Goal: Transaction & Acquisition: Purchase product/service

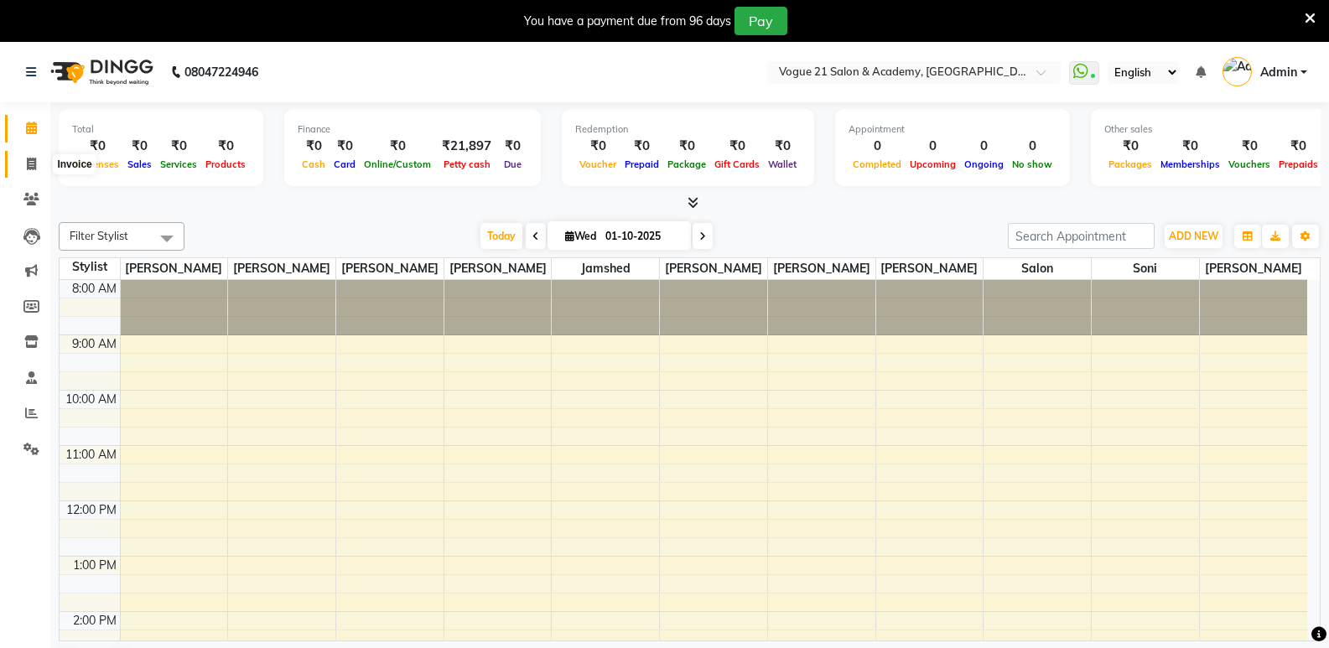
click at [35, 166] on icon at bounding box center [31, 164] width 9 height 13
select select "4433"
select select "service"
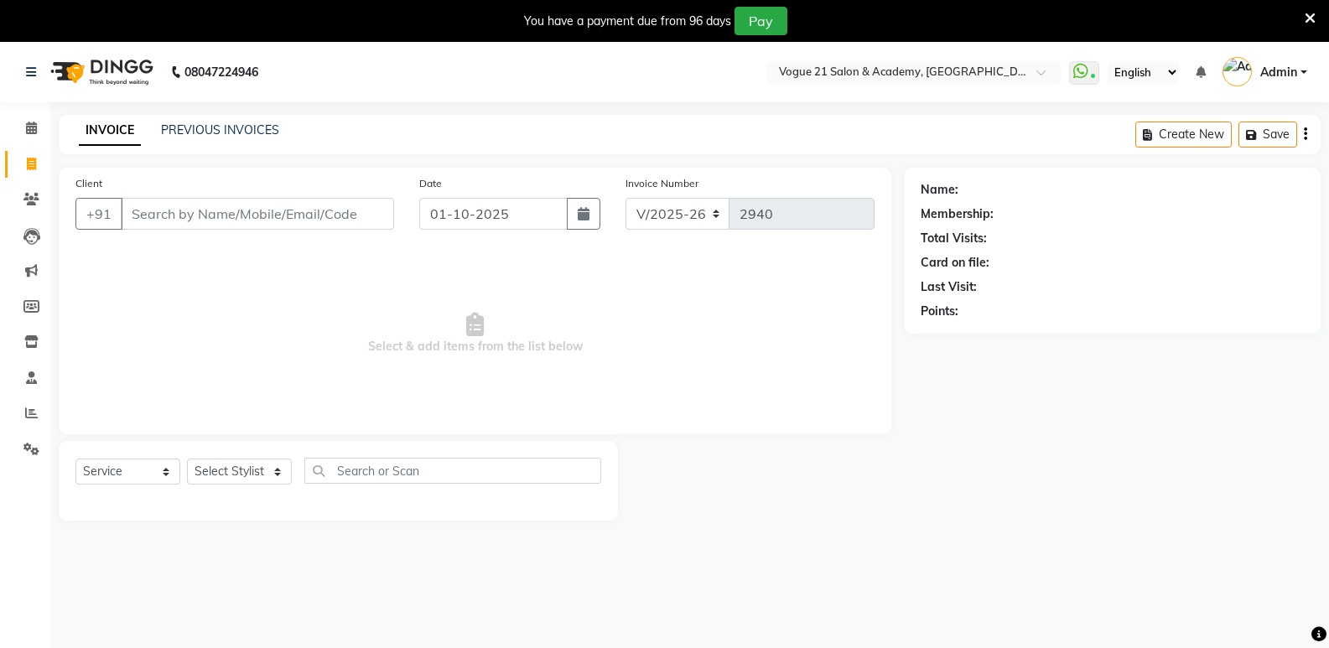
click at [180, 225] on input "Client" at bounding box center [257, 214] width 273 height 32
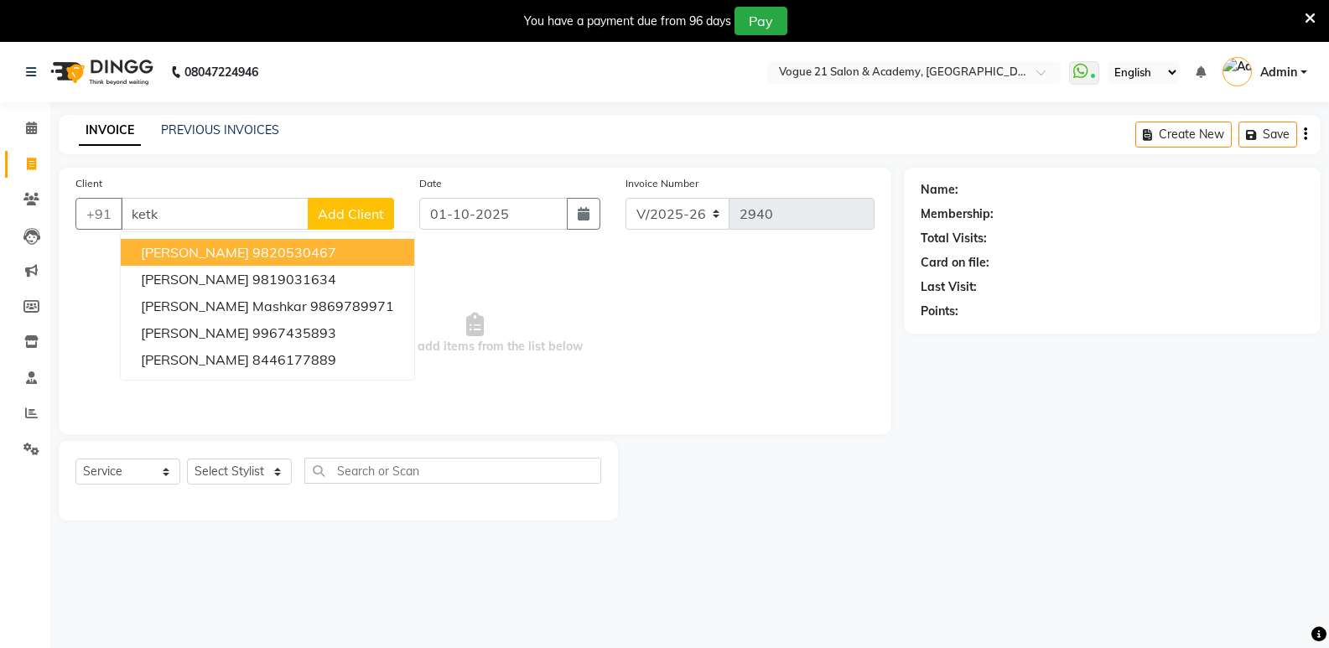
click at [252, 251] on ngb-highlight "9820530467" at bounding box center [294, 252] width 84 height 17
type input "9820530467"
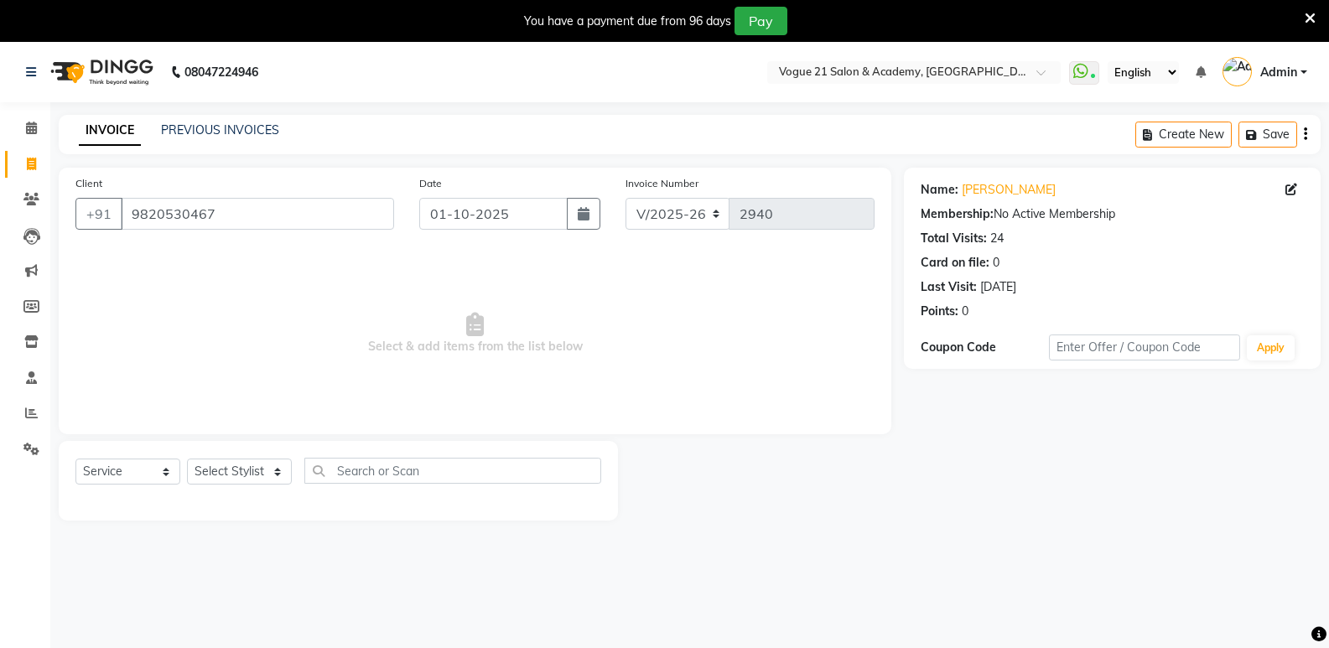
click at [1304, 297] on div "Name: Ketki Gokhale Membership: No Active Membership Total Visits: 24 Card on f…" at bounding box center [1112, 268] width 417 height 201
click at [1006, 193] on link "Ketki Gokhale" at bounding box center [1009, 190] width 94 height 18
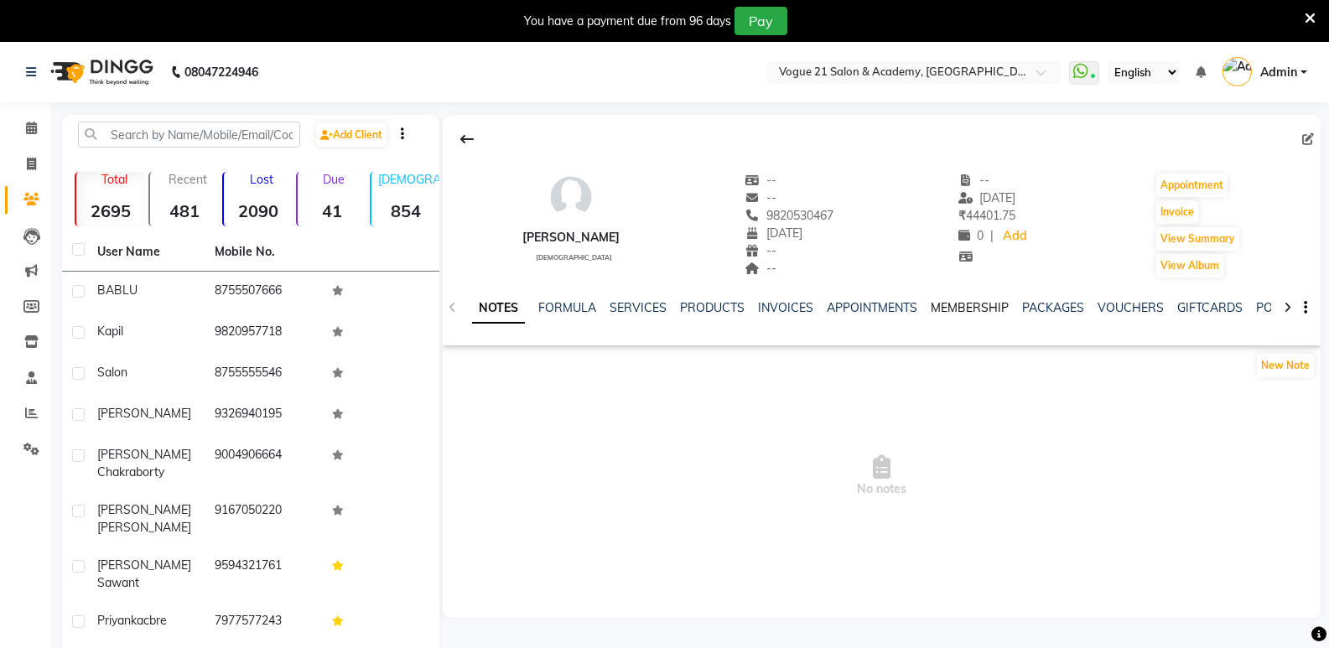
click at [951, 312] on link "MEMBERSHIP" at bounding box center [970, 307] width 78 height 15
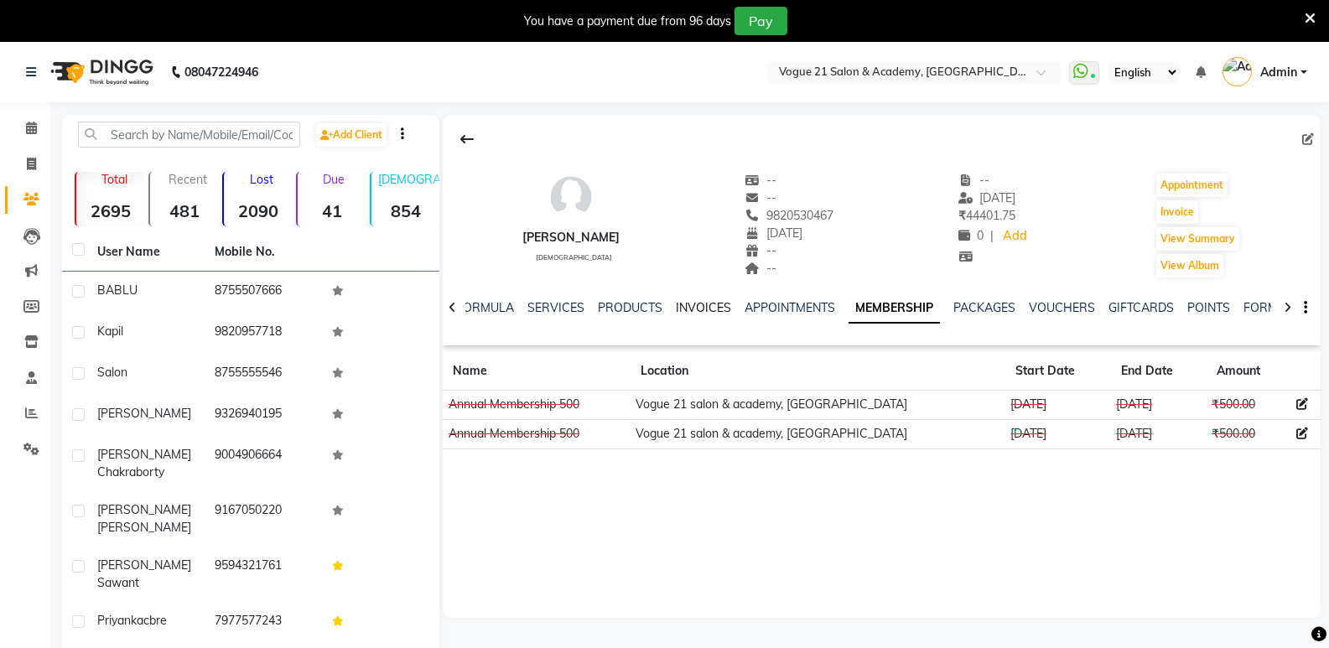
click at [706, 310] on link "INVOICES" at bounding box center [703, 307] width 55 height 15
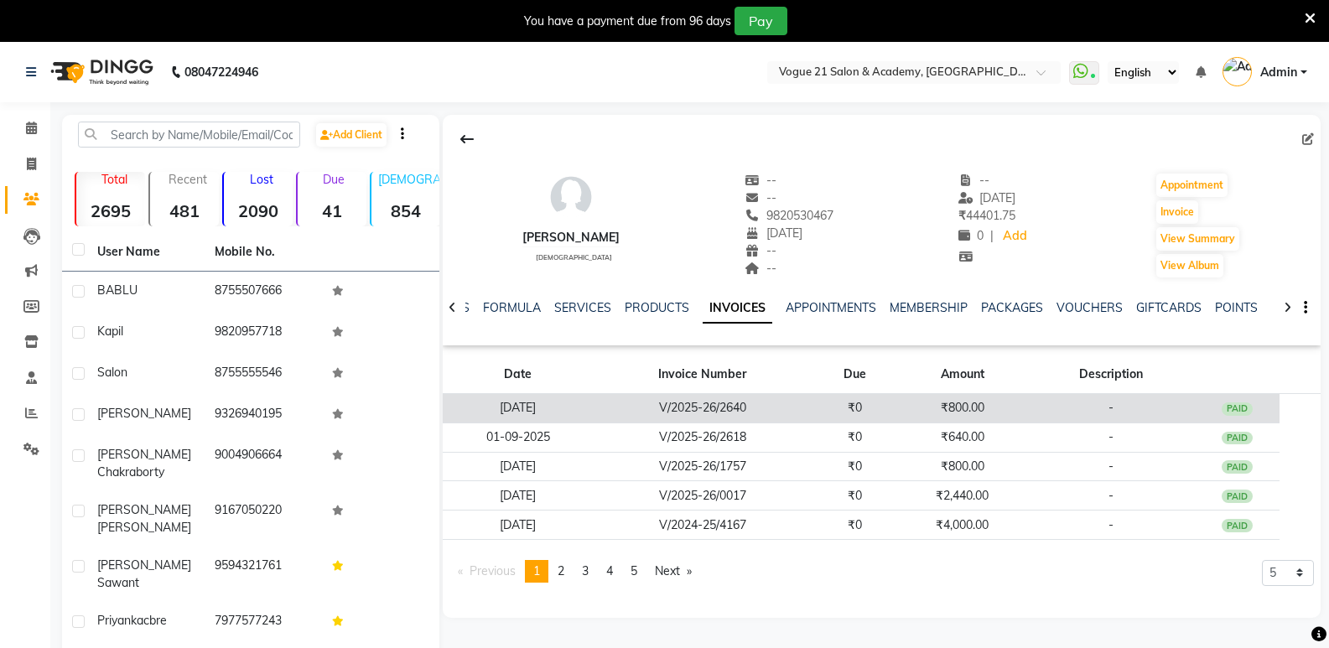
click at [861, 406] on td "₹0" at bounding box center [855, 408] width 86 height 29
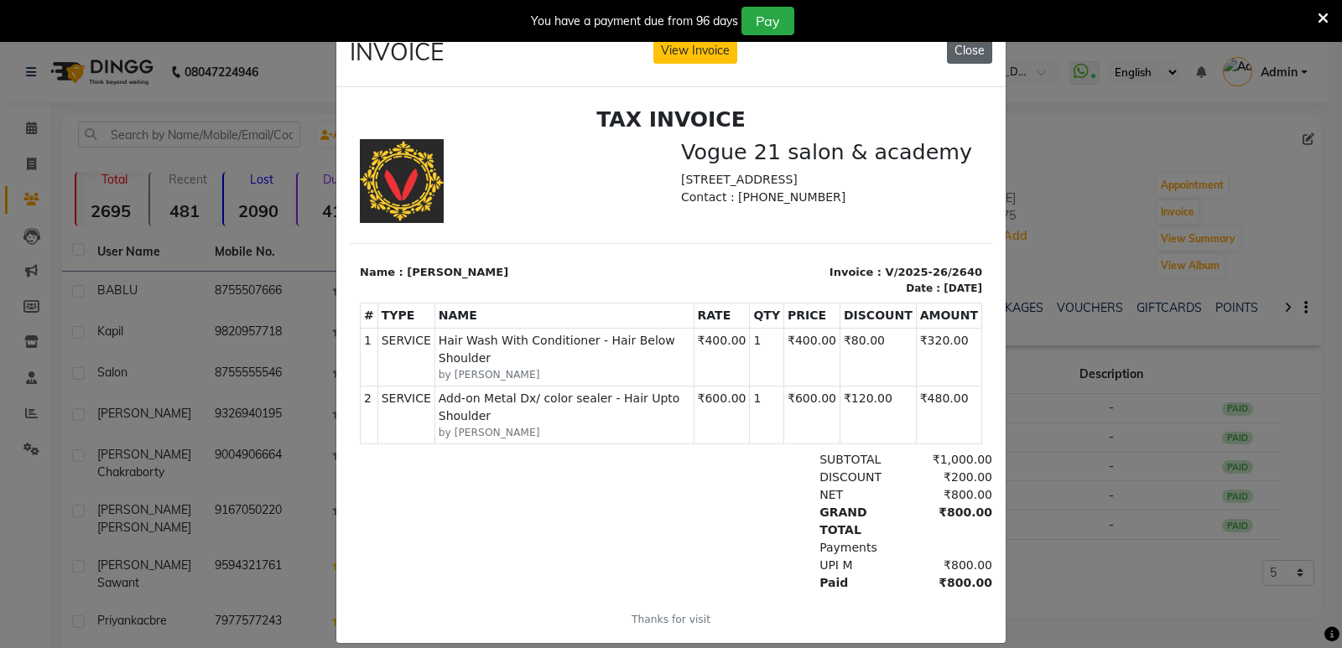
click at [968, 59] on button "Close" at bounding box center [969, 51] width 45 height 26
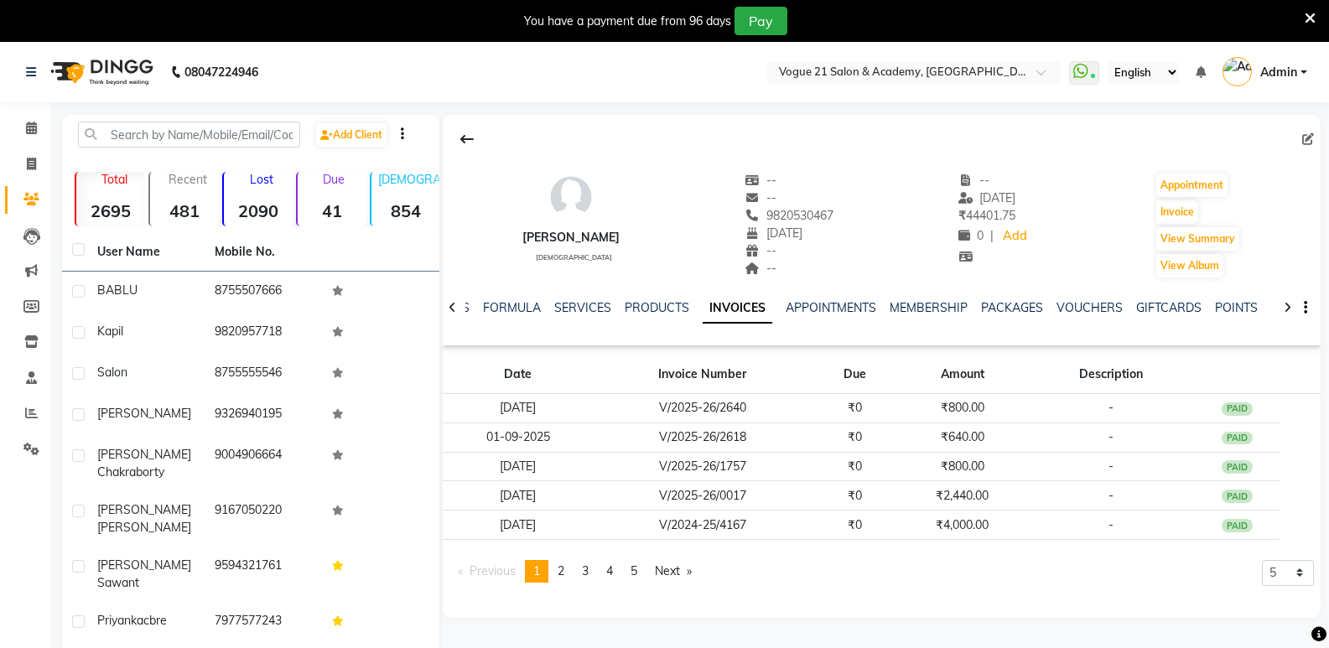
click at [1313, 13] on icon at bounding box center [1310, 18] width 11 height 15
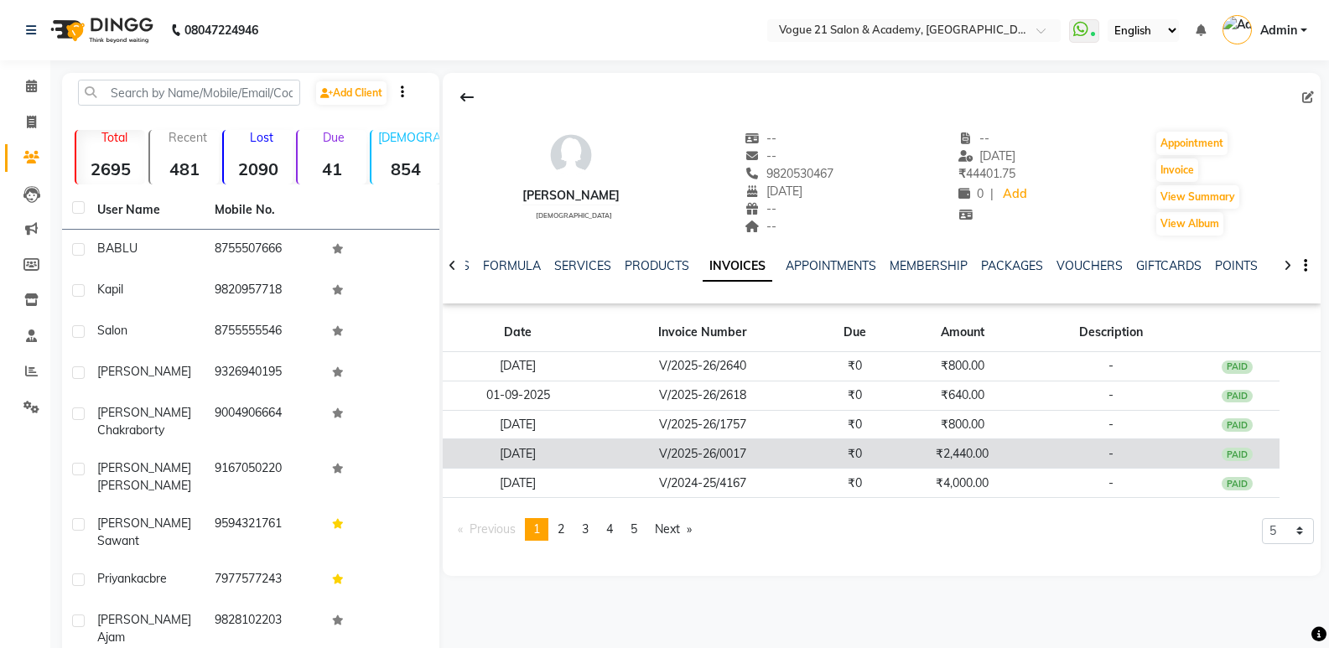
click at [921, 460] on td "₹2,440.00" at bounding box center [962, 453] width 129 height 29
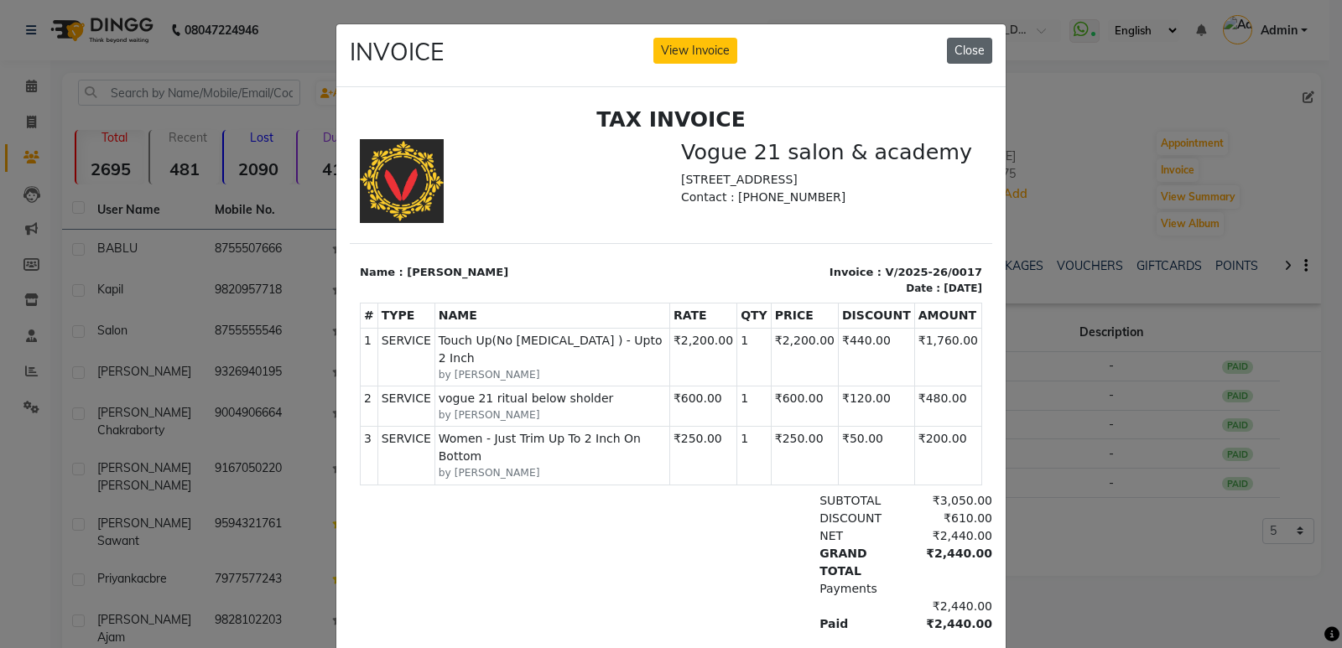
click at [961, 49] on button "Close" at bounding box center [969, 51] width 45 height 26
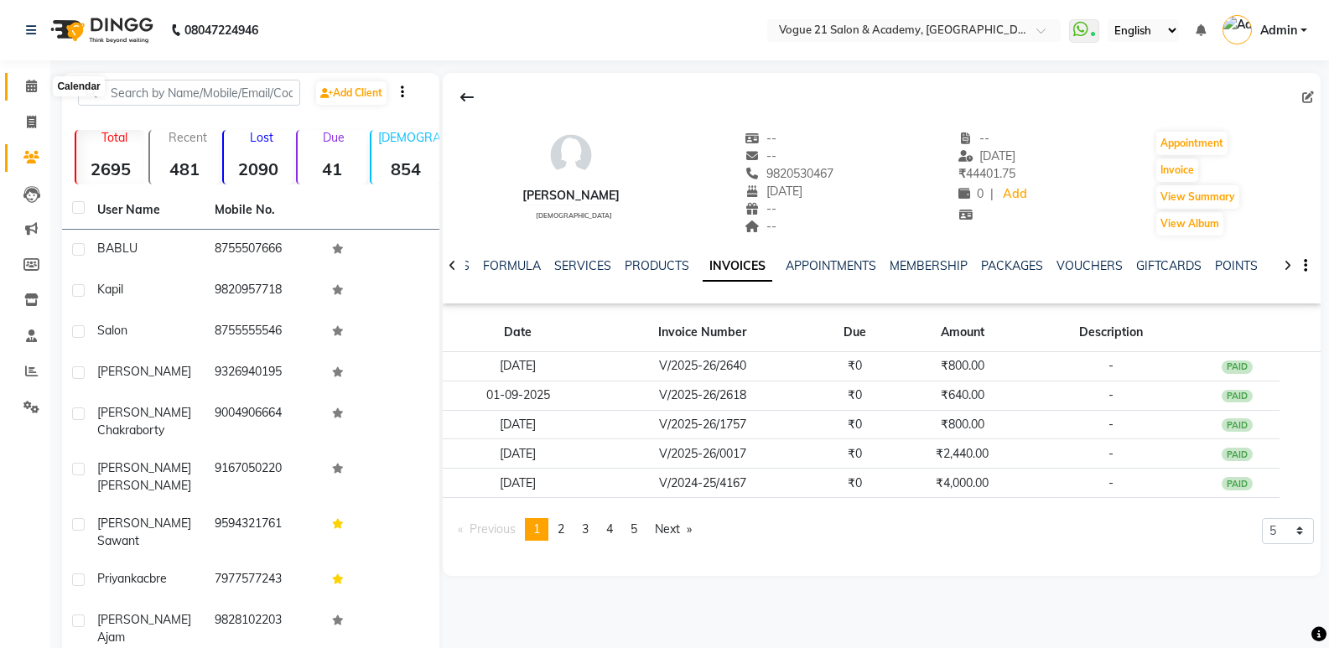
click at [32, 85] on icon at bounding box center [31, 86] width 11 height 13
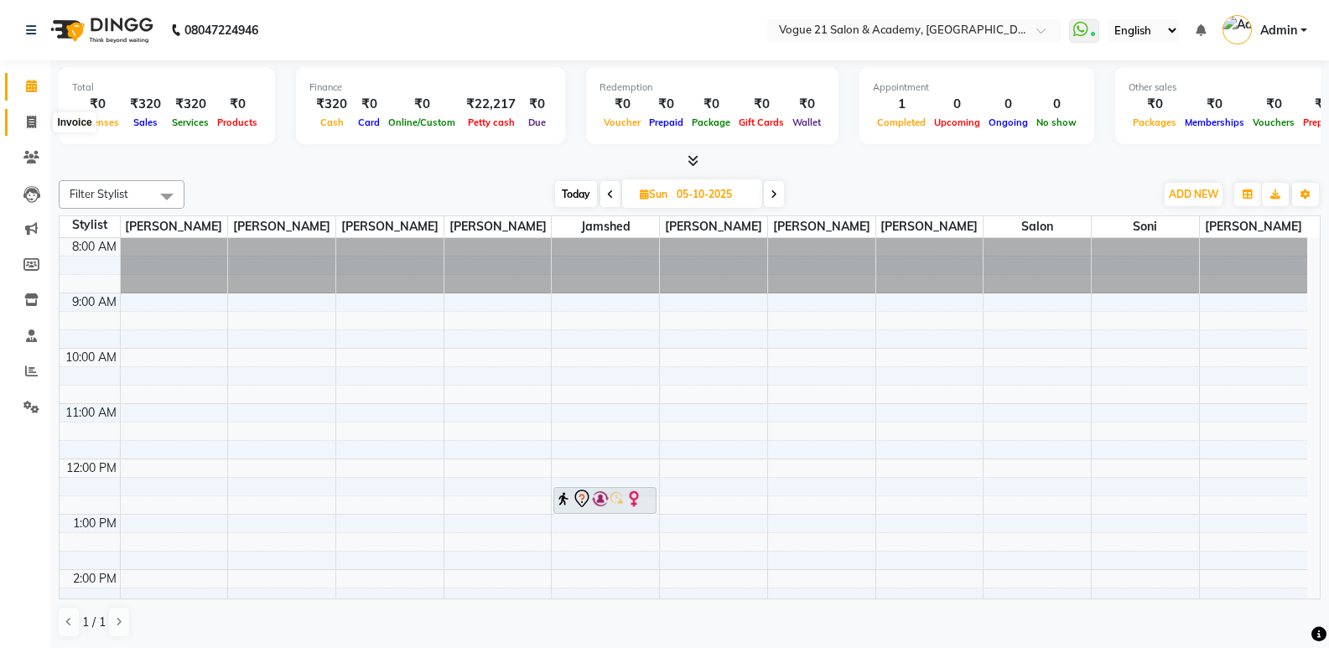
click at [33, 116] on icon at bounding box center [31, 122] width 9 height 13
select select "service"
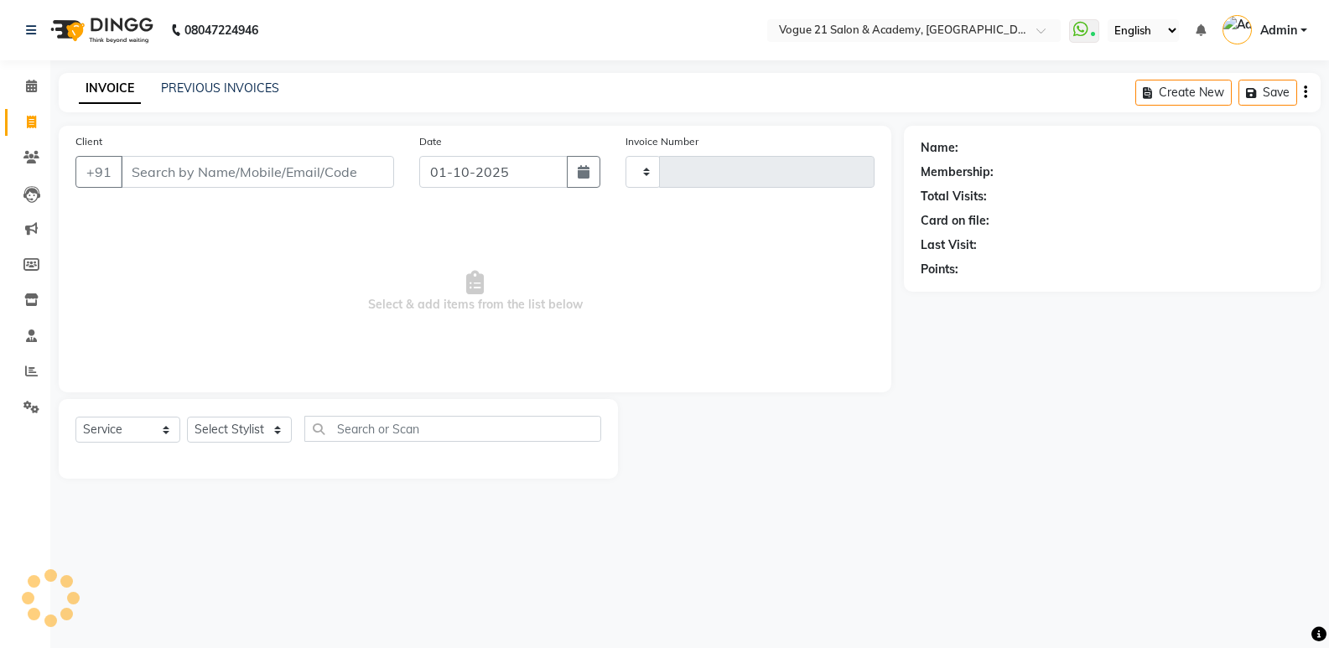
type input "2940"
select select "4433"
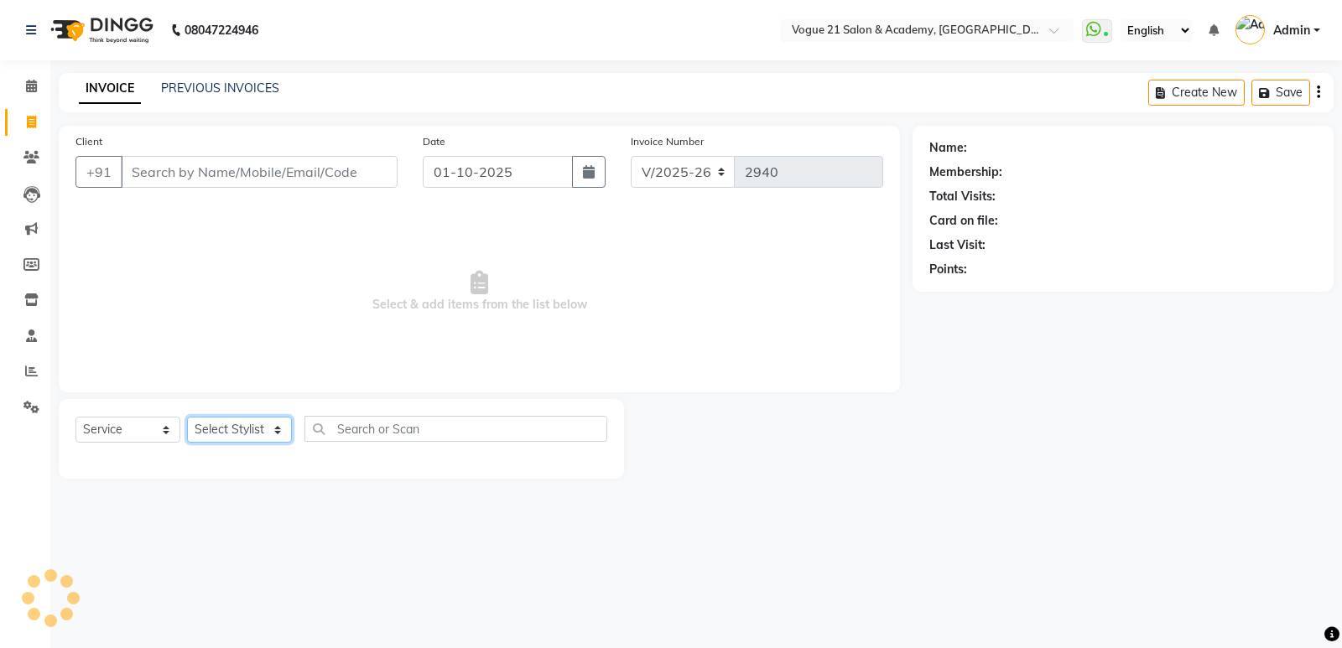
click at [221, 439] on select "Select Stylist aahil aamir Alicia Dsouza Altamash Jamshed jyoti chauhan Pooja y…" at bounding box center [239, 430] width 105 height 26
select select "73195"
click at [187, 417] on select "Select Stylist aahil aamir Alicia Dsouza Altamash Jamshed jyoti chauhan Pooja y…" at bounding box center [239, 430] width 105 height 26
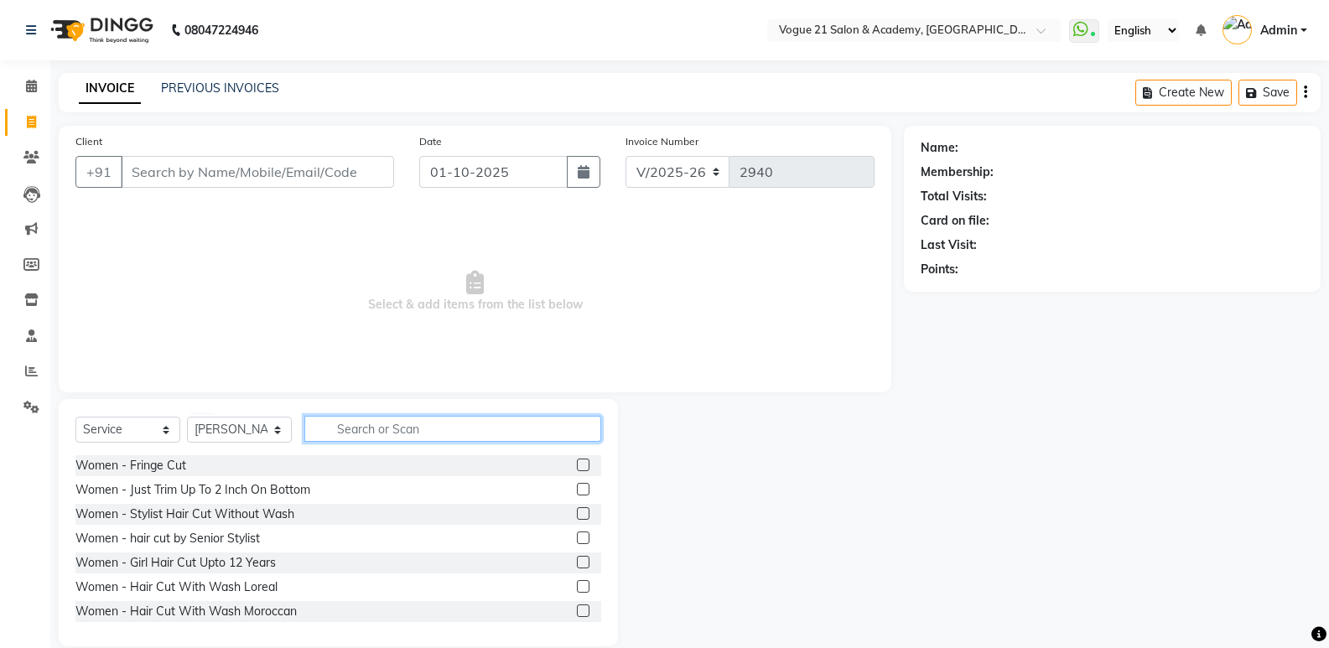
click at [424, 432] on input "text" at bounding box center [452, 429] width 297 height 26
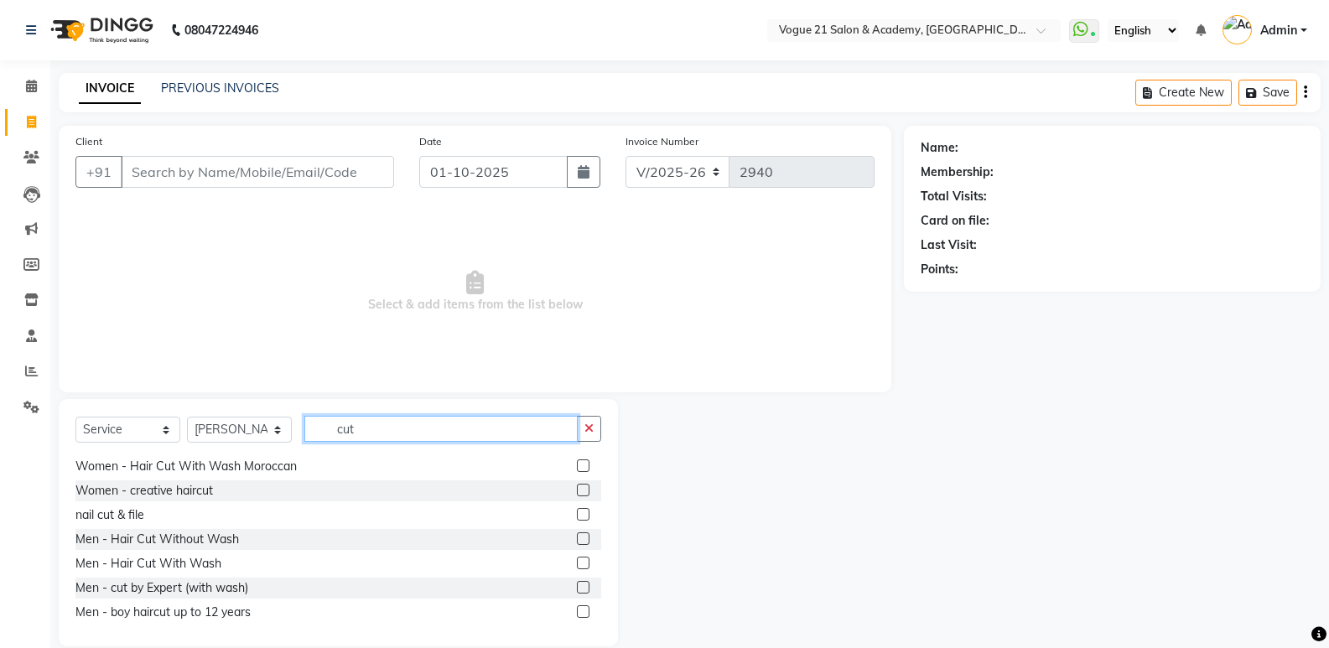
scroll to position [163, 0]
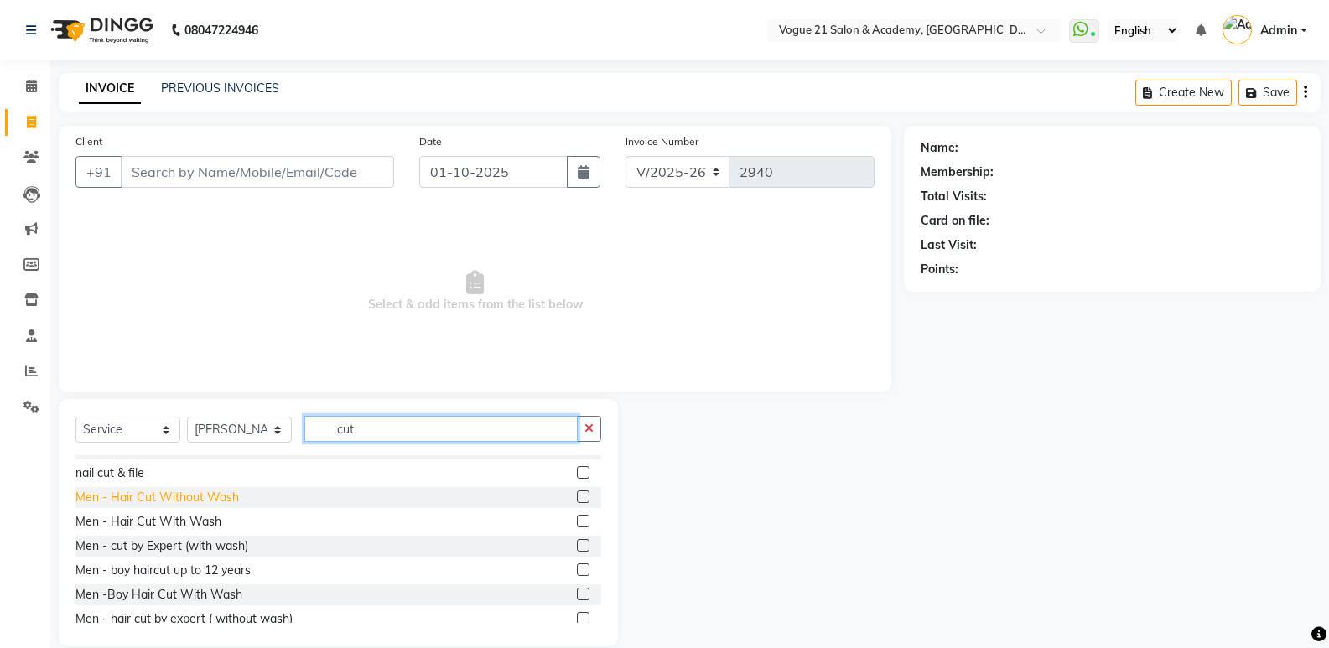
type input "cut"
click at [237, 503] on div "Men - Hair Cut Without Wash" at bounding box center [157, 498] width 164 height 18
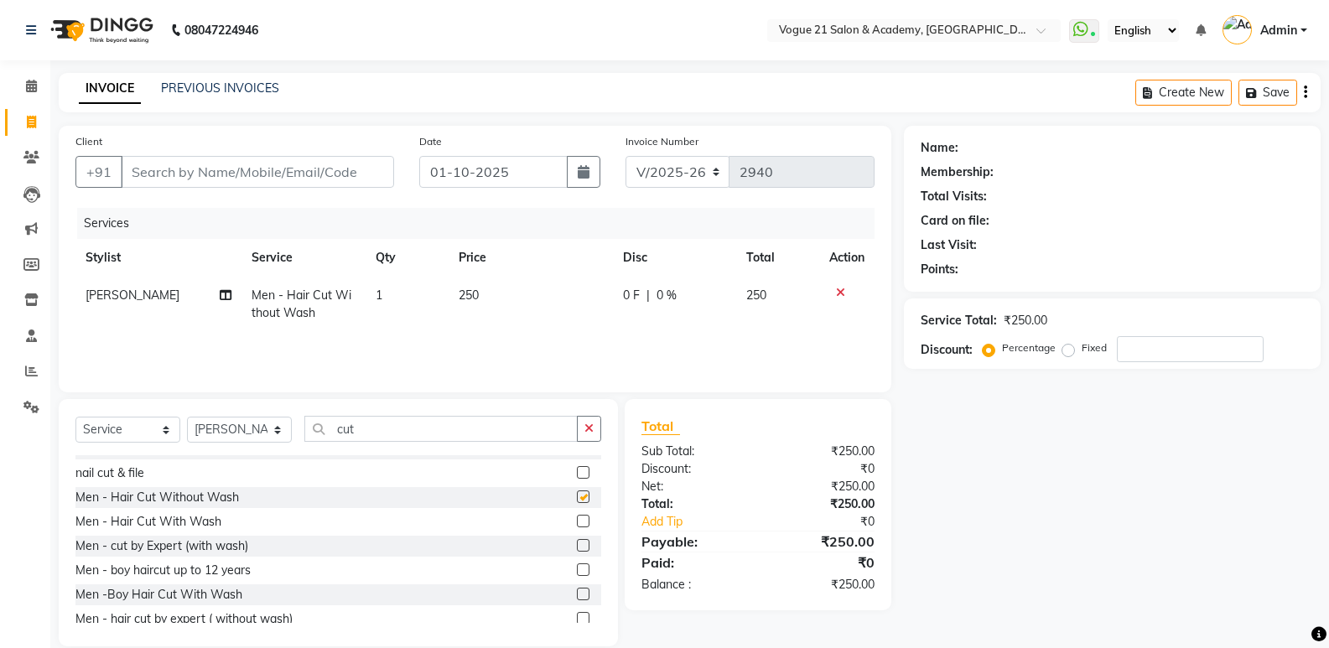
checkbox input "false"
click at [411, 424] on input "cut" at bounding box center [440, 429] width 273 height 26
type input "c"
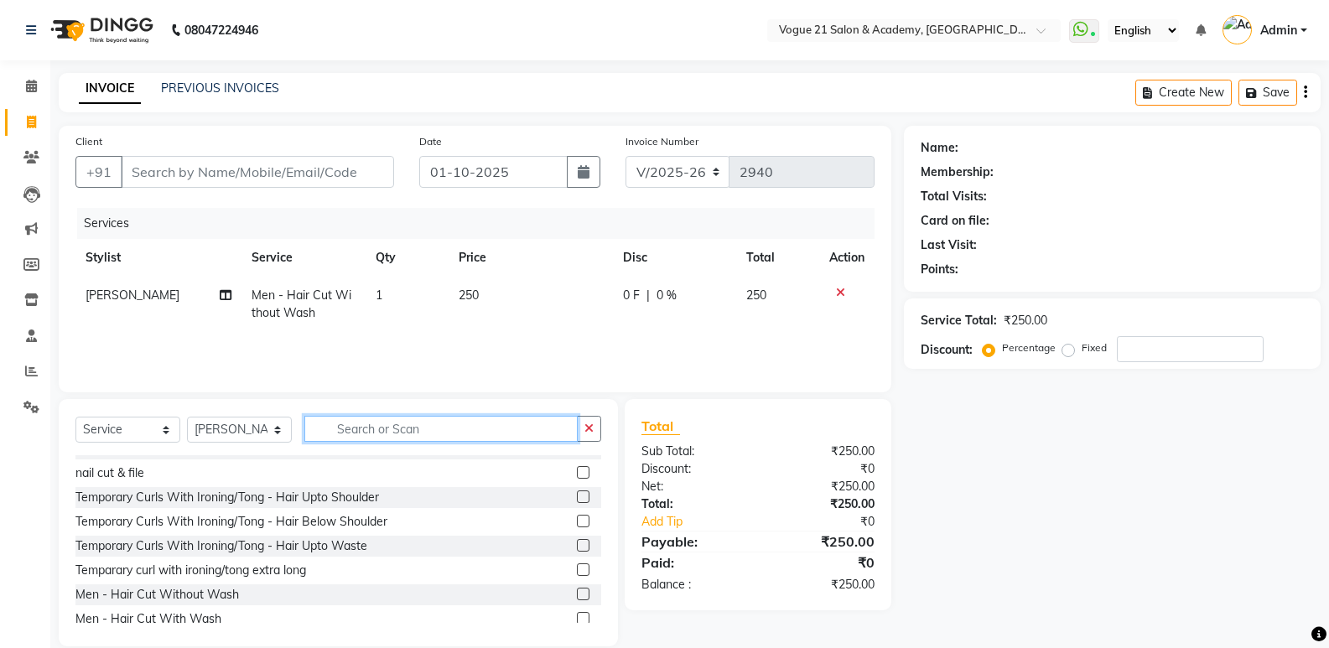
scroll to position [284, 0]
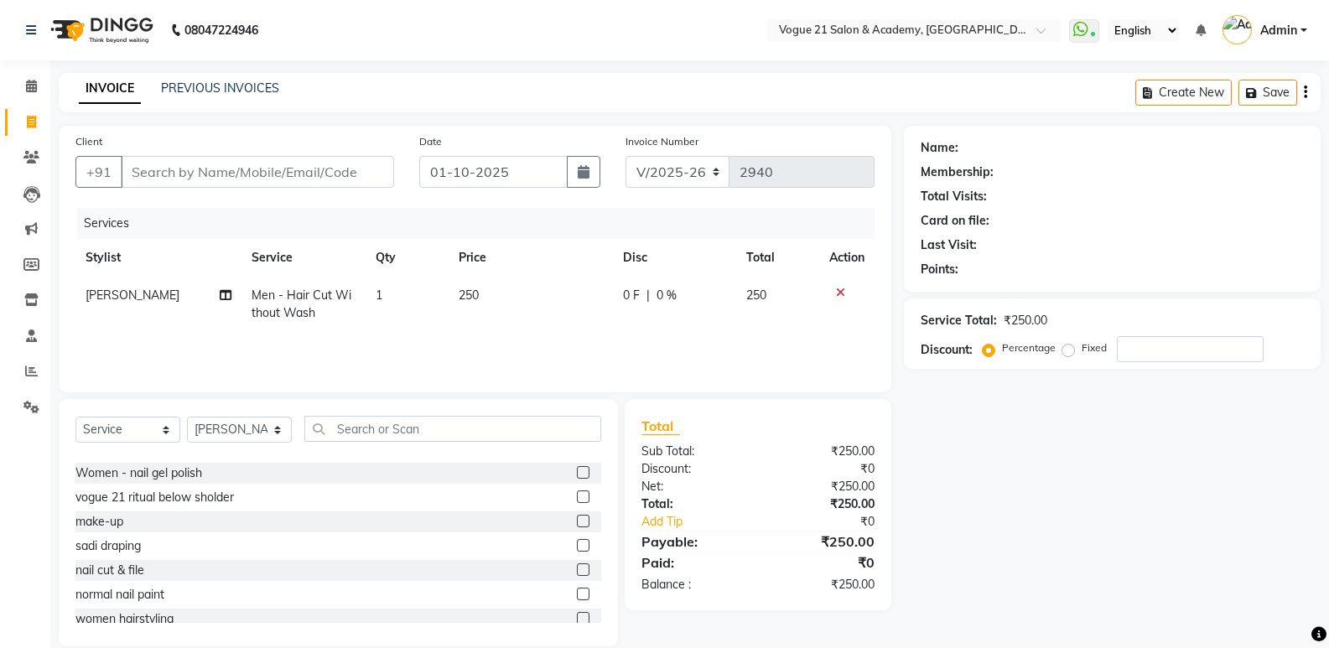
click at [839, 294] on icon at bounding box center [840, 293] width 9 height 12
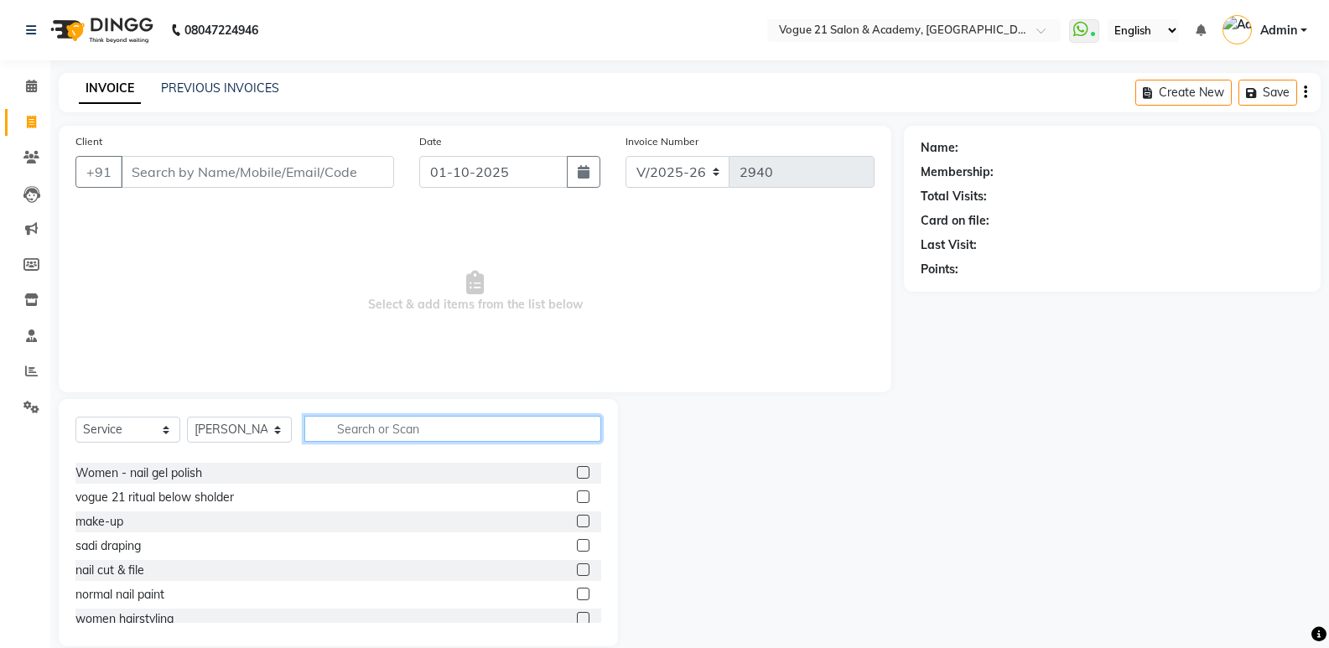
click at [412, 432] on input "text" at bounding box center [452, 429] width 297 height 26
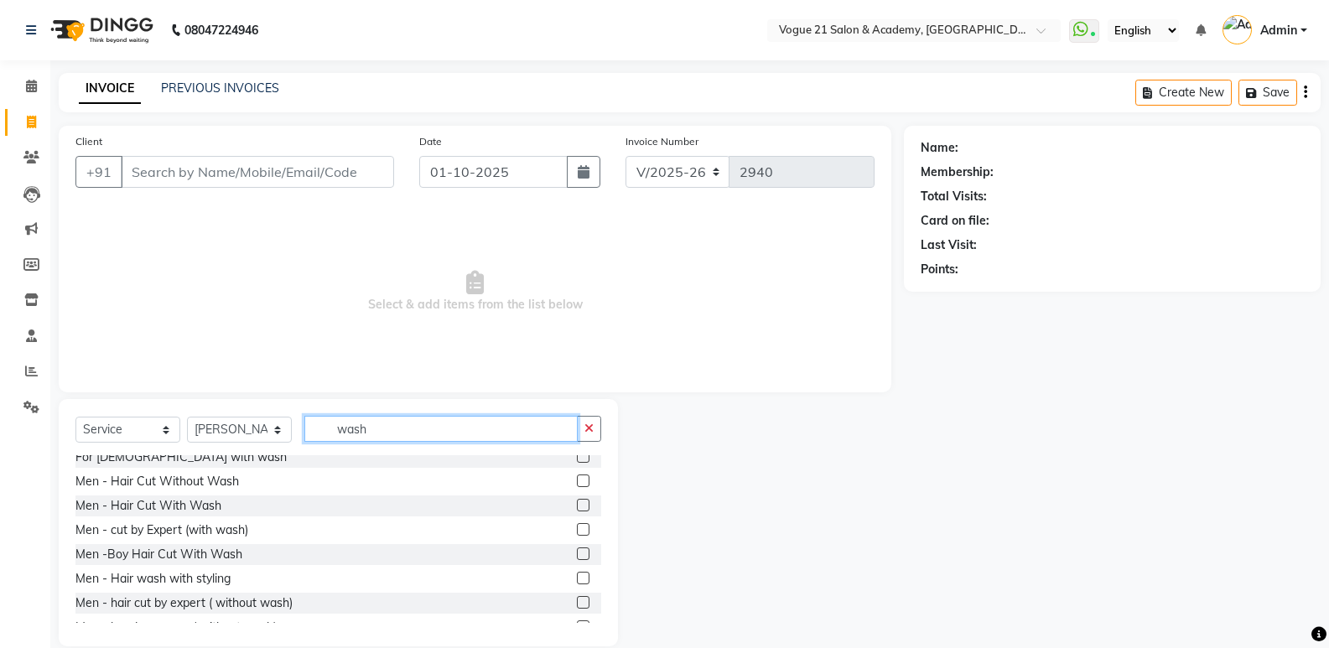
scroll to position [407, 0]
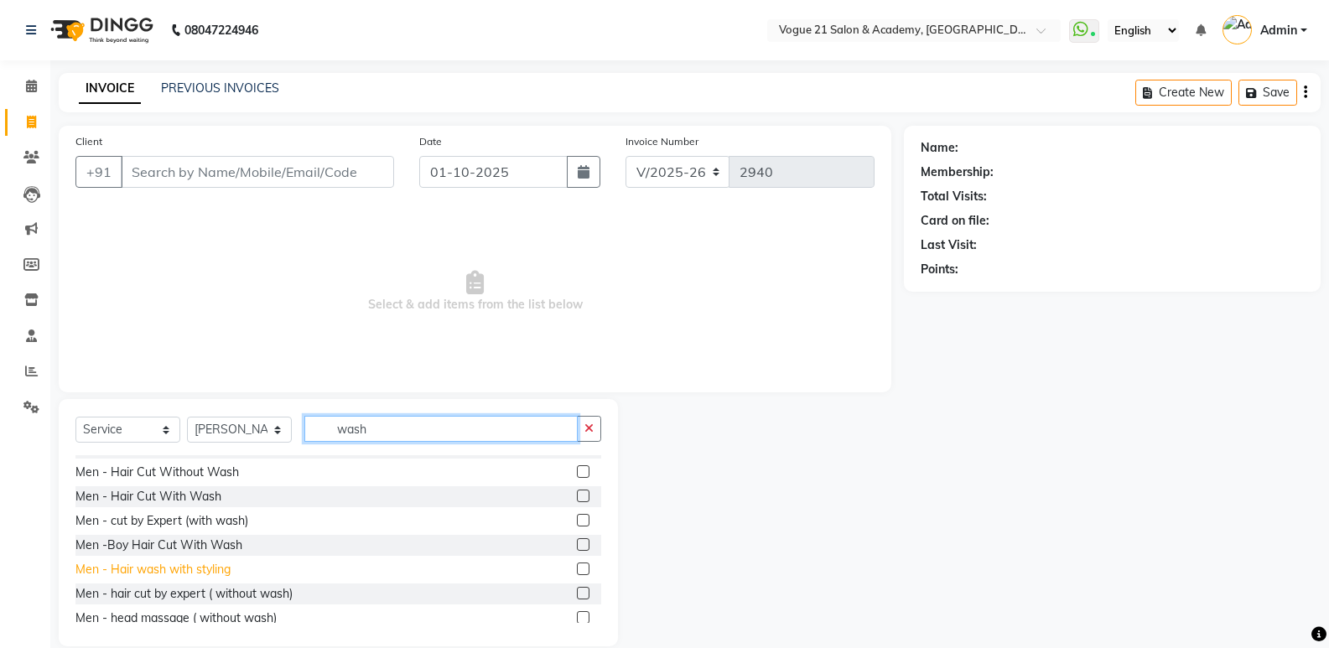
type input "wash"
click at [155, 574] on div "Men - Hair wash with styling" at bounding box center [152, 570] width 155 height 18
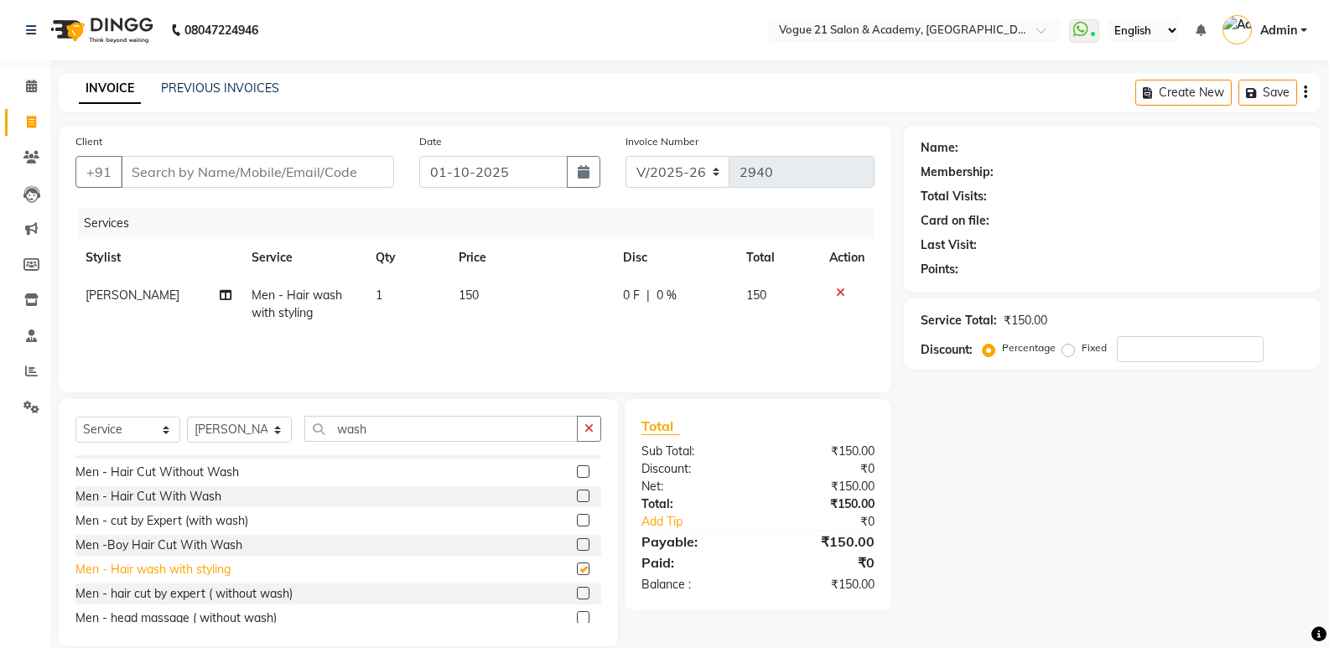
checkbox input "false"
click at [838, 292] on icon at bounding box center [840, 293] width 9 height 12
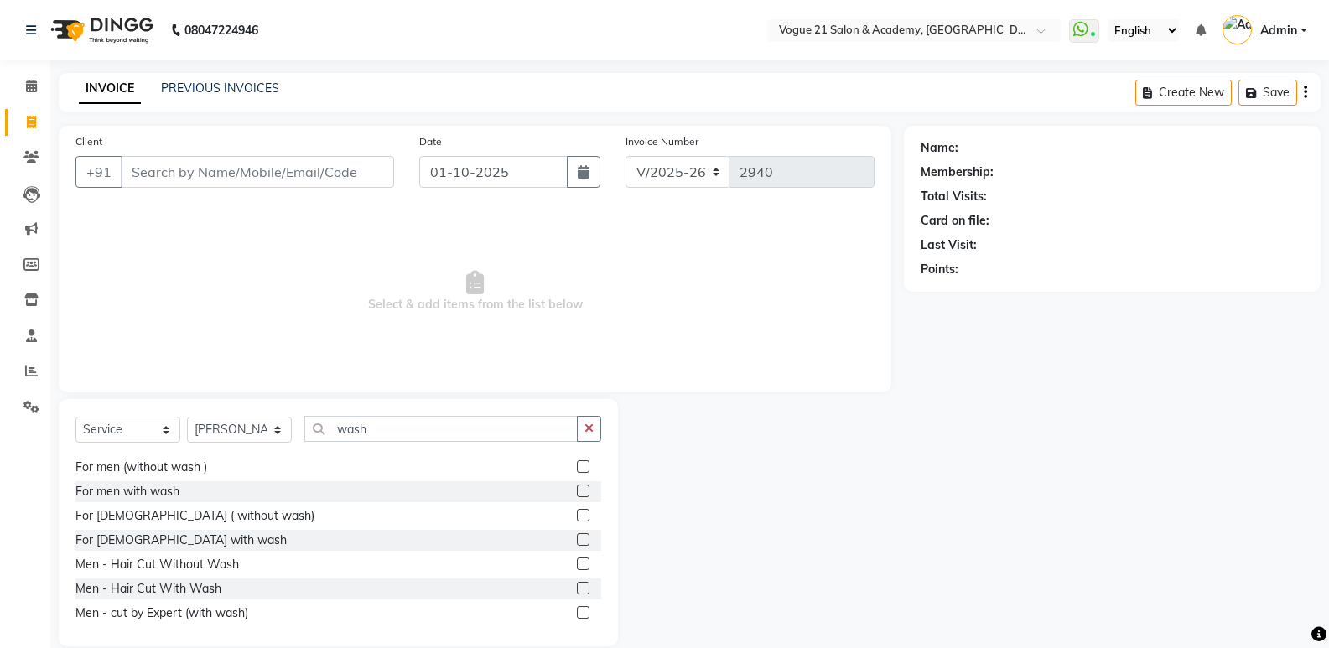
scroll to position [320, 0]
click at [221, 556] on div "Men - Hair Cut Without Wash" at bounding box center [157, 560] width 164 height 18
checkbox input "false"
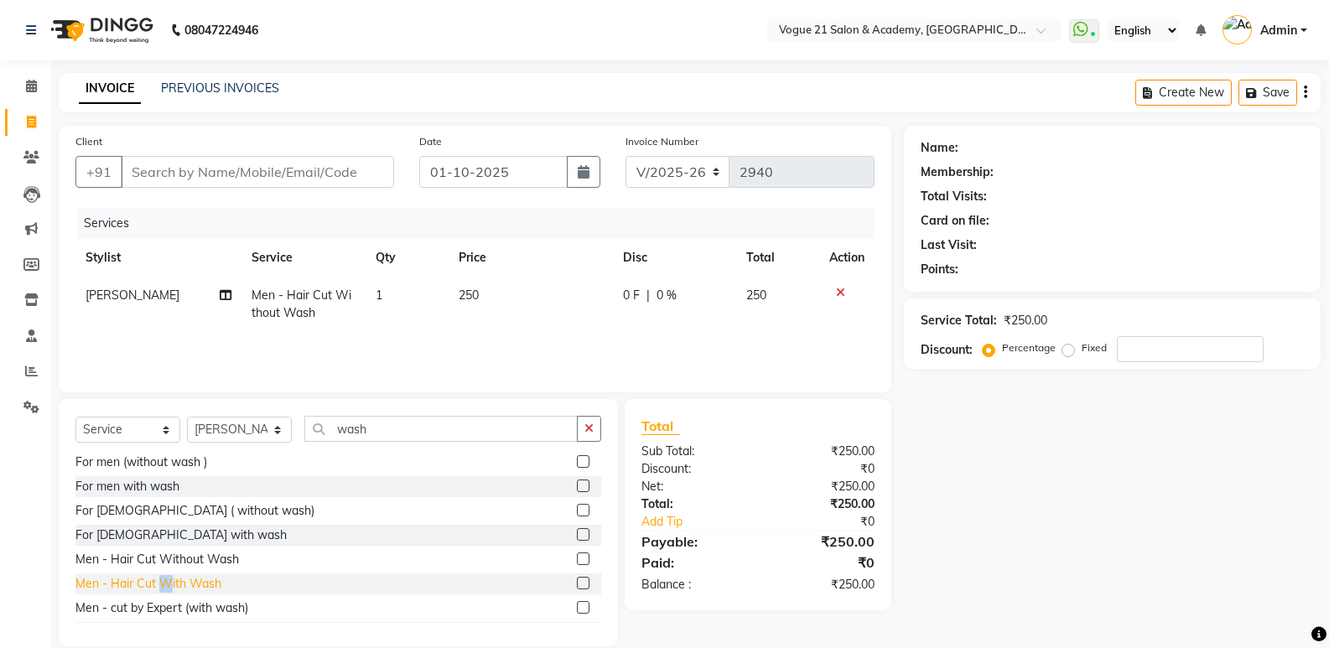
click at [166, 585] on div "Men - Hair Cut With Wash" at bounding box center [148, 584] width 146 height 18
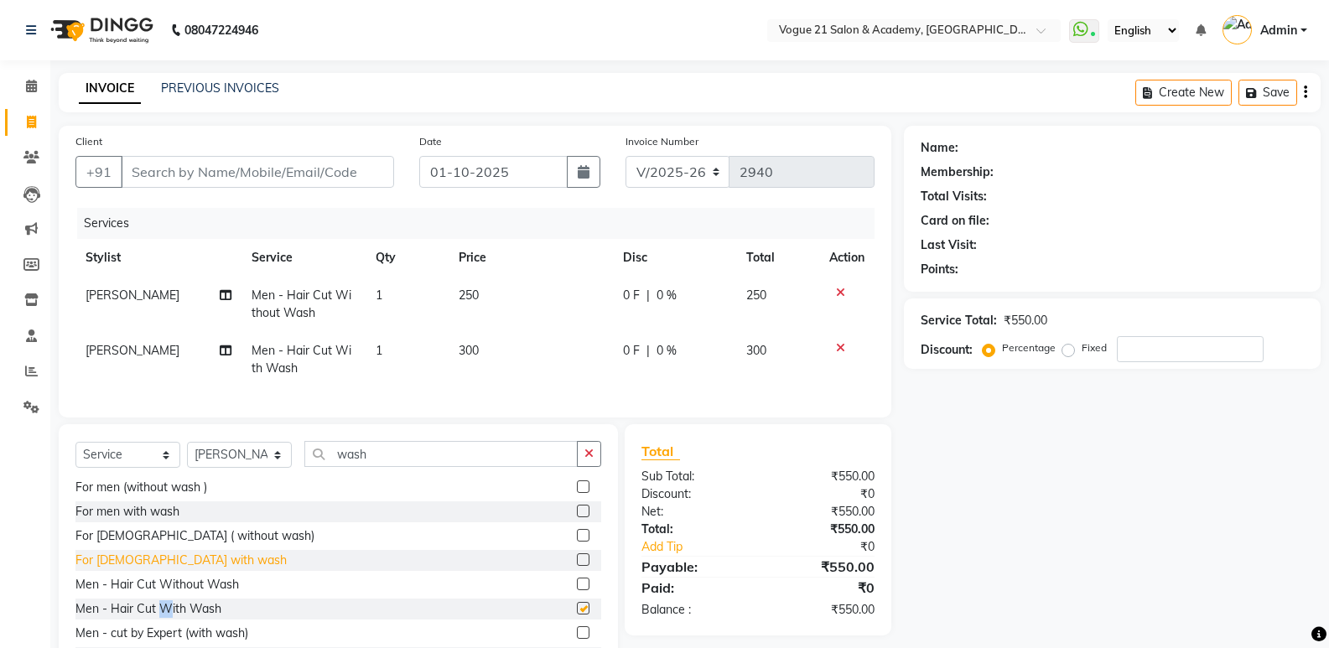
checkbox input "false"
click at [838, 291] on icon at bounding box center [840, 293] width 9 height 12
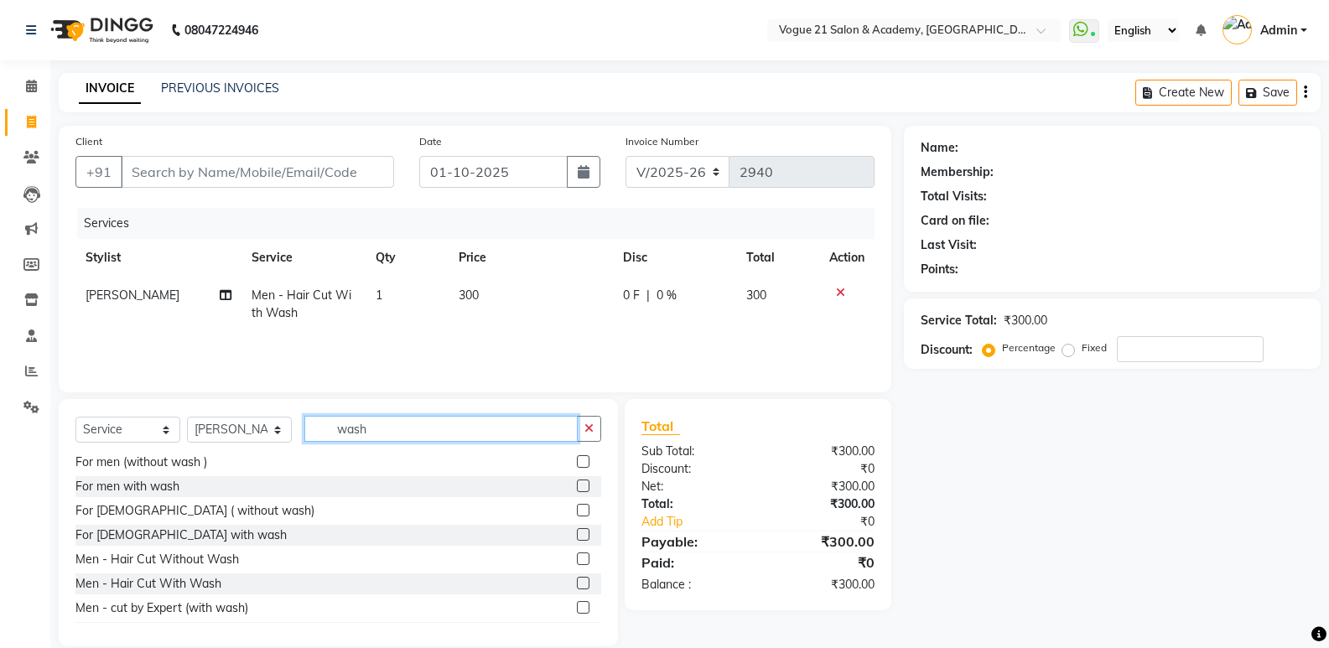
click at [441, 432] on input "wash" at bounding box center [440, 429] width 273 height 26
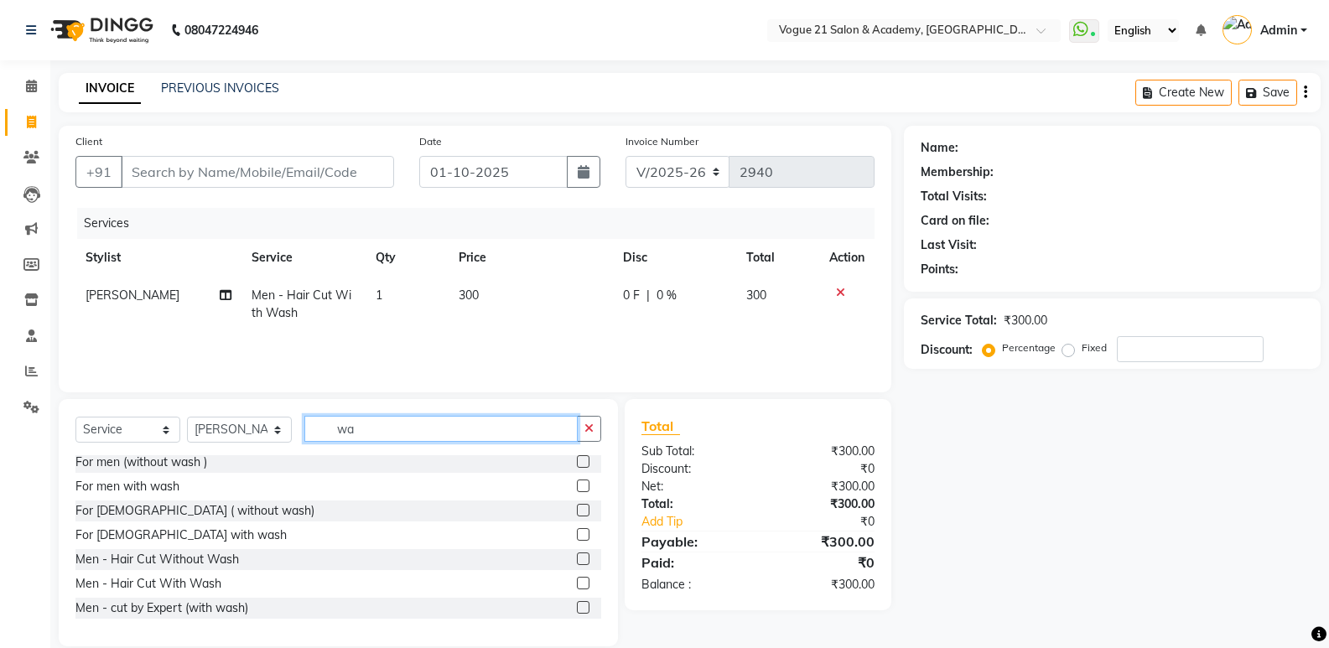
type input "w"
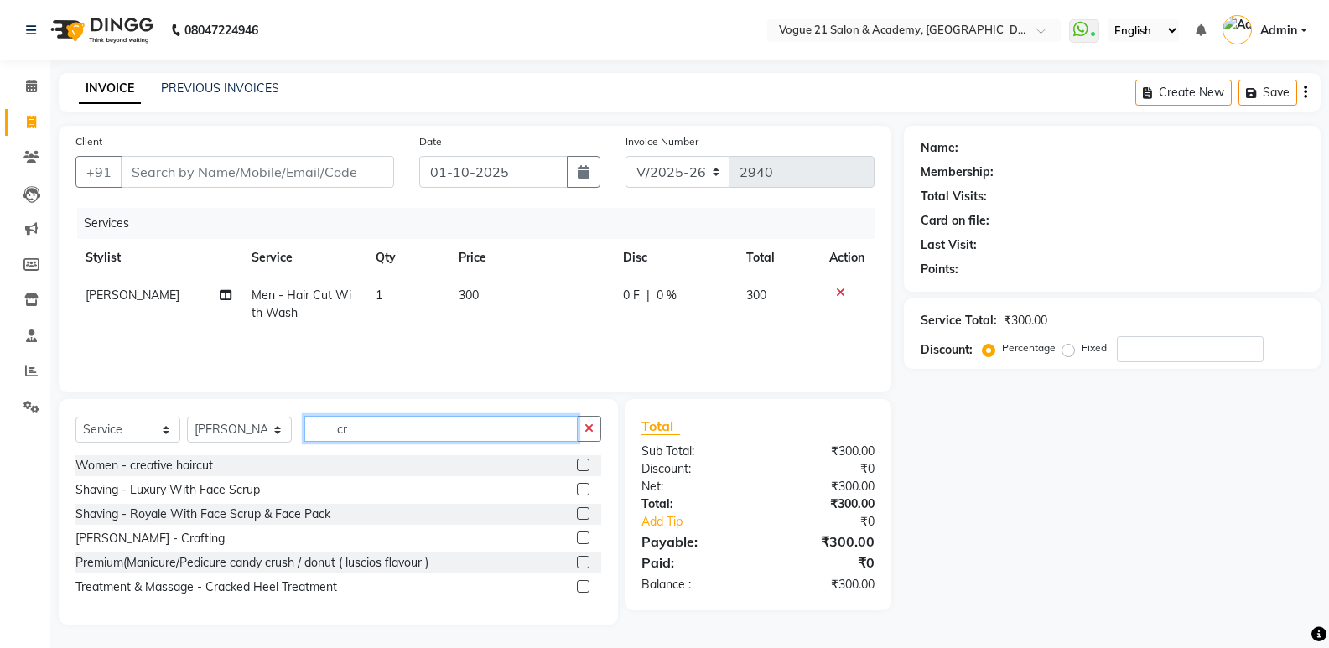
scroll to position [0, 0]
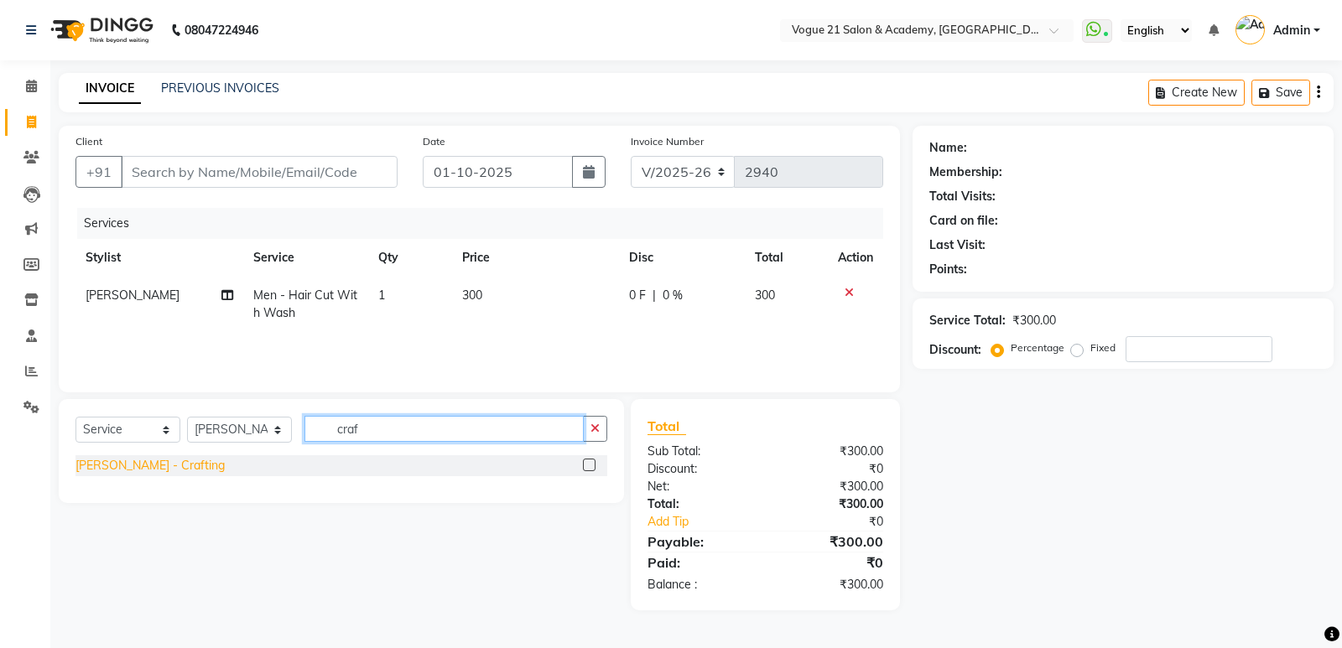
type input "craf"
click at [91, 465] on div "[PERSON_NAME] - Crafting" at bounding box center [149, 466] width 149 height 18
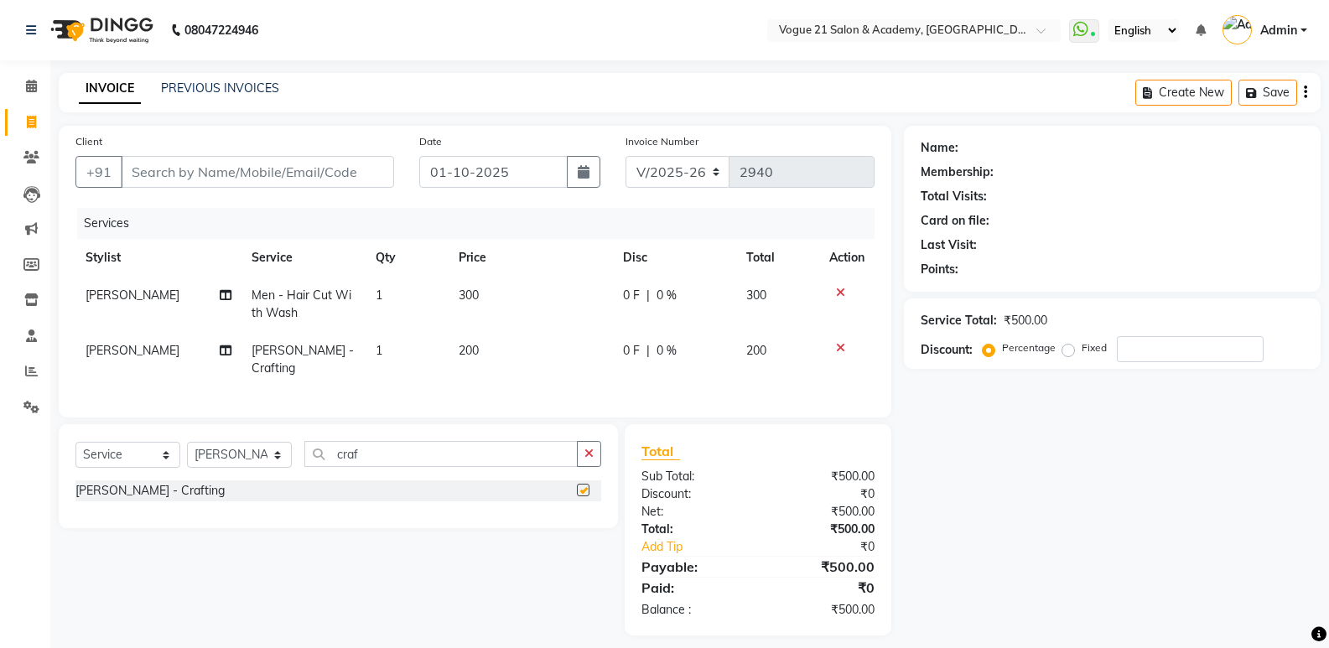
checkbox input "false"
click at [232, 160] on input "Client" at bounding box center [257, 172] width 273 height 32
type input "9"
type input "0"
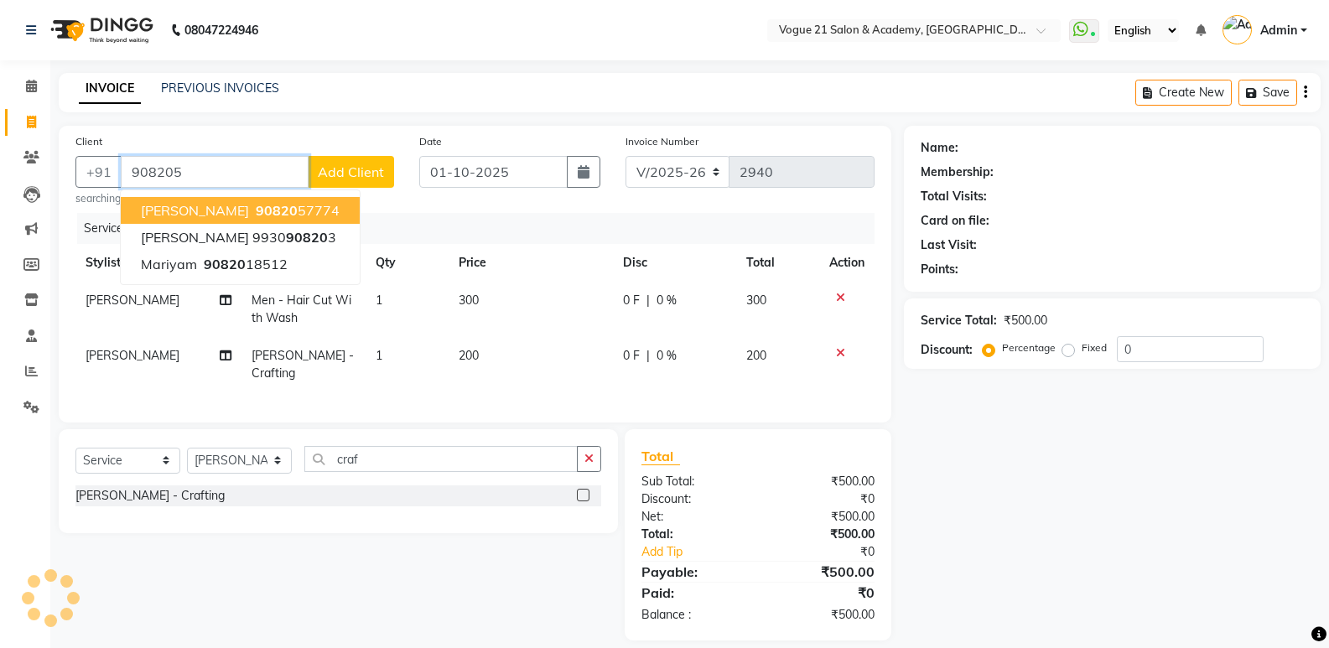
click at [213, 219] on button "dhiraj Patil 90820 57774" at bounding box center [240, 210] width 239 height 27
type input "9082057774"
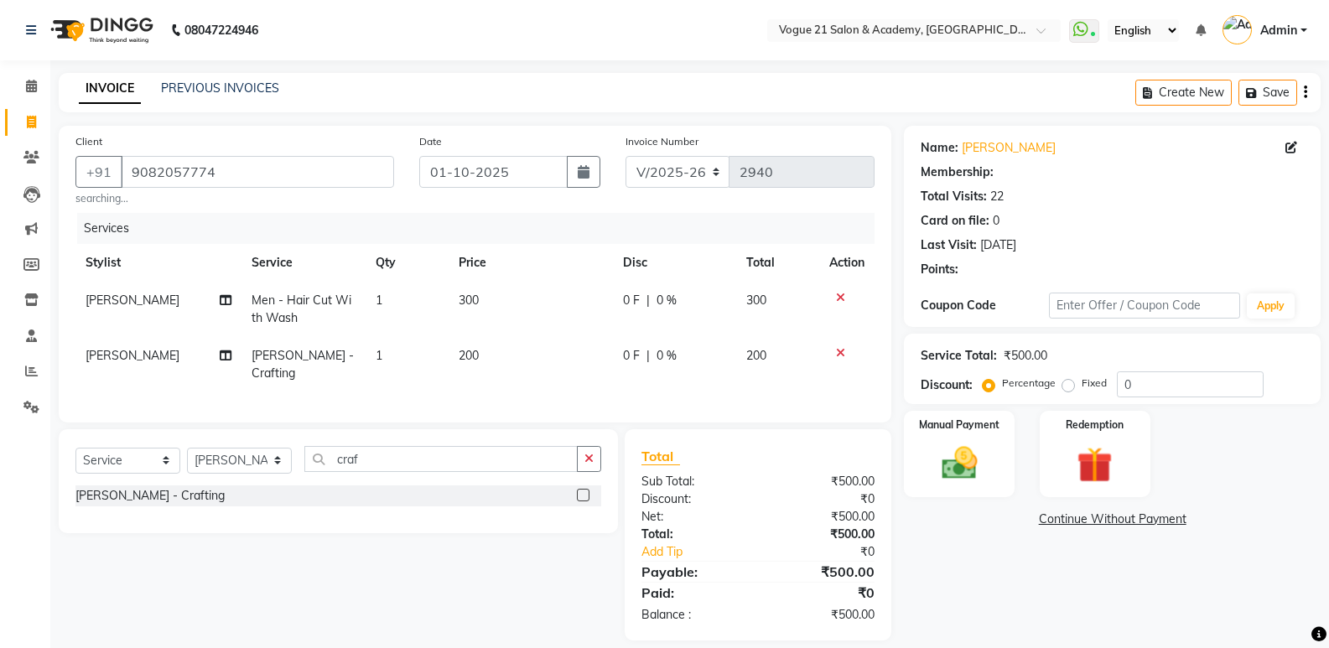
select select "1: Object"
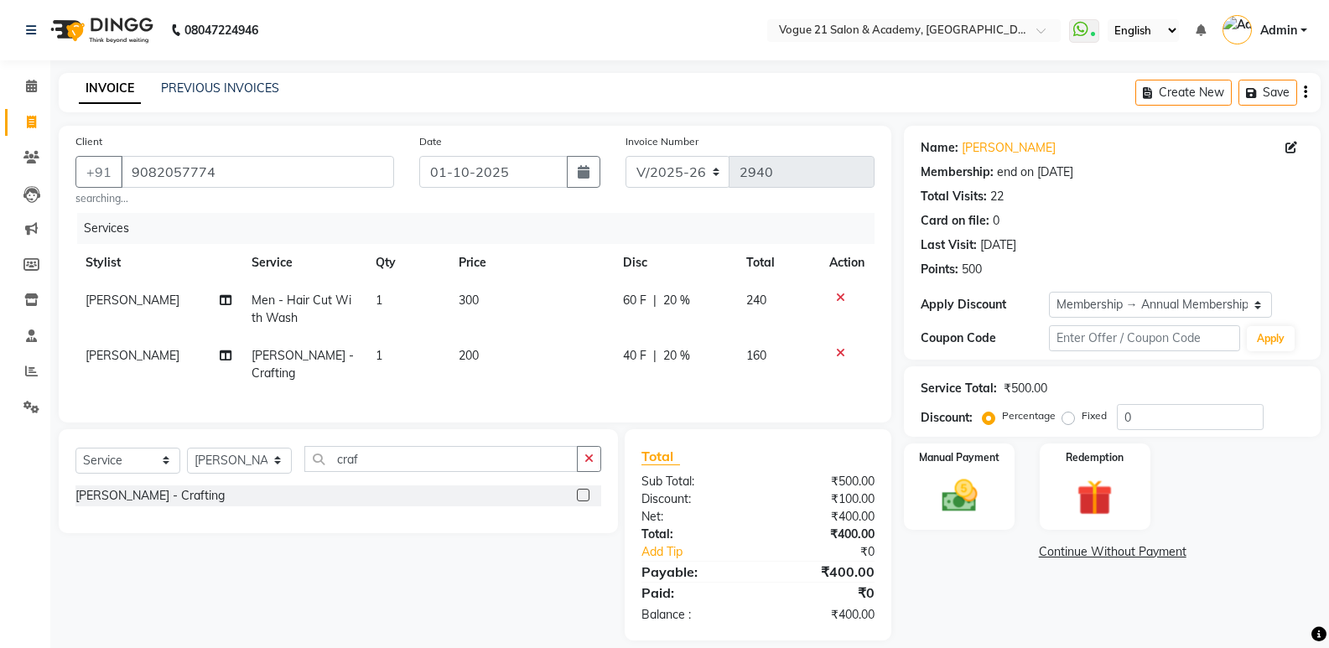
type input "20"
click at [977, 494] on img at bounding box center [959, 496] width 60 height 43
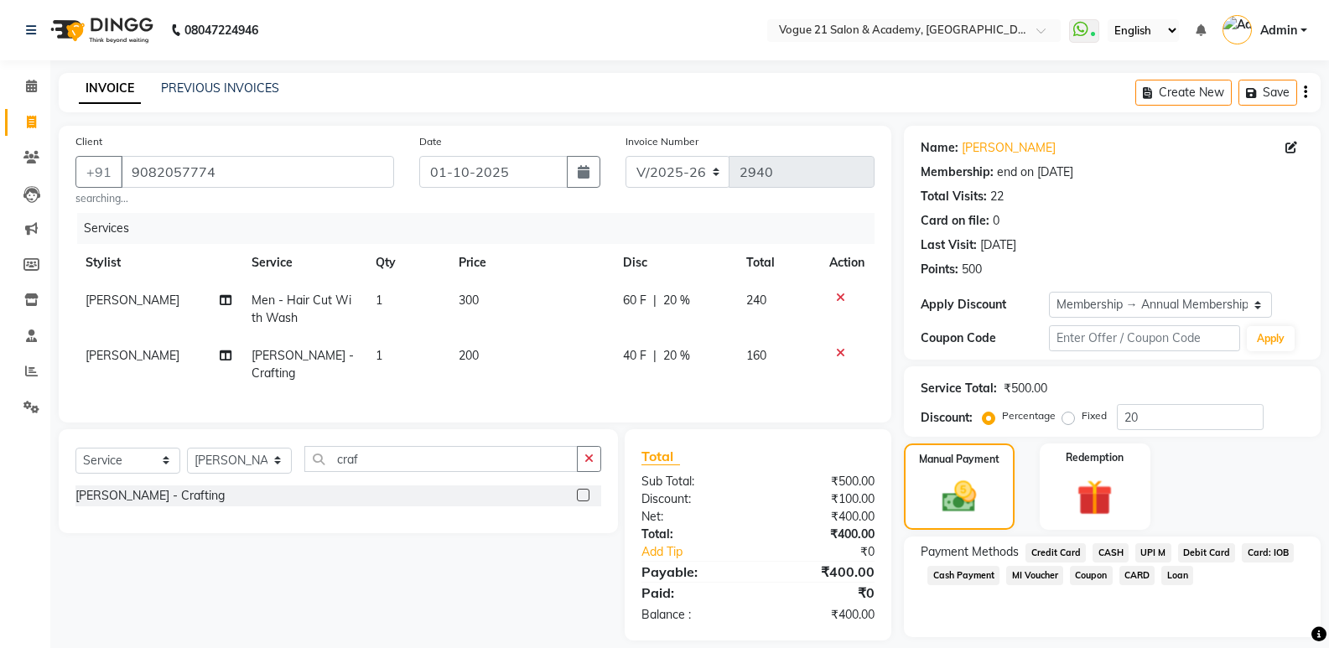
click at [1147, 550] on span "UPI M" at bounding box center [1154, 552] width 36 height 19
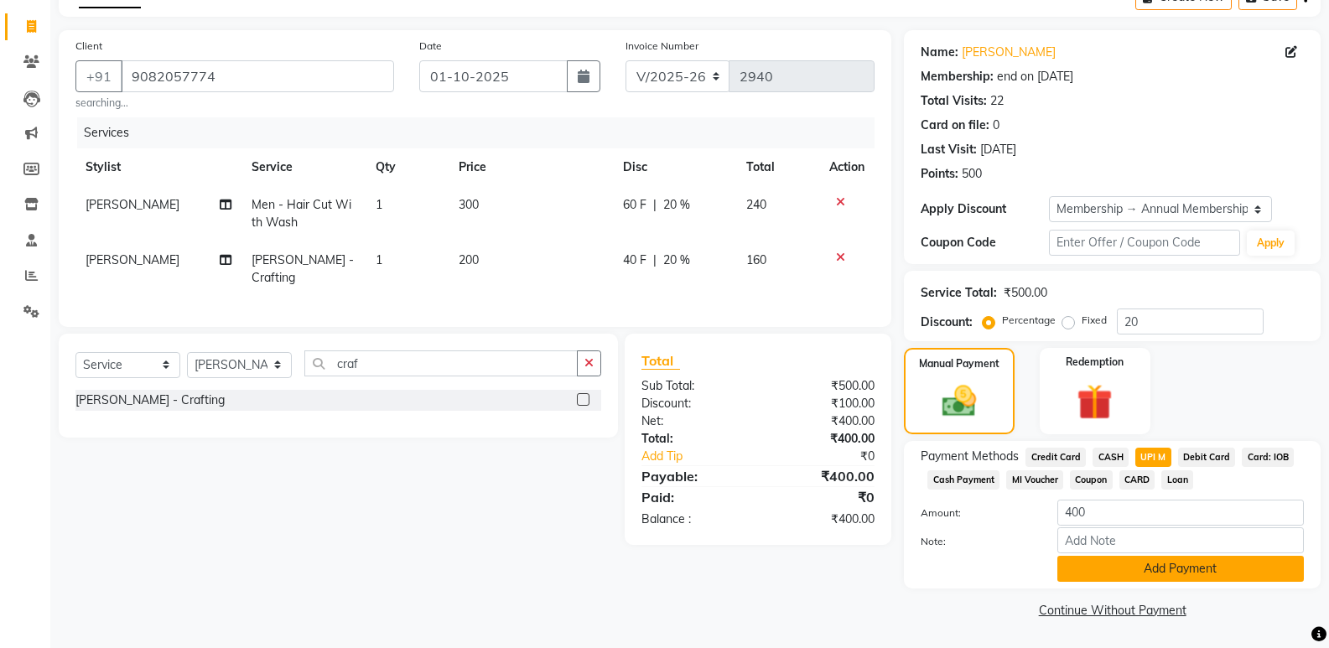
click at [1204, 573] on button "Add Payment" at bounding box center [1181, 569] width 247 height 26
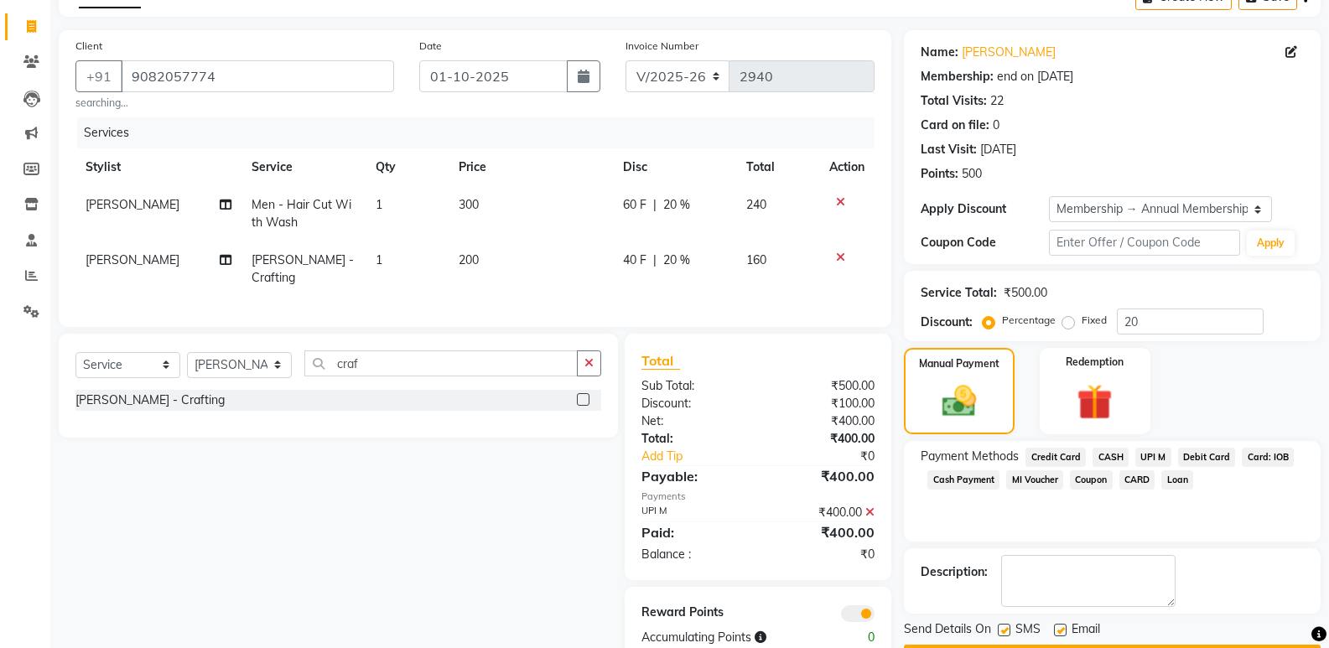
scroll to position [143, 0]
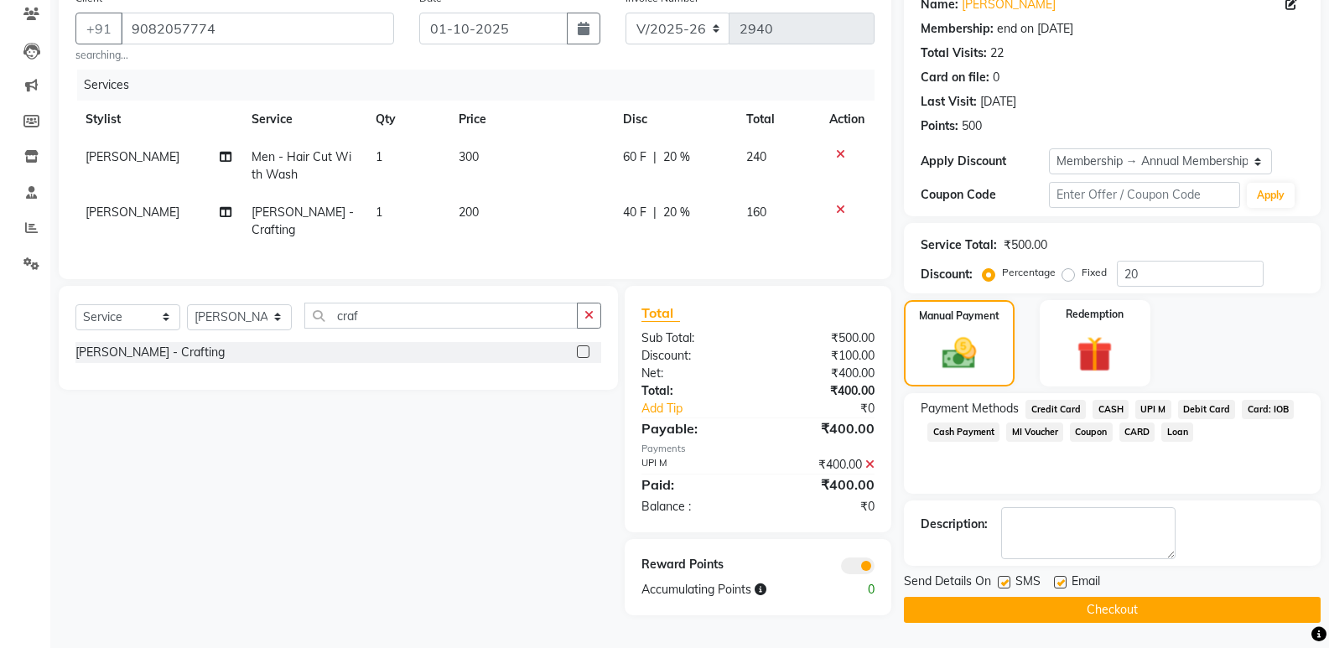
click at [1192, 612] on button "Checkout" at bounding box center [1112, 610] width 417 height 26
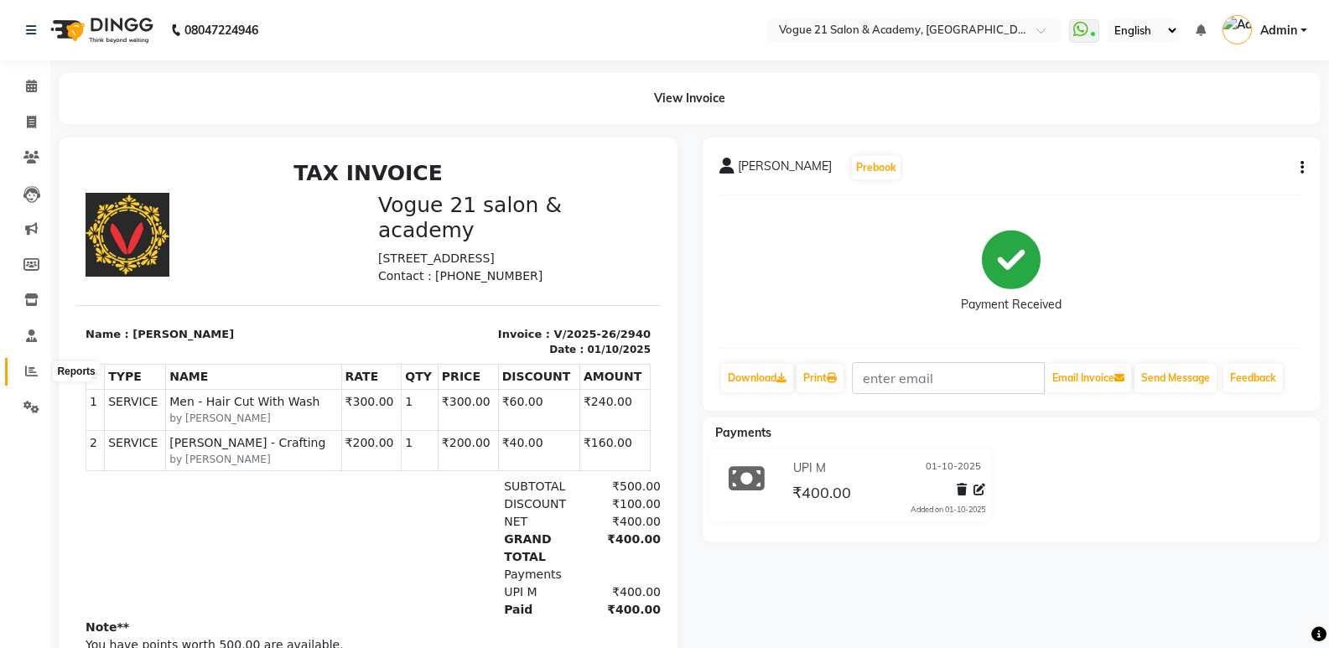
click at [26, 376] on icon at bounding box center [31, 371] width 13 height 13
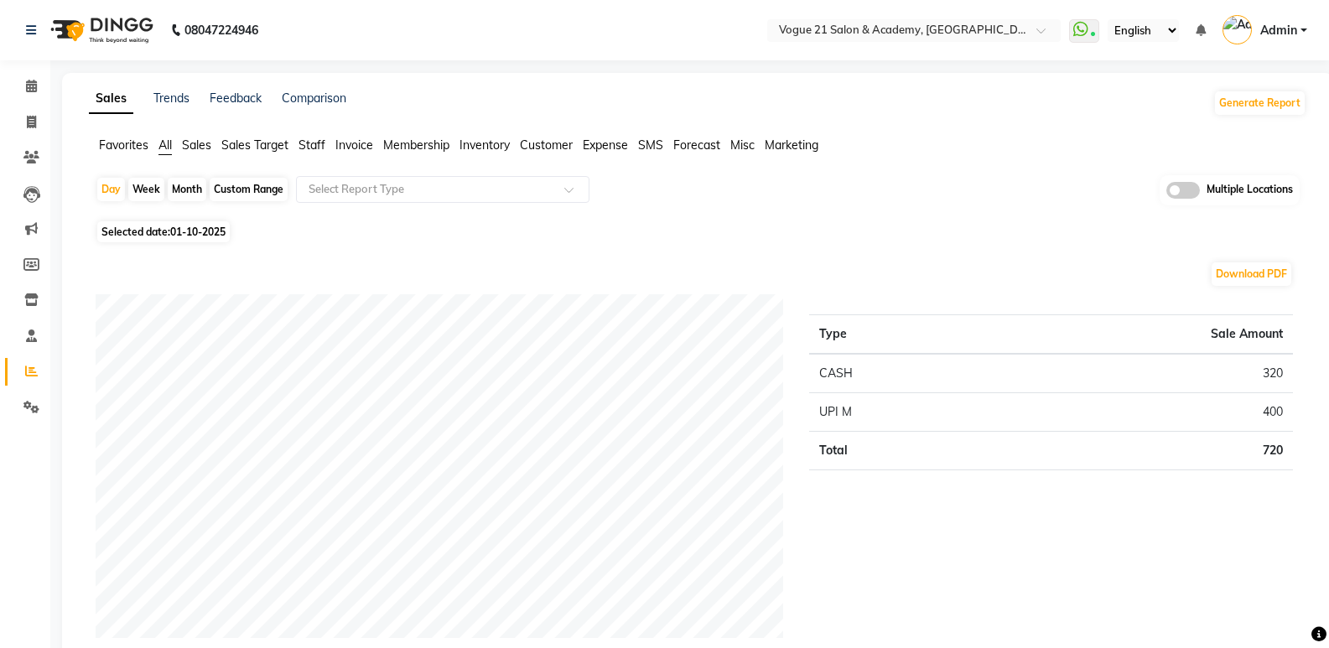
click at [189, 181] on div "Month" at bounding box center [187, 189] width 39 height 23
select select "10"
select select "2025"
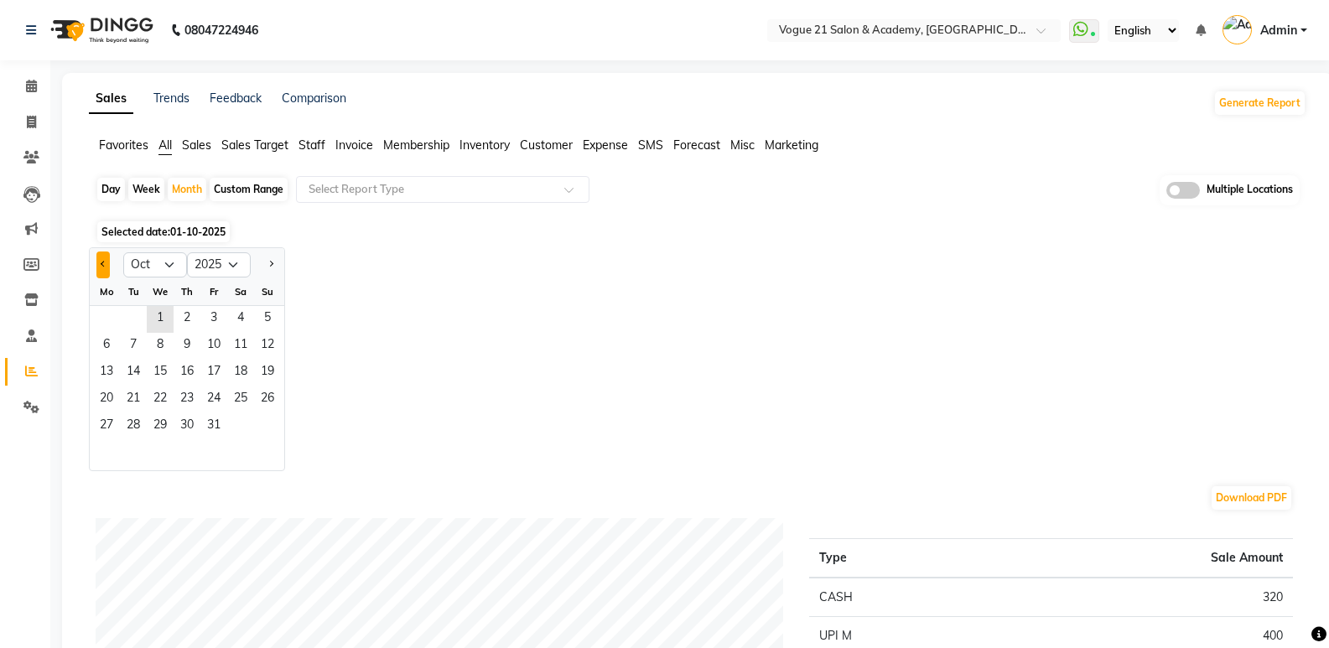
click at [107, 267] on button "Previous month" at bounding box center [102, 265] width 13 height 27
select select "8"
click at [213, 404] on span "22" at bounding box center [213, 400] width 27 height 27
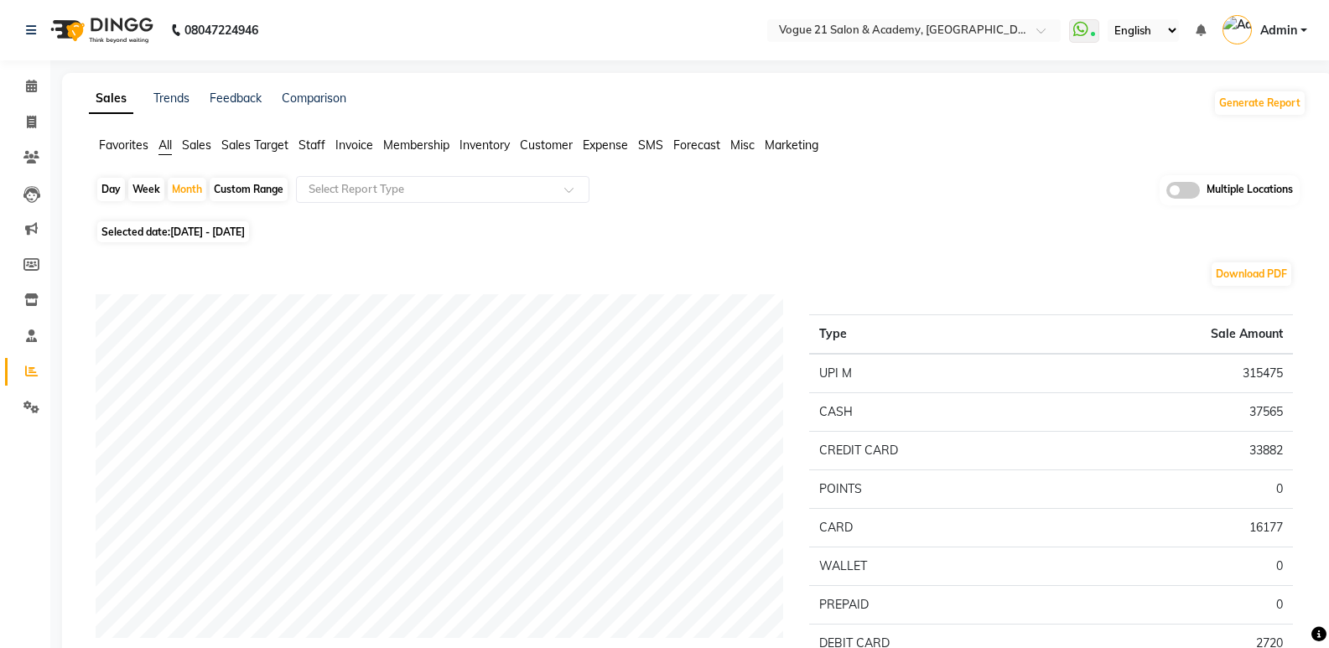
click at [312, 149] on span "Staff" at bounding box center [312, 145] width 27 height 15
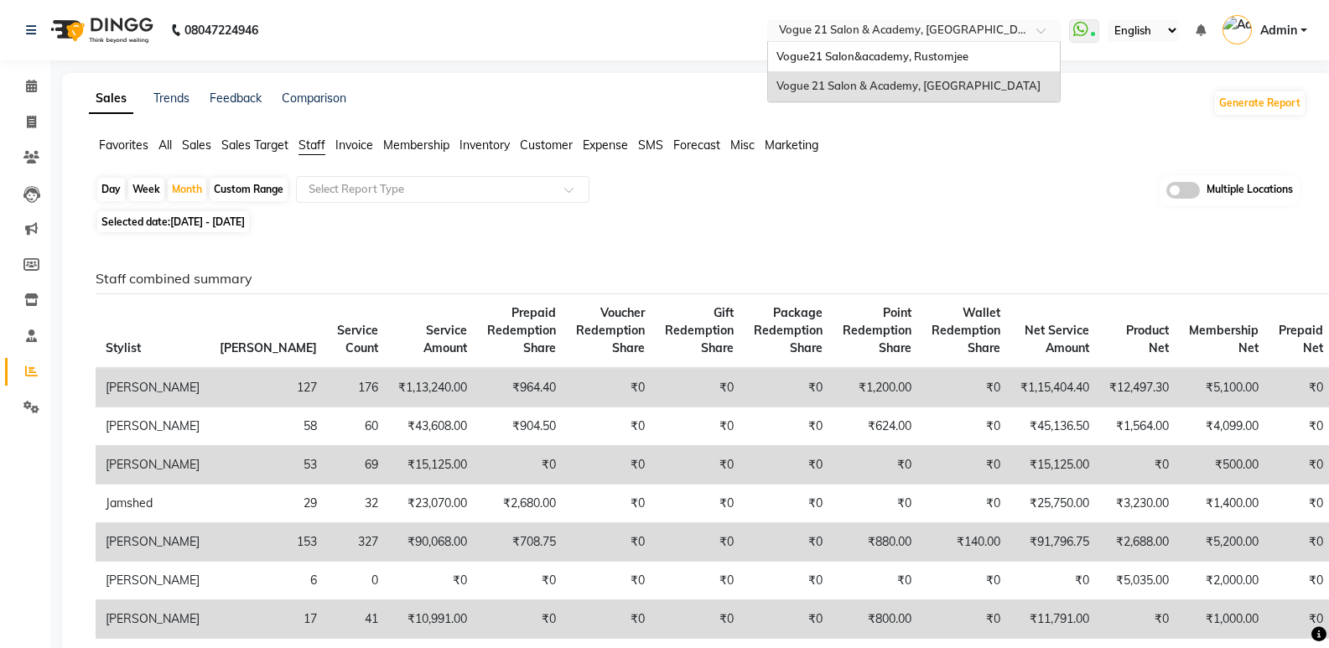
click at [953, 31] on input "text" at bounding box center [897, 31] width 243 height 17
click at [923, 59] on span "Vogue21 Salon&academy, Rustomjee" at bounding box center [873, 55] width 192 height 13
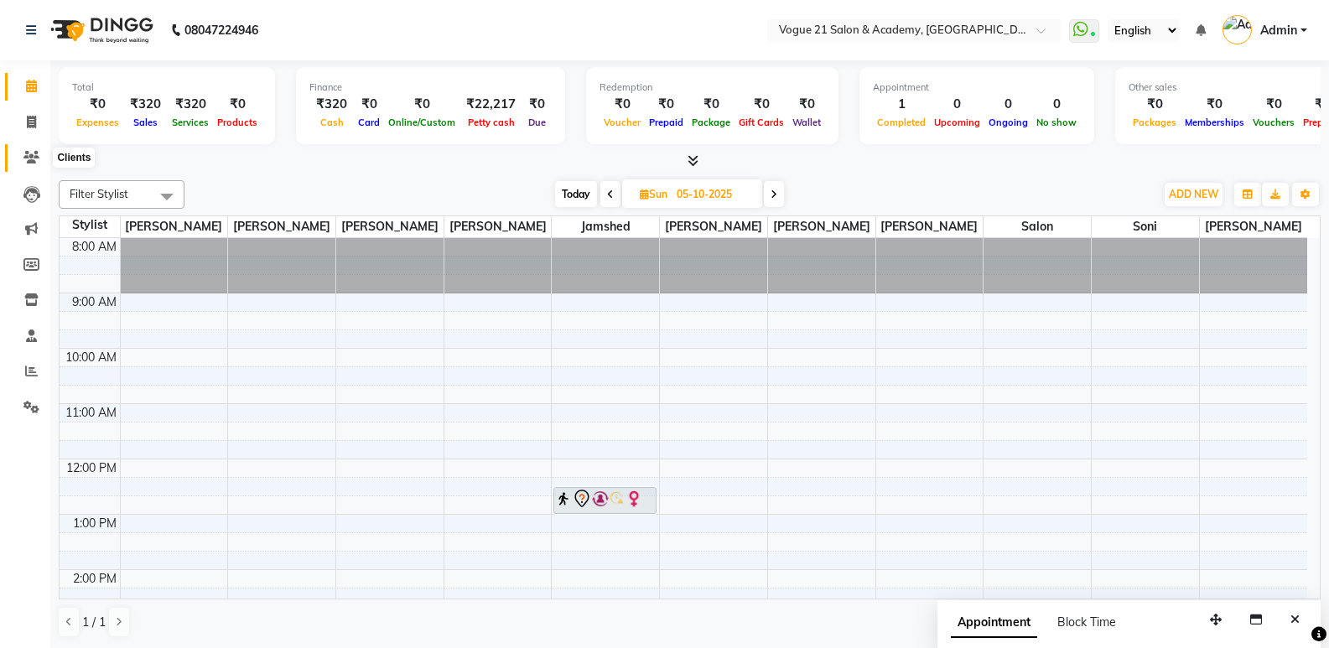
click at [32, 153] on icon at bounding box center [31, 157] width 16 height 13
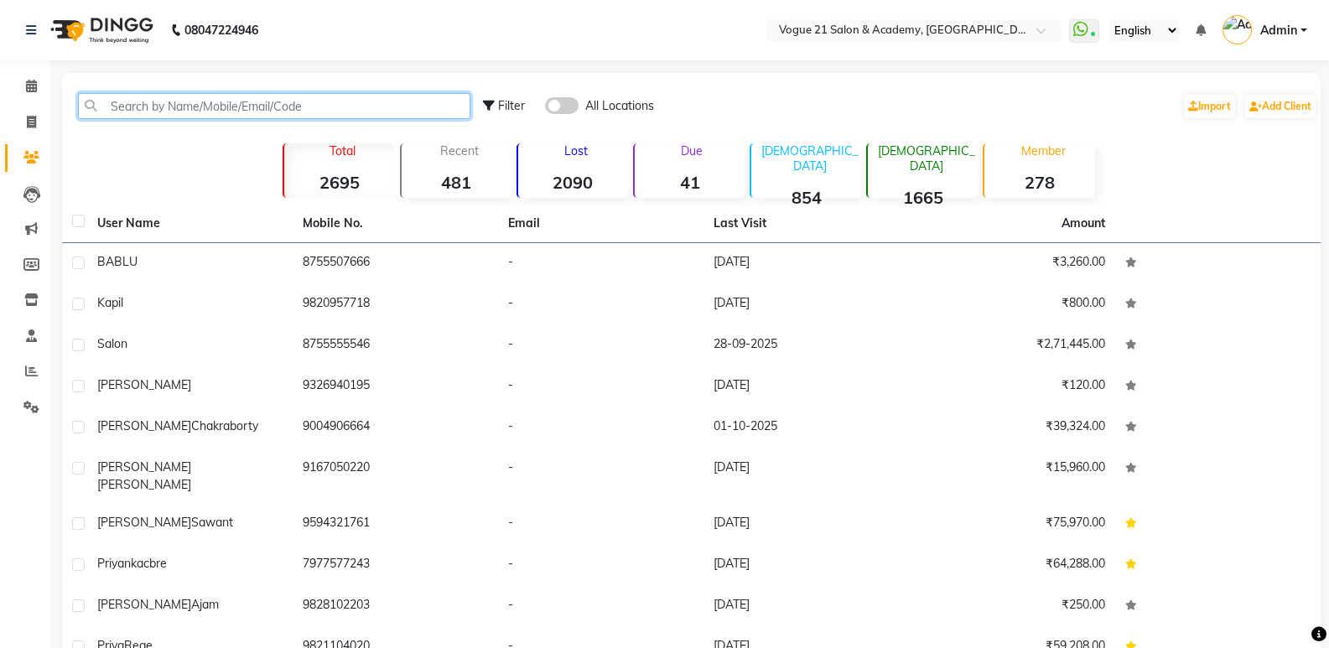
click at [263, 94] on input "text" at bounding box center [274, 106] width 393 height 26
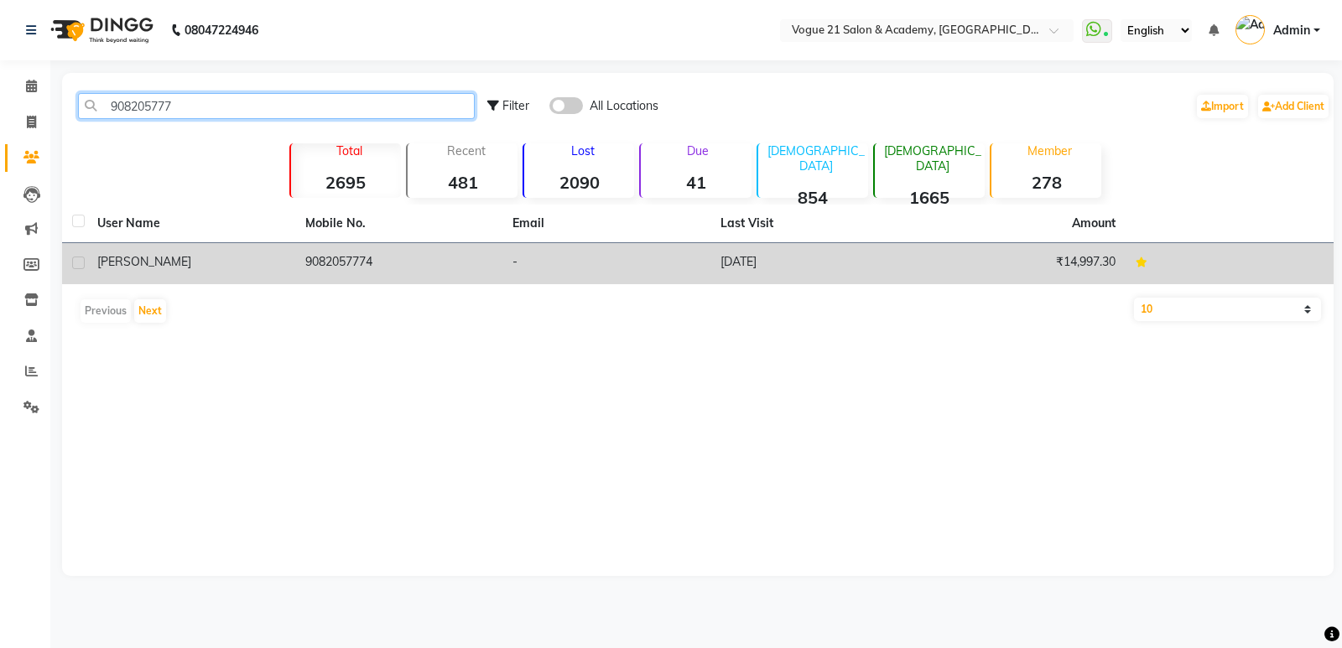
type input "908205777"
click at [196, 265] on div "dhiraj Patil" at bounding box center [191, 262] width 188 height 18
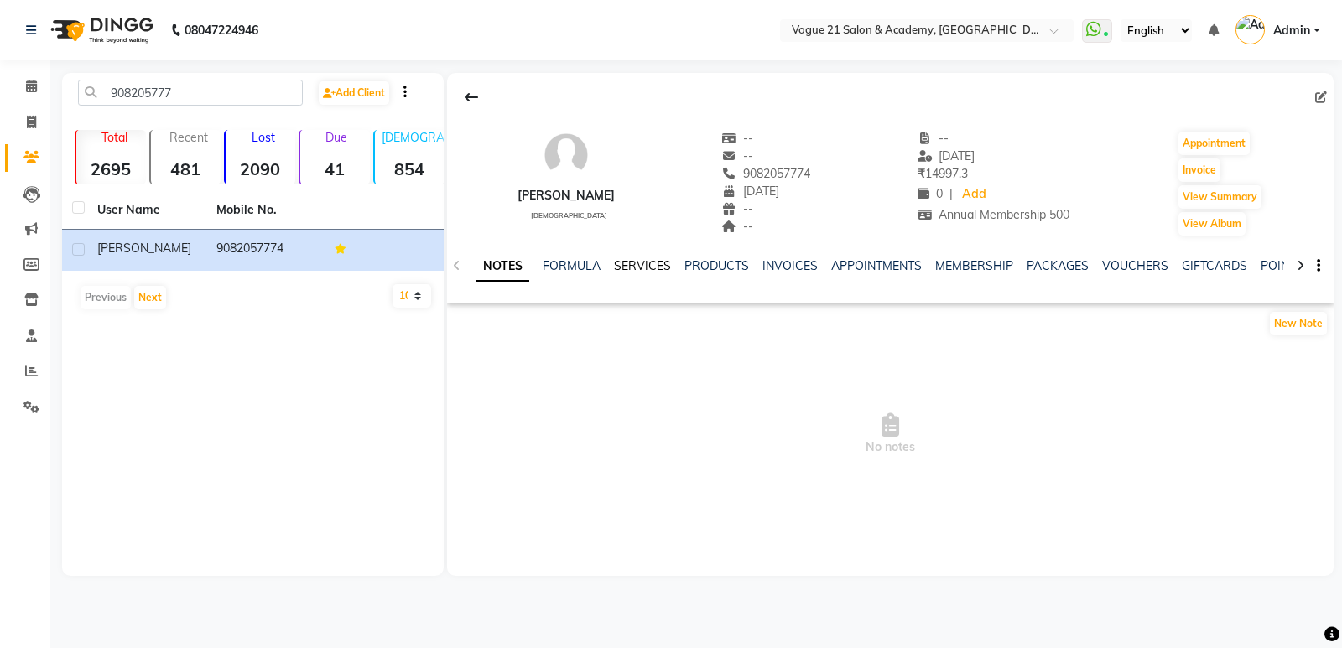
click at [644, 264] on link "SERVICES" at bounding box center [642, 265] width 57 height 15
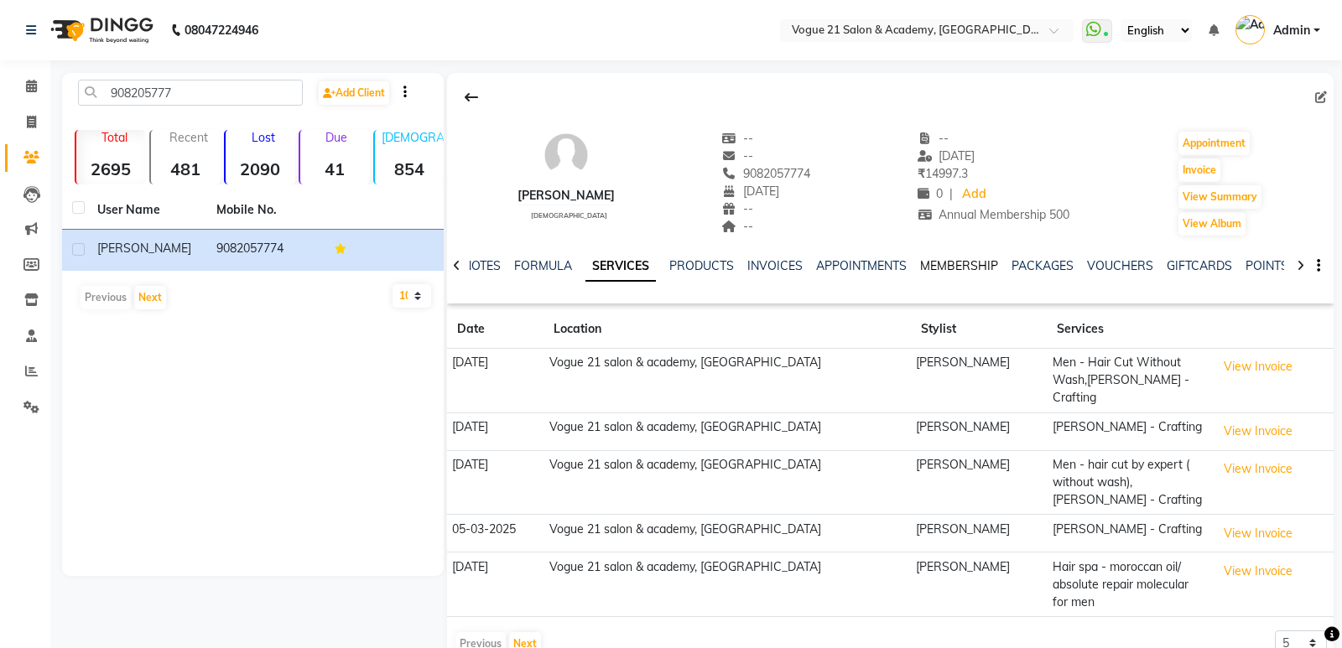
click at [936, 268] on link "MEMBERSHIP" at bounding box center [959, 265] width 78 height 15
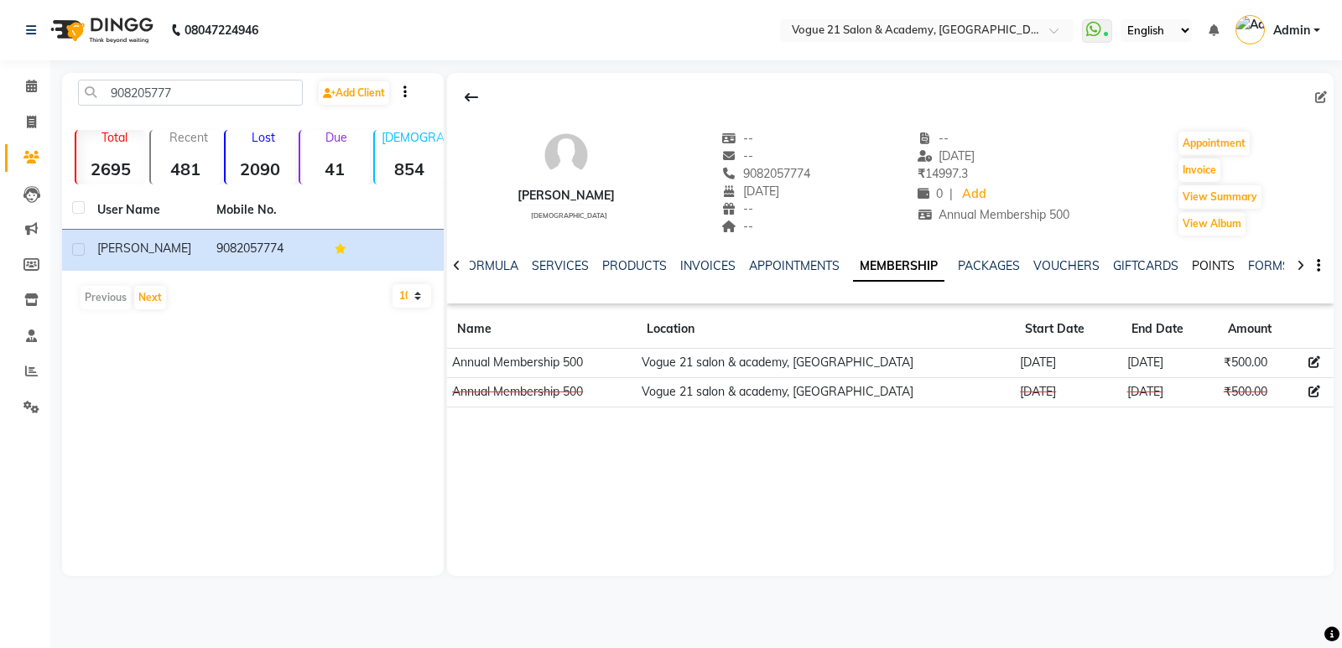
click at [1214, 260] on link "POINTS" at bounding box center [1213, 265] width 43 height 15
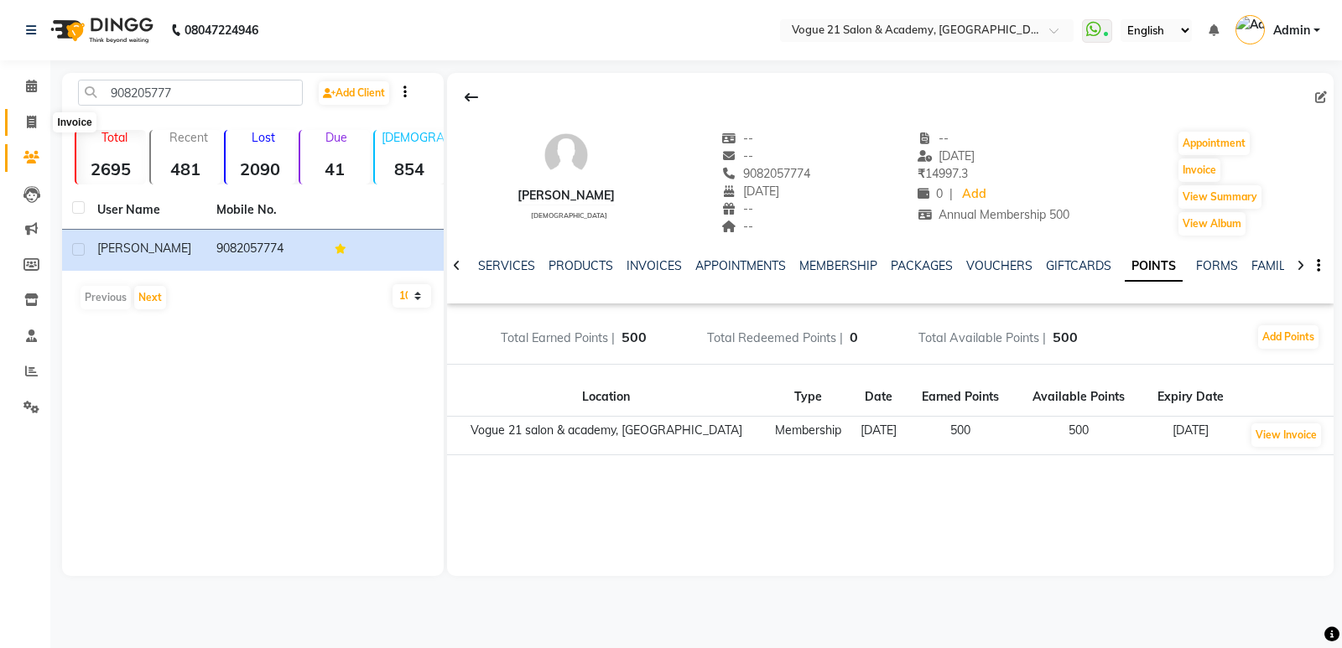
click at [36, 120] on icon at bounding box center [31, 122] width 9 height 13
select select "service"
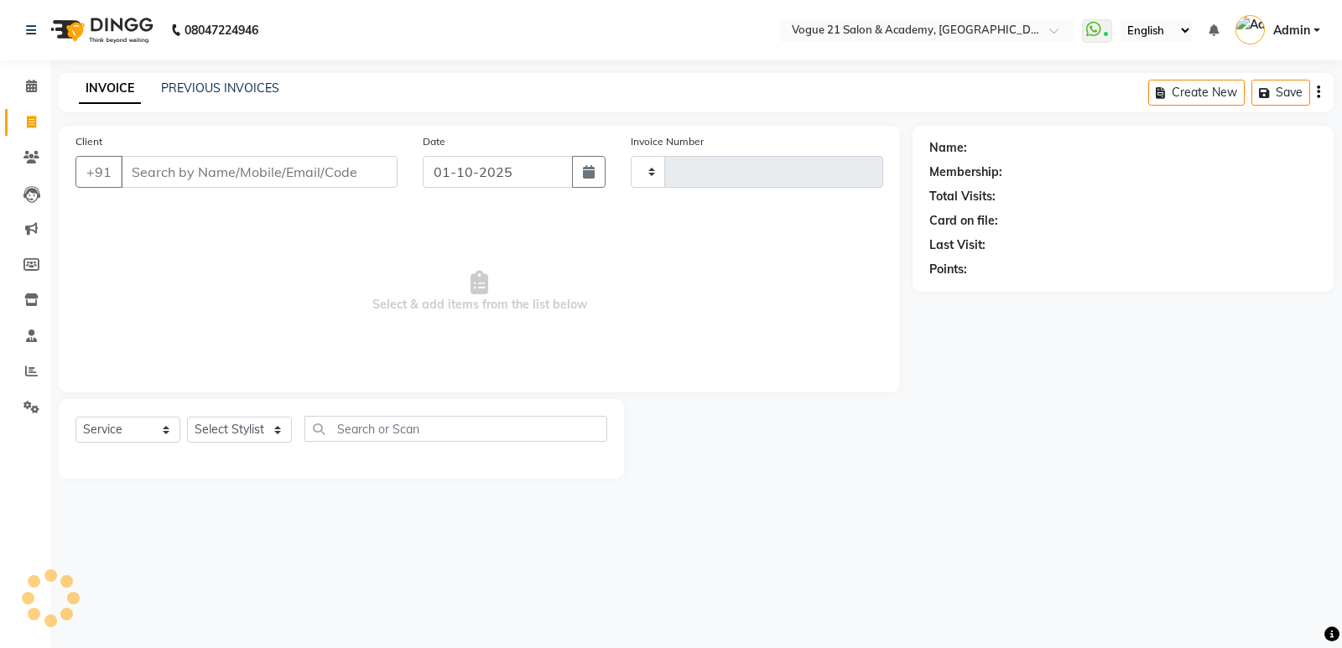
type input "2940"
select select "4433"
click at [243, 424] on select "Select Stylist aahil aamir Alicia Dsouza Altamash Jamshed jyoti chauhan Pooja y…" at bounding box center [239, 430] width 105 height 26
click at [256, 430] on select "Select Stylist aahil aamir Alicia Dsouza Altamash Jamshed jyoti chauhan Pooja y…" at bounding box center [239, 430] width 105 height 26
select select "79160"
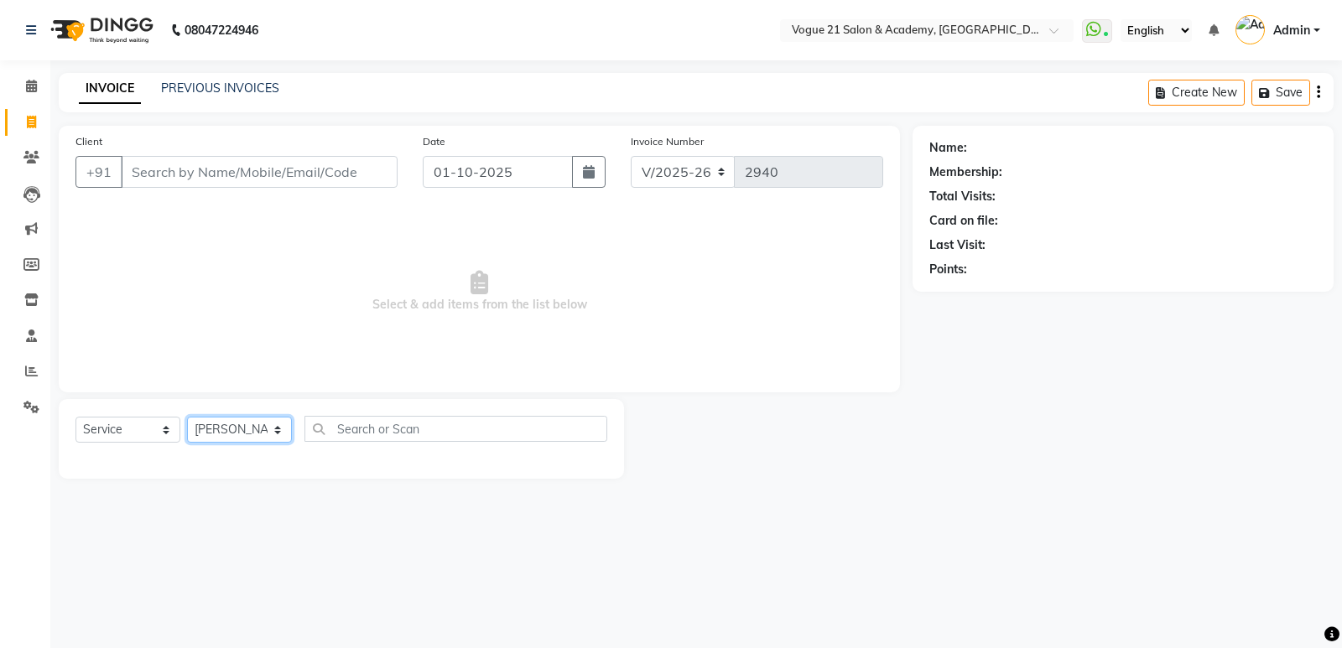
click at [187, 417] on select "Select Stylist aahil aamir Alicia Dsouza Altamash Jamshed jyoti chauhan Pooja y…" at bounding box center [239, 430] width 105 height 26
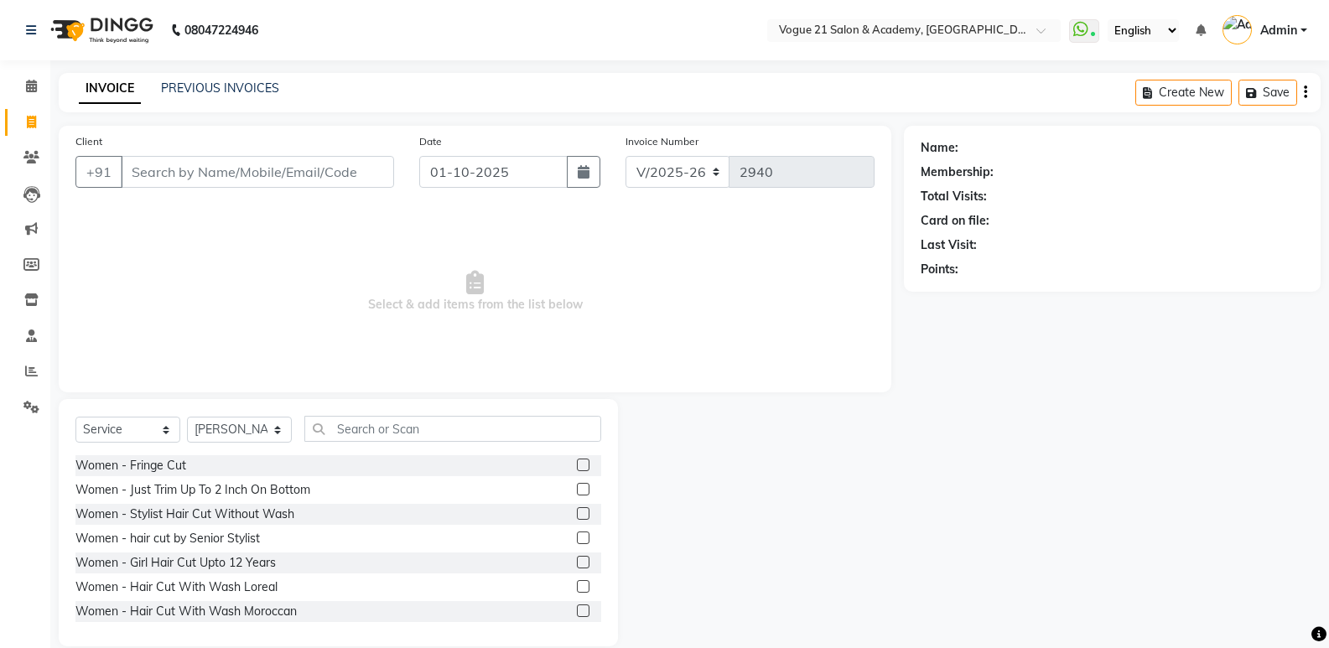
click at [403, 415] on div "Select Service Product Membership Package Voucher Prepaid Gift Card Select Styl…" at bounding box center [338, 522] width 559 height 247
click at [419, 427] on input "text" at bounding box center [452, 429] width 297 height 26
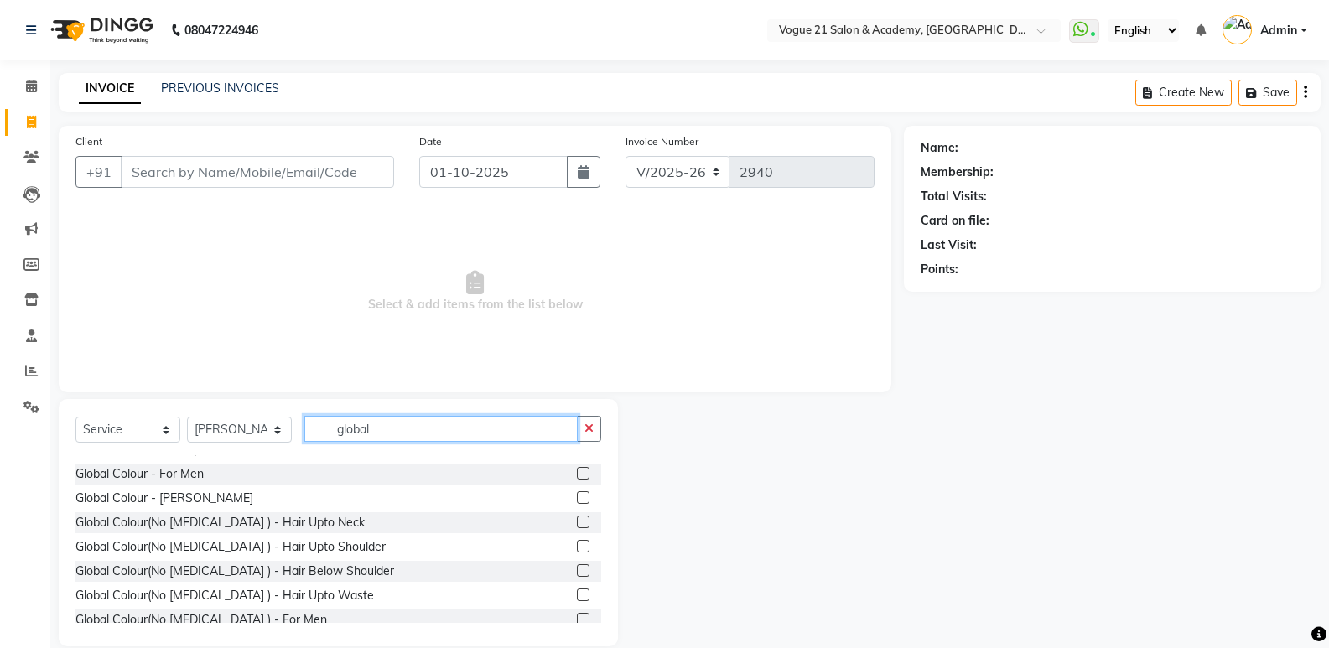
scroll to position [103, 0]
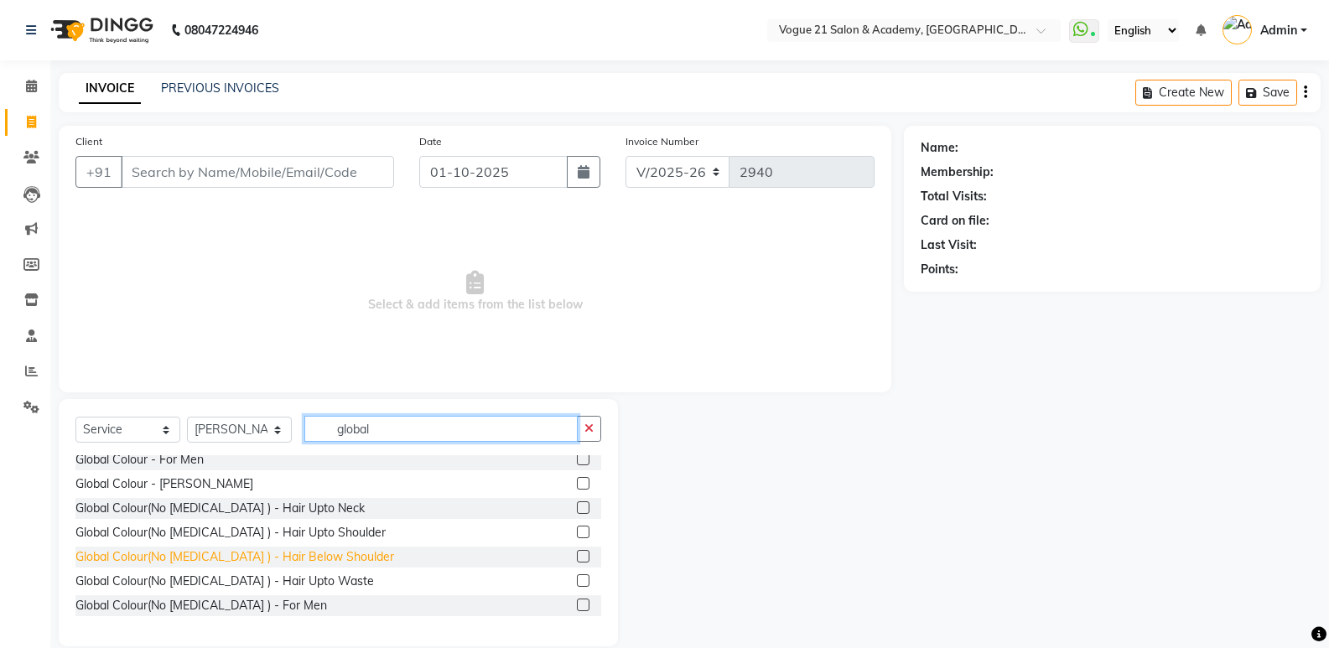
type input "global"
click at [262, 555] on div "Global Colour(No [MEDICAL_DATA] ) - Hair Below Shoulder" at bounding box center [234, 558] width 319 height 18
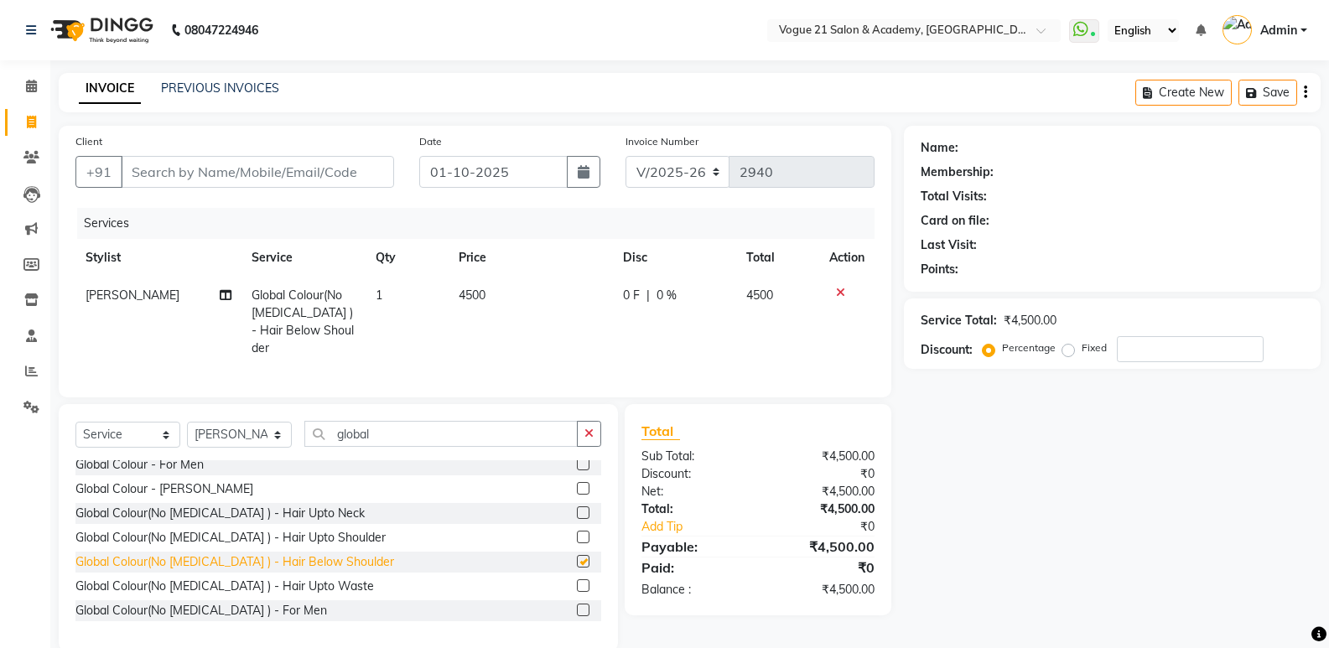
checkbox input "false"
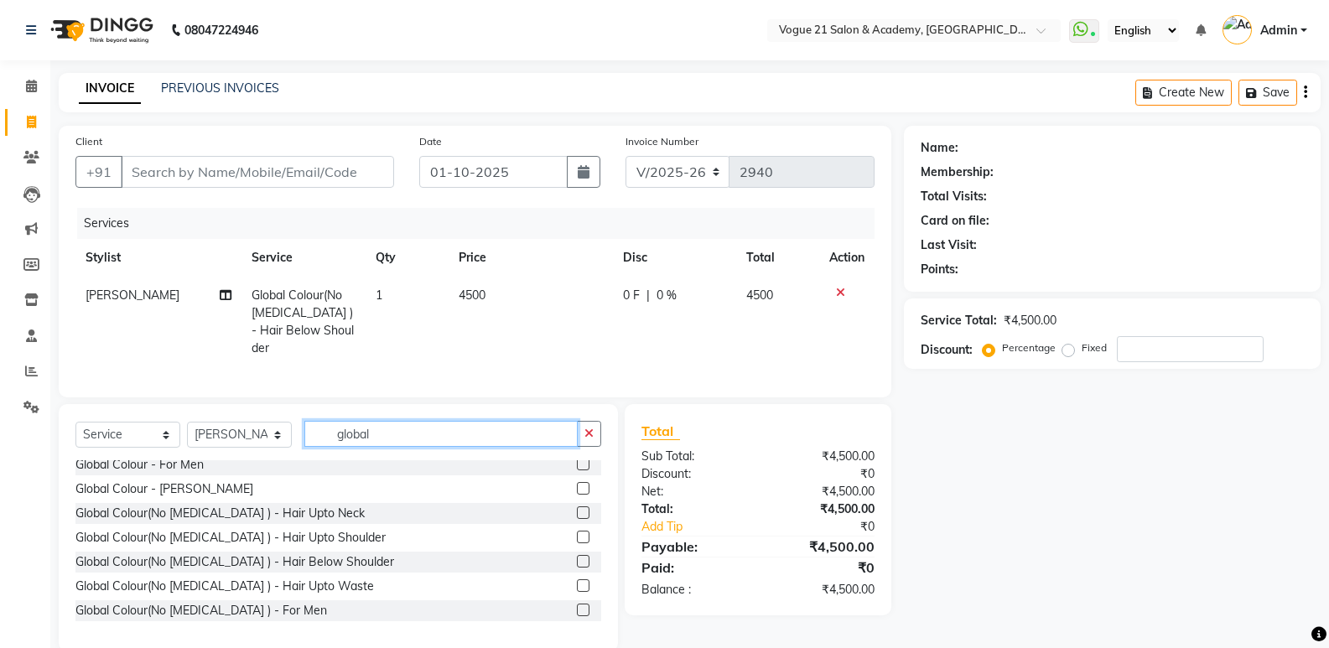
click at [428, 431] on input "global" at bounding box center [440, 434] width 273 height 26
type input "g"
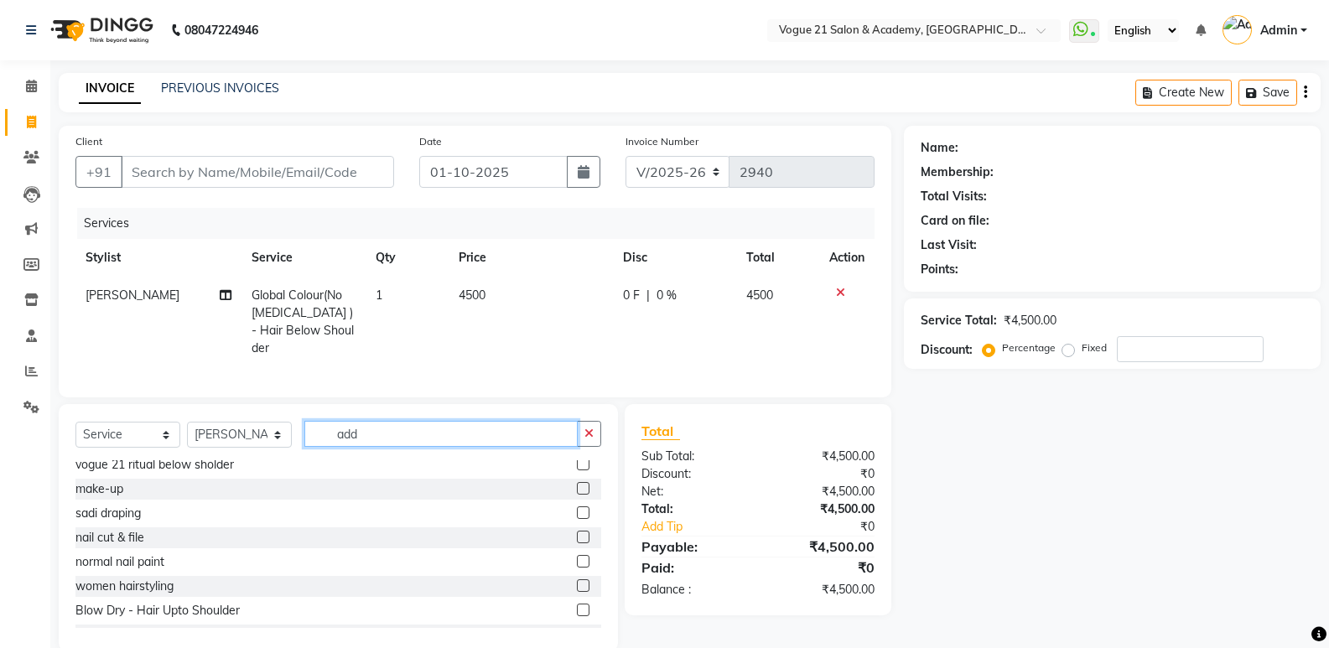
scroll to position [0, 0]
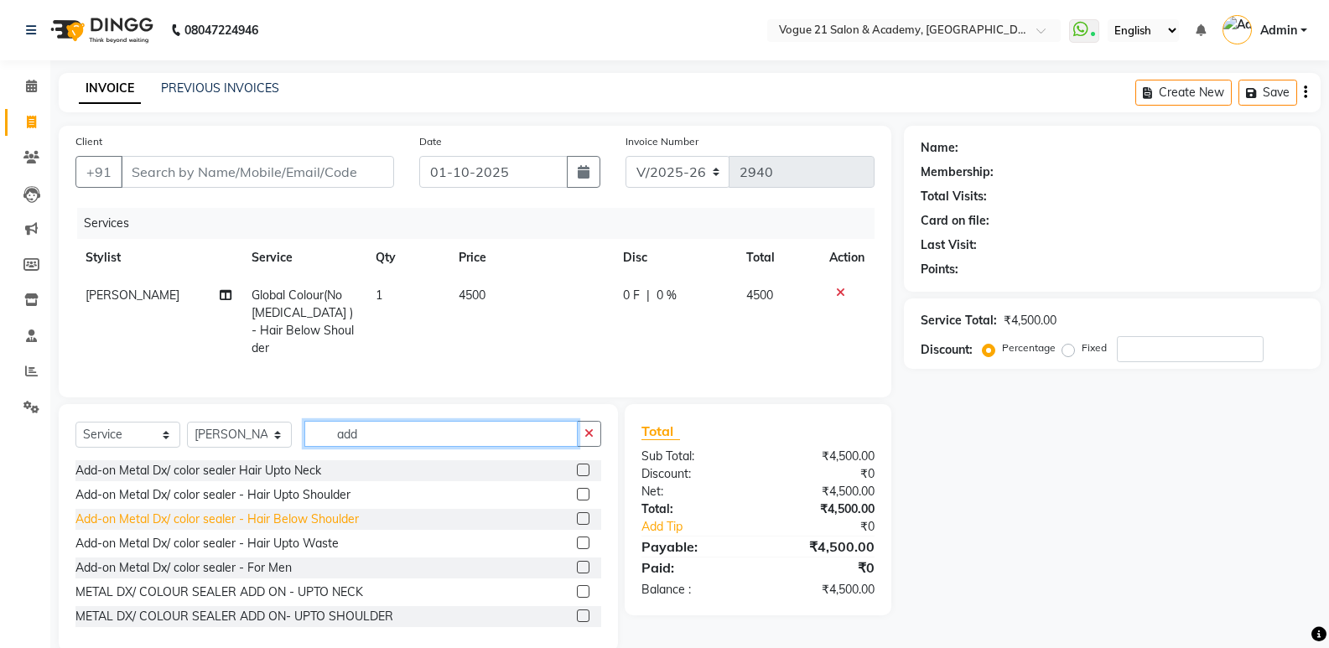
type input "add"
click at [326, 520] on div "Add-on Metal Dx/ color sealer - Hair Below Shoulder" at bounding box center [216, 520] width 283 height 18
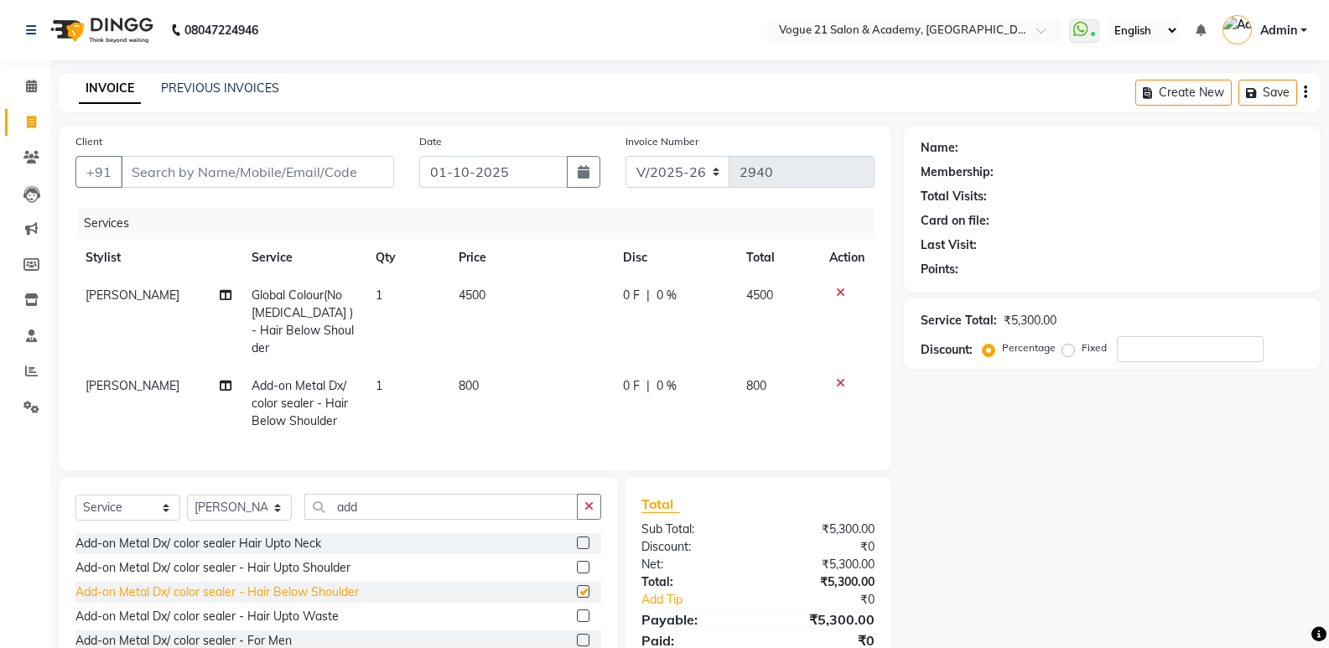
checkbox input "false"
click at [483, 367] on td "800" at bounding box center [531, 403] width 164 height 73
select select "79160"
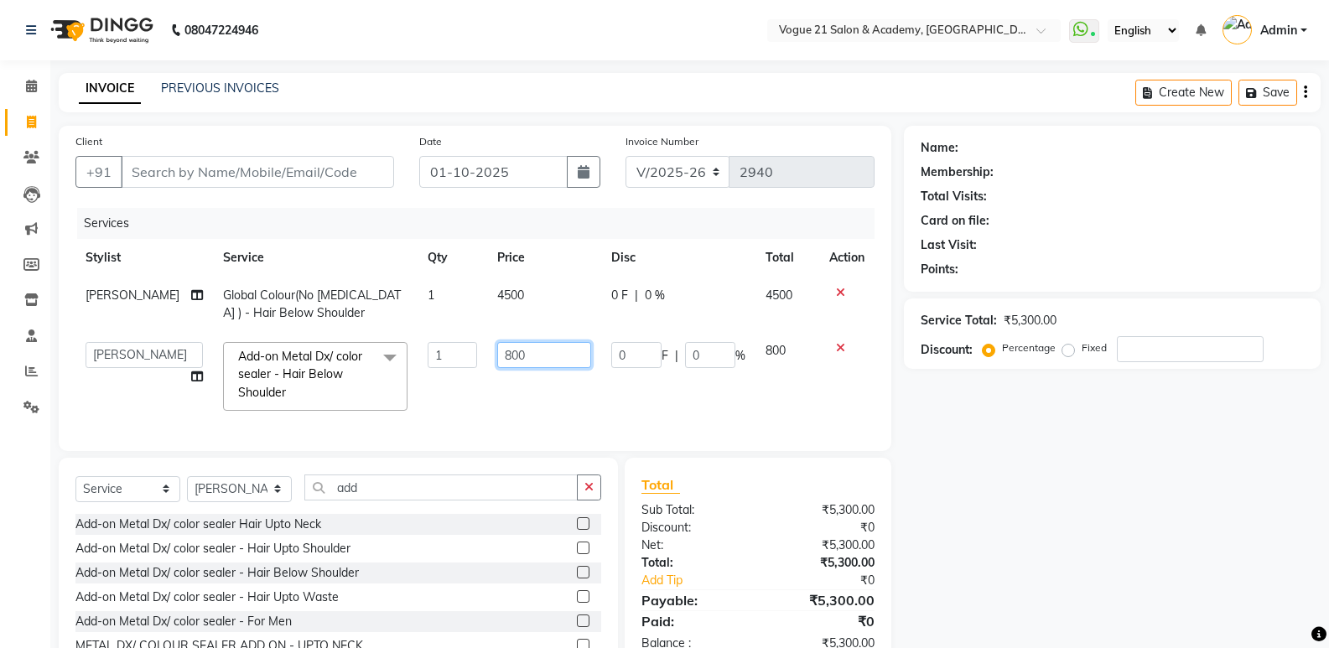
click at [536, 356] on input "800" at bounding box center [544, 355] width 94 height 26
type input "8"
type input "1000"
click at [536, 393] on td "1000" at bounding box center [544, 376] width 114 height 89
select select "79160"
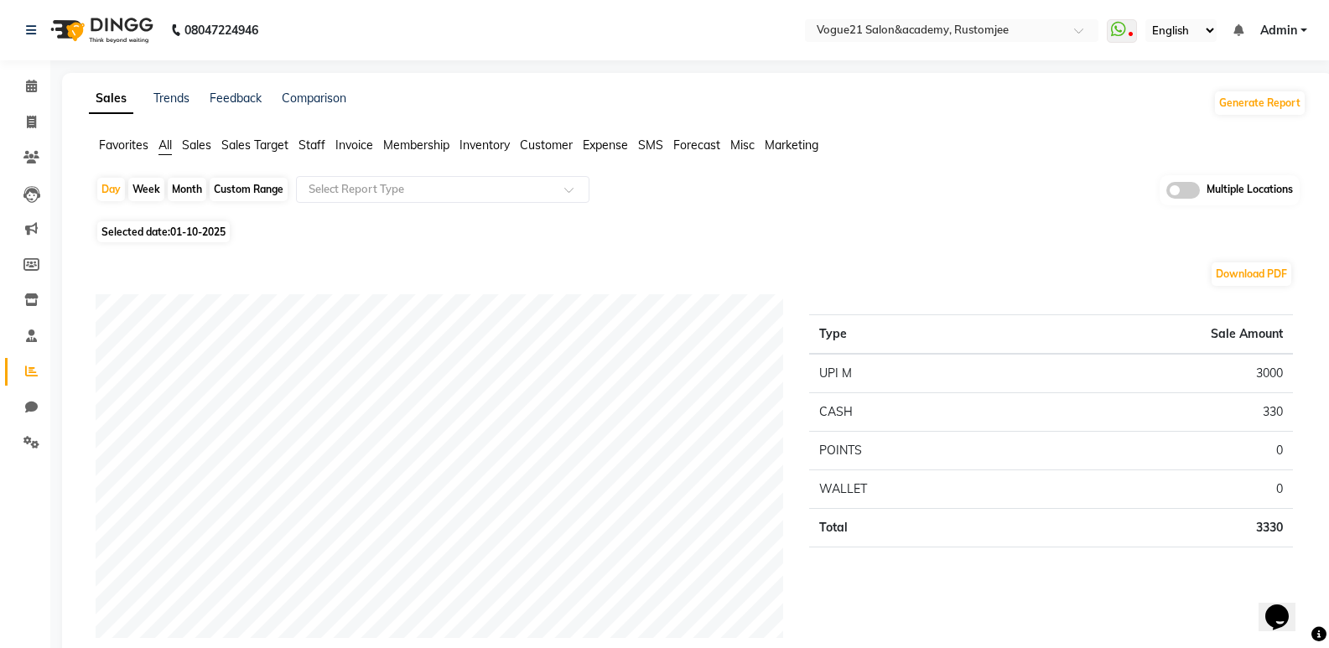
click at [191, 191] on div "Month" at bounding box center [187, 189] width 39 height 23
select select "10"
select select "2025"
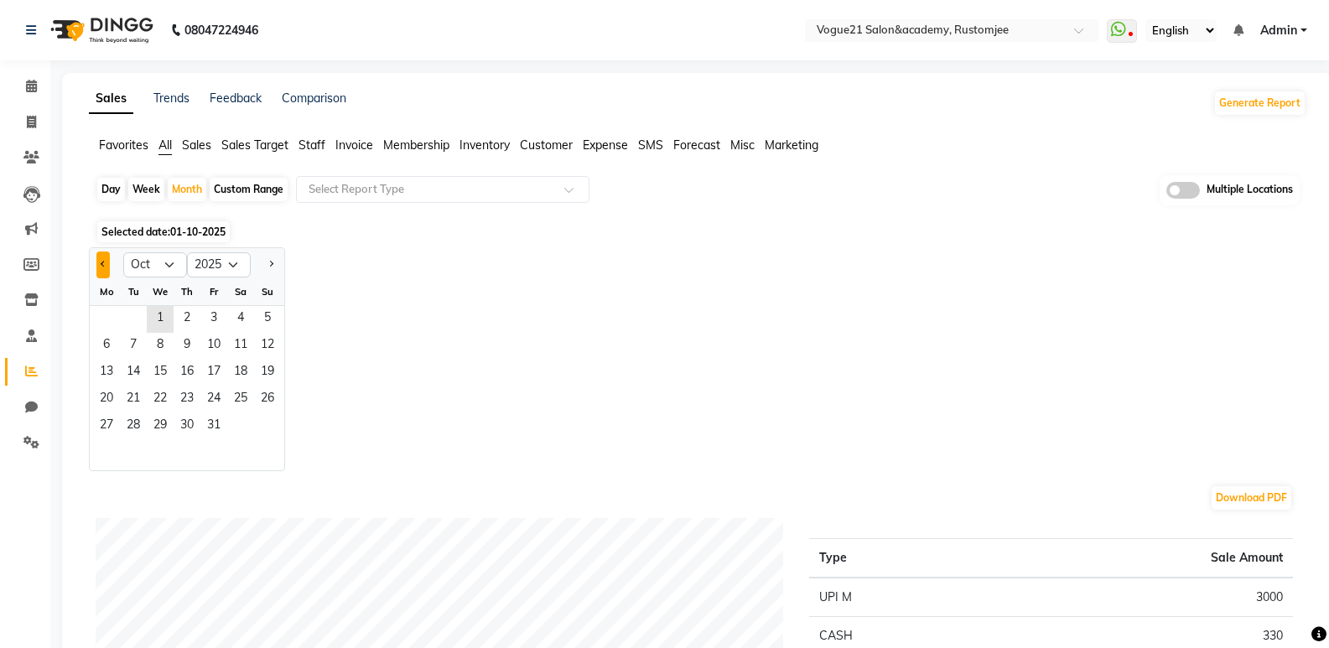
click at [96, 265] on button "Previous month" at bounding box center [102, 265] width 13 height 27
select select "8"
click at [188, 356] on span "7" at bounding box center [187, 346] width 27 height 27
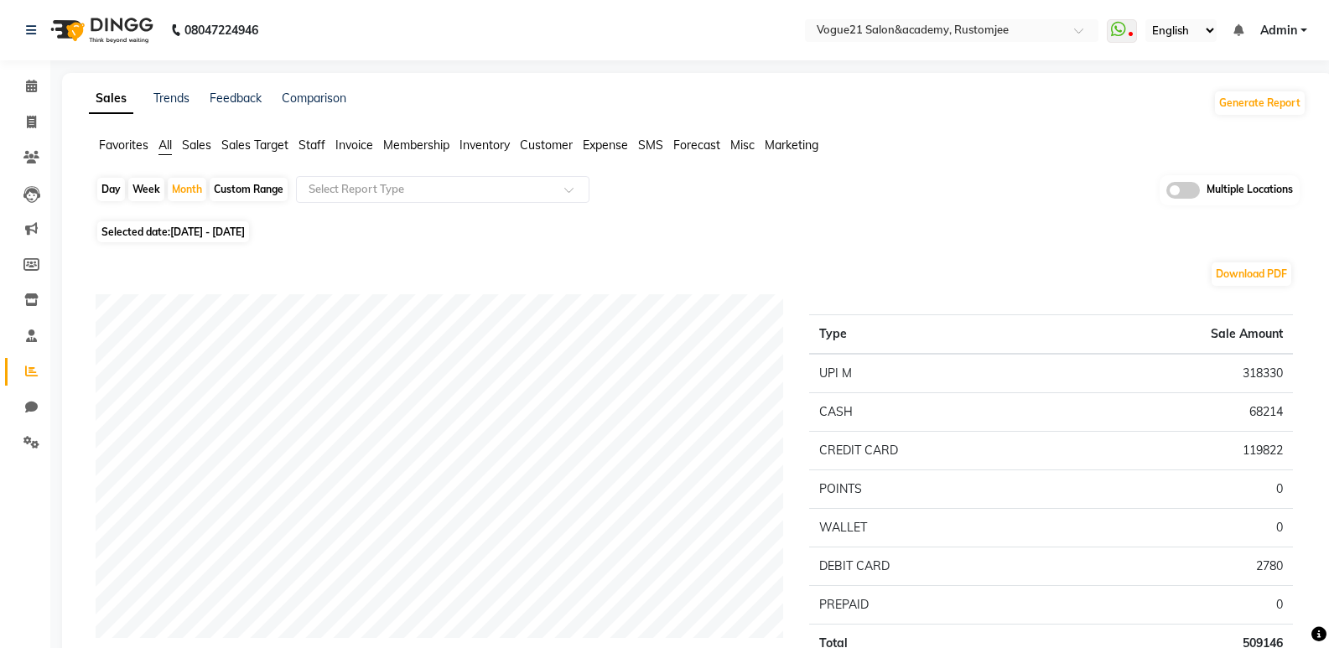
click at [314, 153] on li "Staff" at bounding box center [312, 146] width 27 height 18
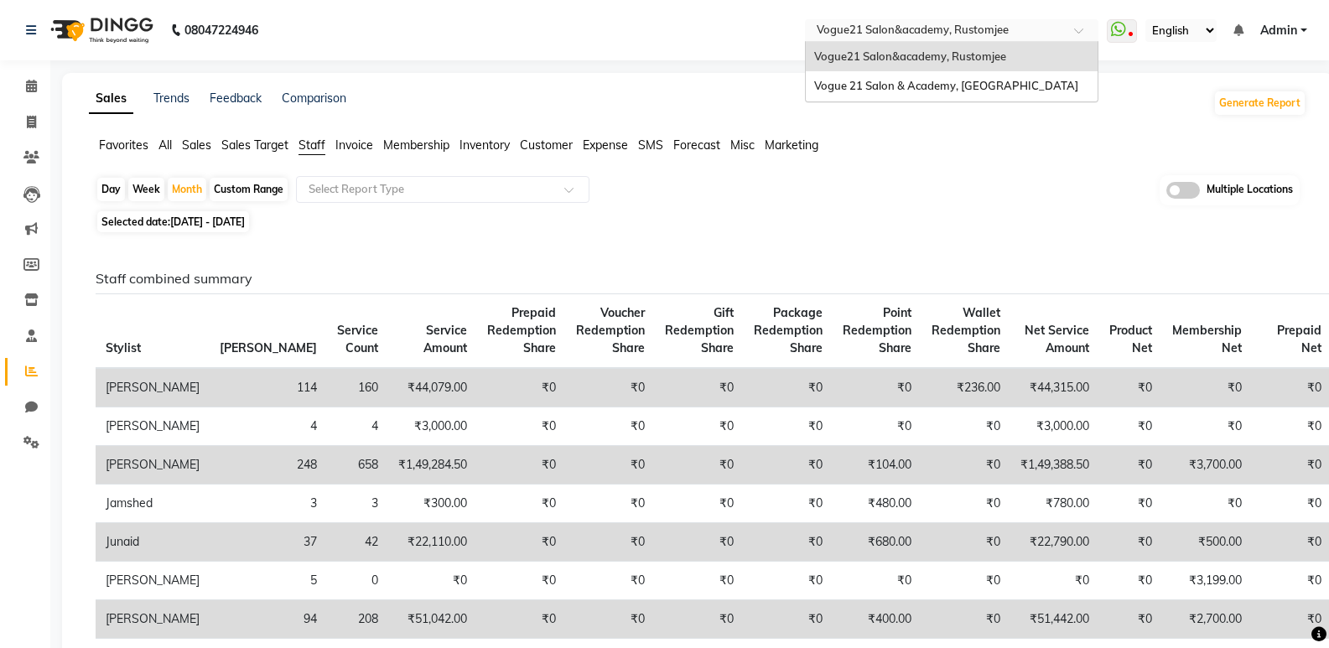
click at [1060, 27] on div at bounding box center [952, 31] width 294 height 17
click at [1122, 29] on icon at bounding box center [1118, 29] width 15 height 17
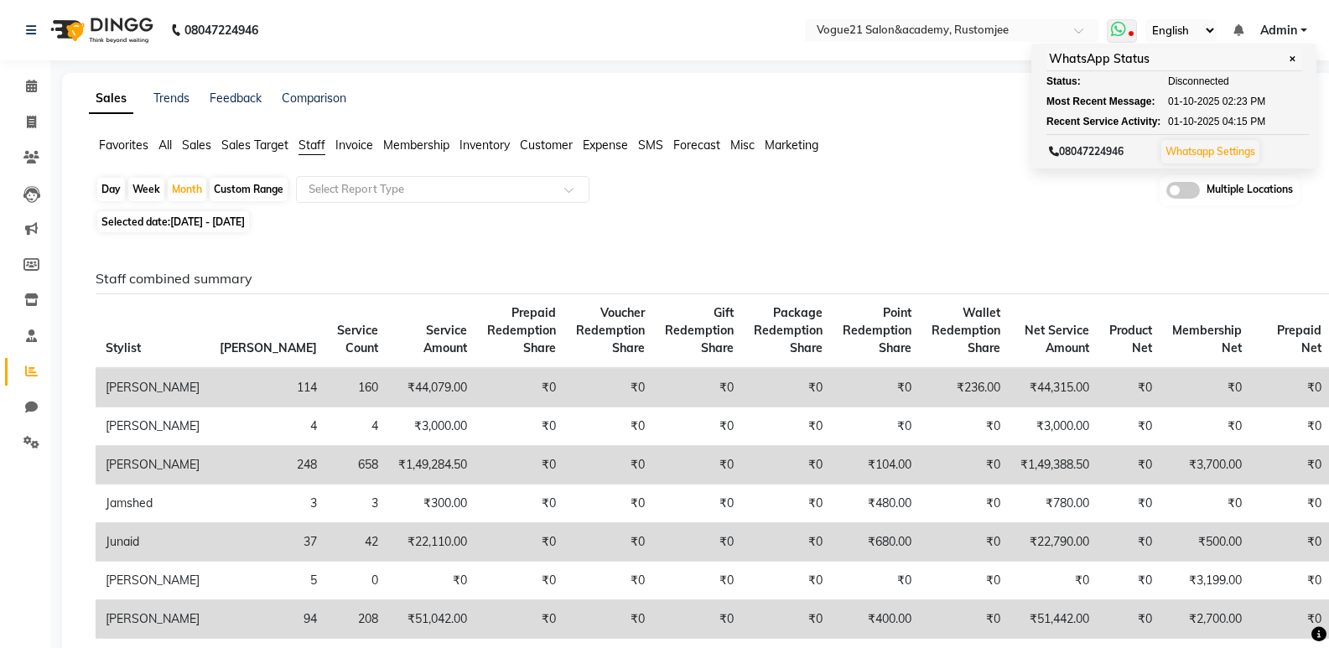
click at [1196, 153] on link "Whatsapp Settings" at bounding box center [1211, 151] width 90 height 13
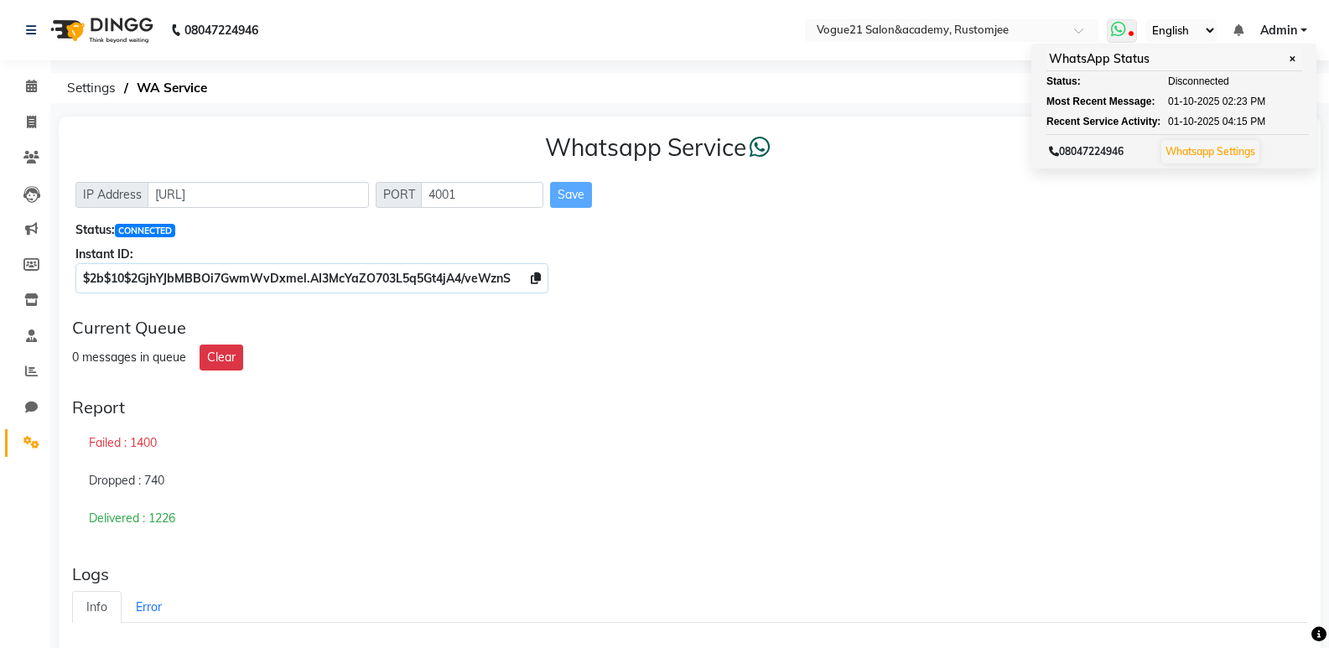
click at [1303, 134] on div "08047224946 Whatsapp Settings" at bounding box center [1178, 150] width 263 height 33
click at [1302, 135] on div "08047224946 Whatsapp Settings" at bounding box center [1178, 150] width 263 height 33
click at [1299, 133] on div "WhatsApp Status ✕ Status: Disconnected Most Recent Message: 01-10-2025 02:23 PM…" at bounding box center [1174, 106] width 285 height 125
click at [1291, 59] on span "✕" at bounding box center [1292, 59] width 15 height 13
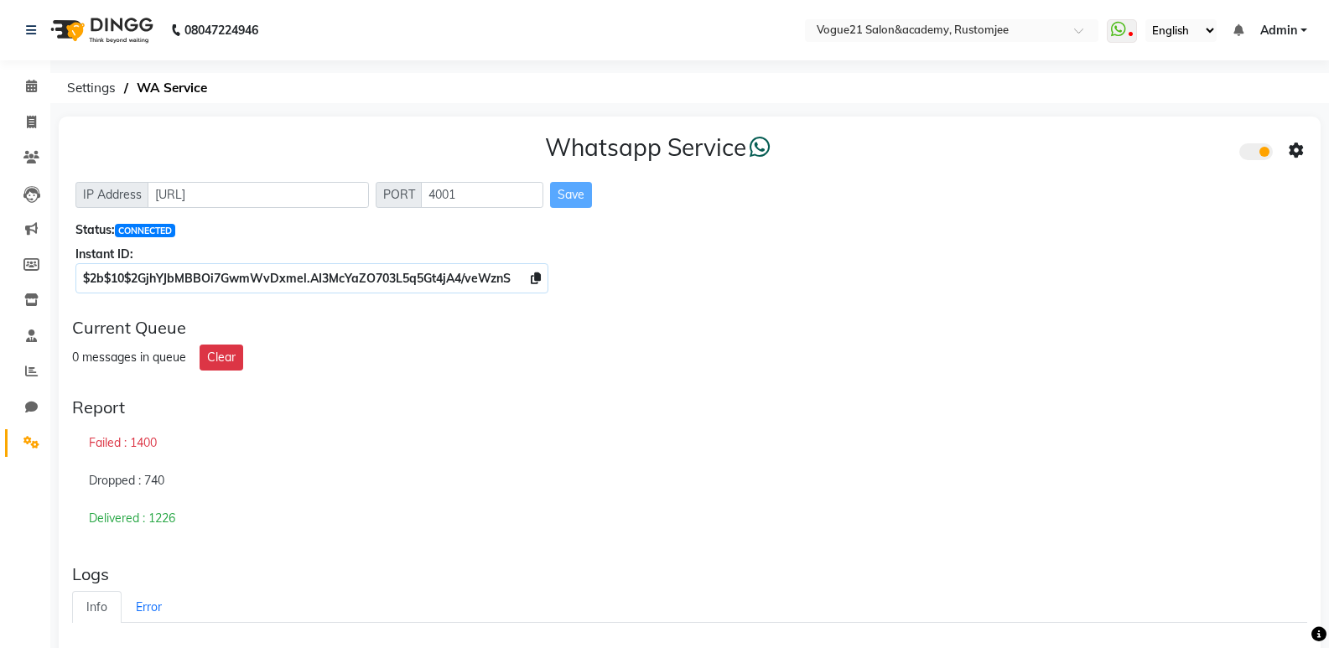
click at [1261, 155] on span at bounding box center [1257, 151] width 34 height 17
click at [1252, 154] on input "checkbox" at bounding box center [1252, 154] width 0 height 0
click at [1261, 155] on span at bounding box center [1257, 151] width 34 height 17
click at [1252, 154] on input "checkbox" at bounding box center [1252, 154] width 0 height 0
click at [1293, 148] on icon at bounding box center [1296, 150] width 15 height 15
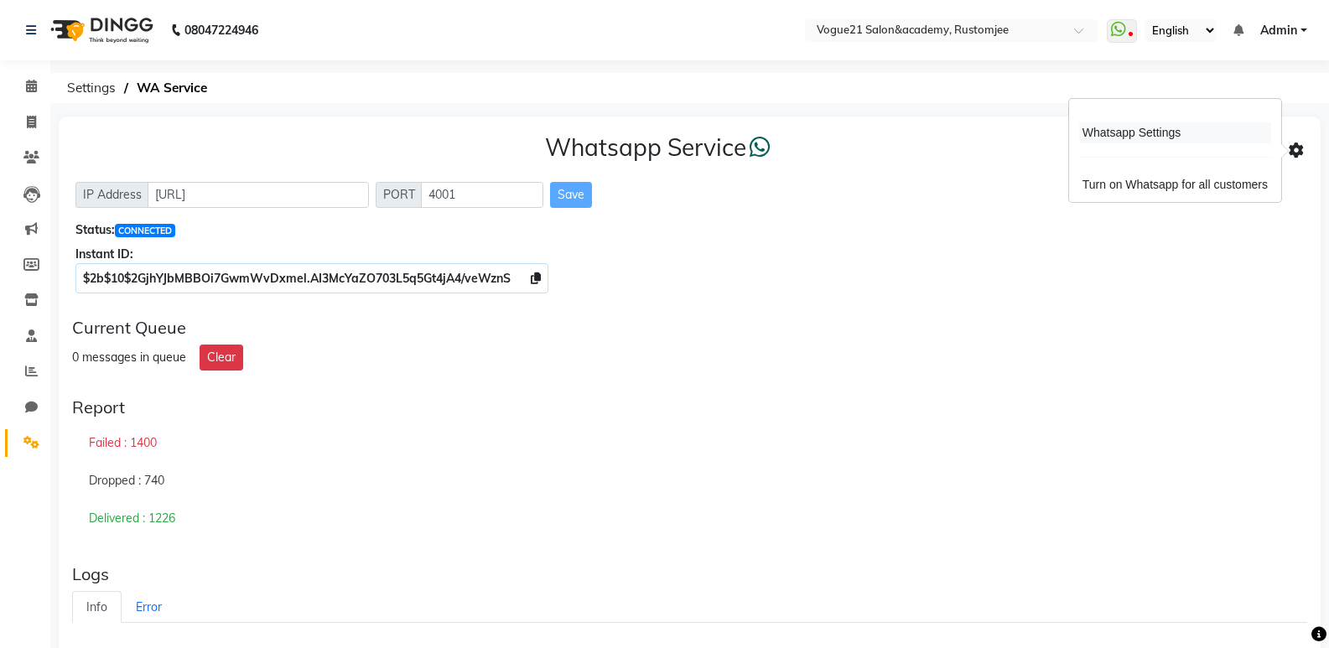
click at [1157, 135] on div "Whatsapp Settings" at bounding box center [1175, 132] width 192 height 21
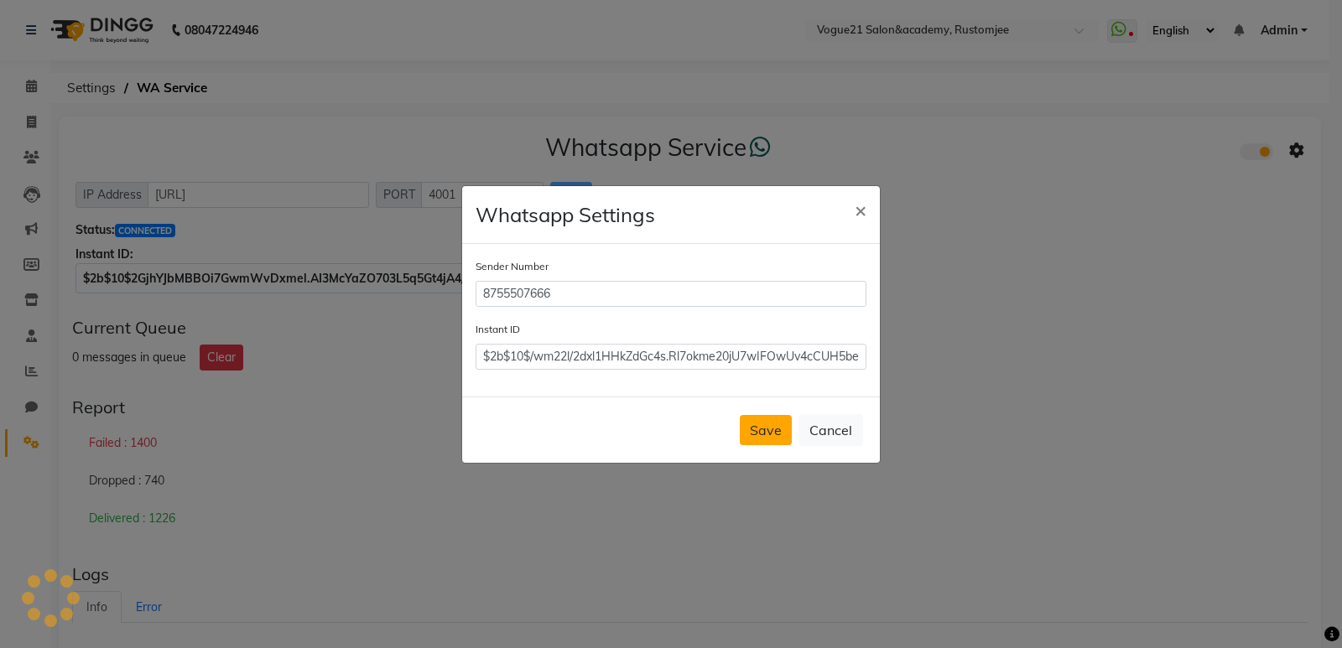
click at [762, 434] on button "Save" at bounding box center [766, 430] width 52 height 30
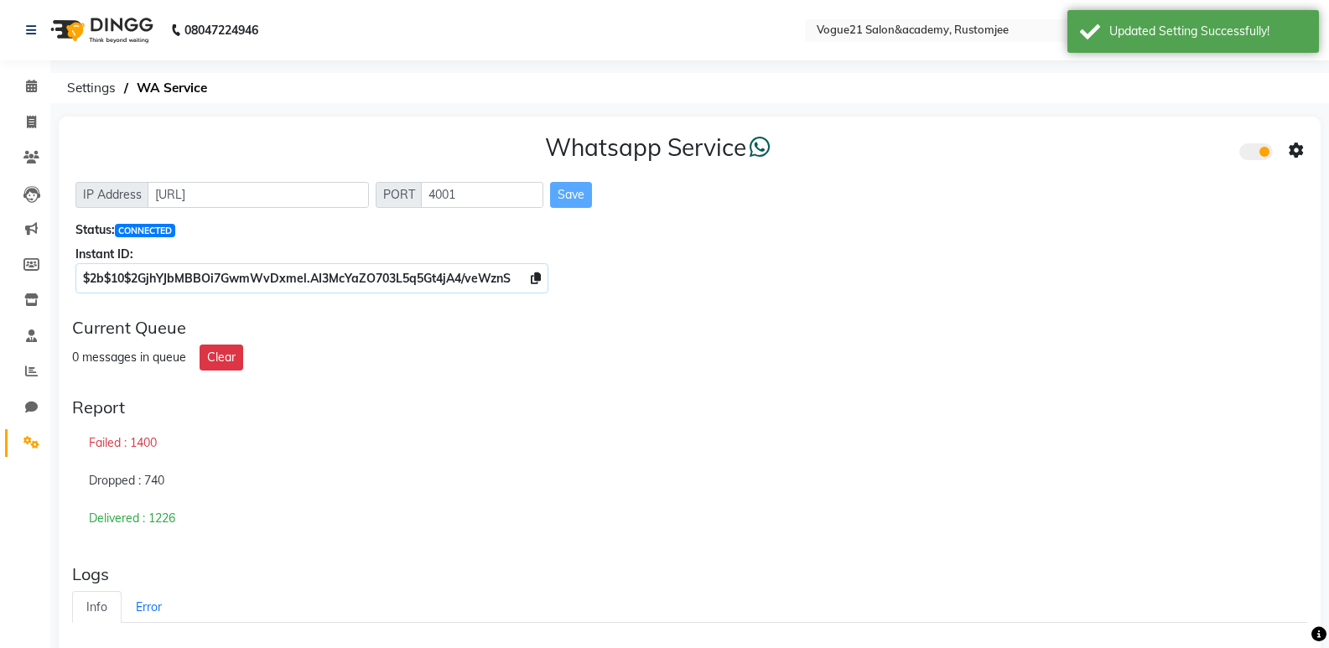
click at [1293, 143] on icon at bounding box center [1296, 150] width 15 height 15
click at [1187, 182] on div "Turn on Whatsapp for all customers" at bounding box center [1175, 184] width 192 height 21
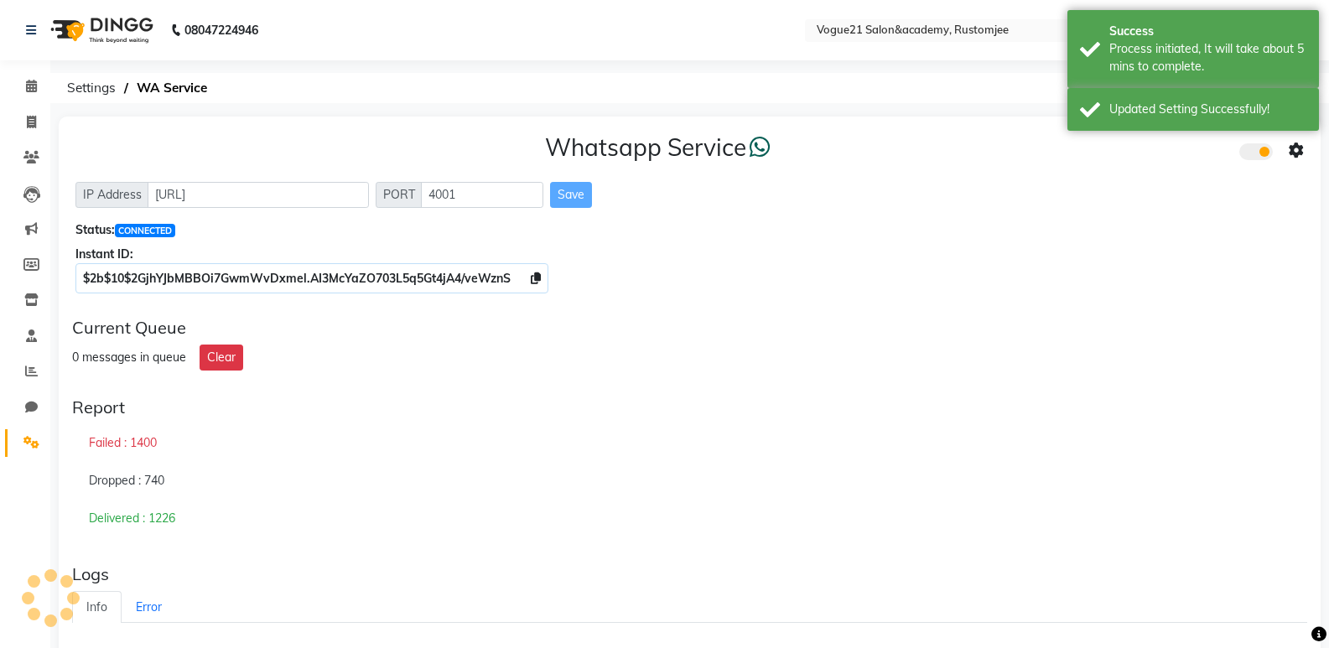
click at [1297, 150] on icon at bounding box center [1296, 150] width 15 height 15
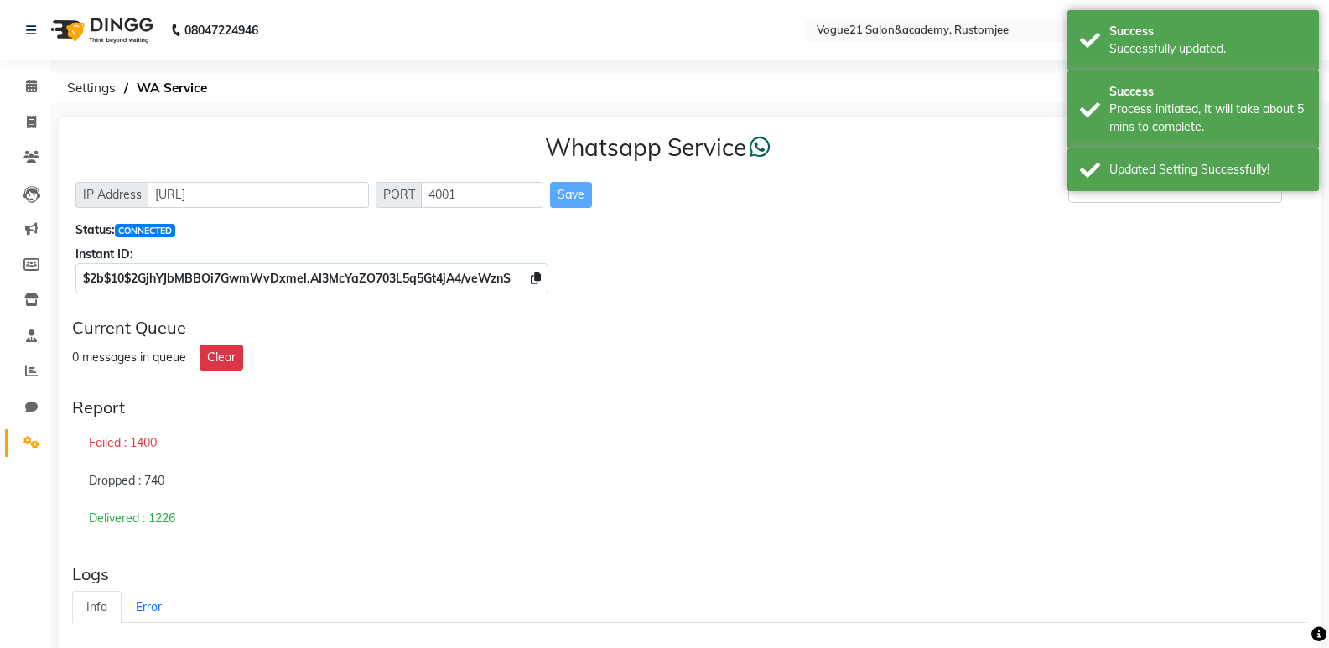
click at [1163, 138] on div "Success Process initiated, It will take about 5 mins to complete." at bounding box center [1194, 109] width 252 height 78
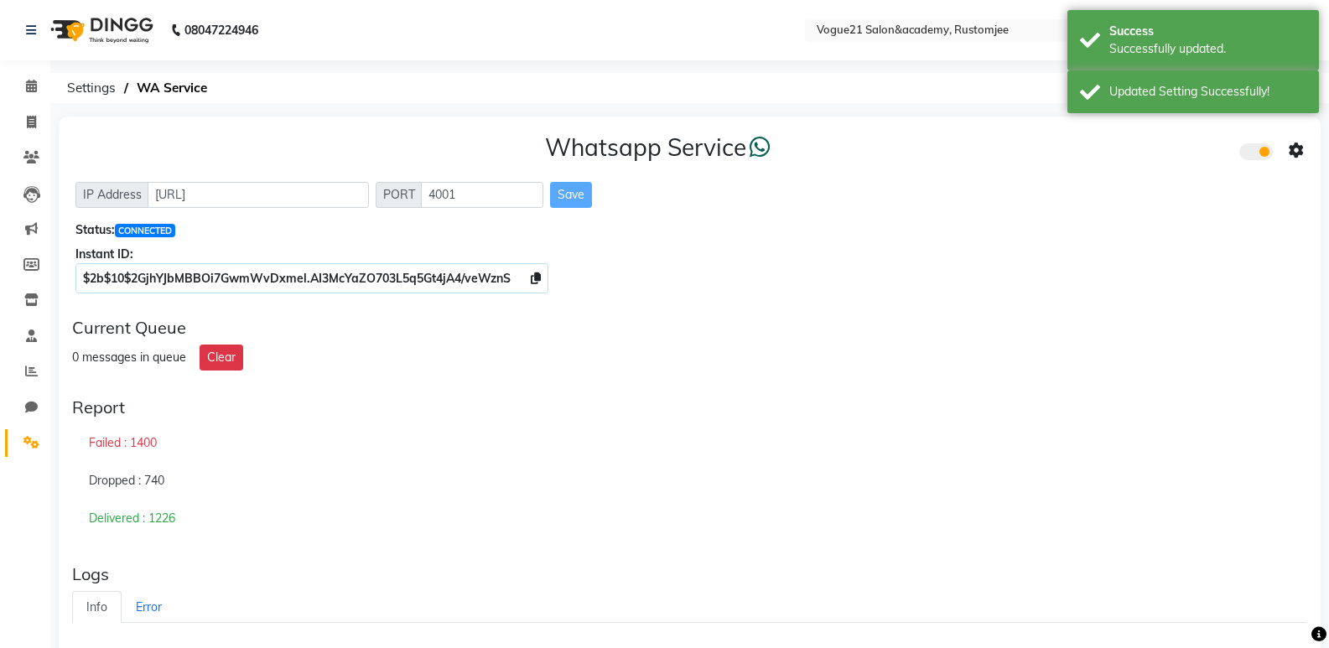
click at [1289, 150] on icon at bounding box center [1296, 150] width 15 height 15
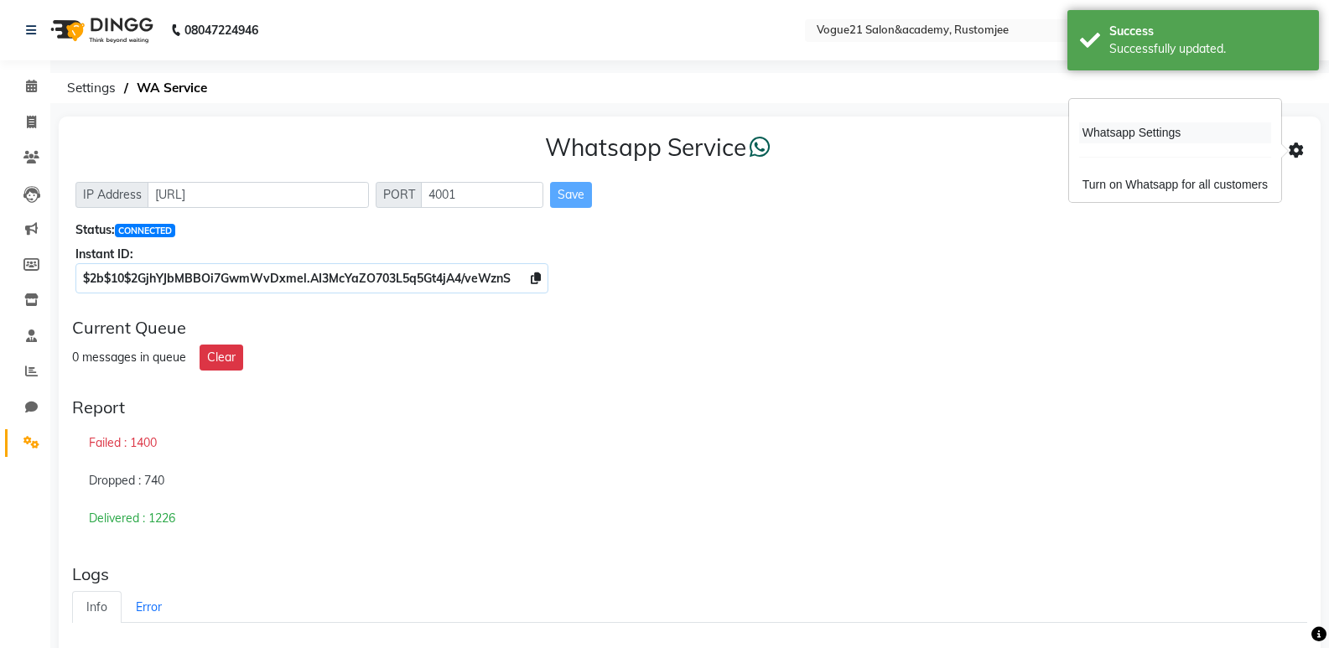
click at [1167, 136] on div "Whatsapp Settings" at bounding box center [1175, 132] width 192 height 21
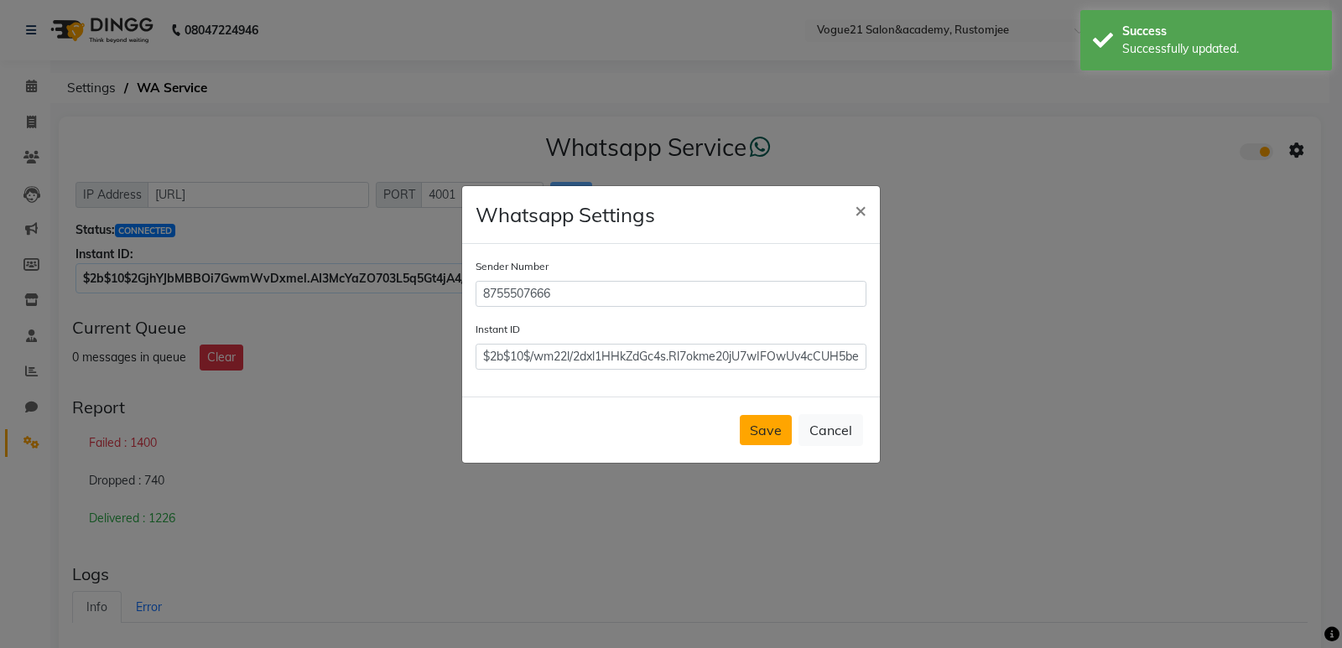
click at [751, 422] on button "Save" at bounding box center [766, 430] width 52 height 30
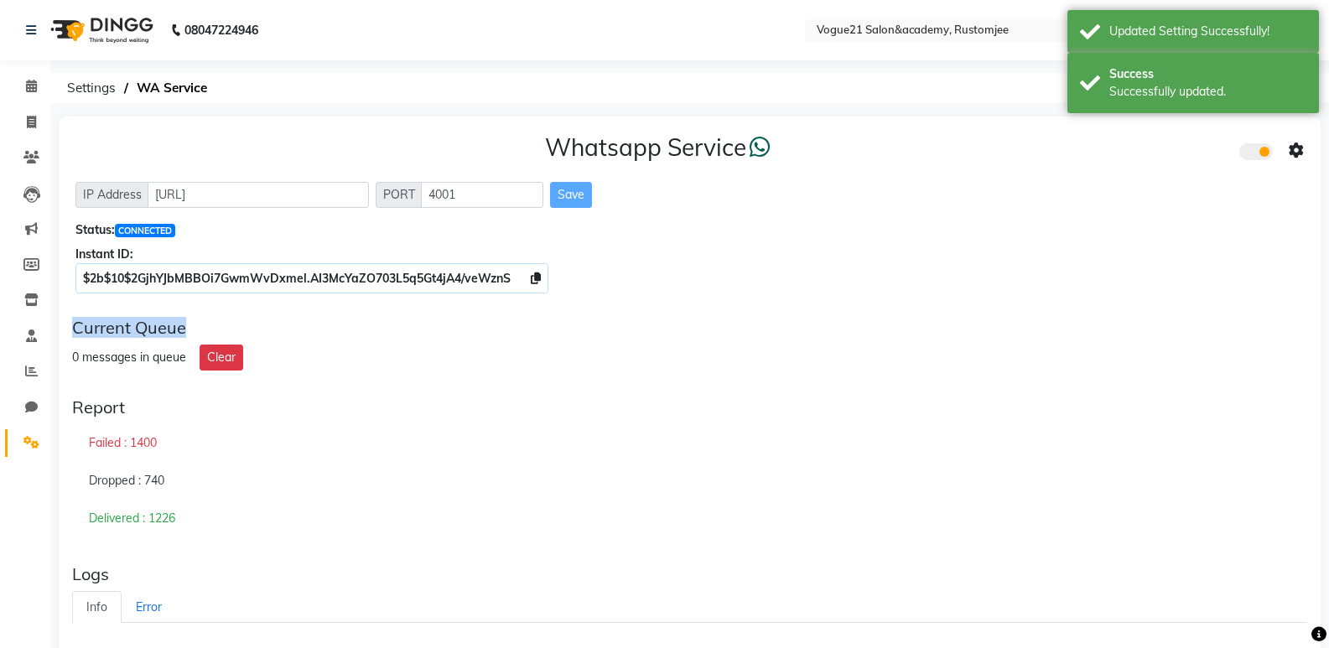
drag, startPoint x: 960, startPoint y: 308, endPoint x: 961, endPoint y: 280, distance: 27.7
click at [961, 293] on div "Whatsapp Service IP Address http://localhost PORT 4001 Save Status: CONNECTED I…" at bounding box center [690, 576] width 1262 height 918
click at [965, 97] on ol "Settings WA Service" at bounding box center [687, 88] width 1256 height 30
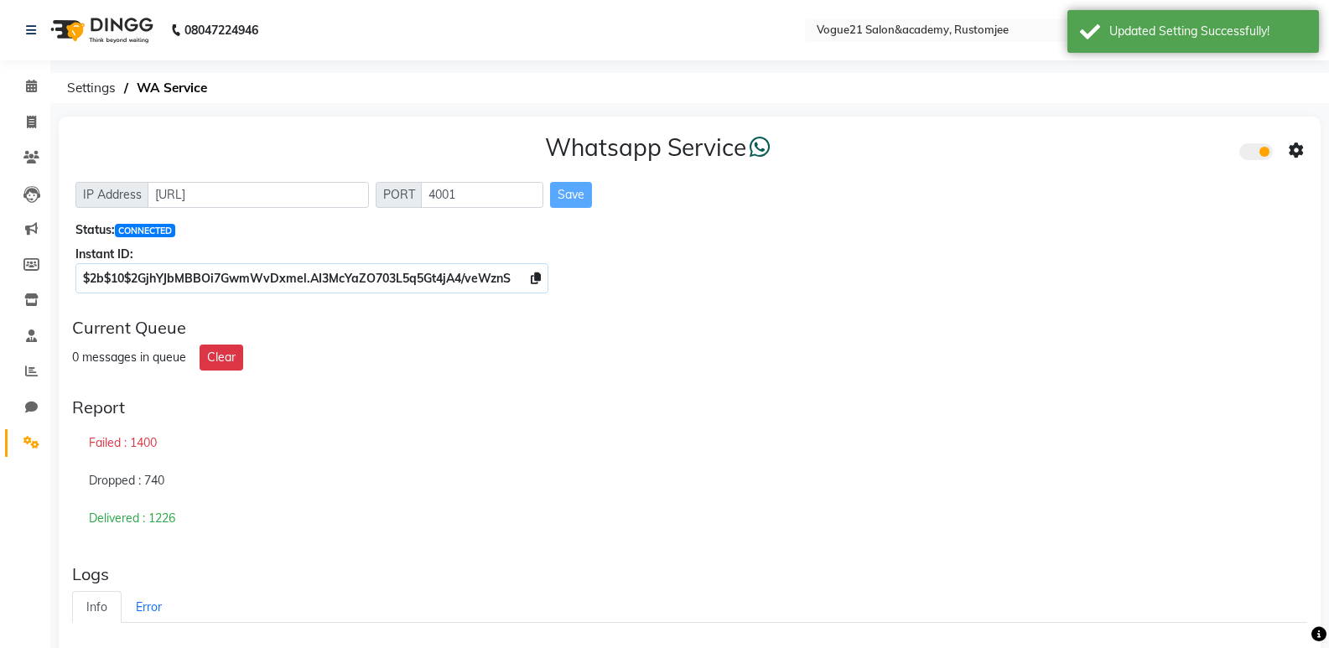
click at [721, 66] on div "08047224946 Select Location × Vogue21 Salon&academy, Rustomjee WhatsApp Status …" at bounding box center [664, 529] width 1329 height 1059
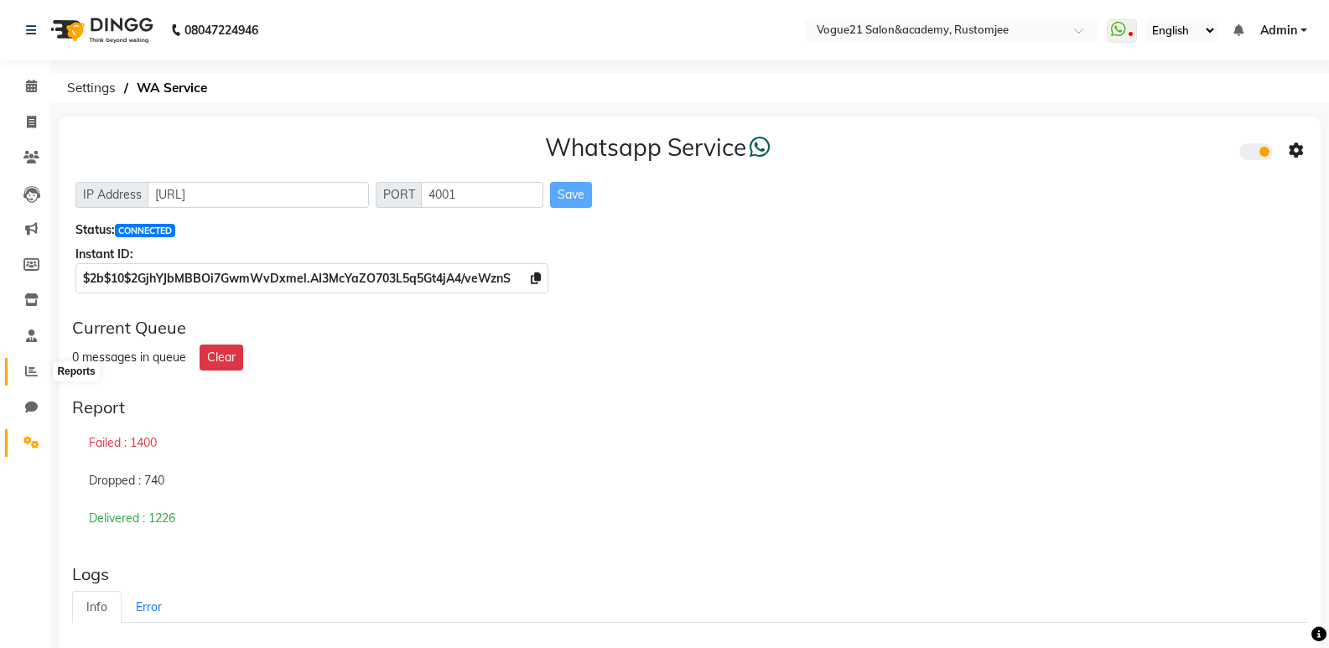
click at [25, 369] on icon at bounding box center [31, 371] width 13 height 13
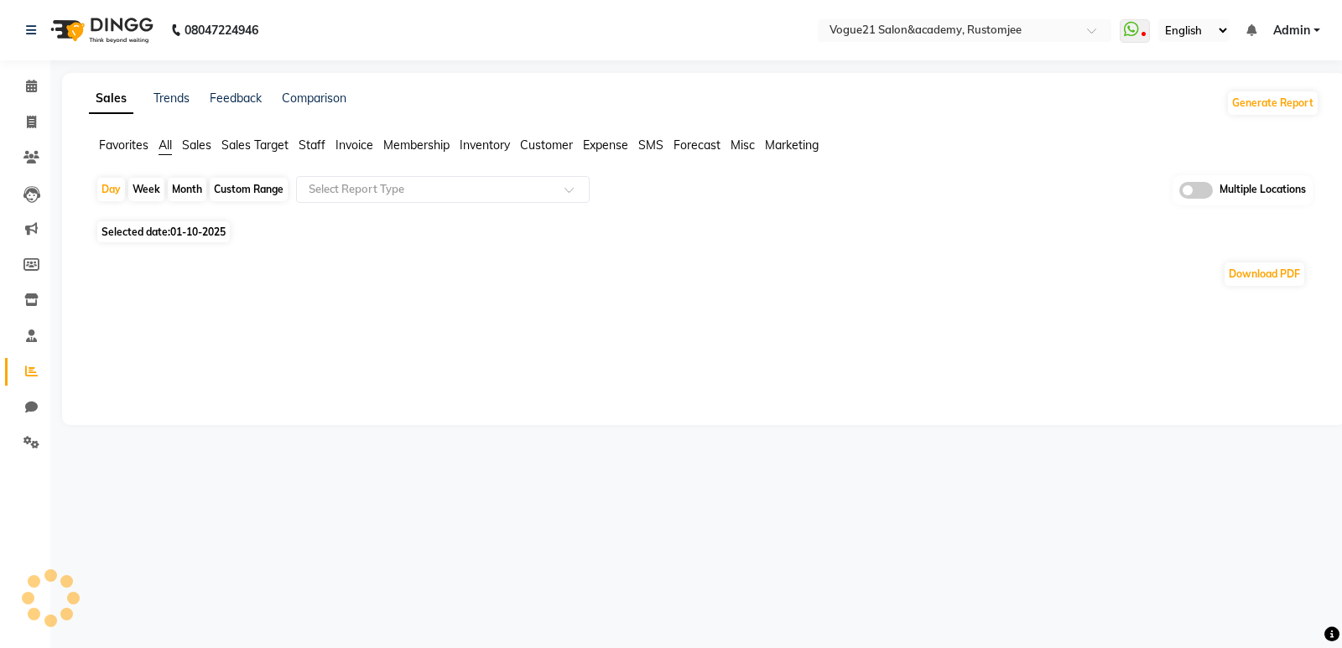
click at [178, 195] on div "Month" at bounding box center [187, 189] width 39 height 23
select select "10"
select select "2025"
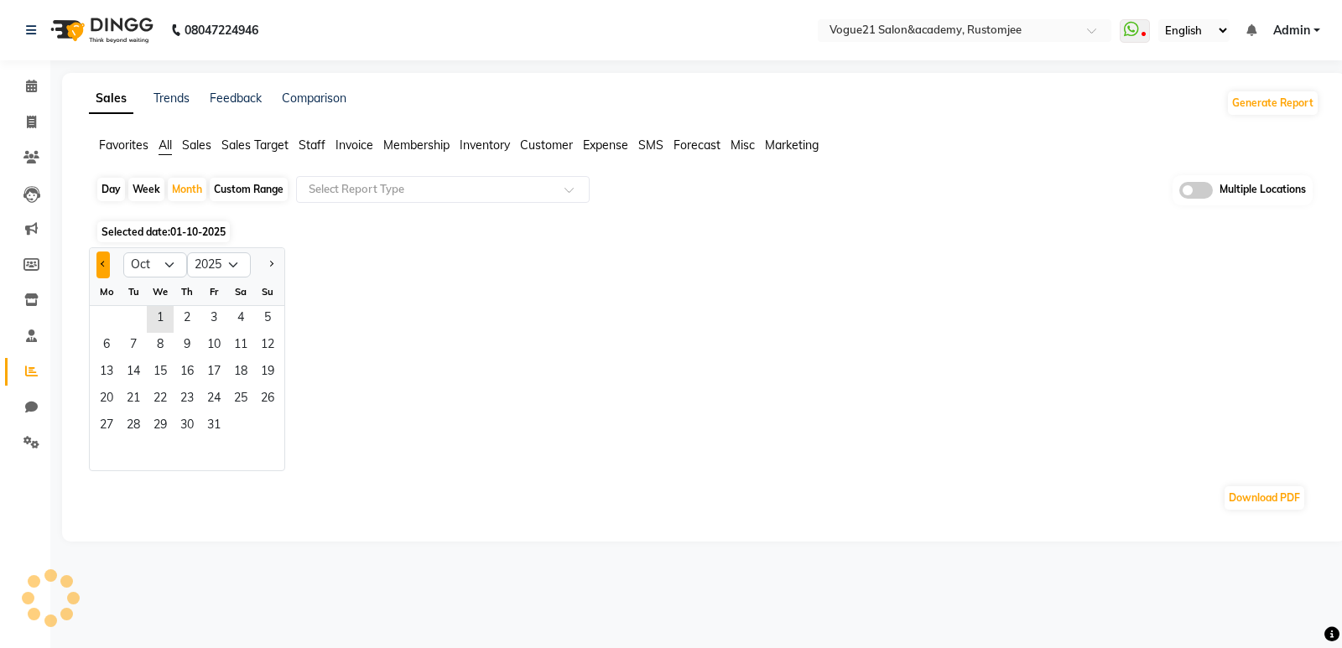
click at [103, 266] on span "Previous month" at bounding box center [104, 264] width 6 height 6
select select "8"
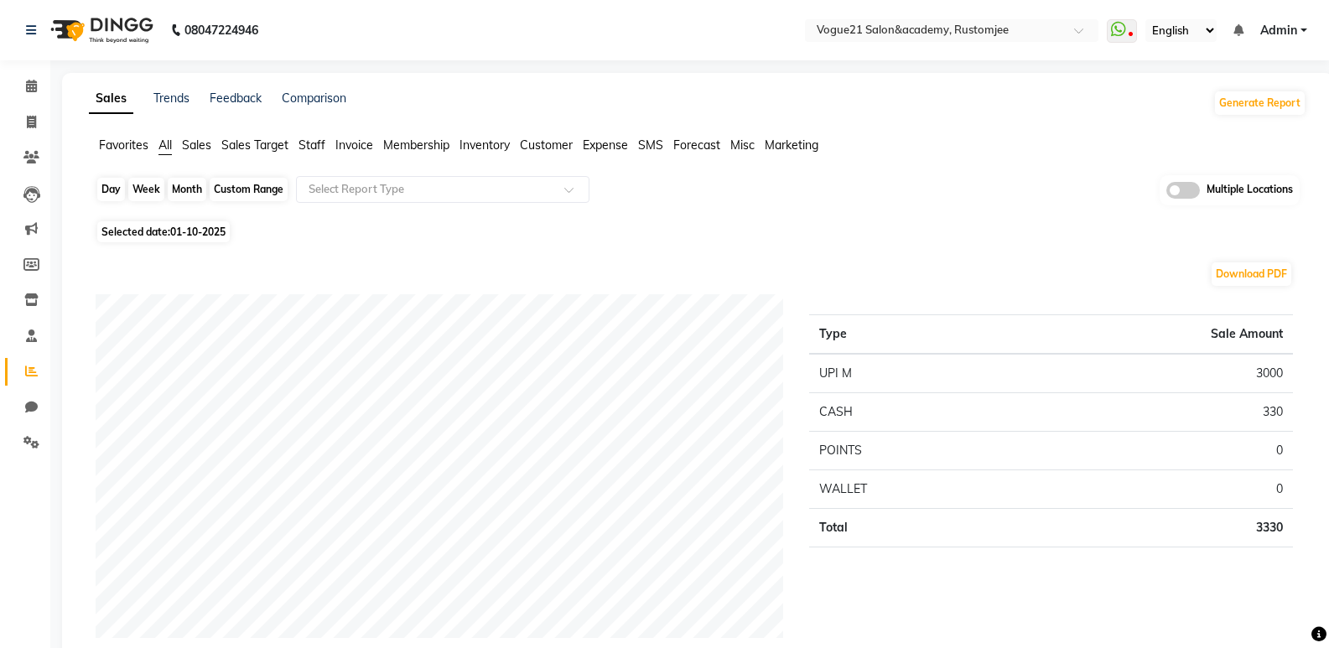
click at [189, 192] on div "Month" at bounding box center [187, 189] width 39 height 23
select select "10"
select select "2025"
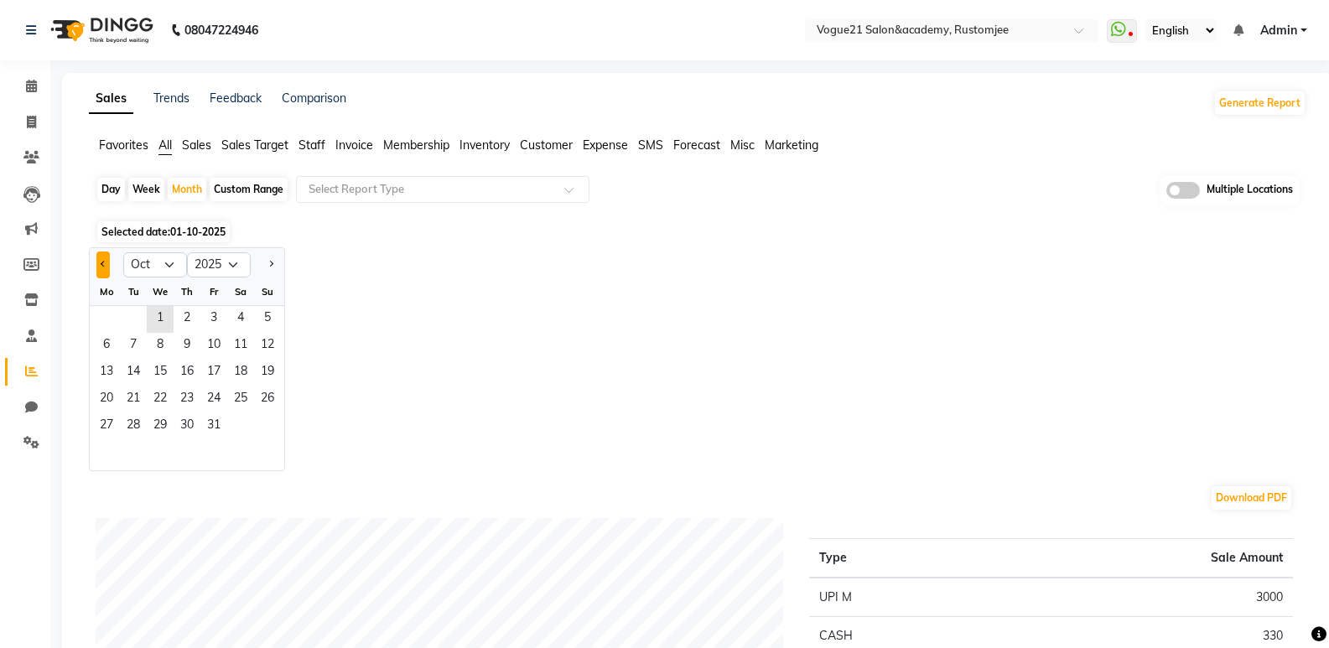
click at [101, 270] on button "Previous month" at bounding box center [102, 265] width 13 height 27
select select "8"
click at [145, 339] on span "5" at bounding box center [133, 346] width 27 height 27
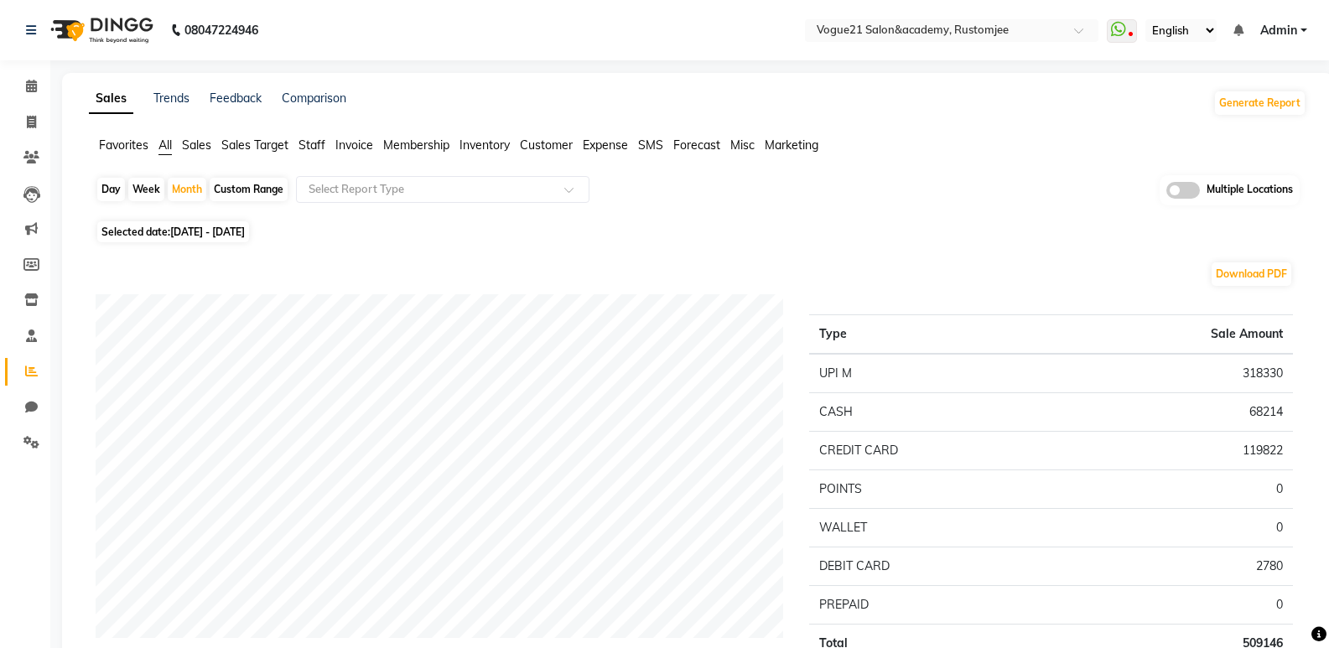
click at [319, 151] on span "Staff" at bounding box center [312, 145] width 27 height 15
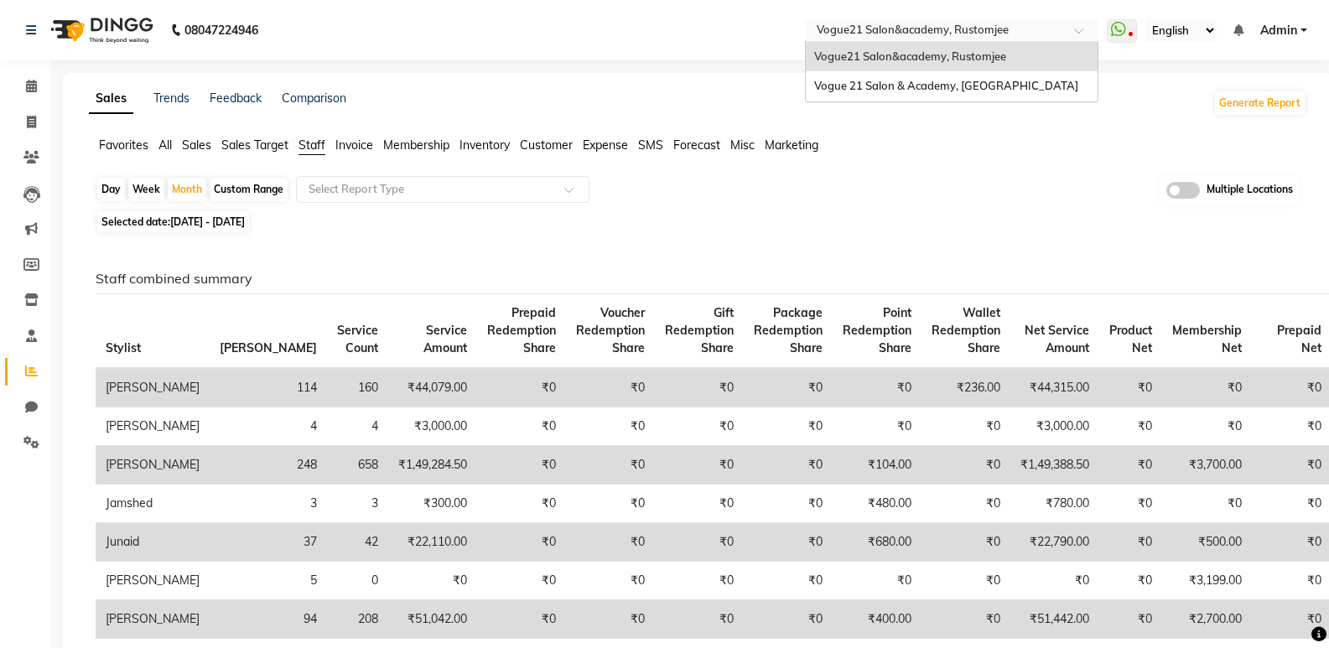
click at [1026, 28] on input "text" at bounding box center [935, 31] width 243 height 17
click at [959, 76] on div "Vogue 21 Salon & Academy, [GEOGRAPHIC_DATA]" at bounding box center [952, 86] width 292 height 30
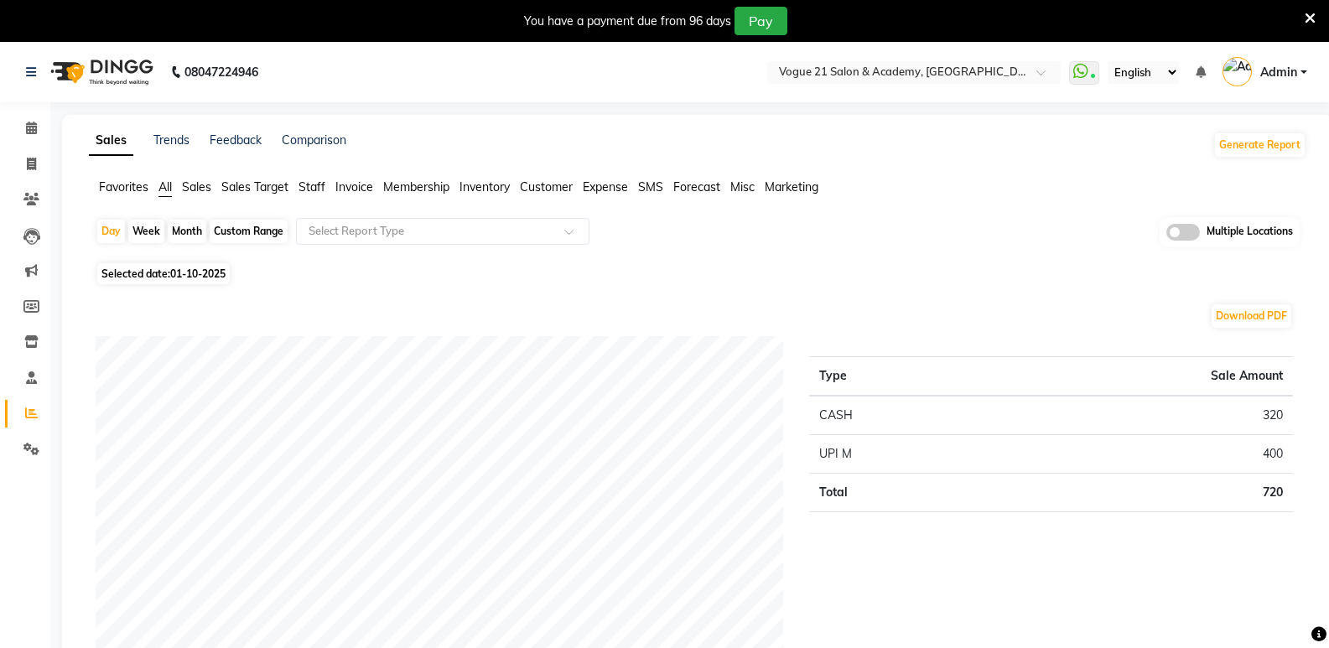
click at [304, 189] on span "Staff" at bounding box center [312, 186] width 27 height 15
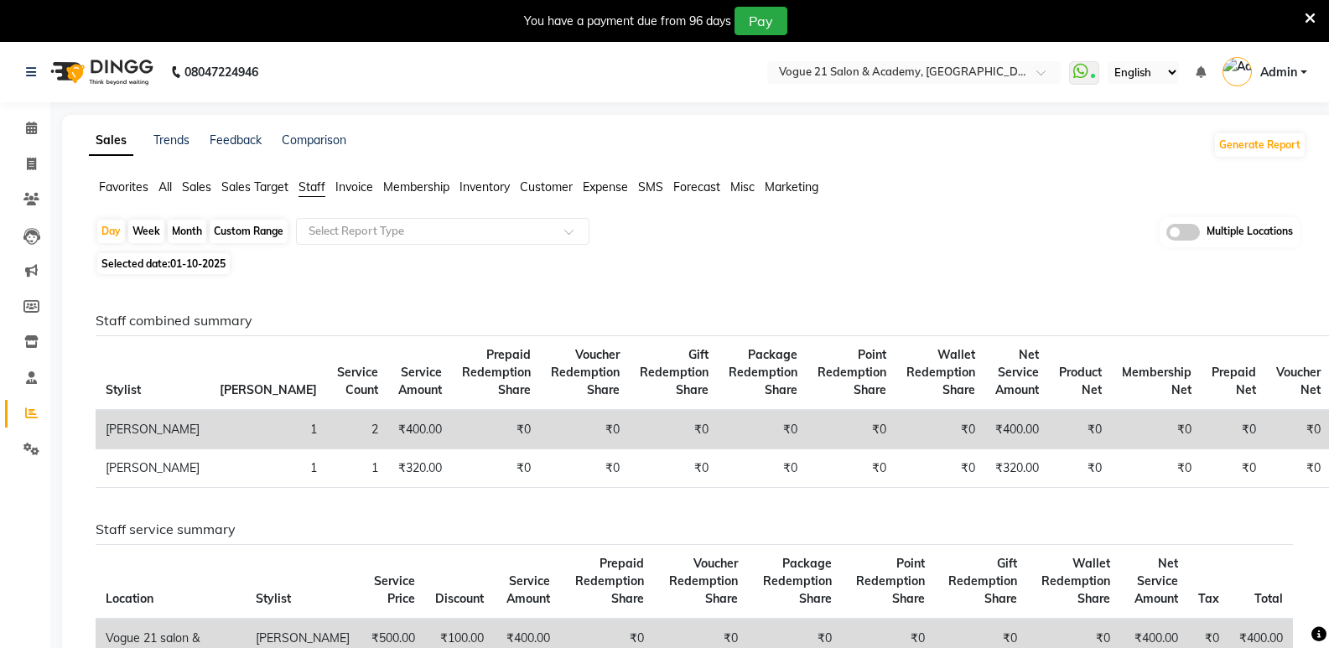
click at [168, 230] on div "Month" at bounding box center [187, 231] width 39 height 23
select select "10"
select select "2025"
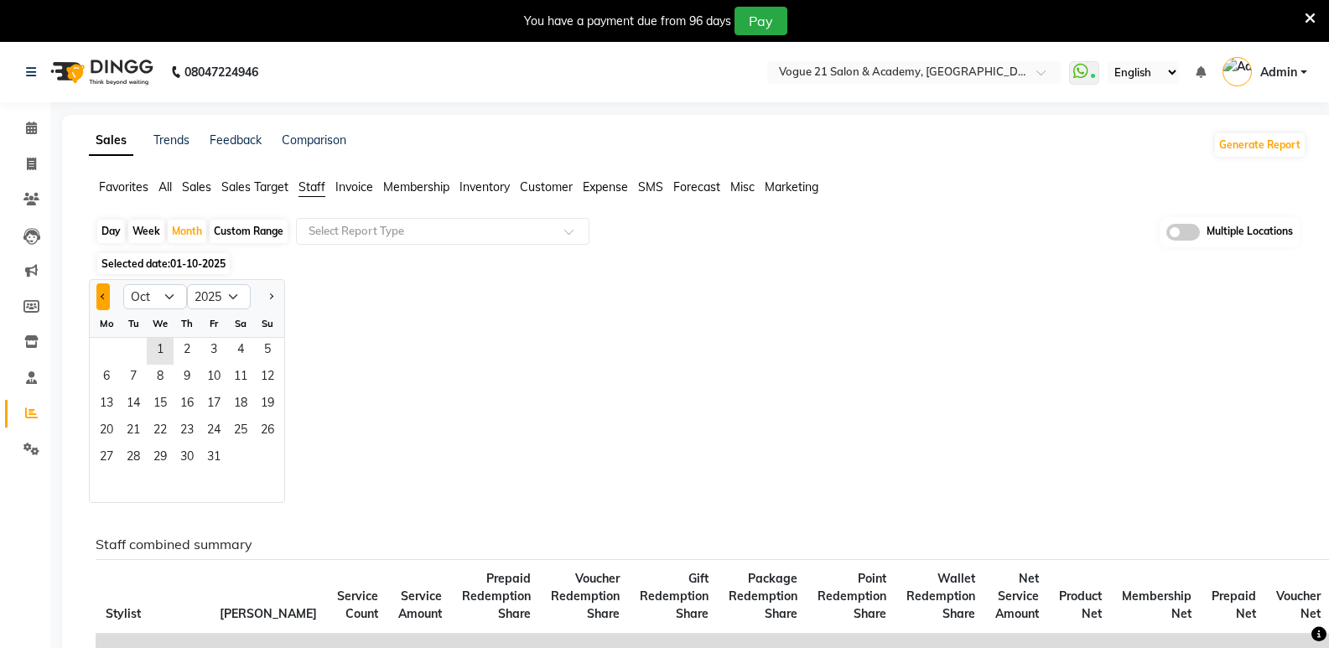
click at [106, 299] on button "Previous month" at bounding box center [102, 296] width 13 height 27
select select "8"
click at [160, 410] on span "13" at bounding box center [160, 405] width 27 height 27
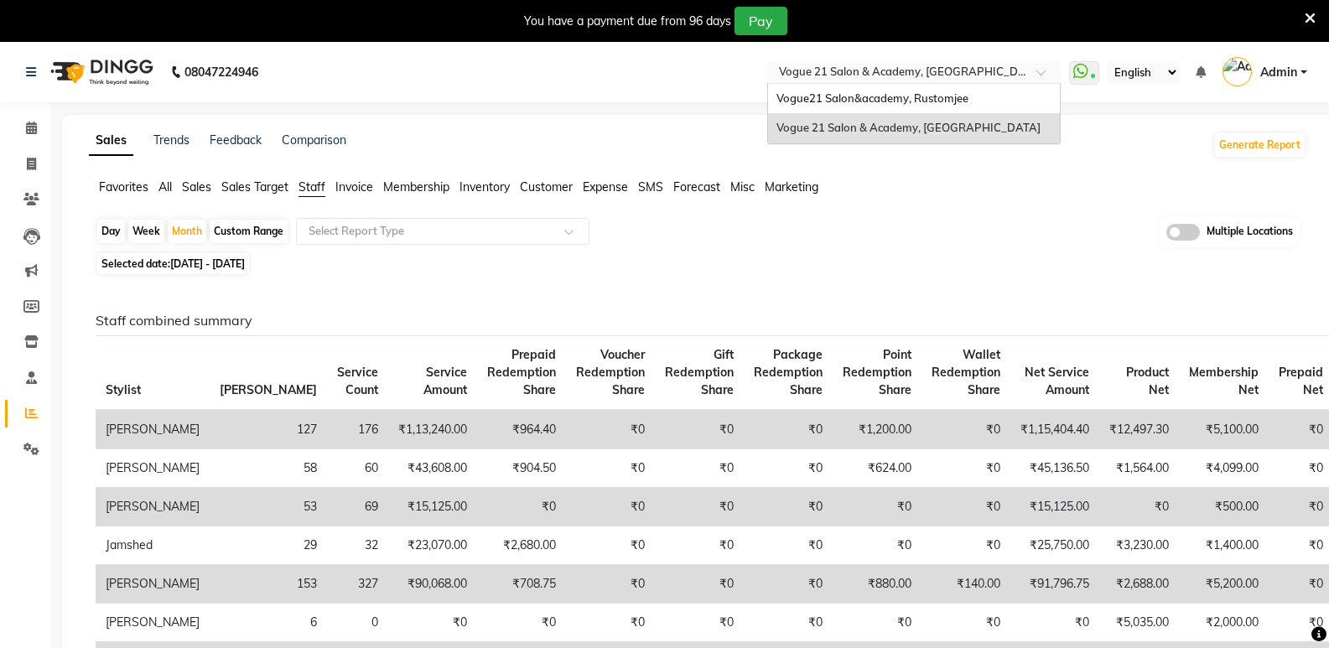
click at [965, 65] on input "text" at bounding box center [897, 73] width 243 height 17
click at [924, 102] on span "Vogue21 Salon&academy, Rustomjee" at bounding box center [873, 97] width 192 height 13
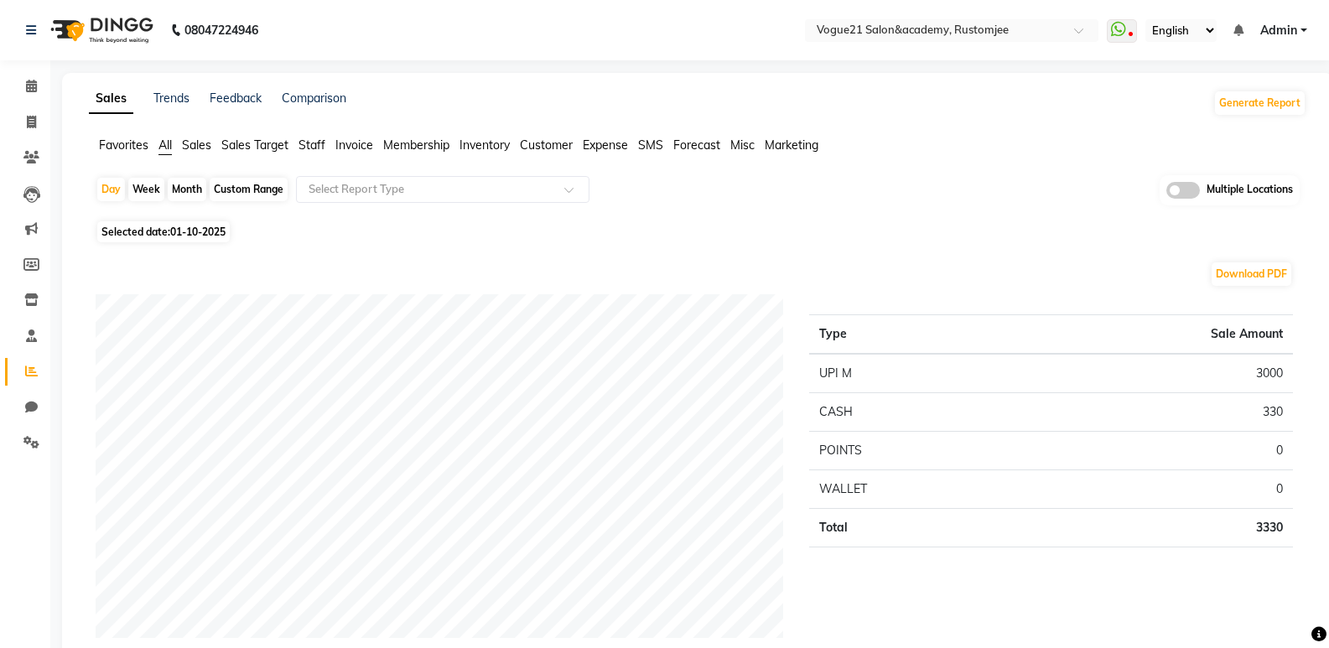
click at [180, 191] on div "Month" at bounding box center [187, 189] width 39 height 23
select select "10"
select select "2025"
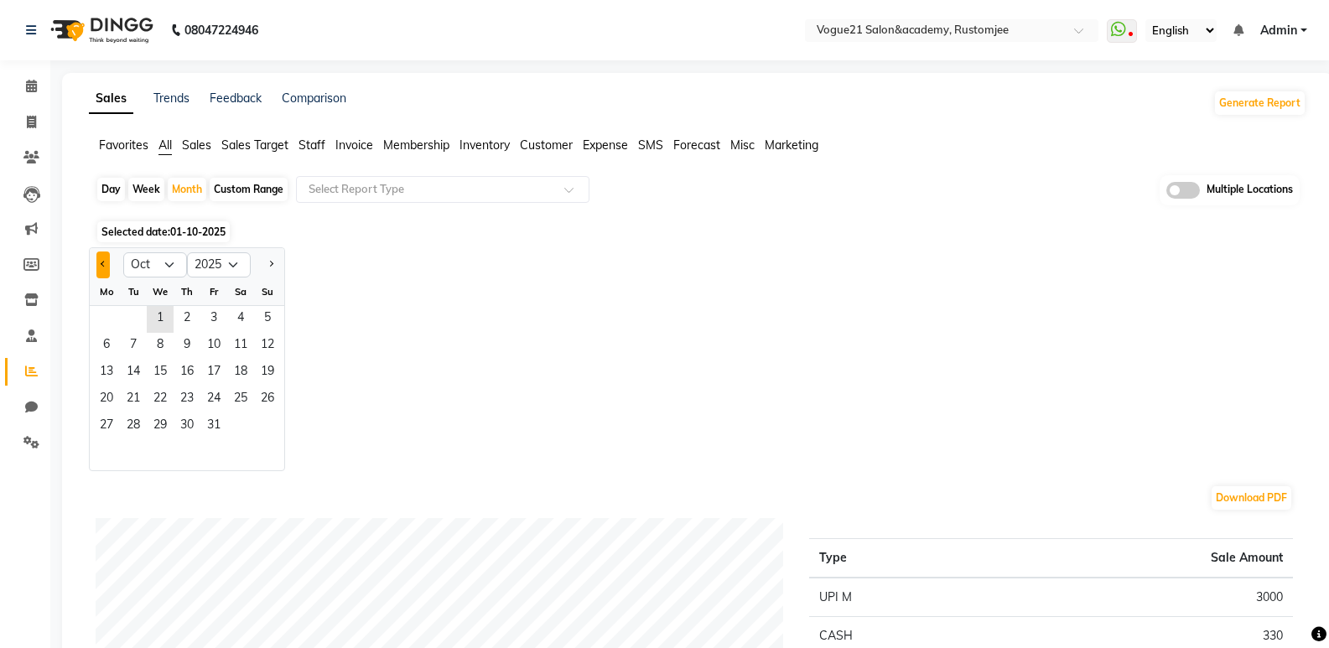
click at [107, 270] on button "Previous month" at bounding box center [102, 265] width 13 height 27
select select "8"
click at [210, 378] on span "15" at bounding box center [213, 373] width 27 height 27
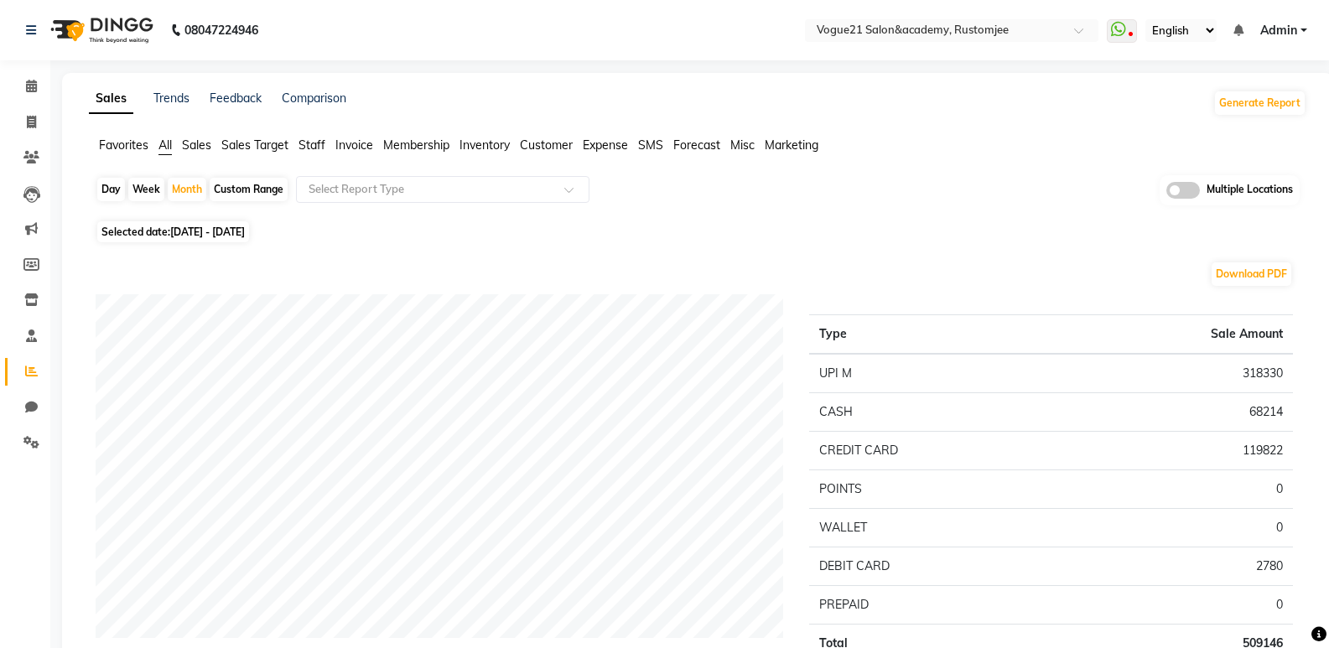
click at [305, 153] on li "Staff" at bounding box center [312, 146] width 27 height 18
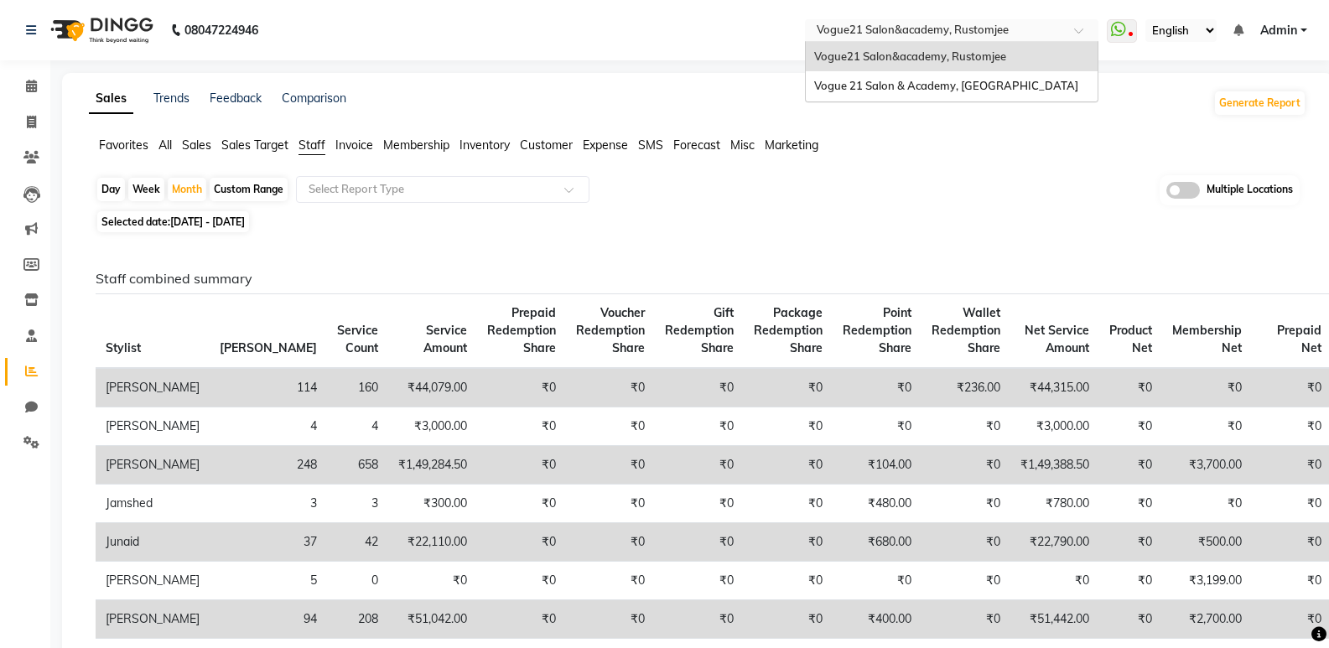
click at [1025, 31] on input "text" at bounding box center [935, 31] width 243 height 17
click at [986, 81] on span "Vogue 21 Salon & Academy, [GEOGRAPHIC_DATA]" at bounding box center [946, 85] width 264 height 13
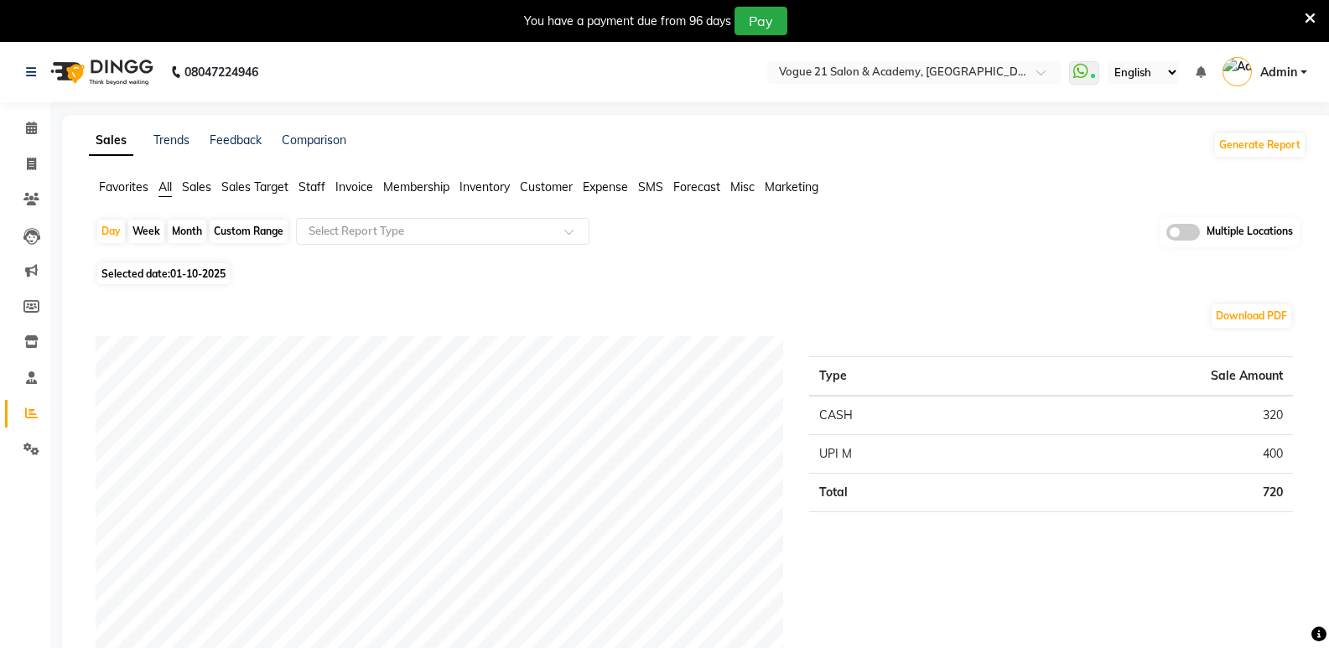
click at [1307, 17] on icon at bounding box center [1310, 18] width 11 height 15
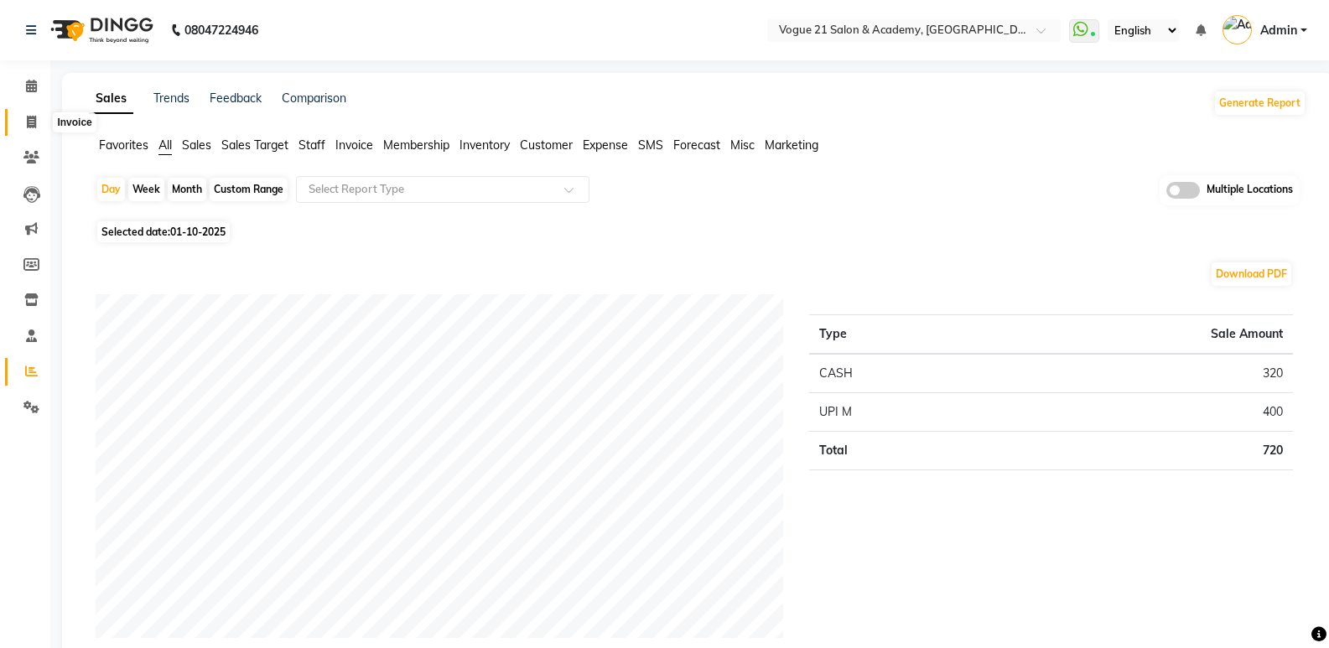
click at [29, 124] on icon at bounding box center [31, 122] width 9 height 13
select select "4433"
select select "service"
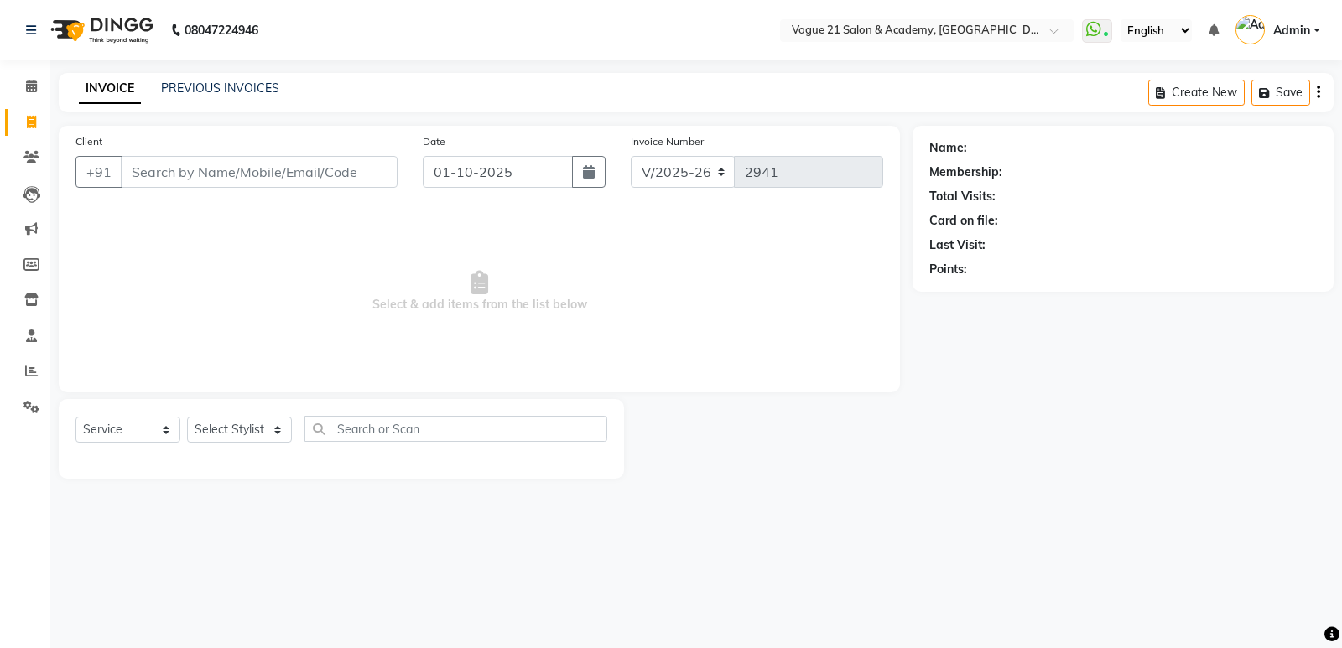
click at [202, 174] on input "Client" at bounding box center [259, 172] width 277 height 32
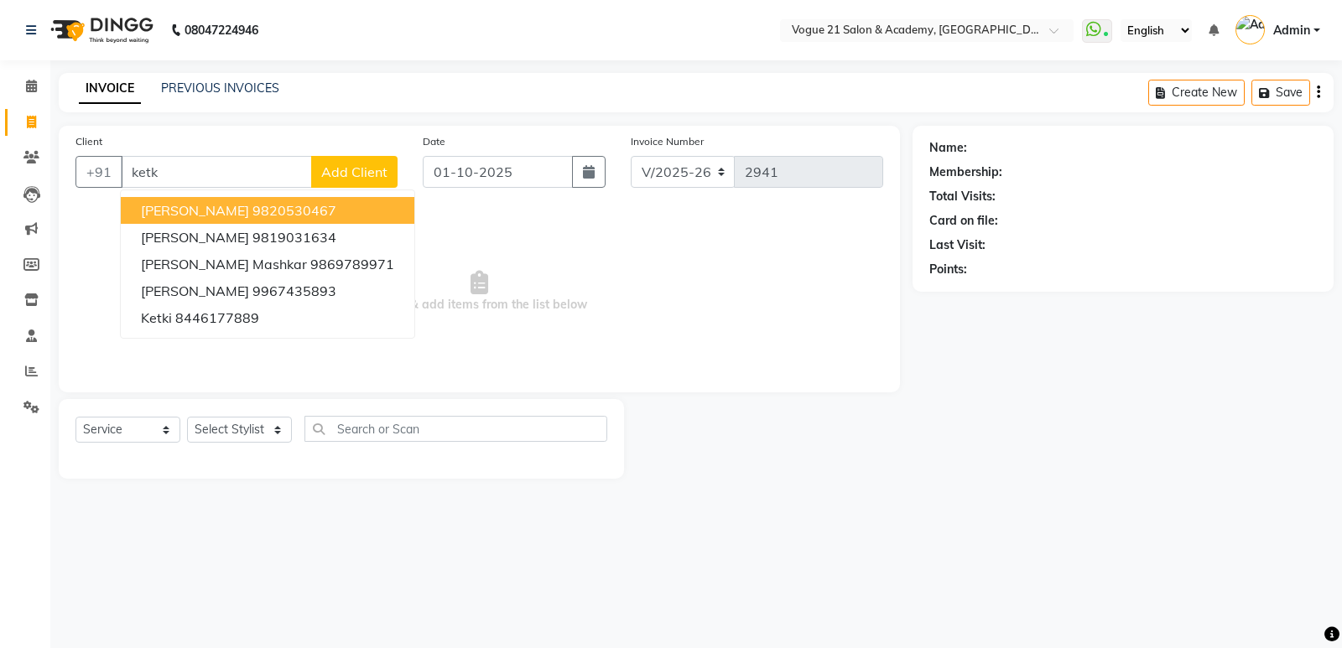
click at [209, 218] on span "Ketki gokhale" at bounding box center [195, 210] width 108 height 17
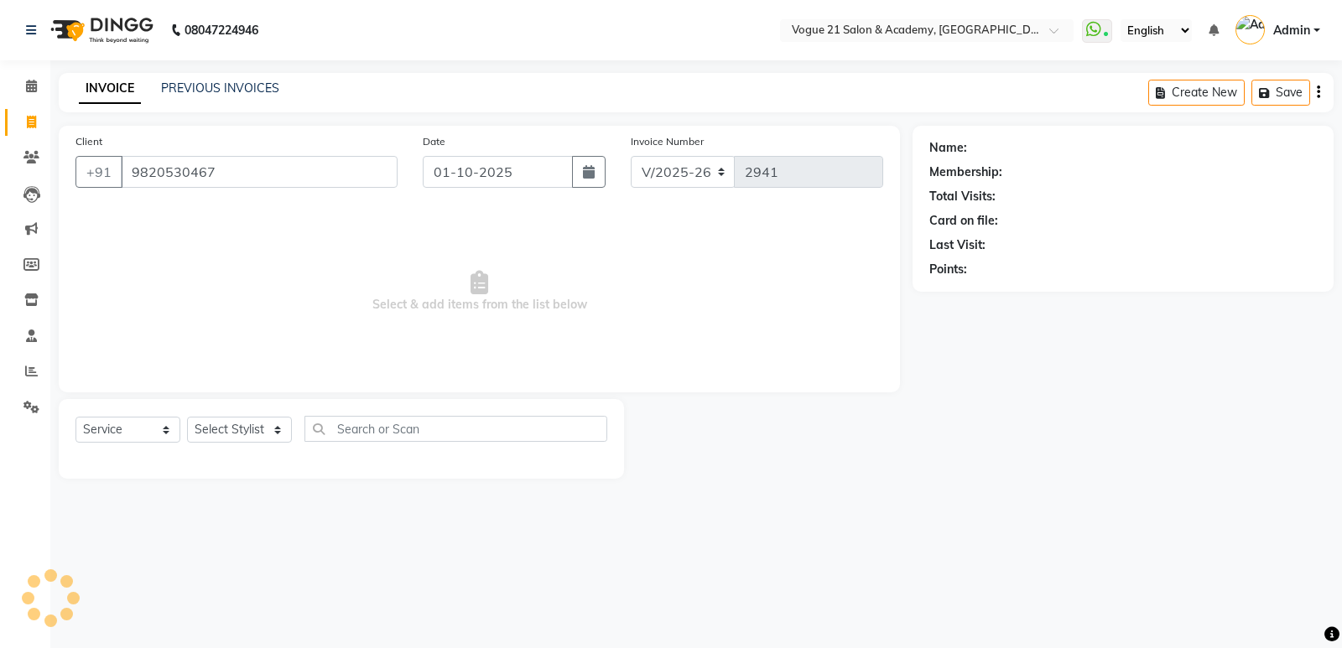
type input "9820530467"
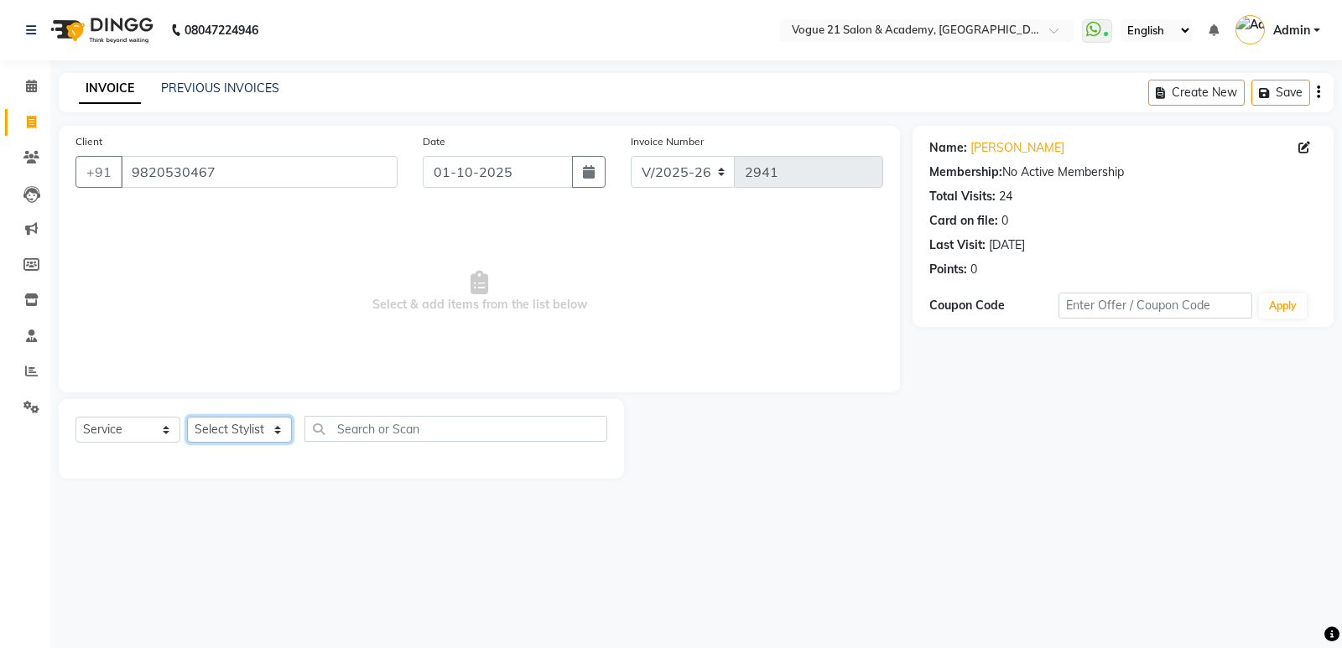
click at [250, 434] on select "Select Stylist aahil aamir Alicia Dsouza Altamash Jamshed jyoti chauhan Pooja y…" at bounding box center [239, 430] width 105 height 26
select select "79160"
click at [187, 417] on select "Select Stylist [PERSON_NAME] [PERSON_NAME] [PERSON_NAME] [PERSON_NAME] [PERSON_…" at bounding box center [239, 430] width 105 height 26
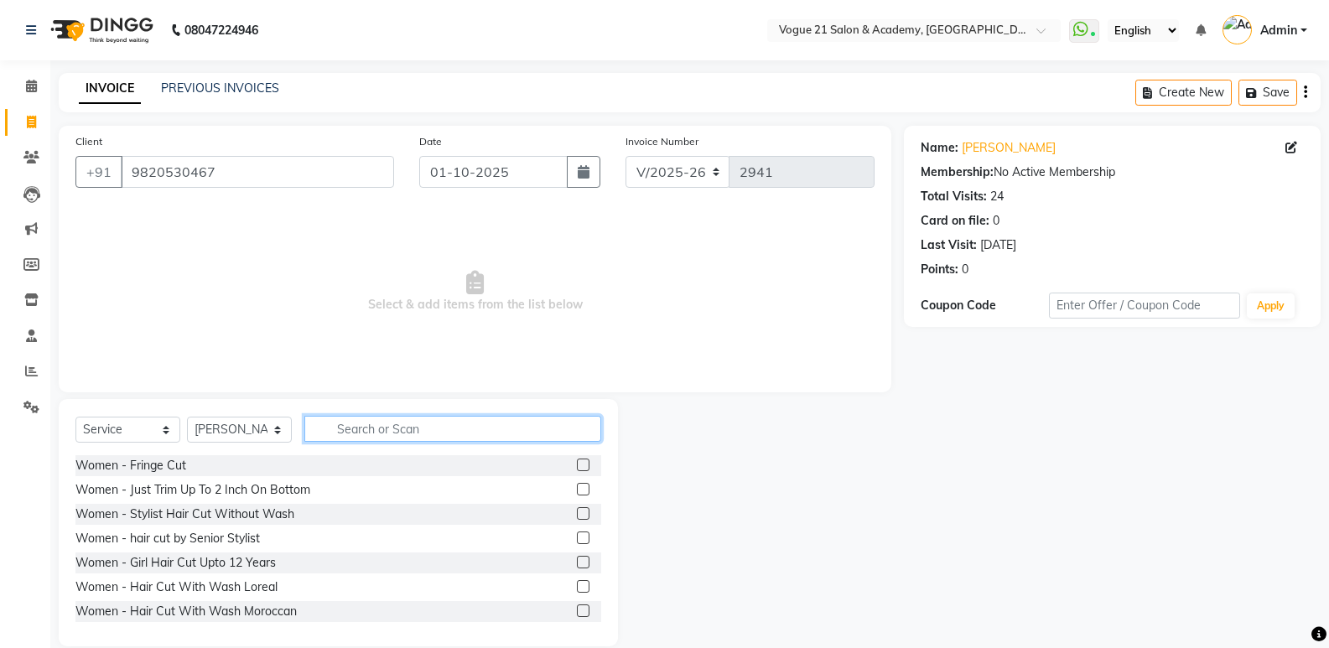
click at [374, 427] on input "text" at bounding box center [452, 429] width 297 height 26
type input "h"
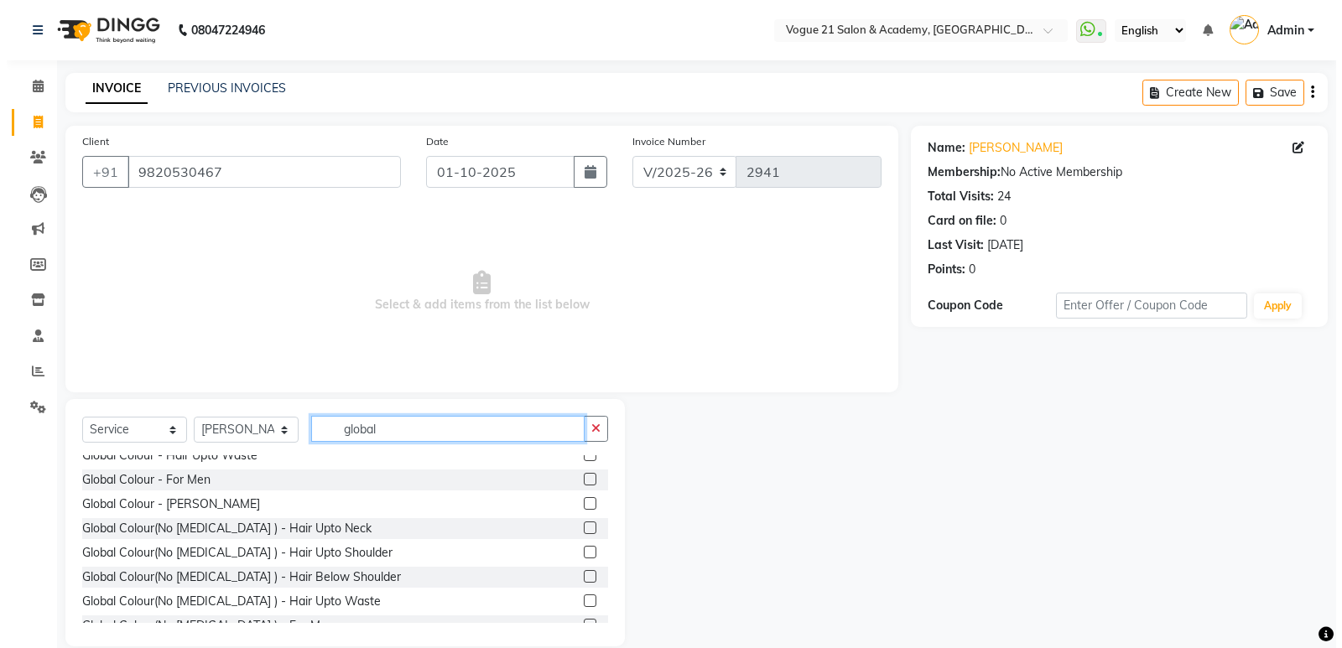
scroll to position [96, 0]
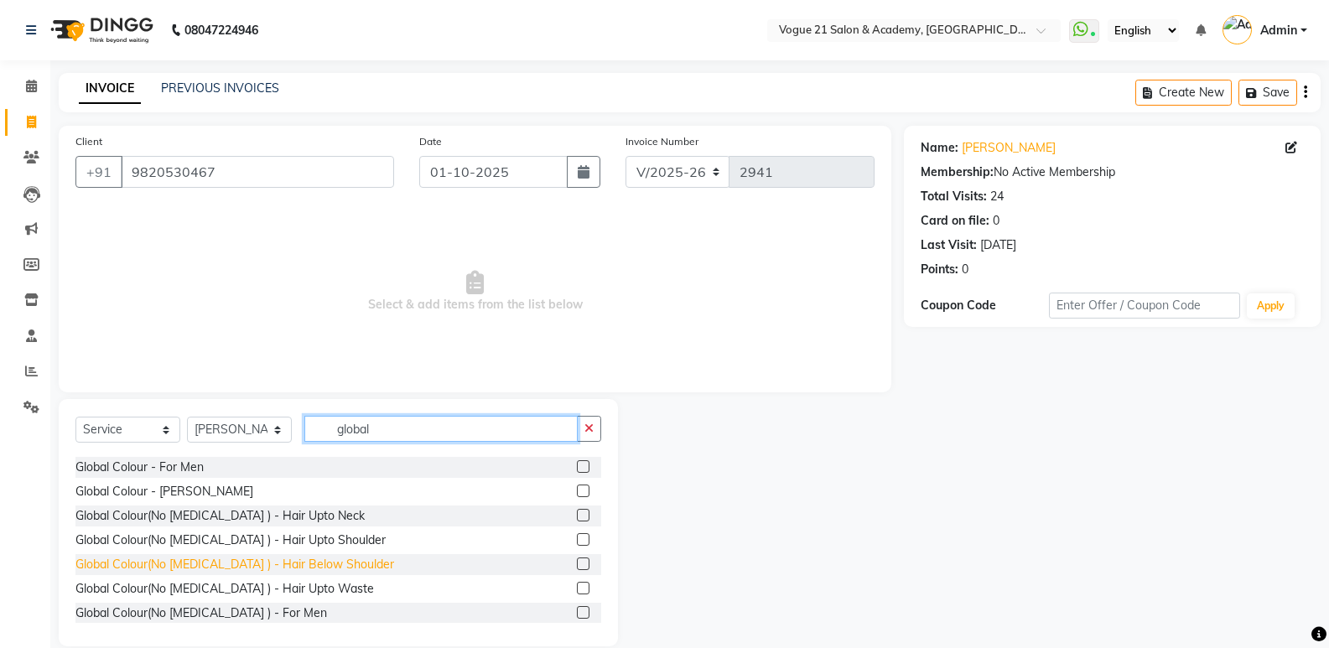
type input "global"
click at [310, 571] on div "Global Colour(No [MEDICAL_DATA] ) - Hair Below Shoulder" at bounding box center [234, 565] width 319 height 18
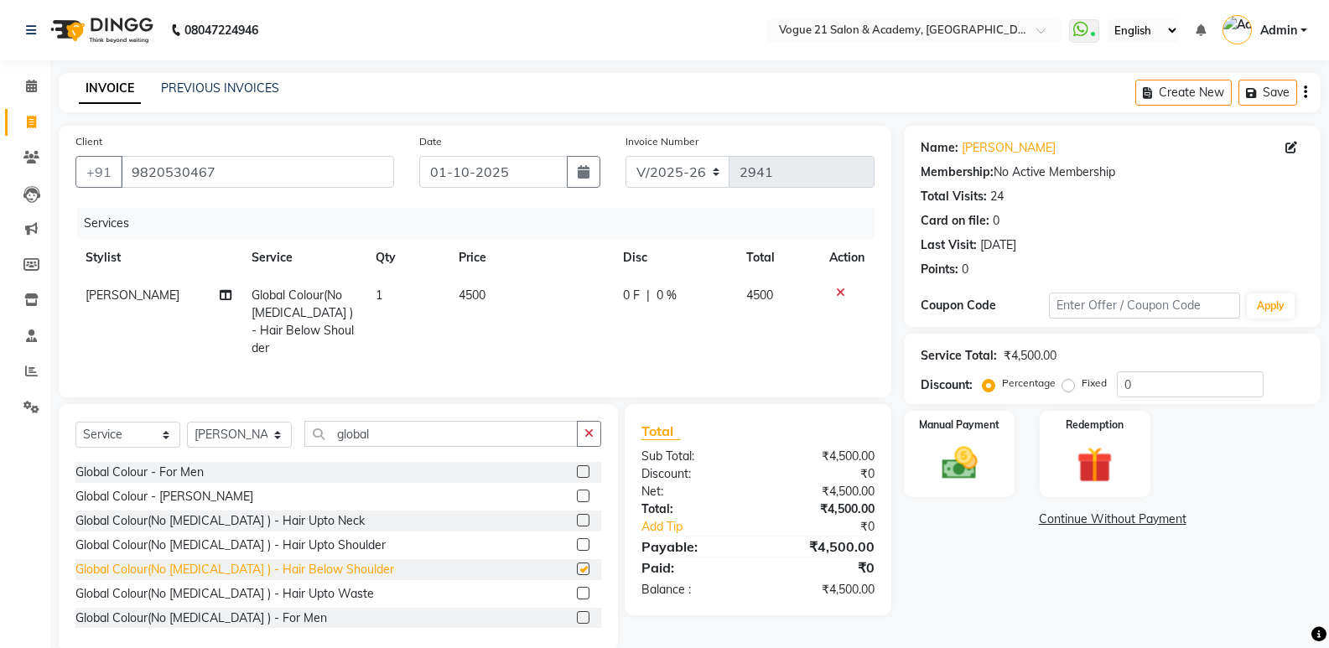
checkbox input "false"
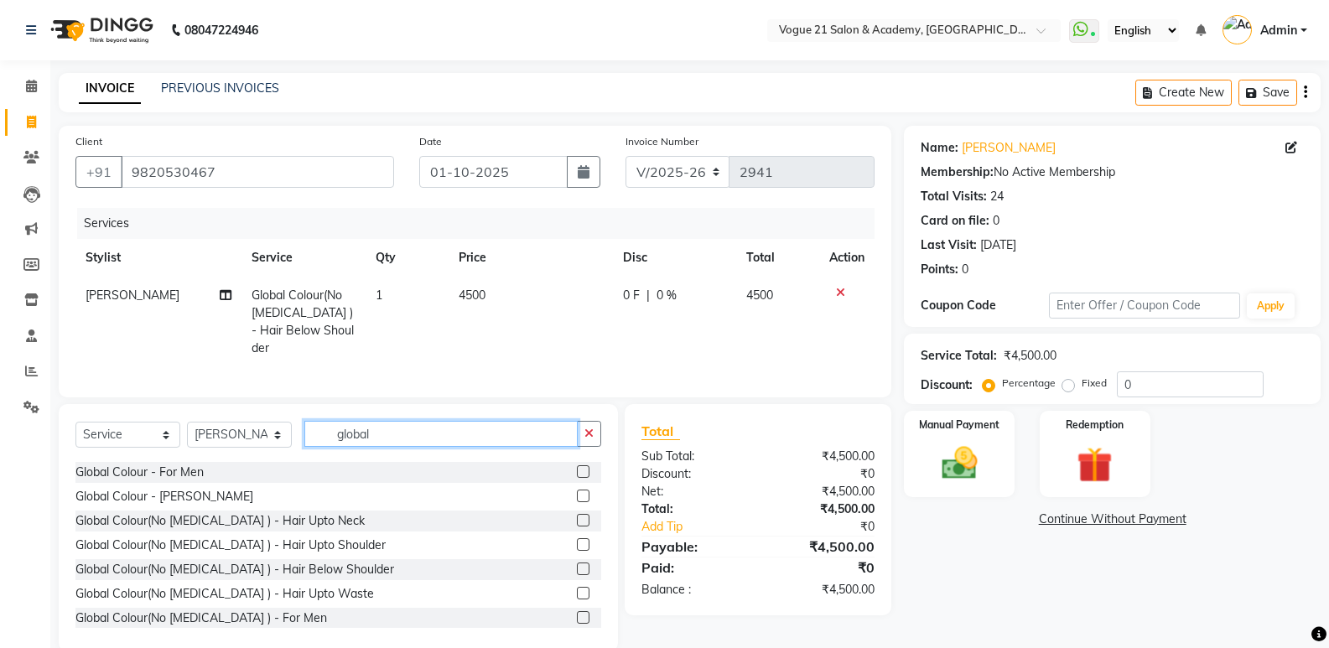
click at [399, 426] on input "global" at bounding box center [440, 434] width 273 height 26
type input "g"
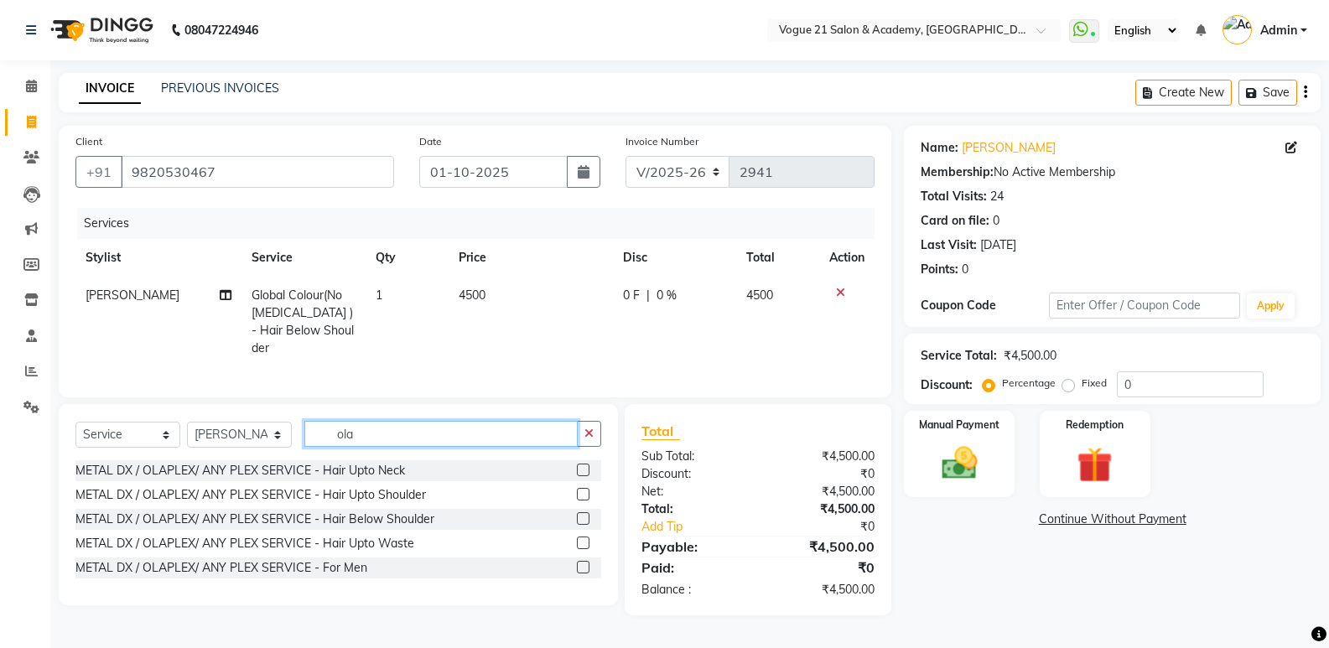
scroll to position [0, 0]
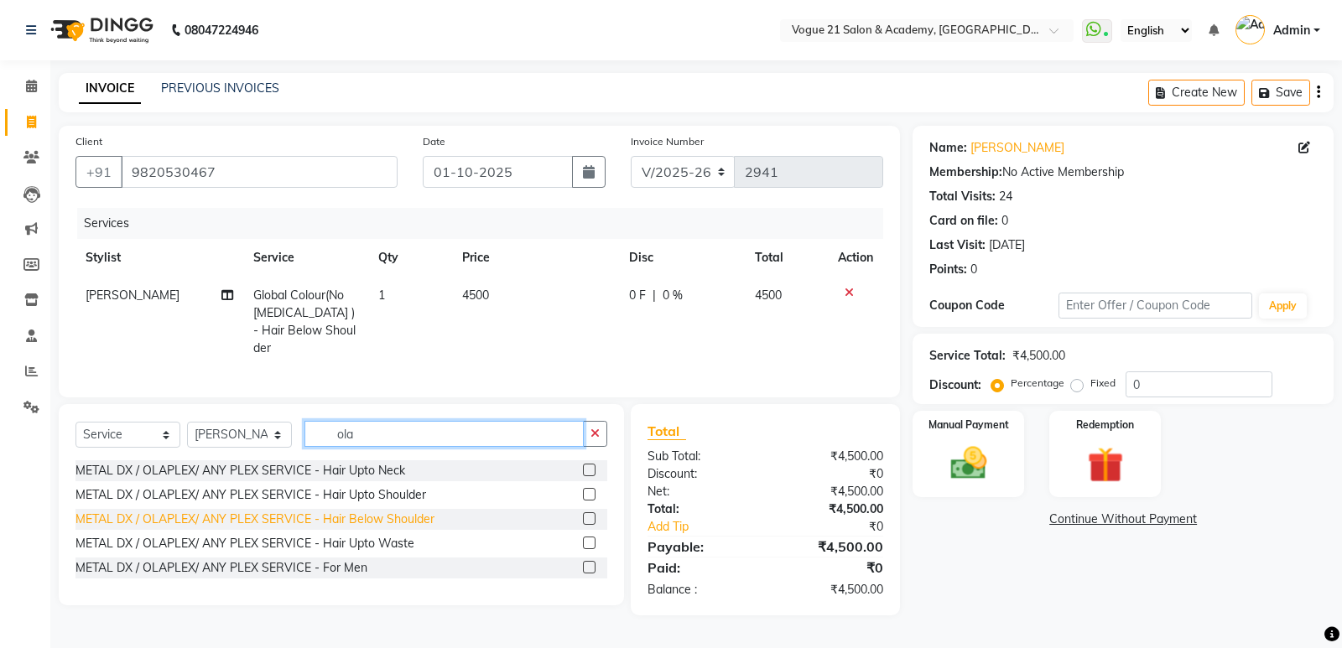
type input "ola"
click at [317, 512] on div "METAL DX / OLAPLEX/ ANY PLEX SERVICE - Hair Below Shoulder" at bounding box center [254, 520] width 359 height 18
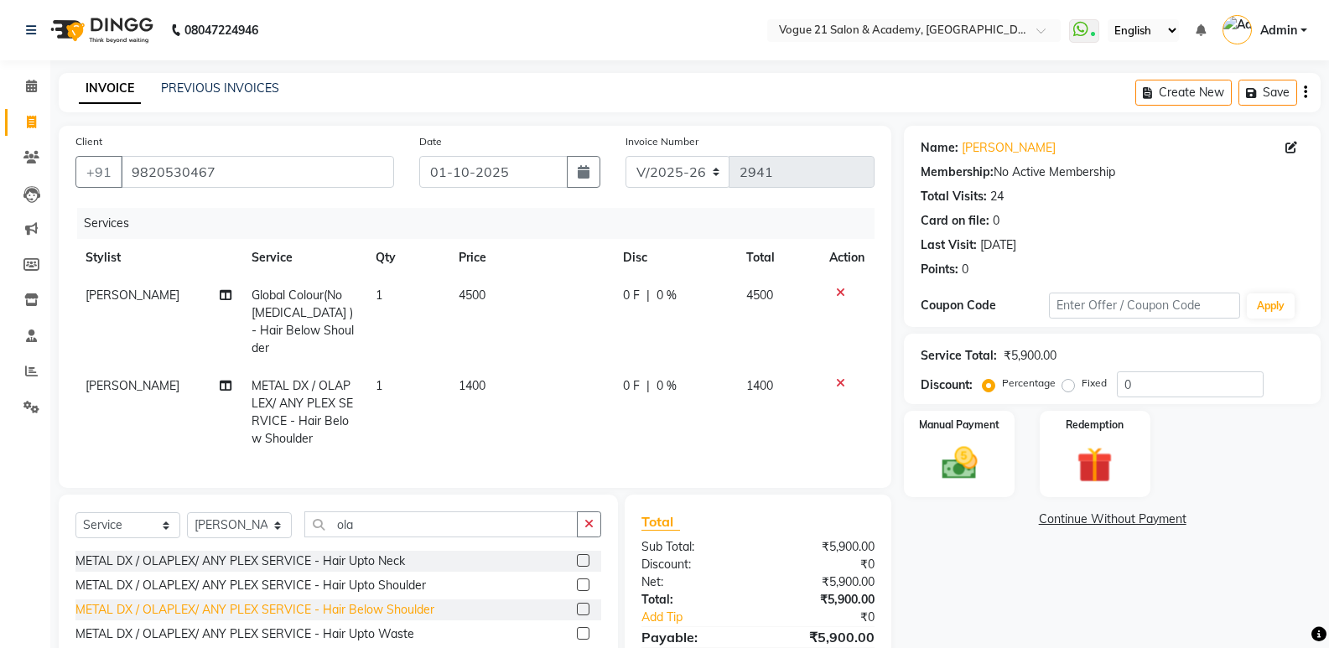
click at [360, 602] on div "METAL DX / OLAPLEX/ ANY PLEX SERVICE - Hair Below Shoulder" at bounding box center [254, 610] width 359 height 18
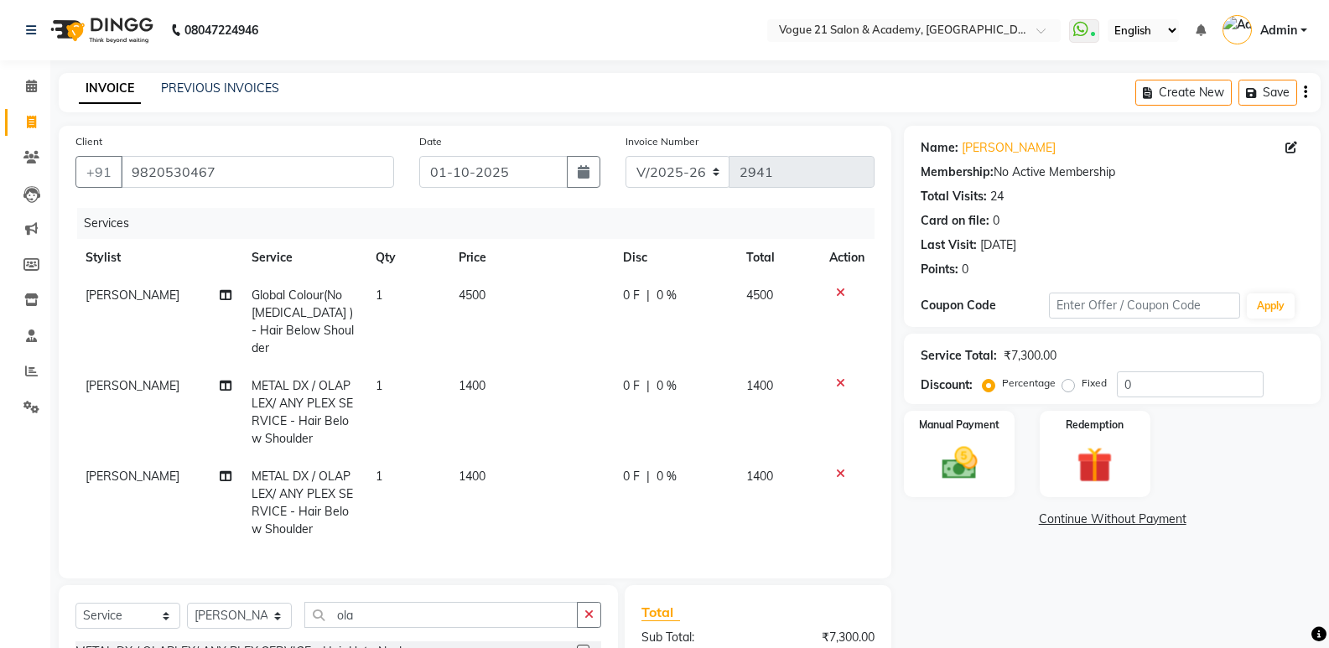
checkbox input "false"
click at [836, 468] on icon at bounding box center [840, 474] width 9 height 12
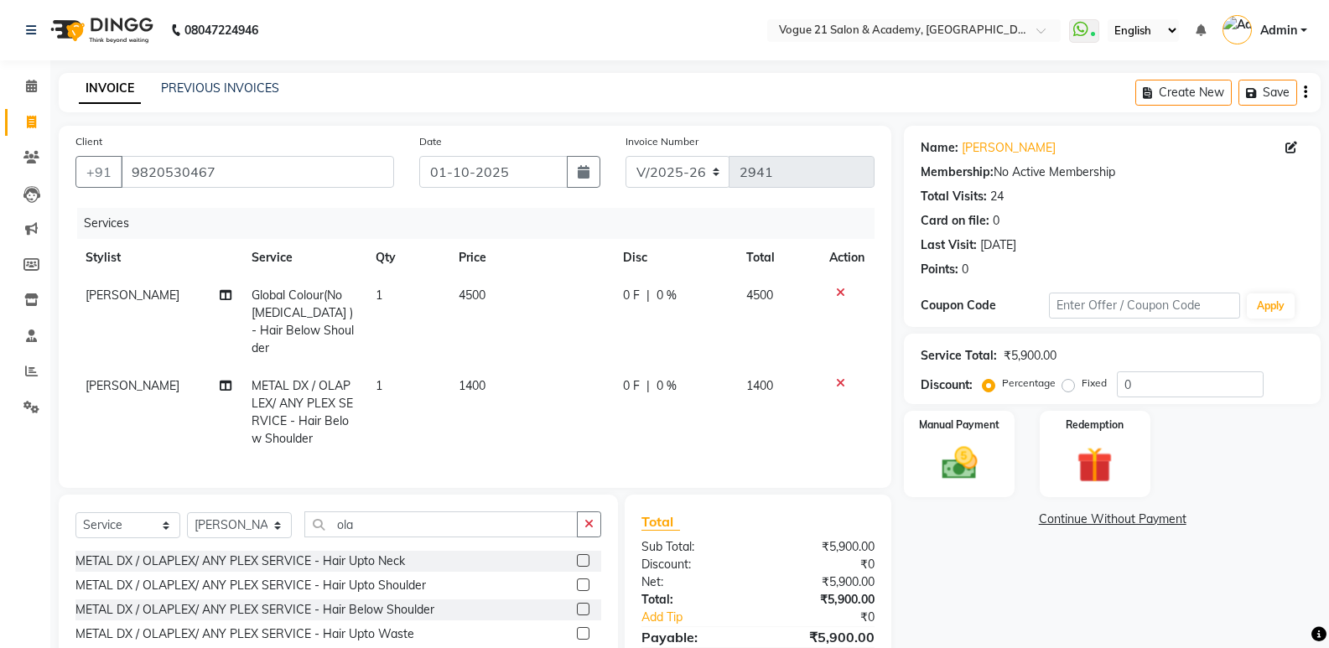
click at [459, 378] on span "1400" at bounding box center [472, 385] width 27 height 15
select select "79160"
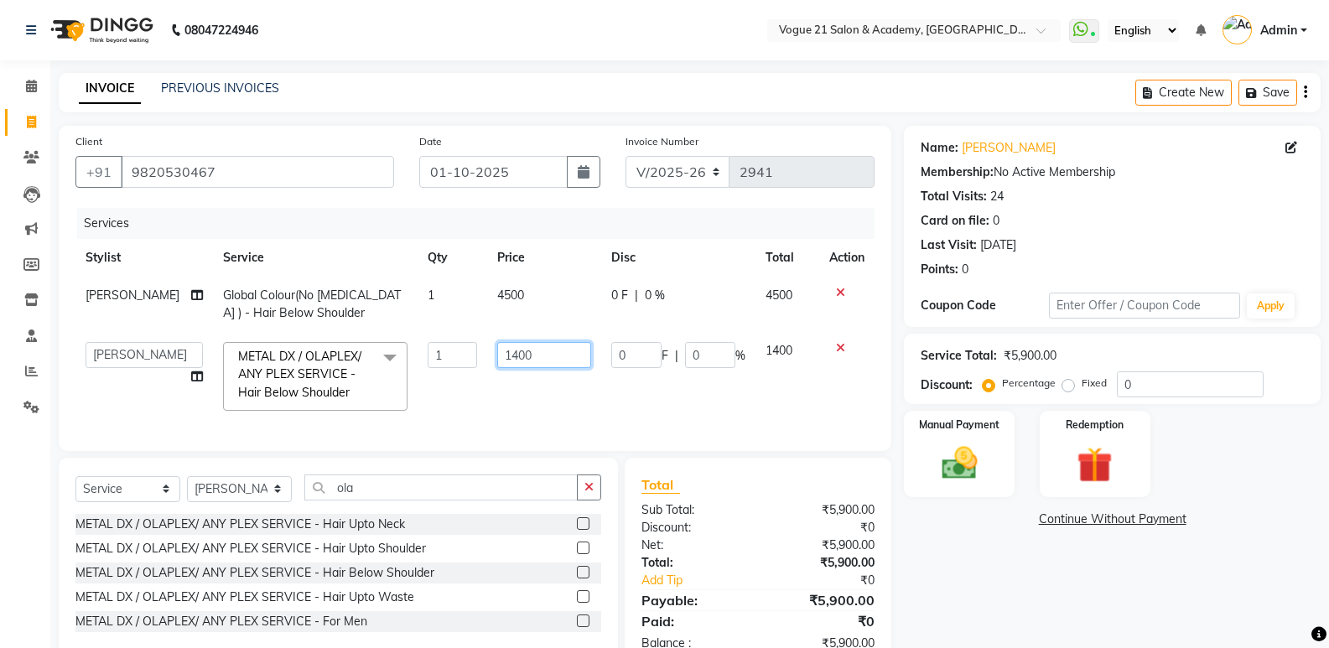
click at [509, 354] on input "1400" at bounding box center [544, 355] width 94 height 26
type input "1000"
click at [369, 502] on div "Select Service Product Membership Package Voucher Prepaid Gift Card Select Styl…" at bounding box center [338, 558] width 559 height 201
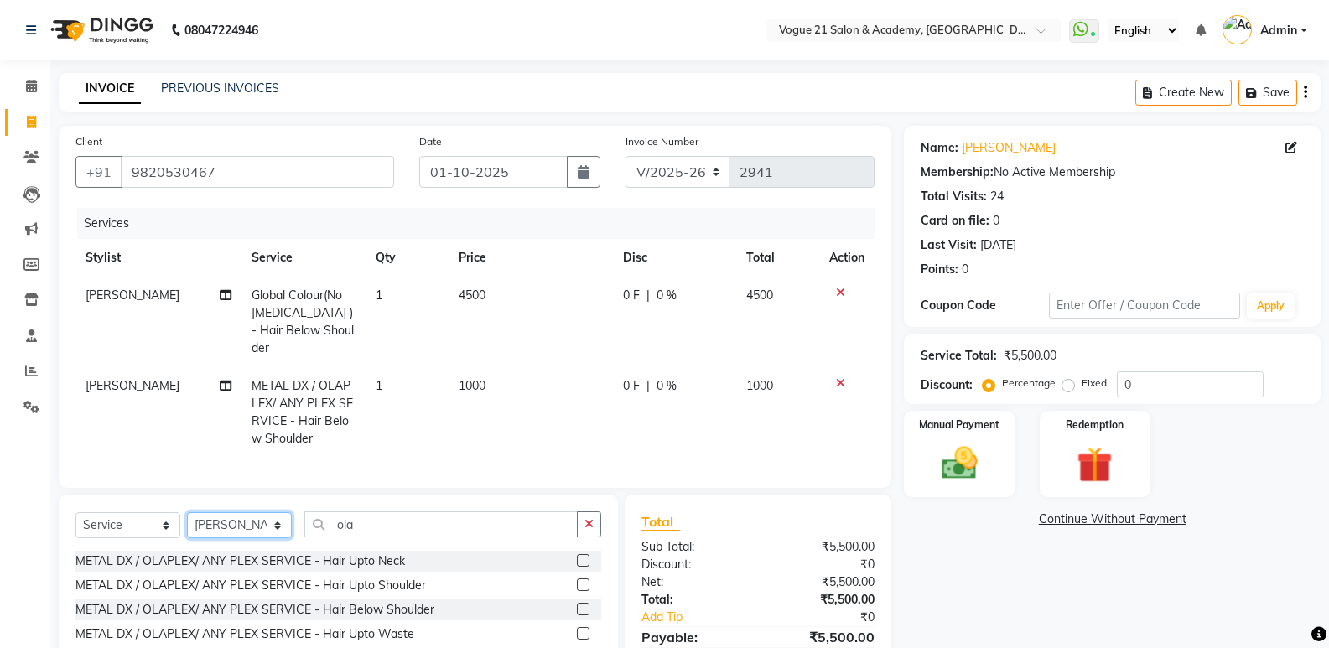
click at [237, 513] on select "Select Stylist aahil aamir Alicia Dsouza Altamash Jamshed jyoti chauhan Pooja y…" at bounding box center [239, 525] width 105 height 26
select select "66614"
click at [187, 512] on select "Select Stylist aahil aamir Alicia Dsouza Altamash Jamshed jyoti chauhan Pooja y…" at bounding box center [239, 525] width 105 height 26
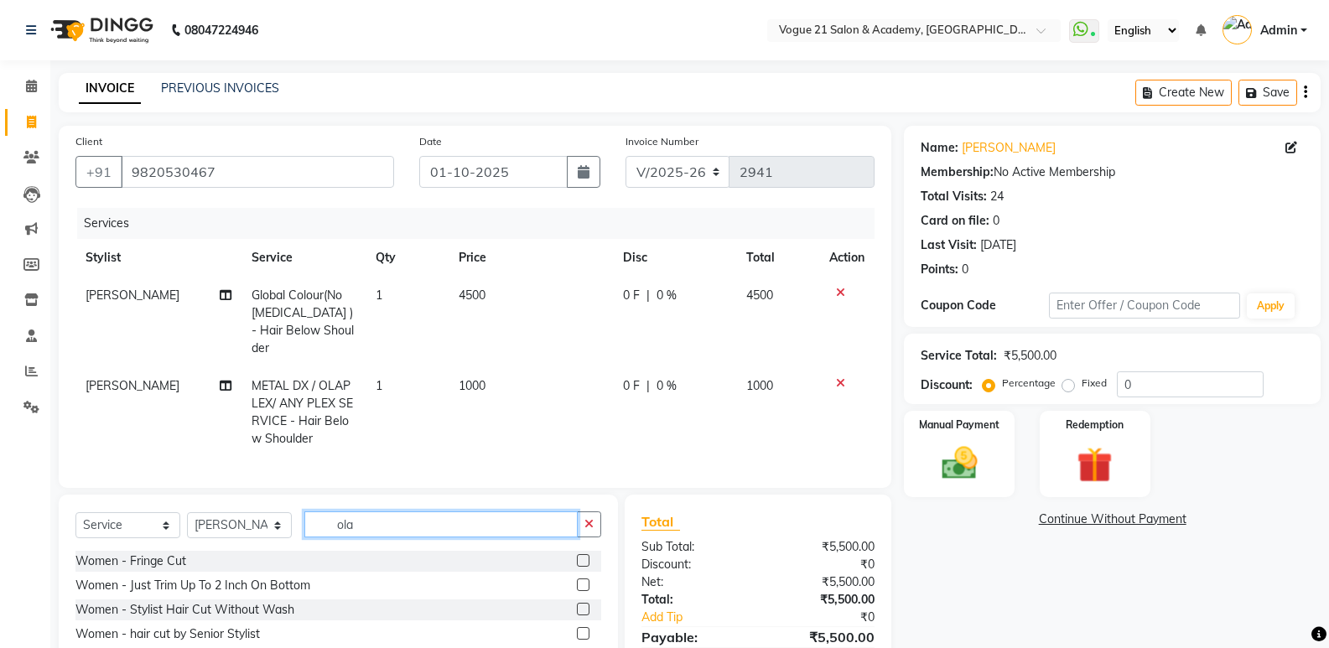
click at [394, 518] on input "ola" at bounding box center [440, 525] width 273 height 26
type input "o"
type input "fla"
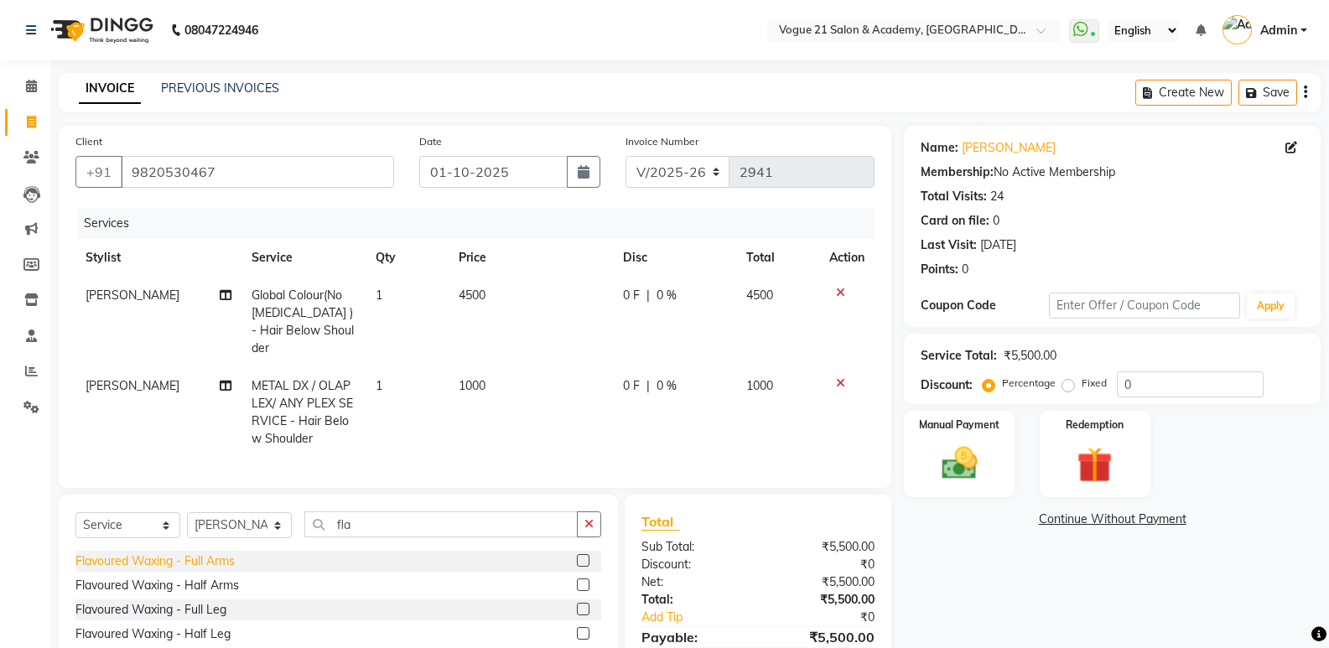
click at [210, 560] on div "Flavoured Waxing - Full Arms" at bounding box center [154, 562] width 159 height 18
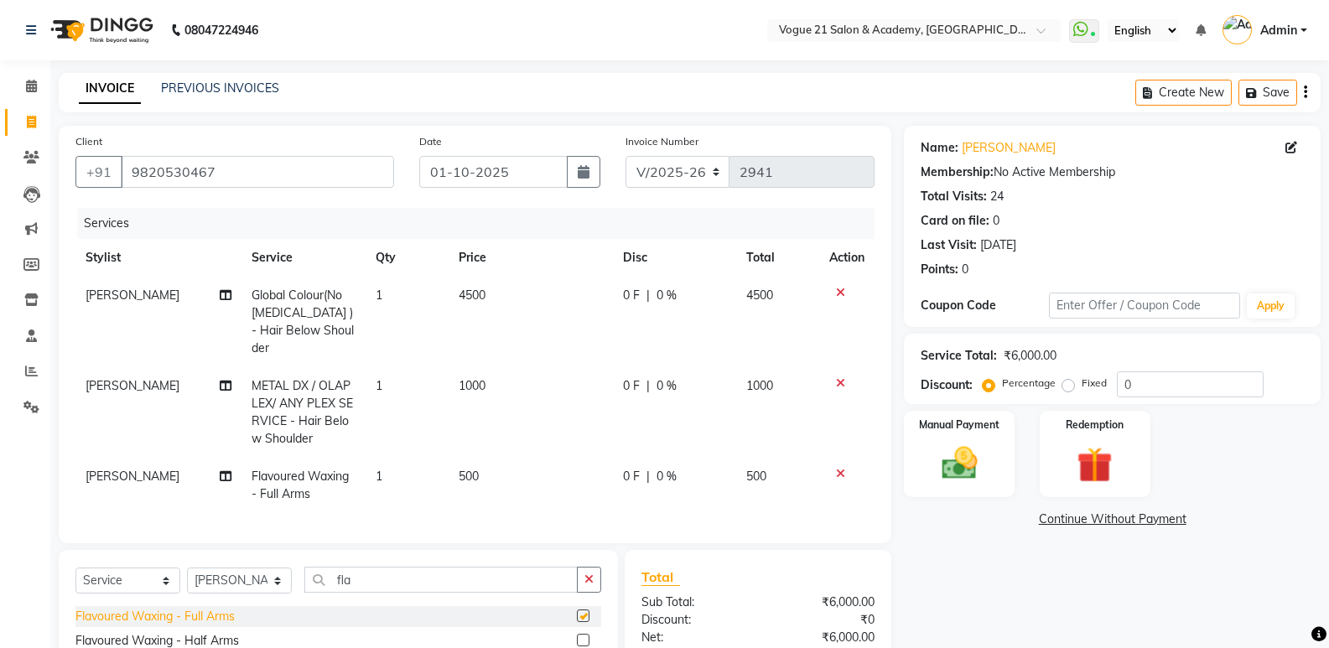
checkbox input "false"
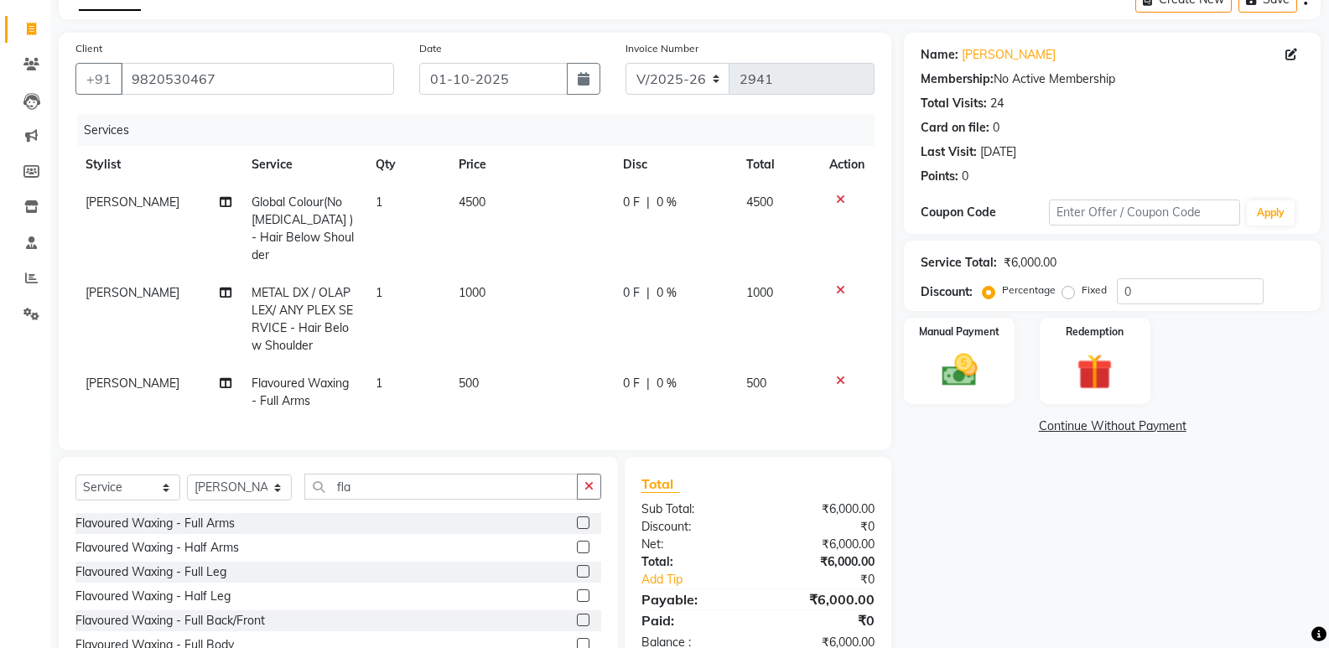
scroll to position [169, 0]
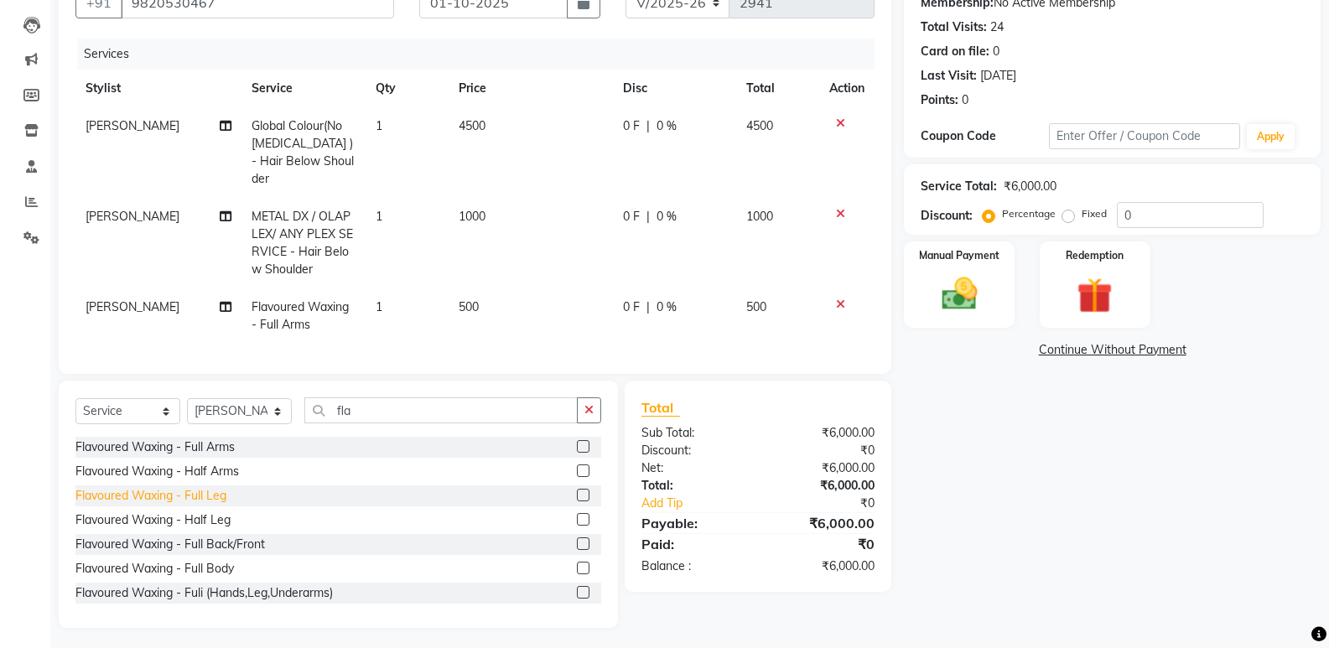
click at [187, 491] on div "Flavoured Waxing - Full Leg" at bounding box center [150, 496] width 151 height 18
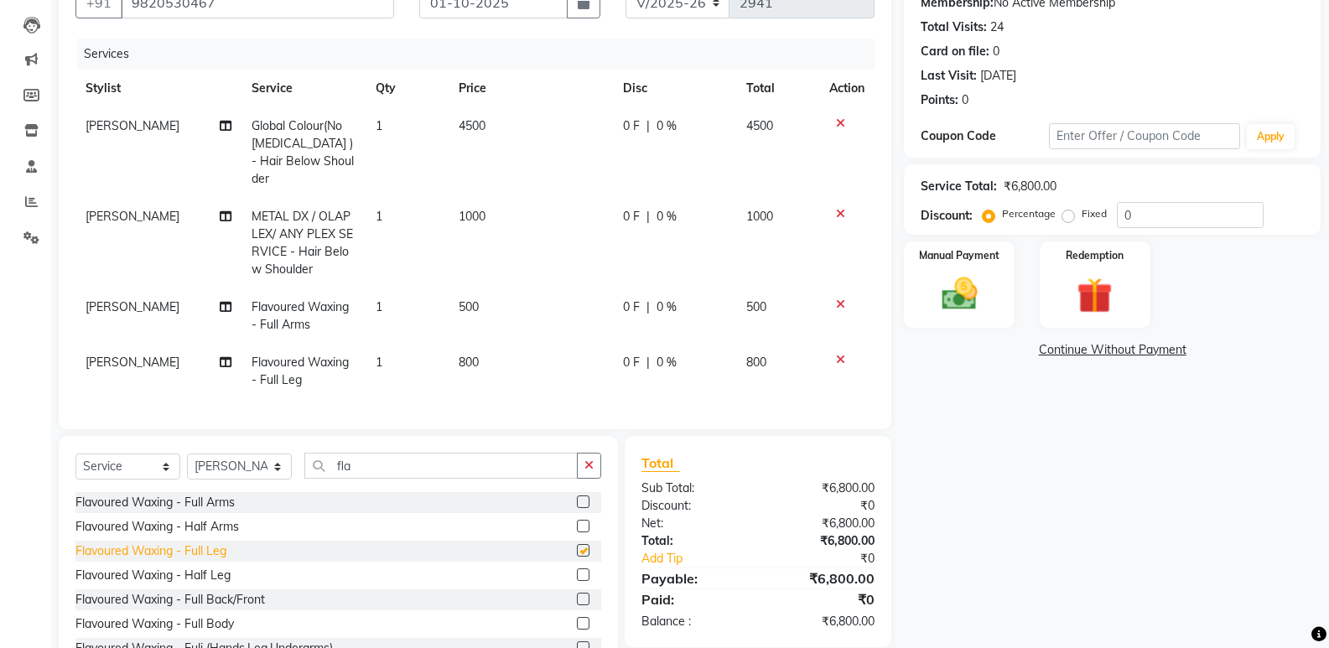
checkbox input "false"
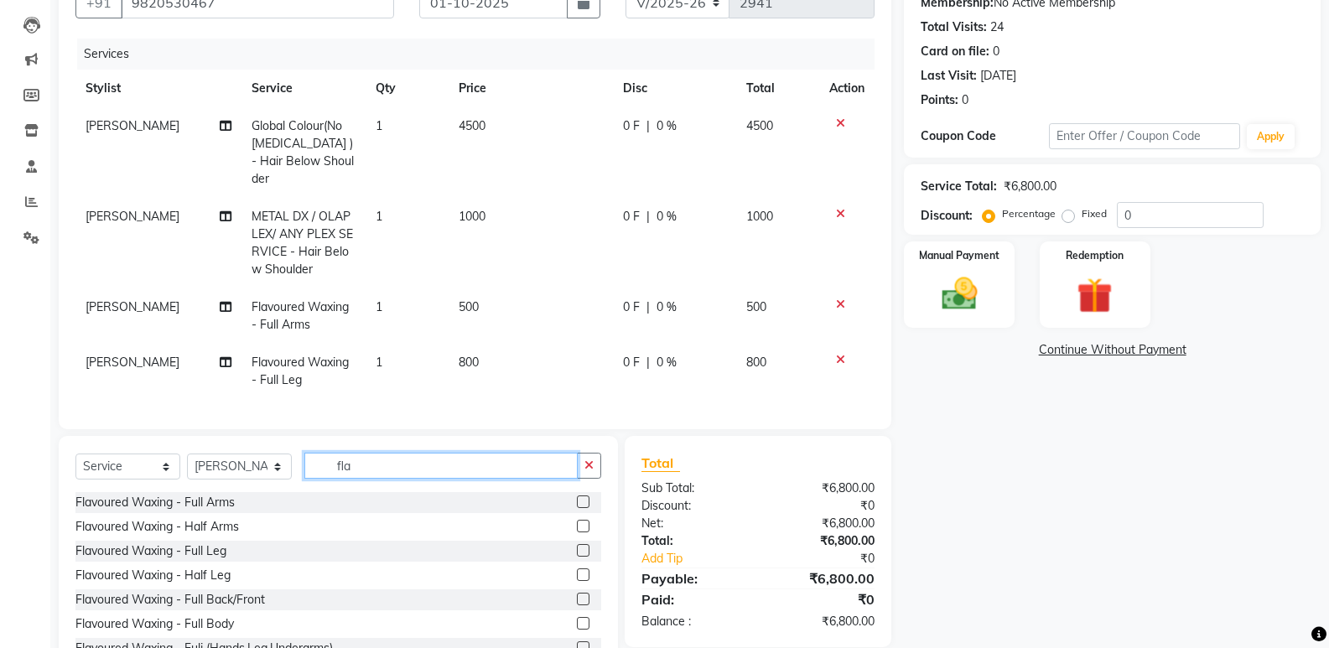
click at [404, 463] on input "fla" at bounding box center [440, 466] width 273 height 26
type input "f"
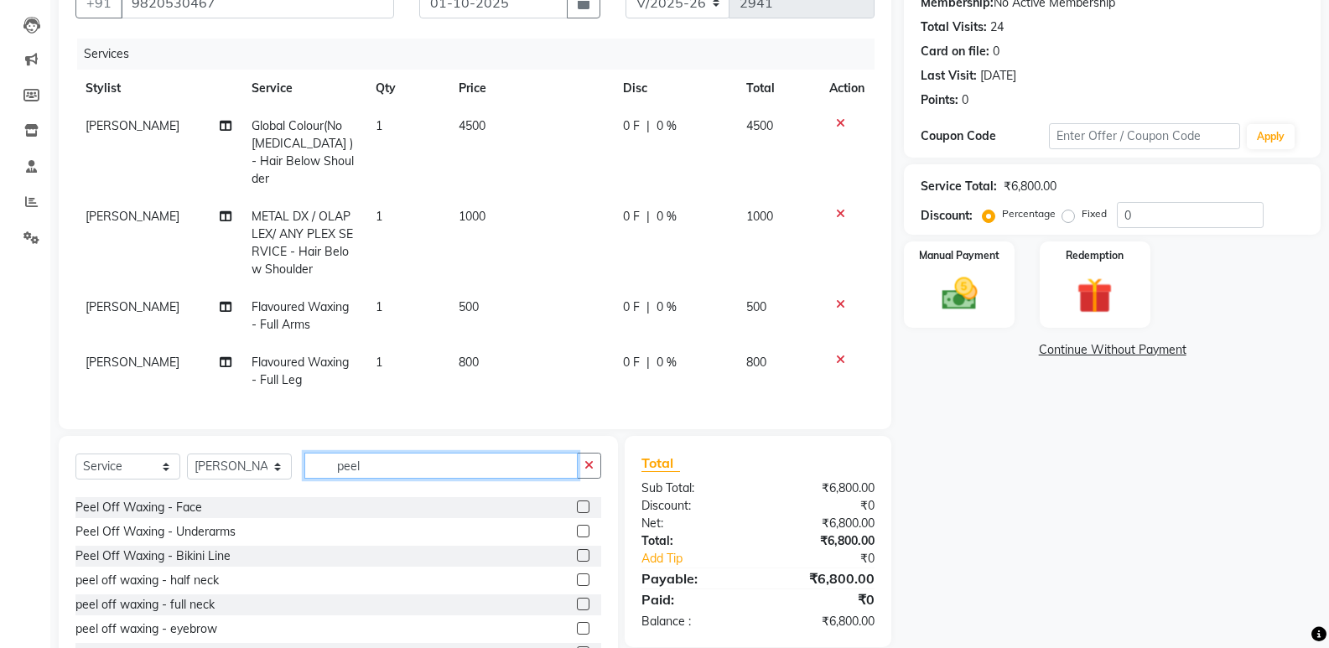
scroll to position [148, 0]
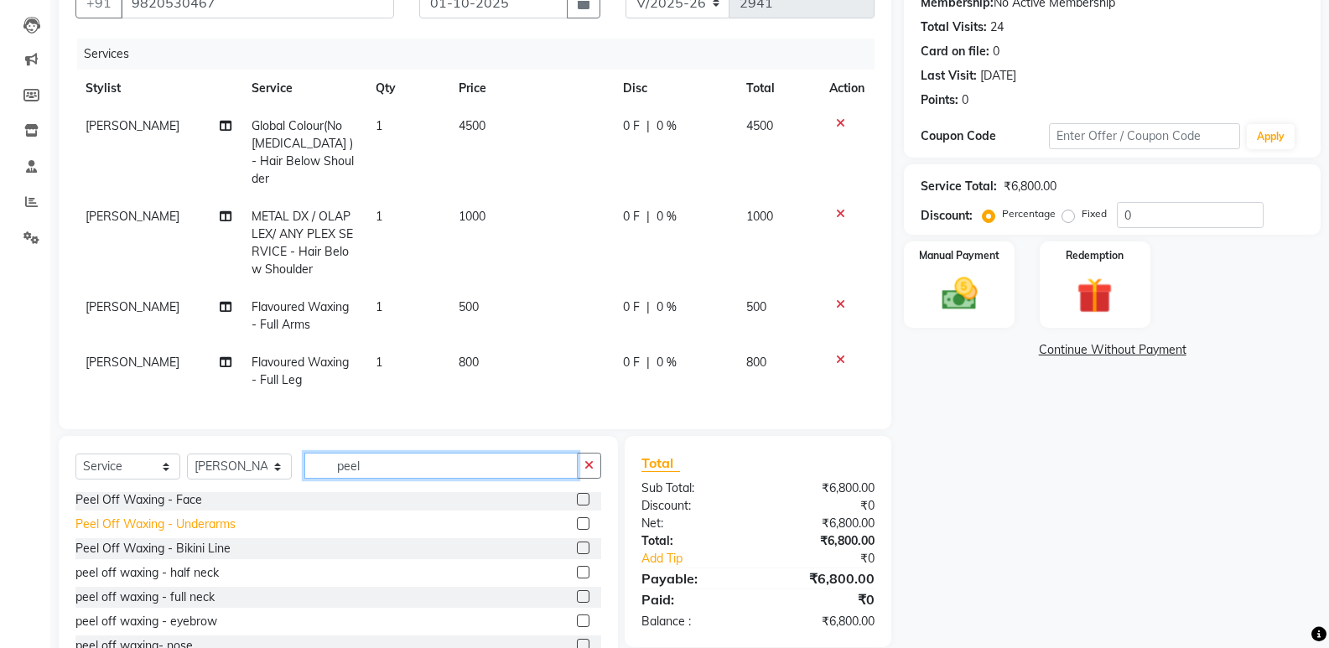
type input "peel"
click at [205, 526] on div "Peel Off Waxing - Underarms" at bounding box center [155, 525] width 160 height 18
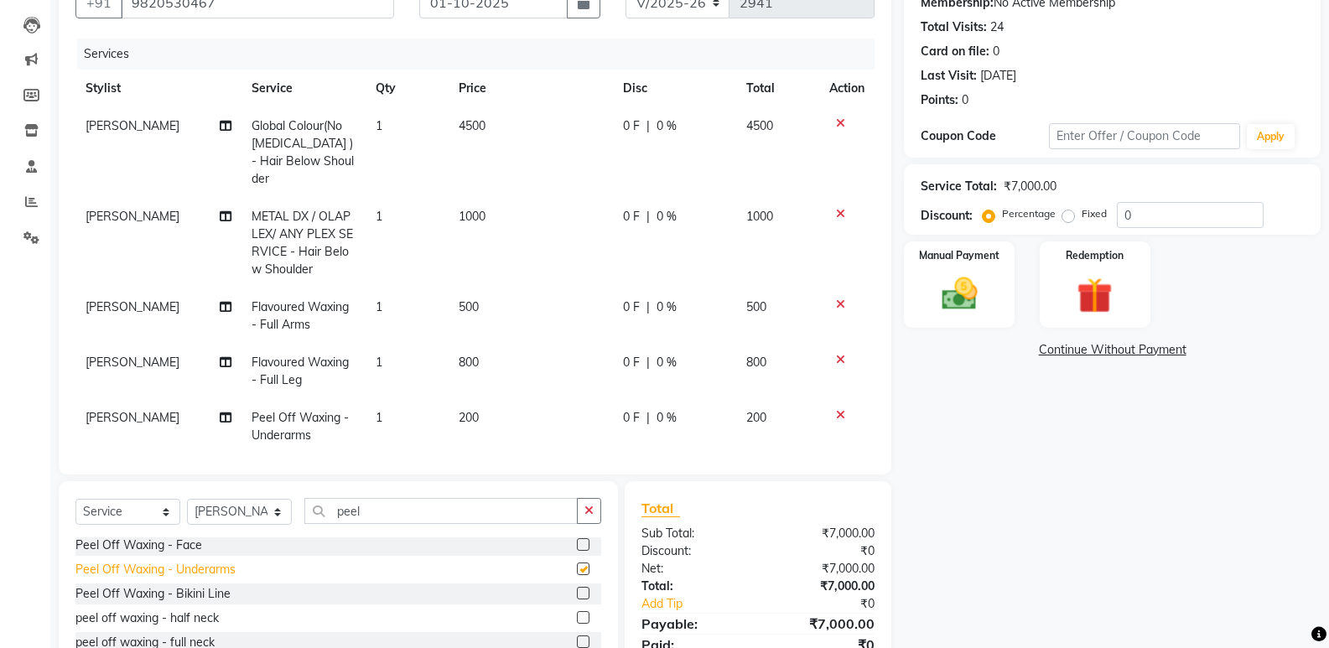
checkbox input "false"
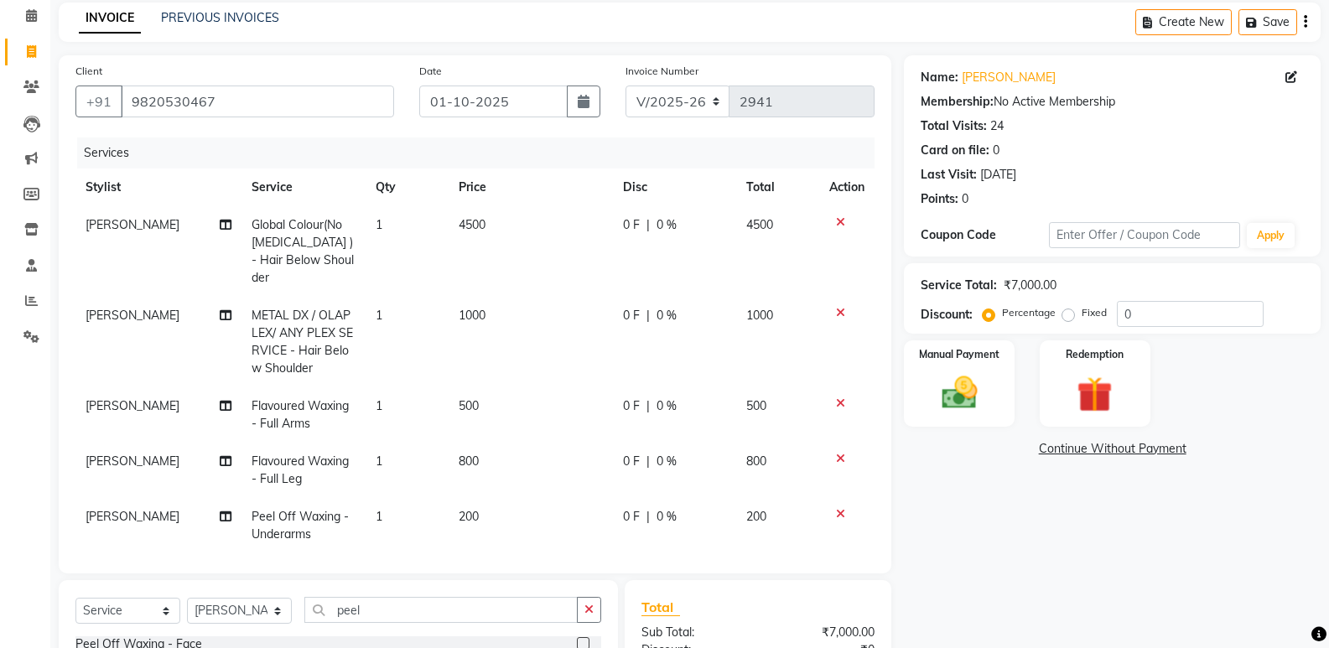
scroll to position [67, 0]
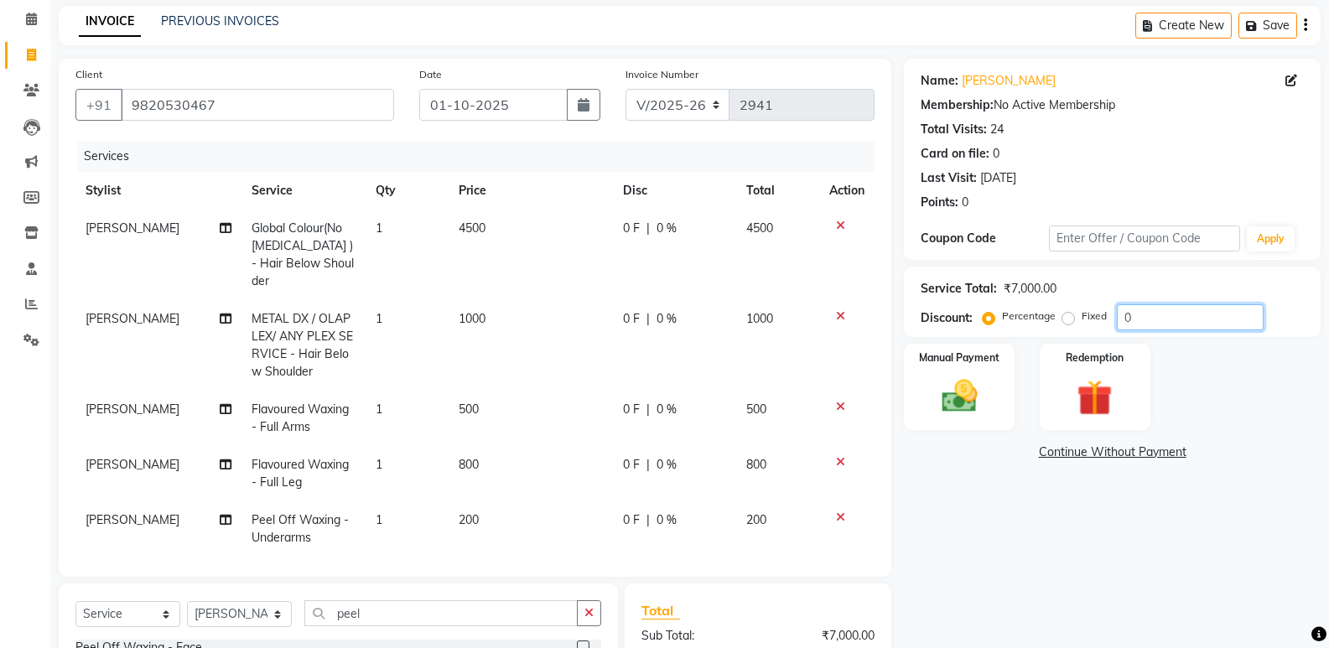
click at [1141, 320] on input "0" at bounding box center [1190, 317] width 147 height 26
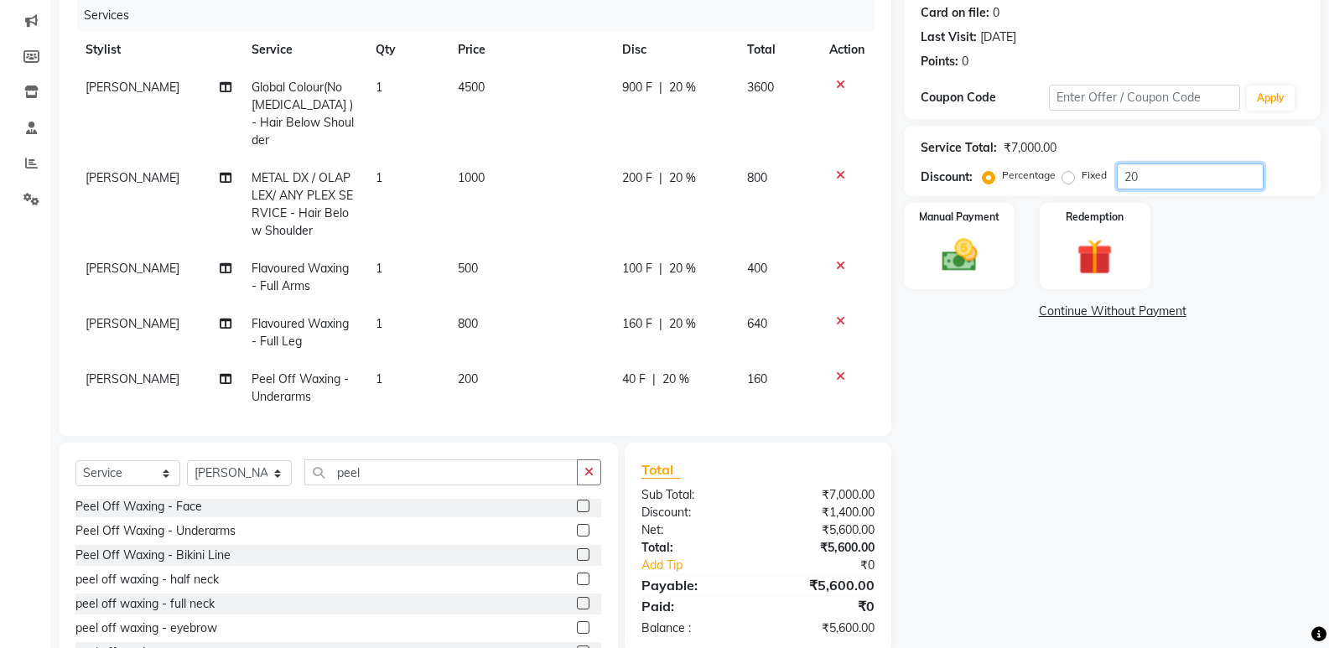
scroll to position [248, 0]
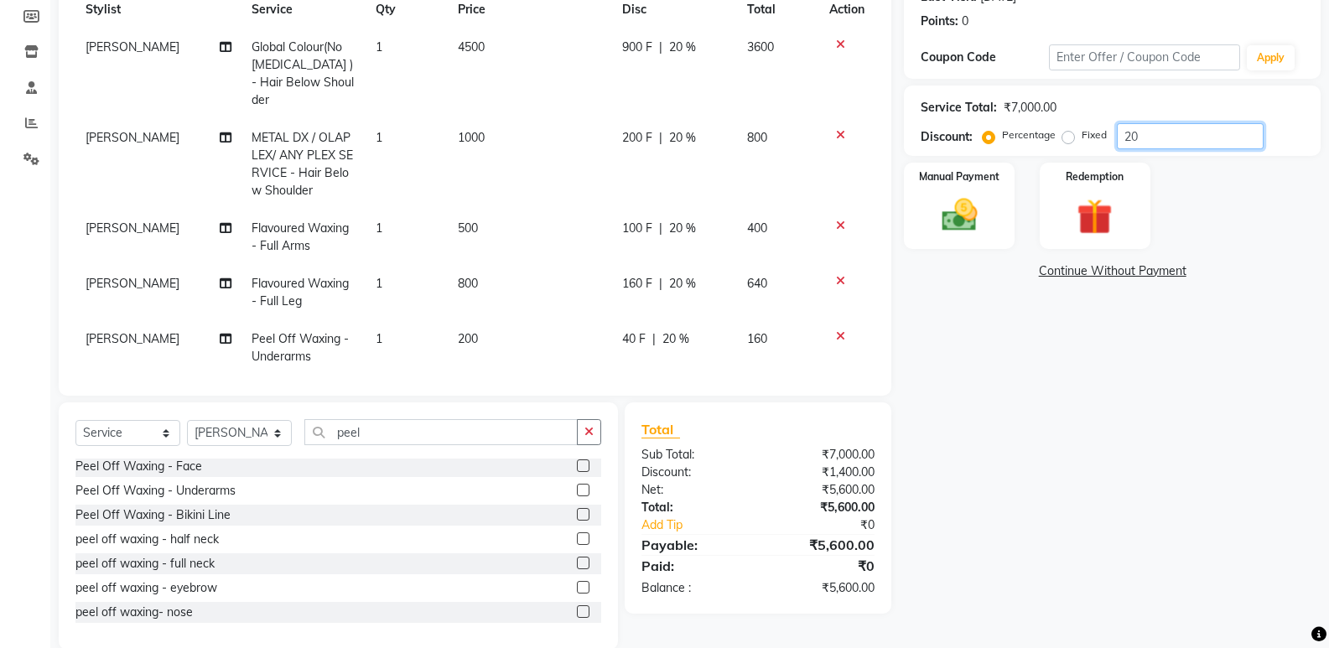
type input "20"
click at [221, 441] on select "Select Stylist aahil aamir Alicia Dsouza Altamash Jamshed jyoti chauhan Pooja y…" at bounding box center [239, 433] width 105 height 26
select select "25756"
click at [187, 420] on select "Select Stylist aahil aamir Alicia Dsouza Altamash Jamshed jyoti chauhan Pooja y…" at bounding box center [239, 433] width 105 height 26
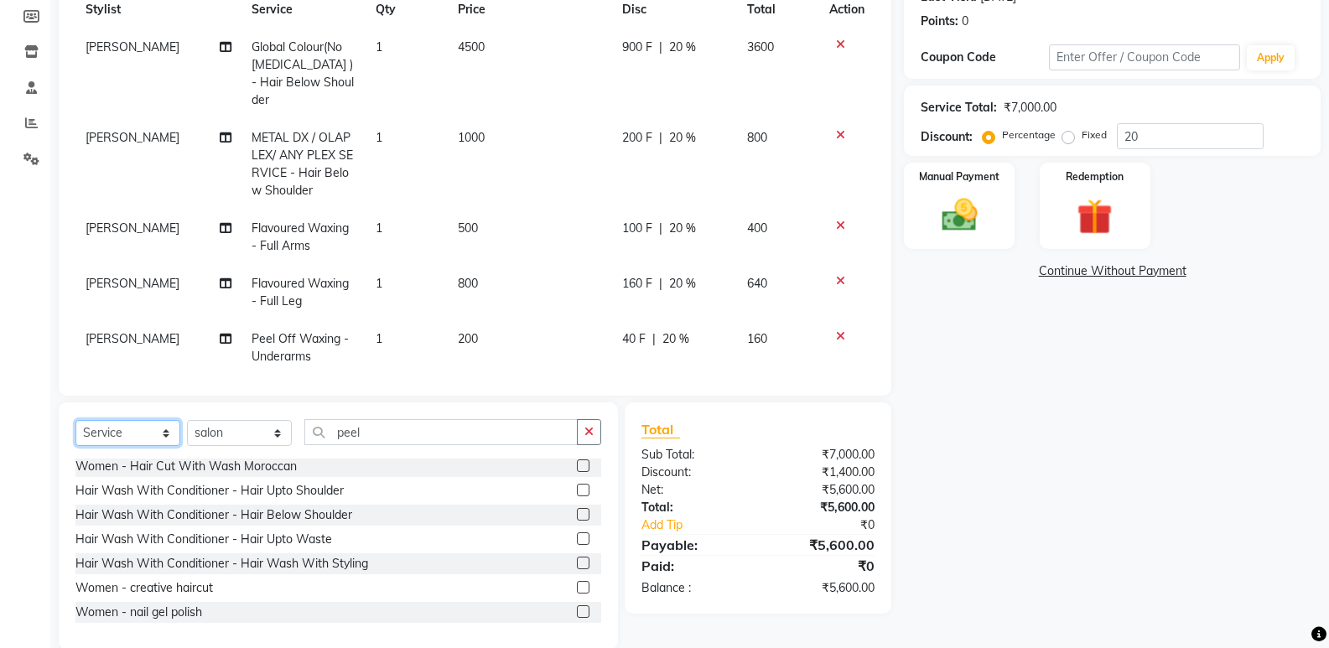
click at [128, 437] on select "Select Service Product Membership Package Voucher Prepaid Gift Card" at bounding box center [127, 433] width 105 height 26
click at [75, 429] on select "Select Service Product Membership Package Voucher Prepaid Gift Card" at bounding box center [127, 433] width 105 height 26
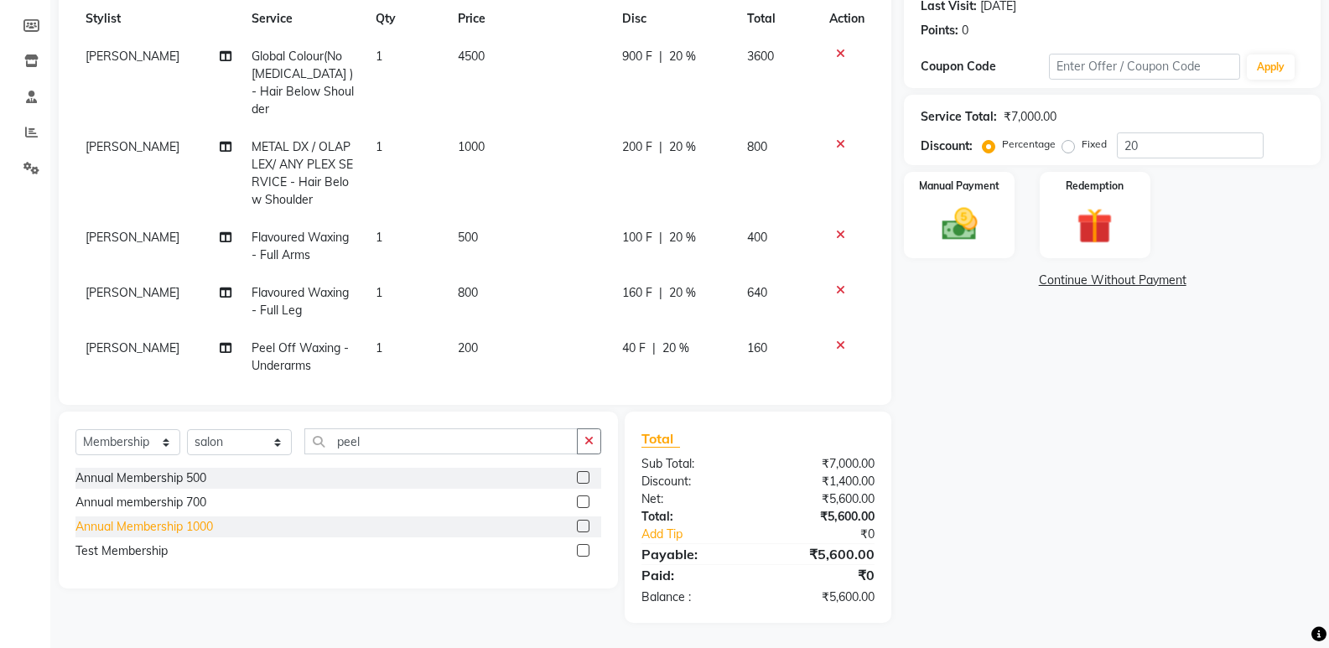
click at [122, 527] on div "Annual Membership 1000" at bounding box center [144, 527] width 138 height 18
select select "select"
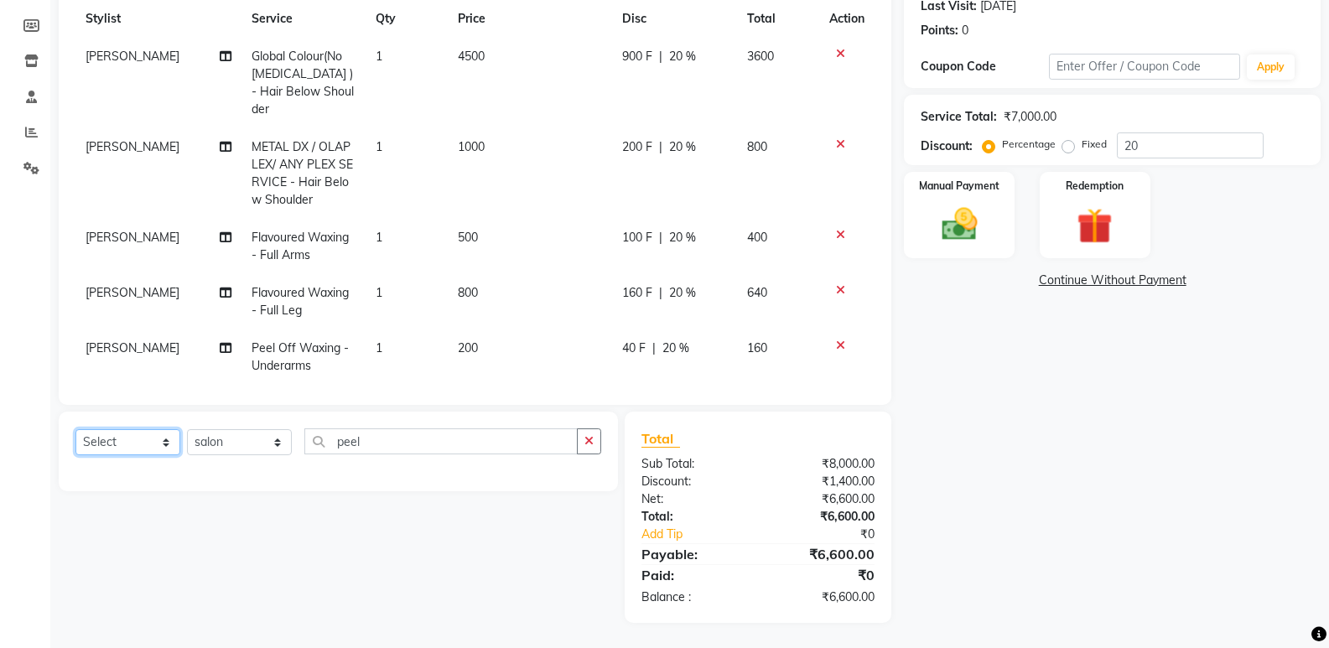
click at [140, 444] on select "Select Service Product Package Voucher Prepaid Gift Card" at bounding box center [127, 442] width 105 height 26
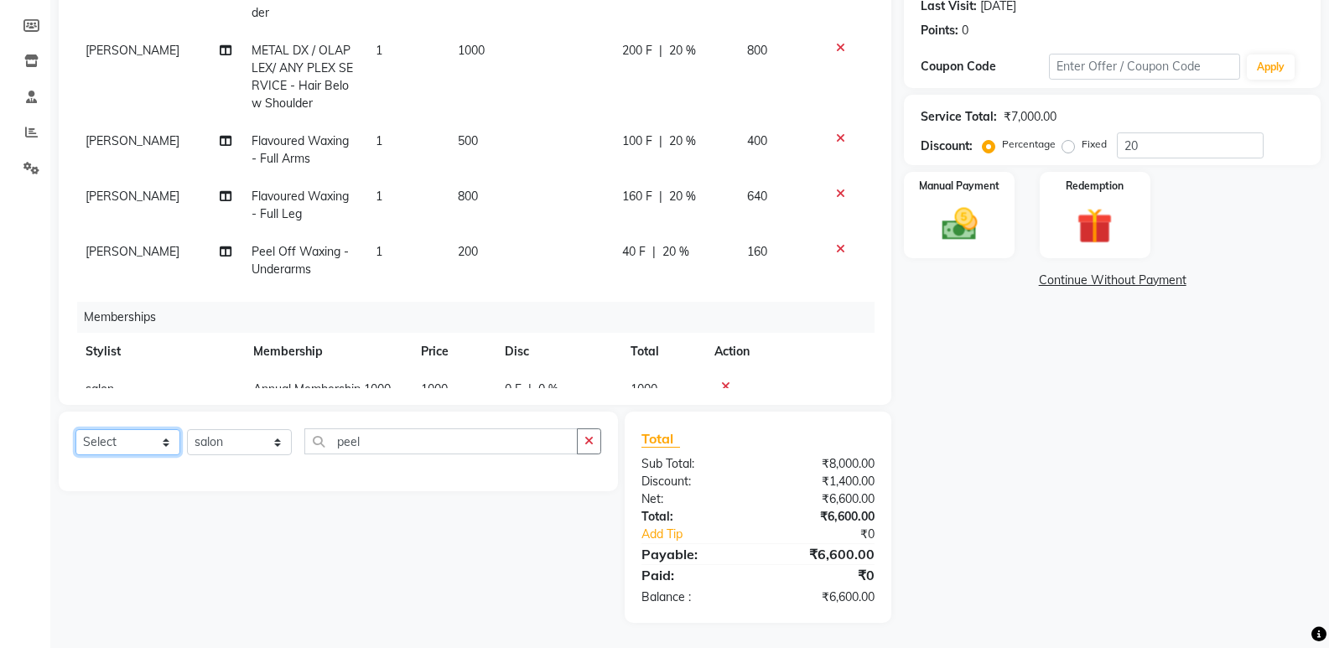
scroll to position [125, 0]
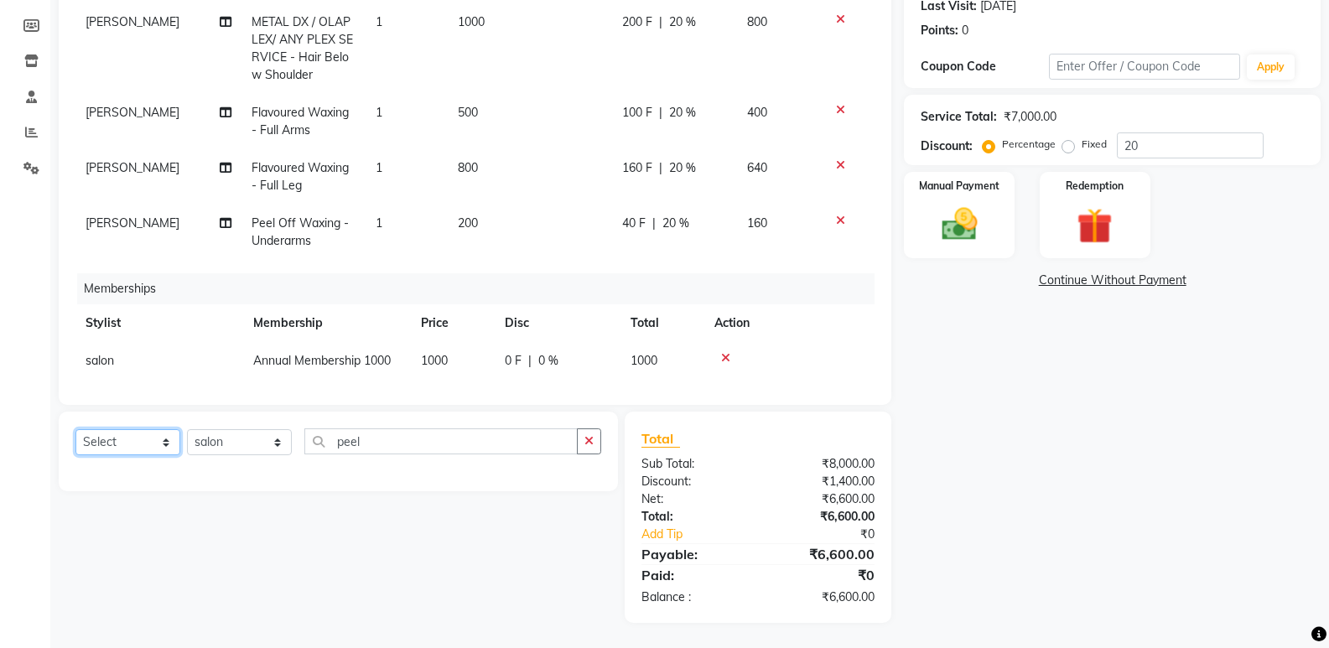
click at [154, 442] on select "Select Service Product Package Voucher Prepaid Gift Card" at bounding box center [127, 442] width 105 height 26
click at [400, 531] on div "Select Service Product Package Voucher Prepaid Gift Card Select Stylist aahil a…" at bounding box center [332, 517] width 572 height 211
click at [957, 218] on img at bounding box center [959, 224] width 60 height 43
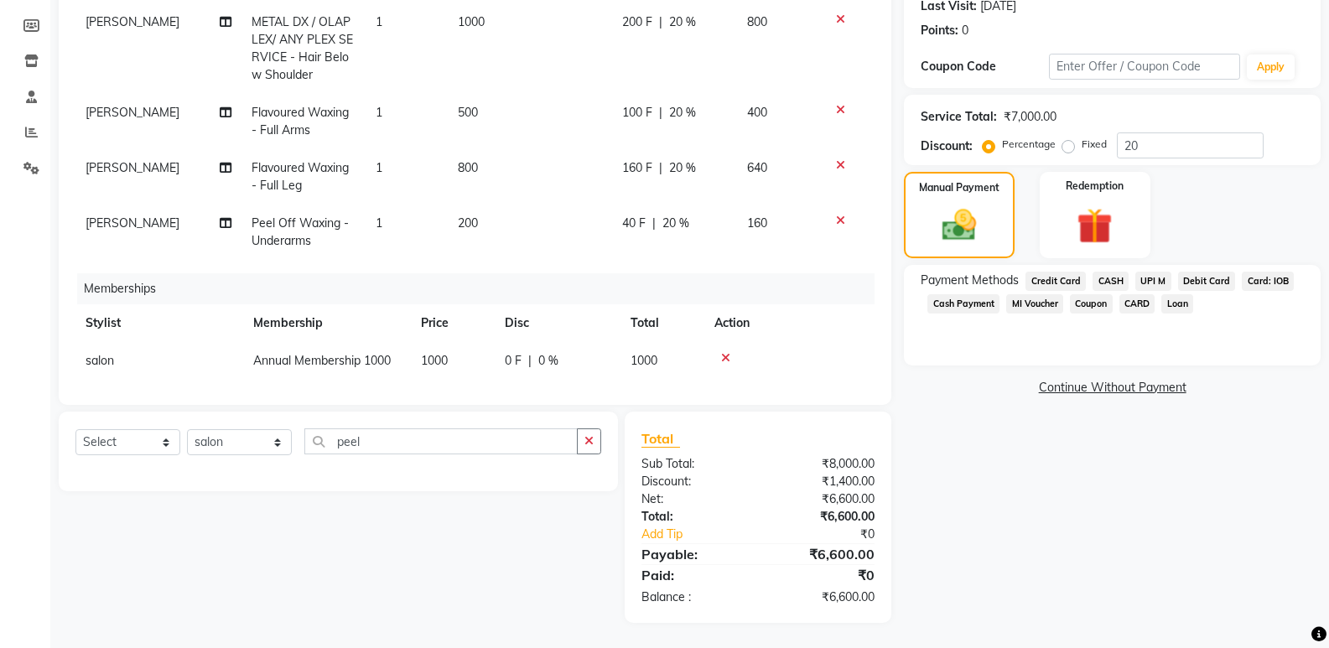
click at [1146, 281] on span "UPI M" at bounding box center [1154, 281] width 36 height 19
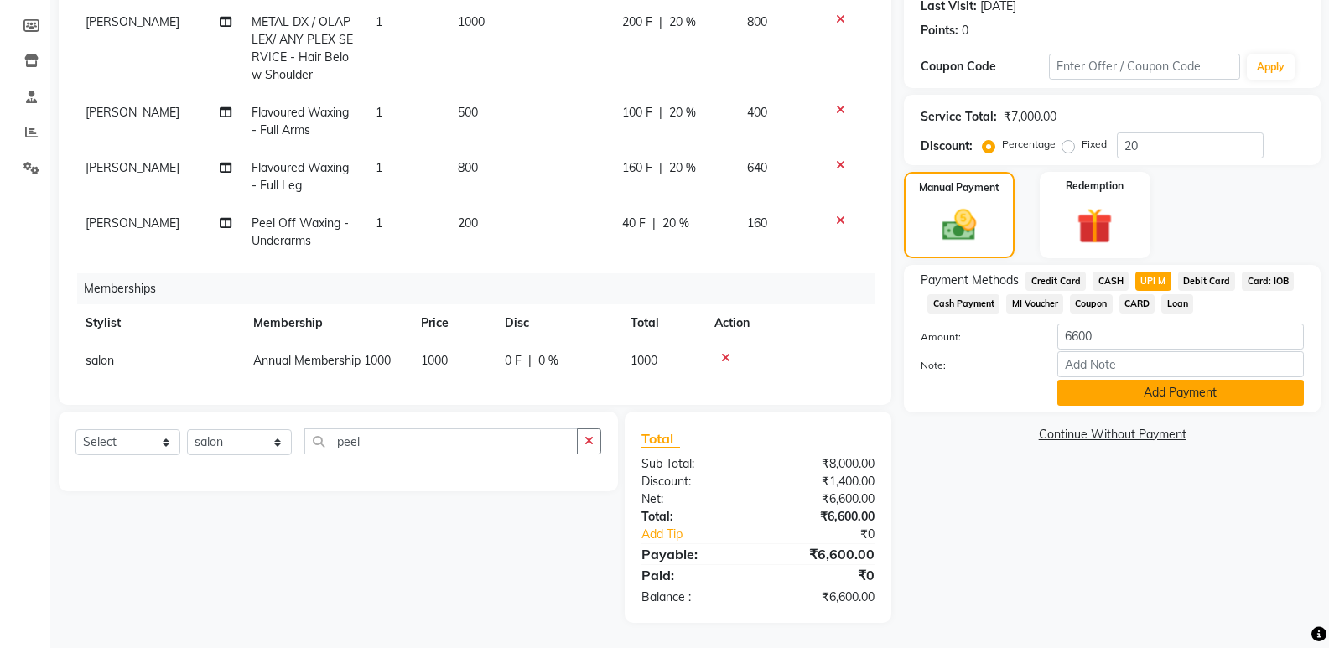
click at [1174, 395] on button "Add Payment" at bounding box center [1181, 393] width 247 height 26
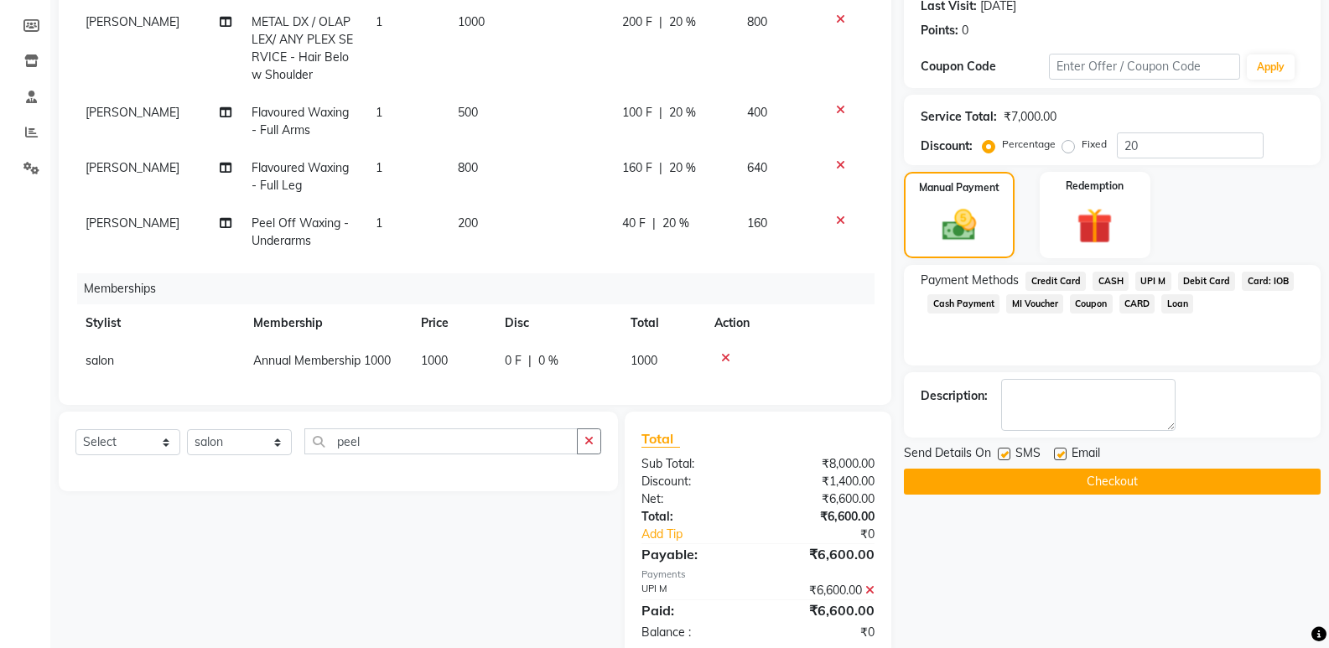
click at [1114, 476] on button "Checkout" at bounding box center [1112, 482] width 417 height 26
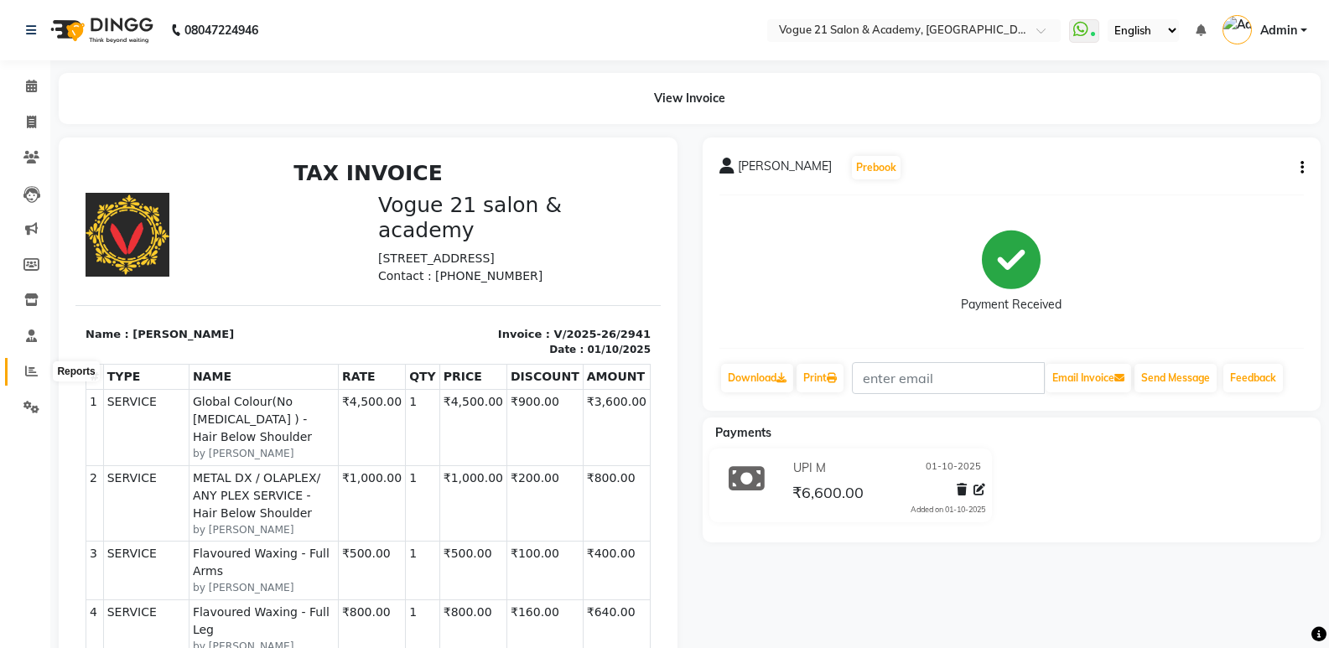
click at [34, 369] on icon at bounding box center [31, 371] width 13 height 13
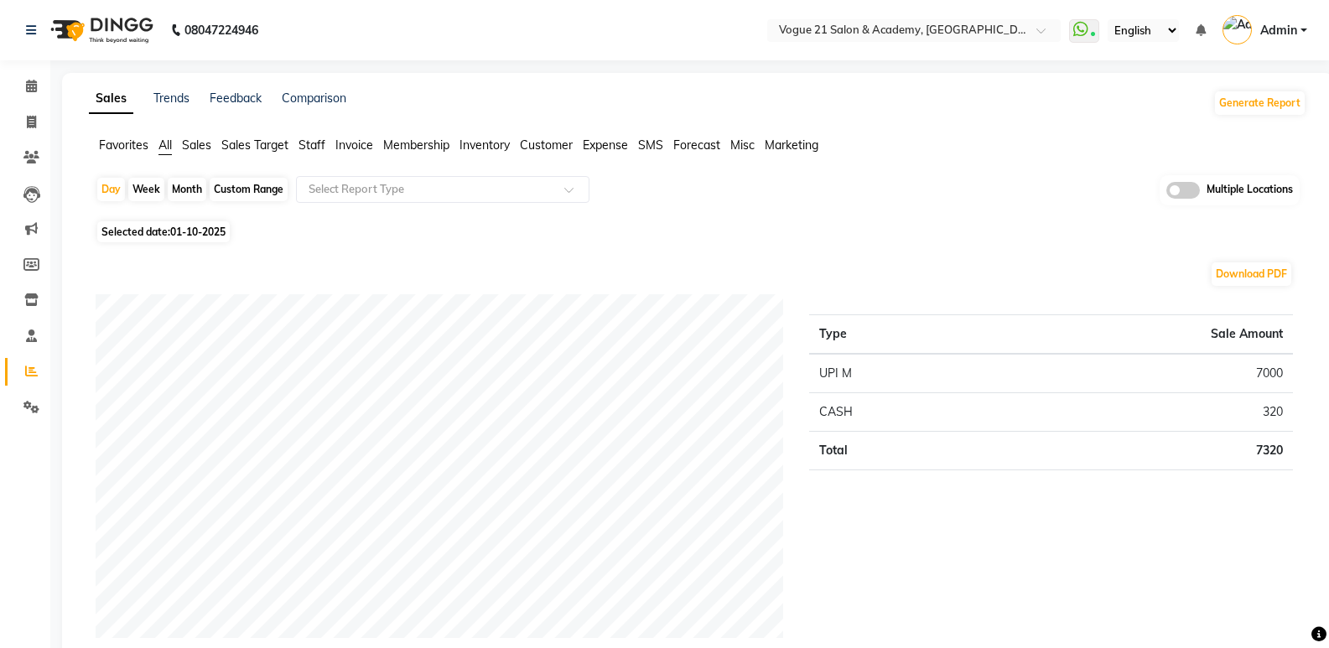
click at [189, 193] on div "Month" at bounding box center [187, 189] width 39 height 23
select select "10"
select select "2025"
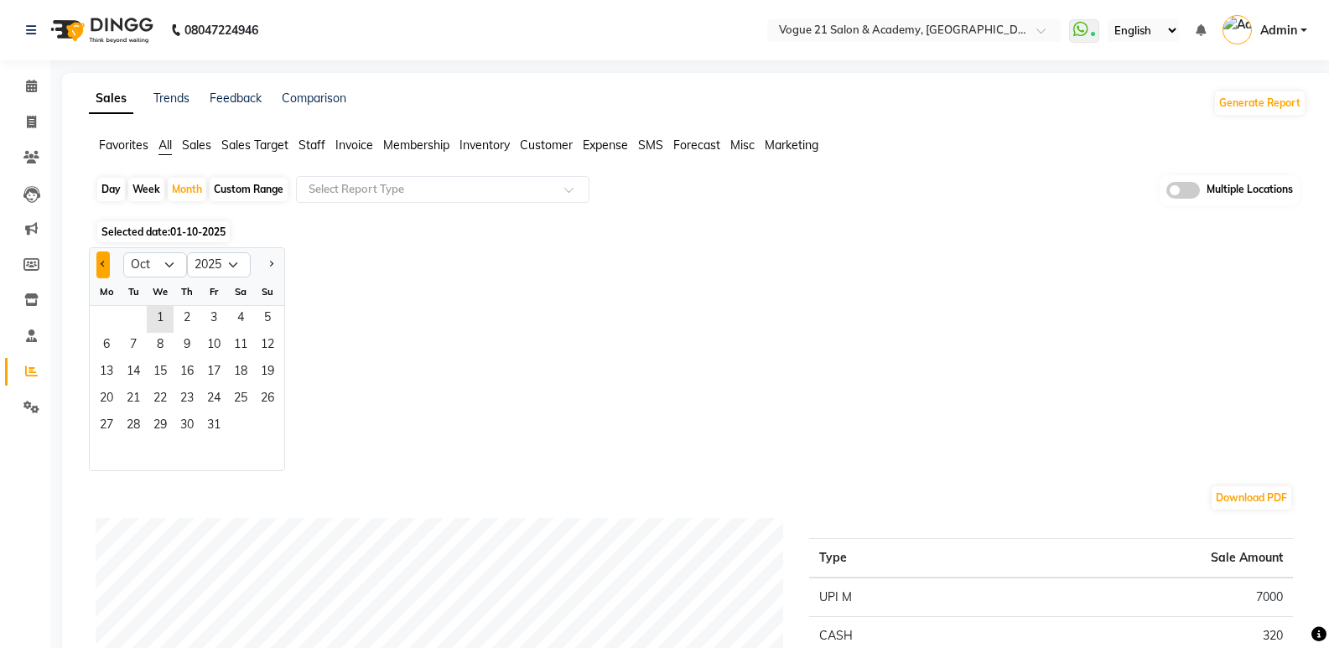
click at [102, 266] on span "Previous month" at bounding box center [104, 264] width 6 height 6
select select "8"
click at [145, 384] on span "12" at bounding box center [133, 373] width 27 height 27
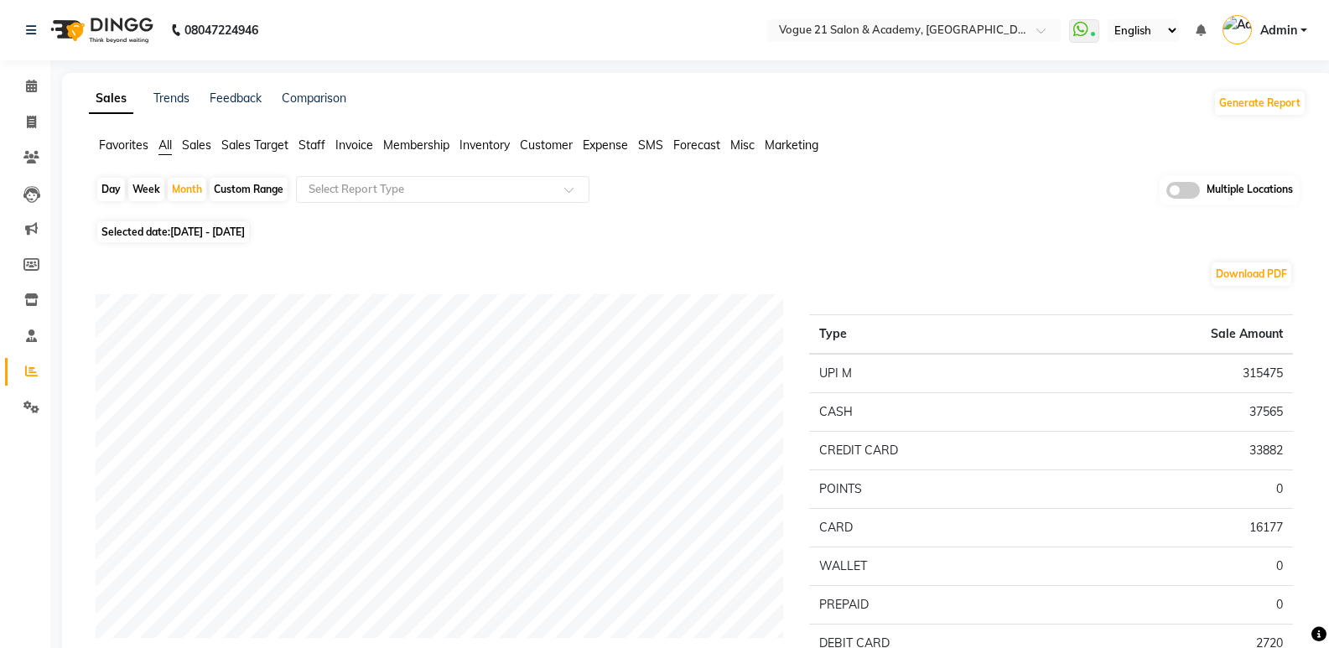
click at [317, 153] on li "Staff" at bounding box center [312, 146] width 27 height 18
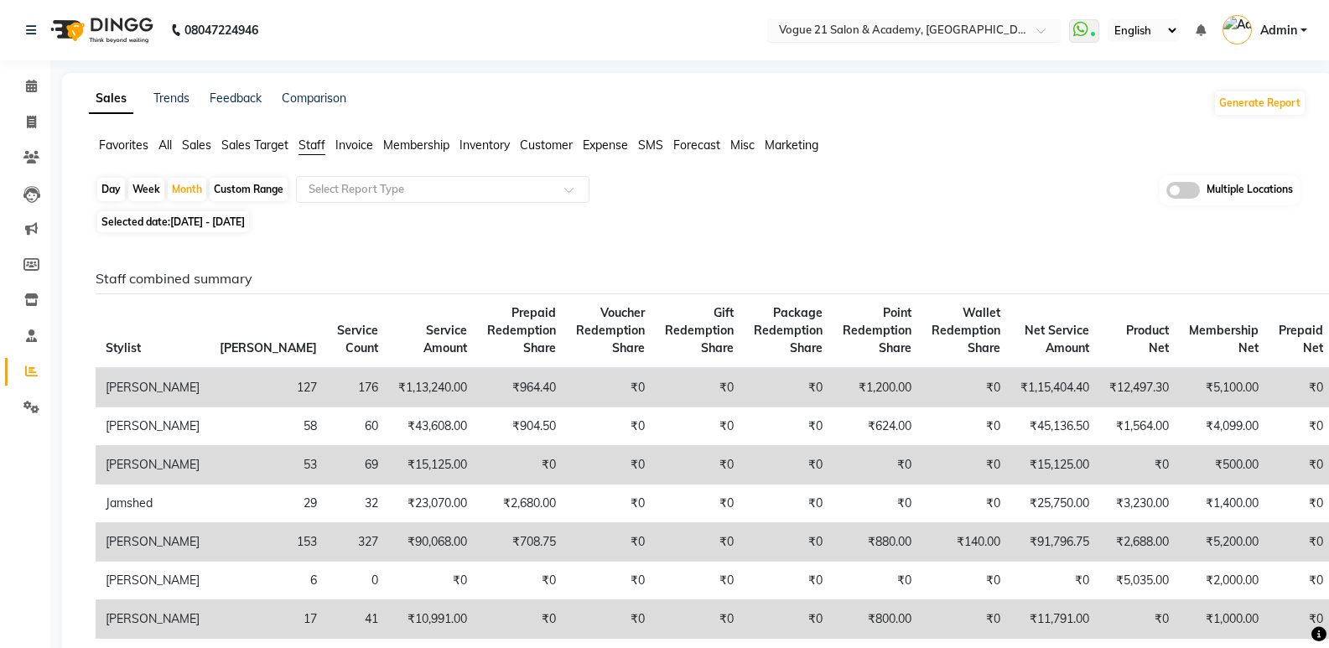
click at [907, 29] on input "text" at bounding box center [897, 31] width 243 height 17
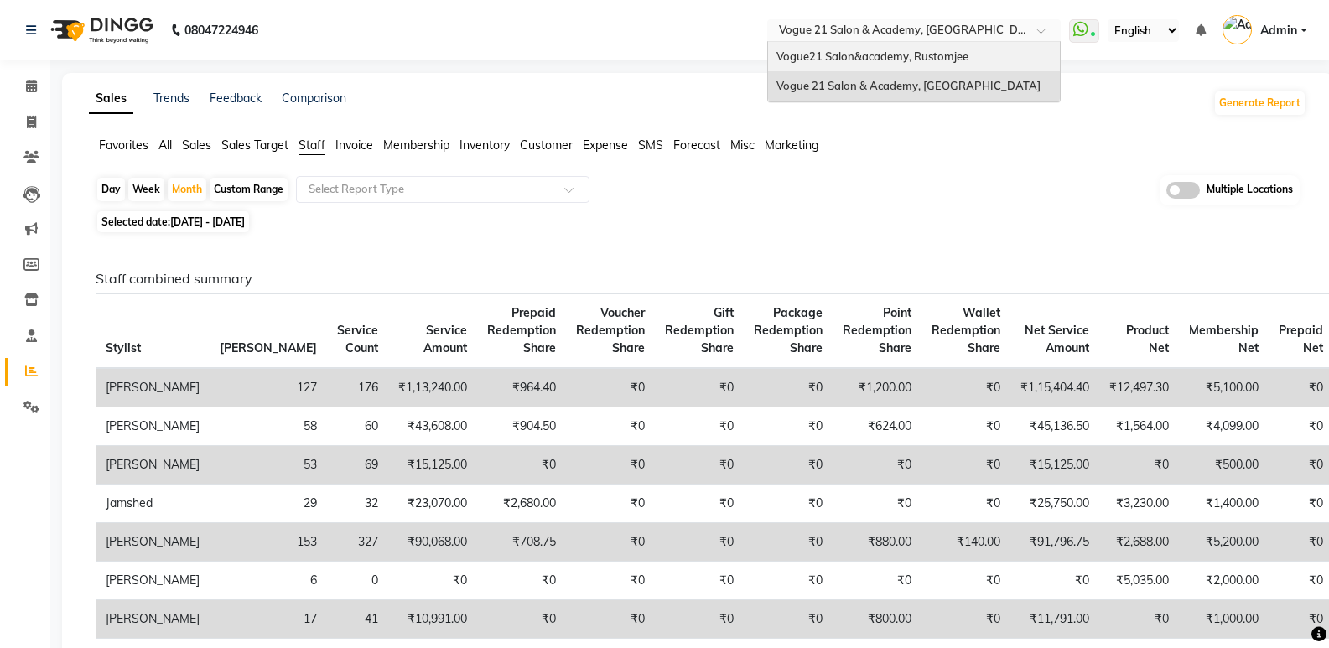
click at [898, 59] on span "Vogue21 Salon&academy, Rustomjee" at bounding box center [873, 55] width 192 height 13
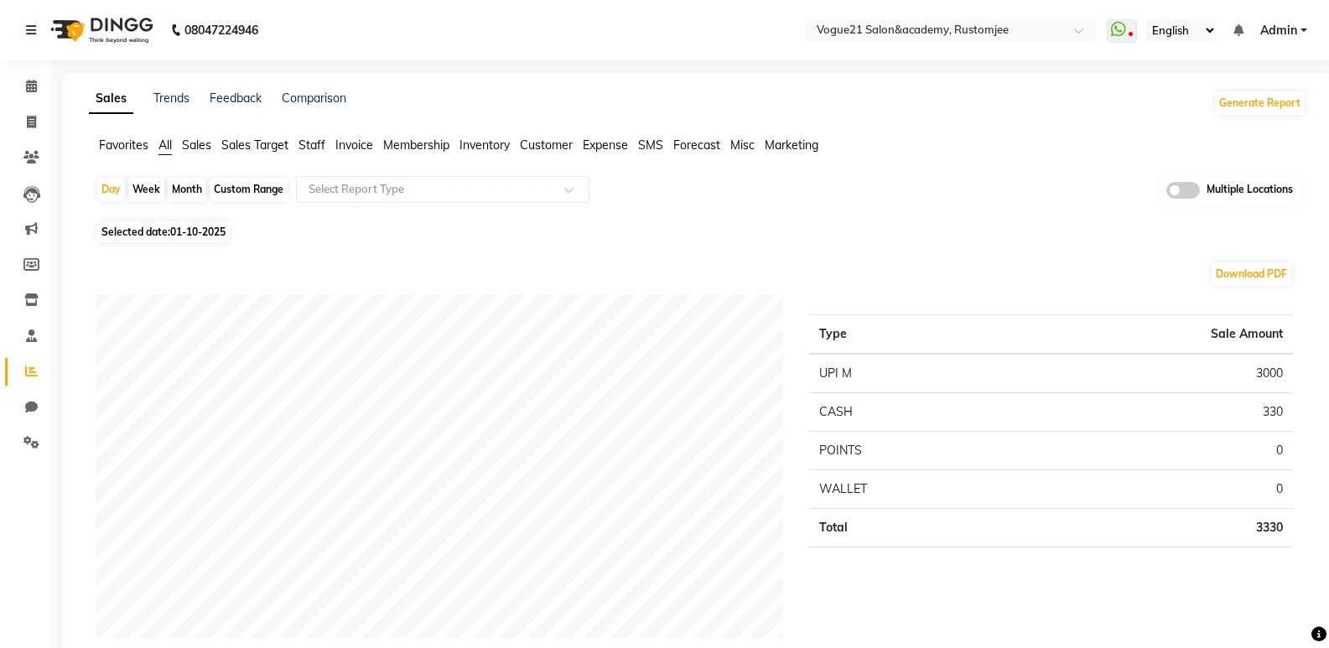
click at [303, 151] on span "Staff" at bounding box center [312, 145] width 27 height 15
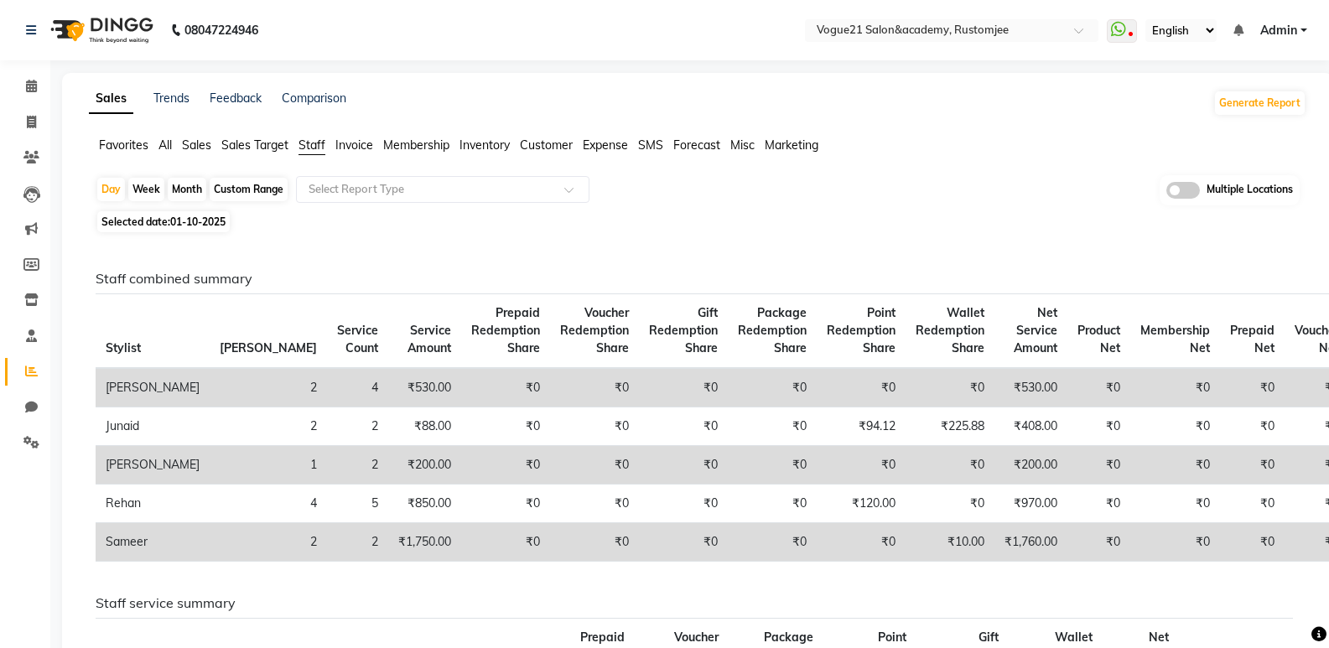
click at [175, 183] on div "Month" at bounding box center [187, 189] width 39 height 23
select select "10"
select select "2025"
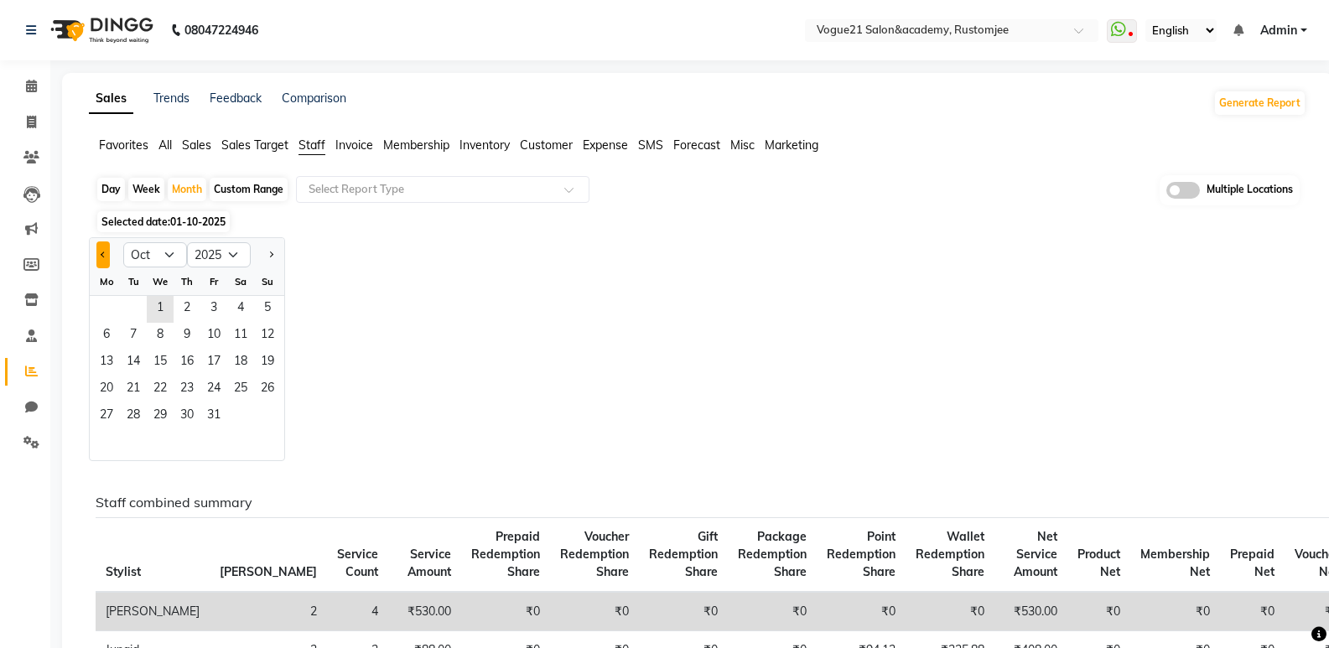
click at [107, 262] on button "Previous month" at bounding box center [102, 255] width 13 height 27
select select "8"
click at [142, 369] on span "12" at bounding box center [133, 363] width 27 height 27
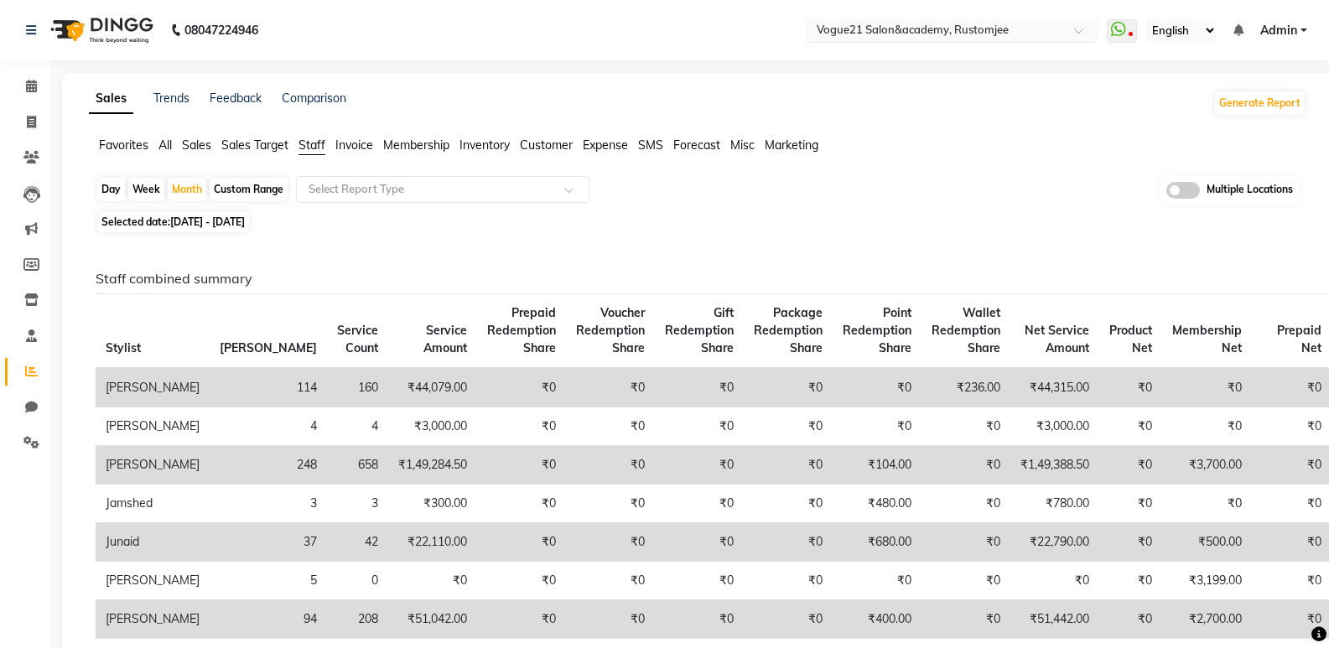
click at [928, 29] on input "text" at bounding box center [935, 31] width 243 height 17
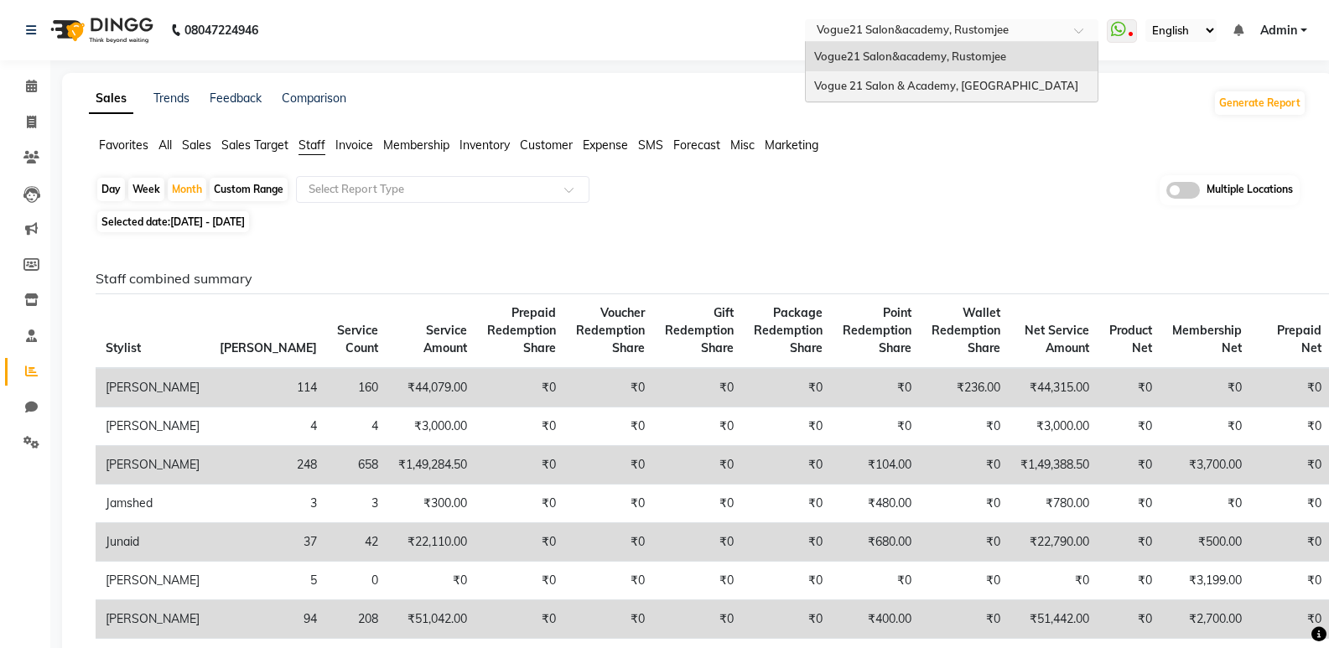
click at [936, 86] on span "Vogue 21 Salon & Academy, [GEOGRAPHIC_DATA]" at bounding box center [946, 85] width 264 height 13
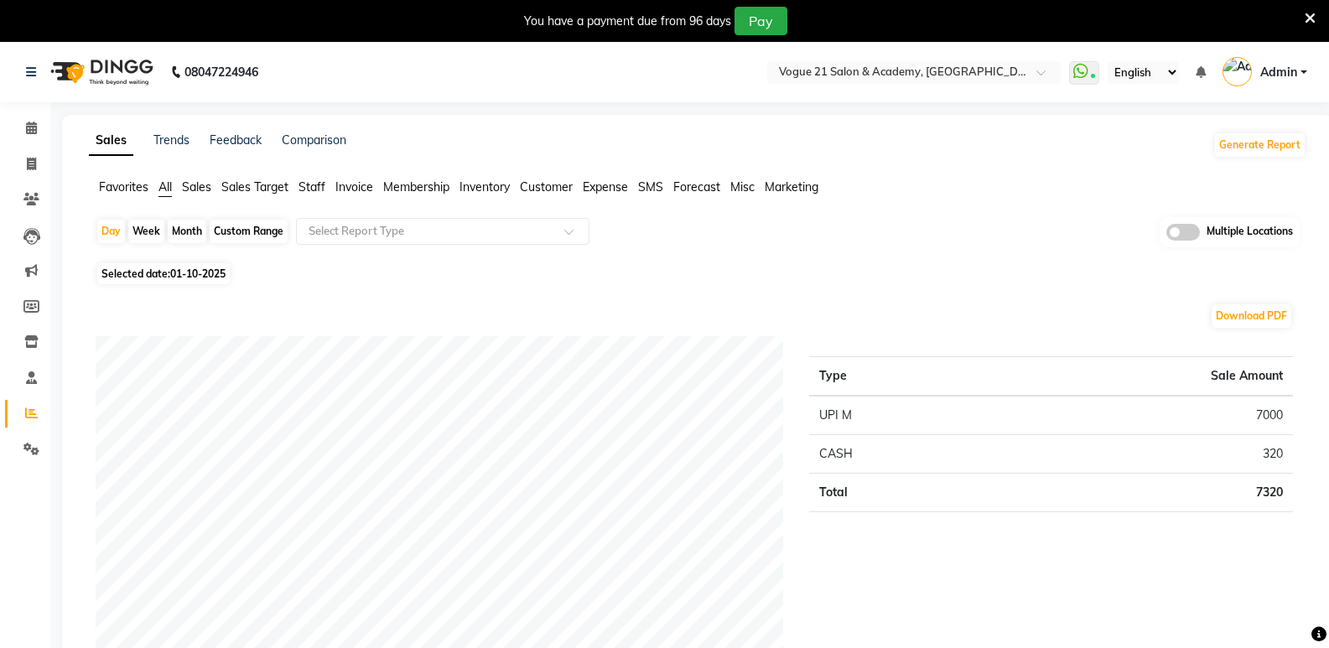
click at [1308, 13] on icon at bounding box center [1310, 18] width 11 height 15
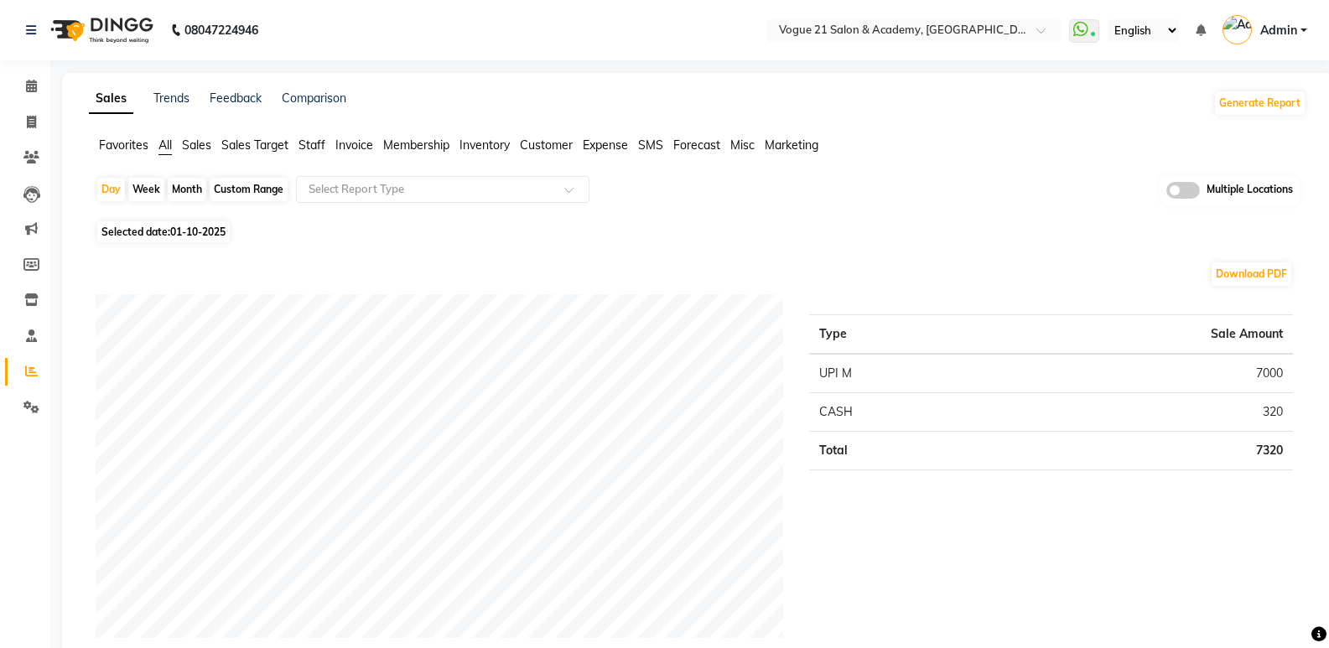
click at [193, 185] on div "Month" at bounding box center [187, 189] width 39 height 23
select select "10"
select select "2025"
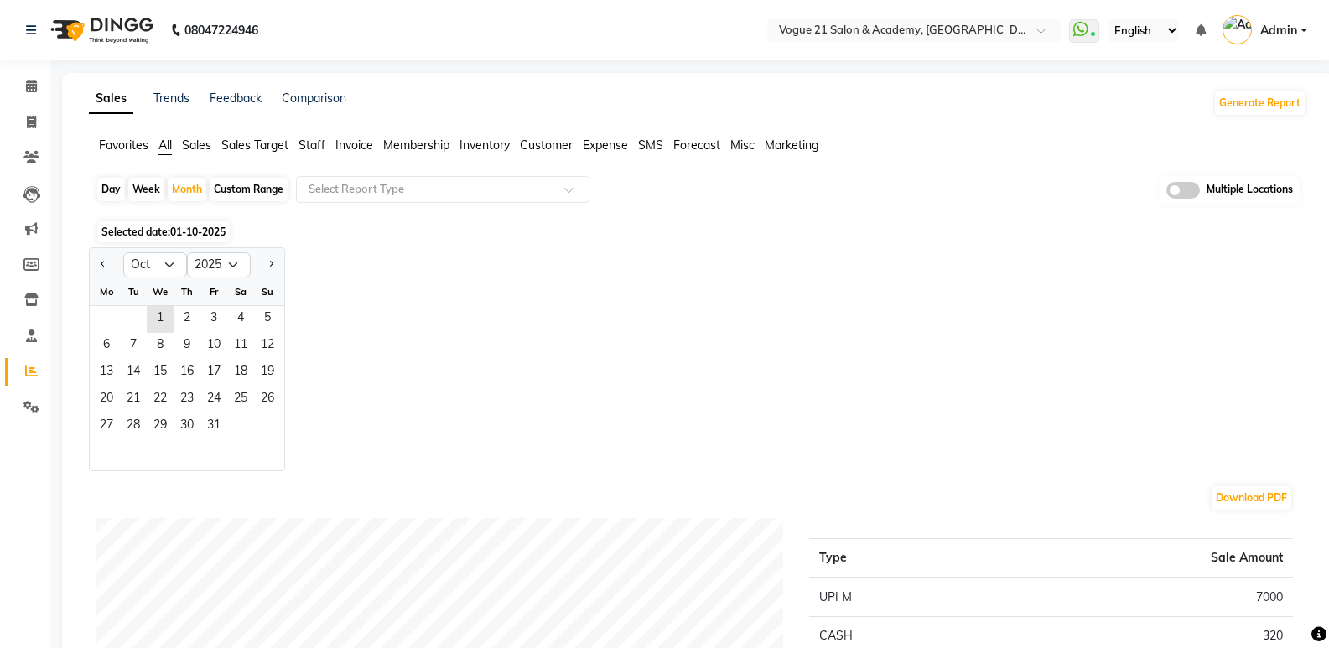
click at [95, 260] on div at bounding box center [107, 265] width 34 height 27
click at [98, 260] on button "Previous month" at bounding box center [102, 265] width 13 height 27
select select "8"
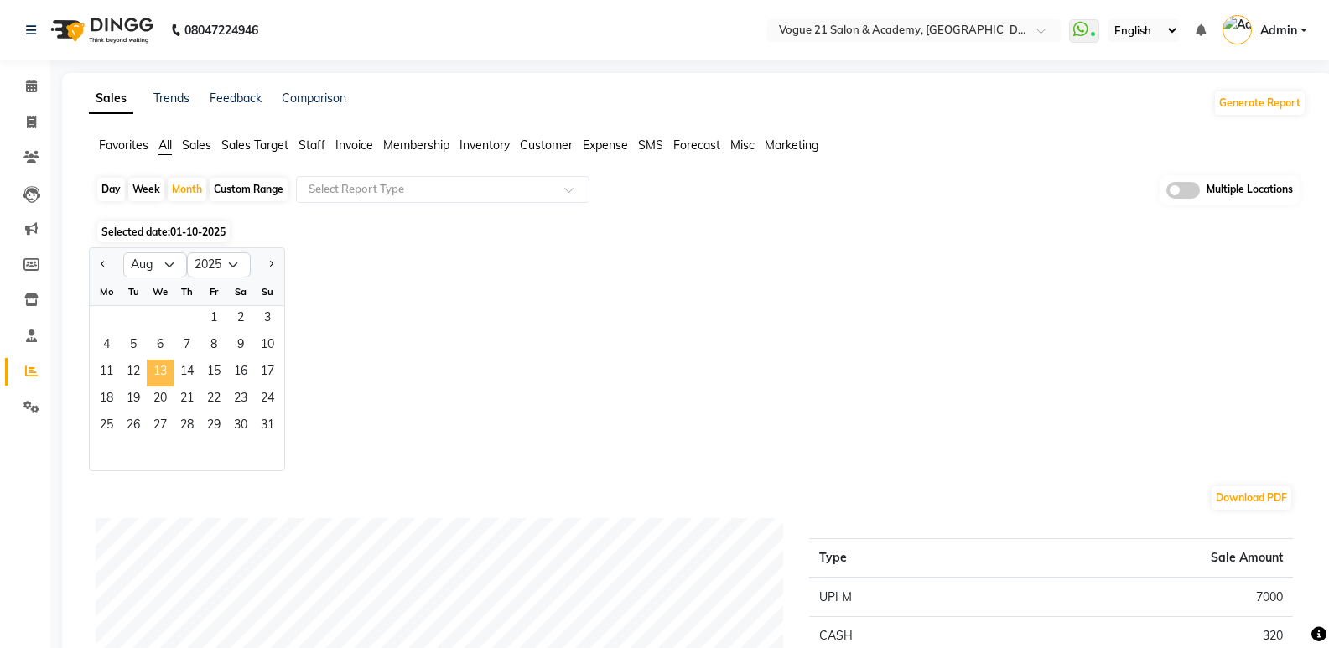
click at [159, 360] on span "13" at bounding box center [160, 373] width 27 height 27
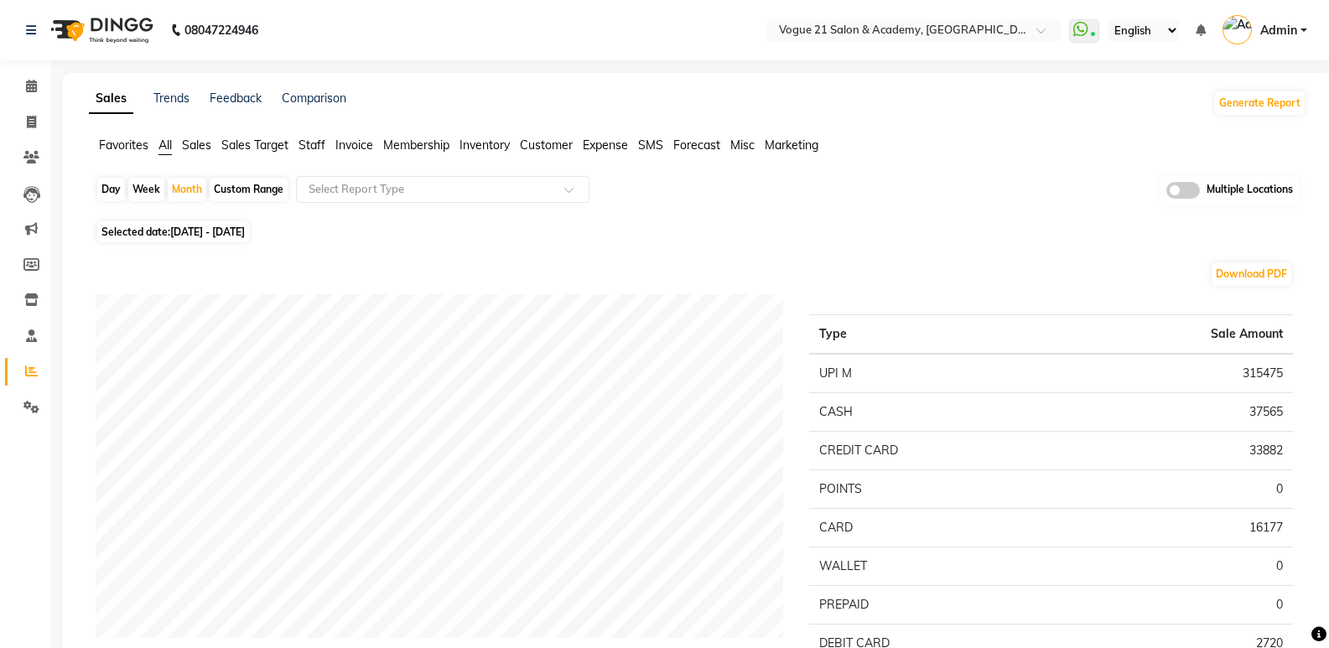
click at [307, 146] on span "Staff" at bounding box center [312, 145] width 27 height 15
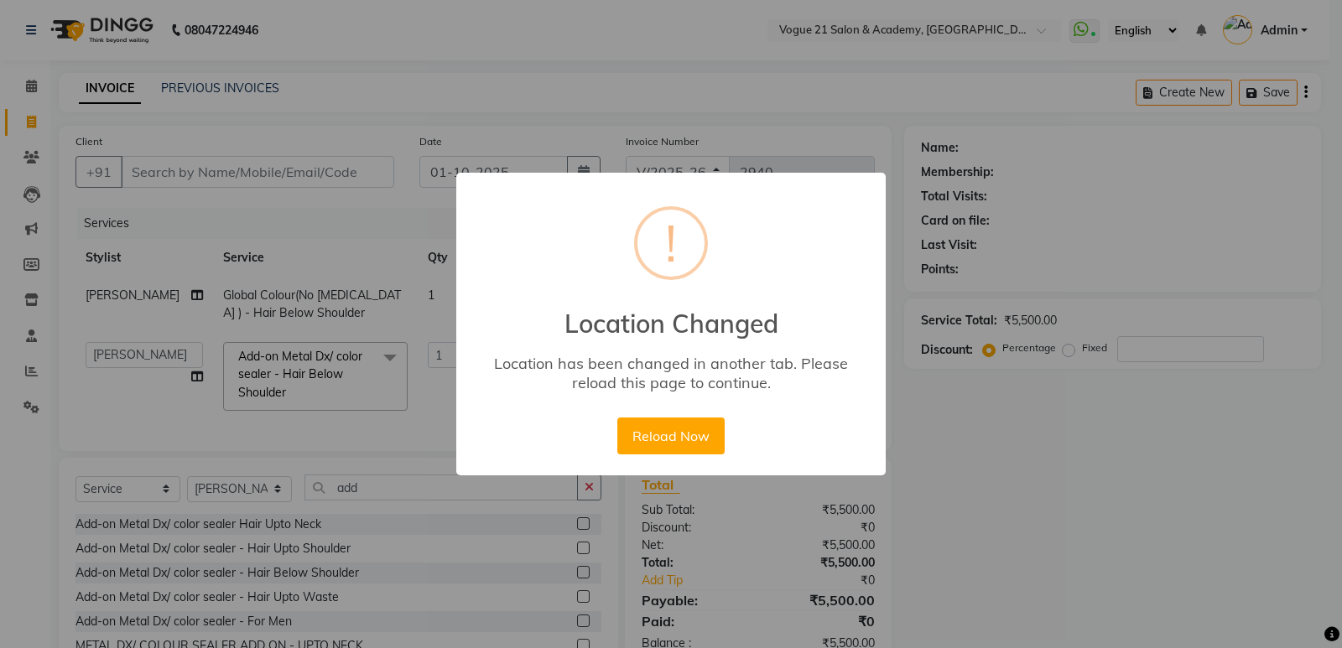
select select "4433"
select select "79160"
select select "service"
select select "79160"
click at [669, 443] on button "Reload Now" at bounding box center [670, 436] width 107 height 37
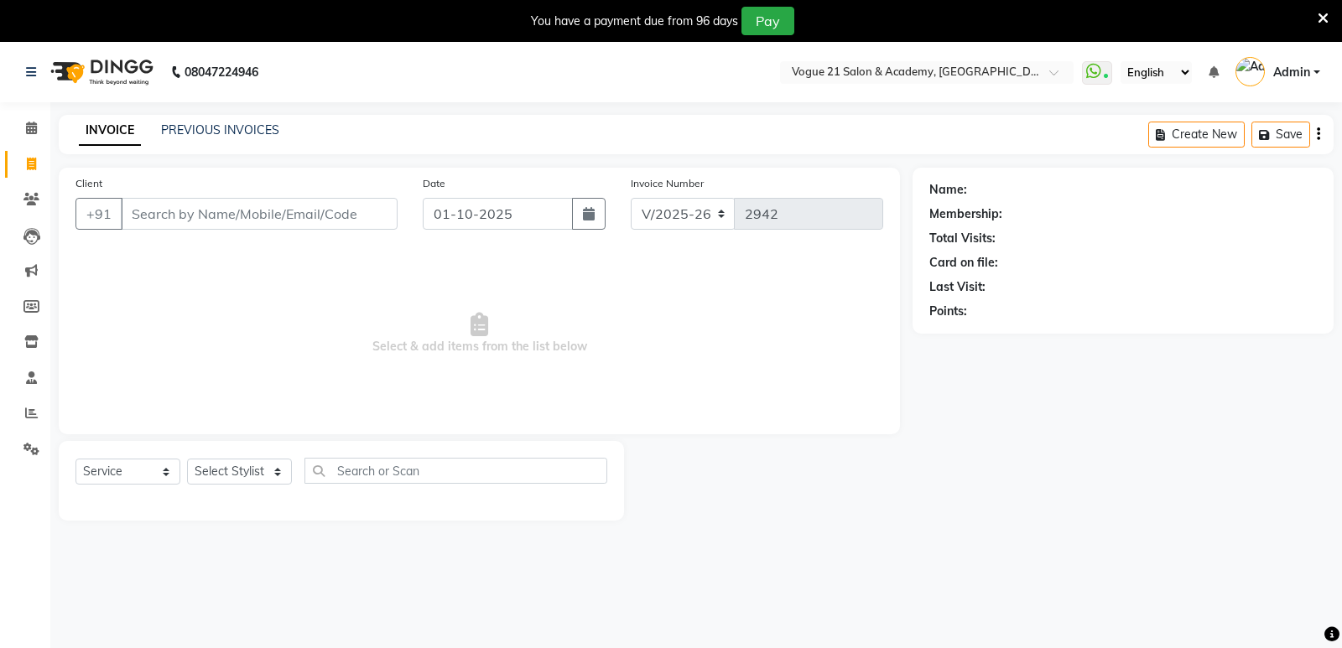
select select "4433"
select select "service"
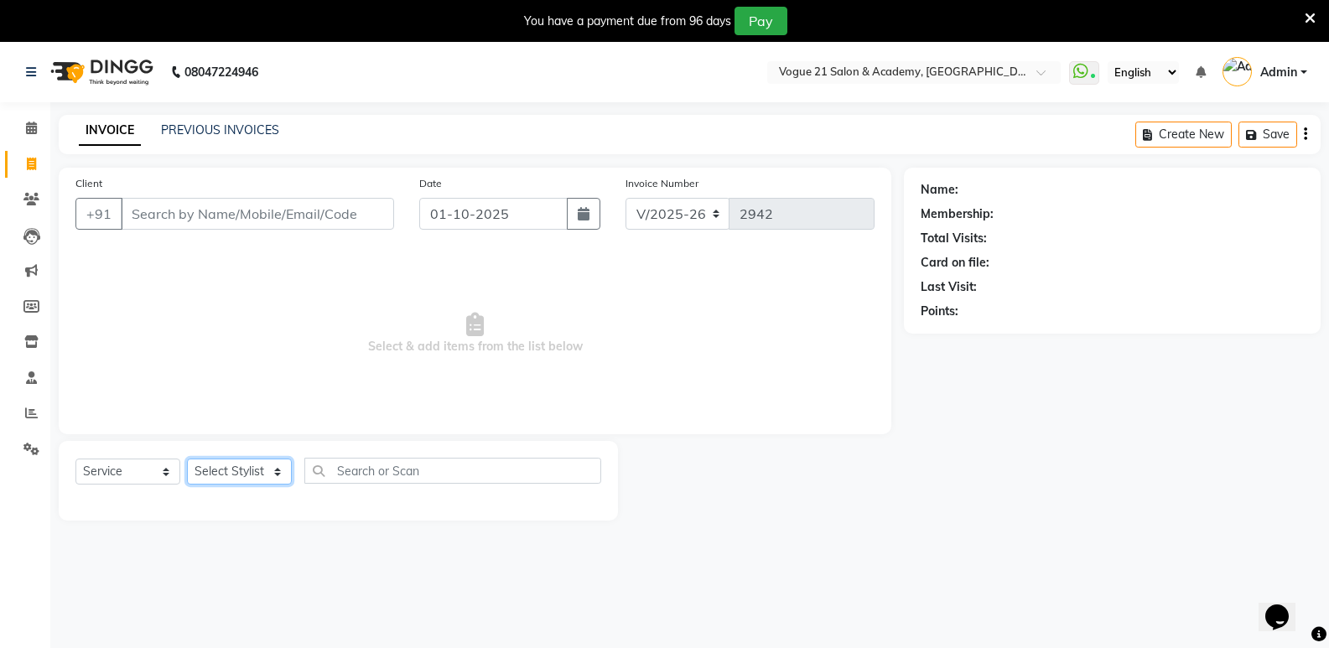
click at [217, 476] on select "Select Stylist [PERSON_NAME] [PERSON_NAME] [PERSON_NAME] [PERSON_NAME] [PERSON_…" at bounding box center [239, 472] width 105 height 26
select select "79160"
click at [187, 459] on select "Select Stylist [PERSON_NAME] [PERSON_NAME] [PERSON_NAME] [PERSON_NAME] [PERSON_…" at bounding box center [239, 472] width 105 height 26
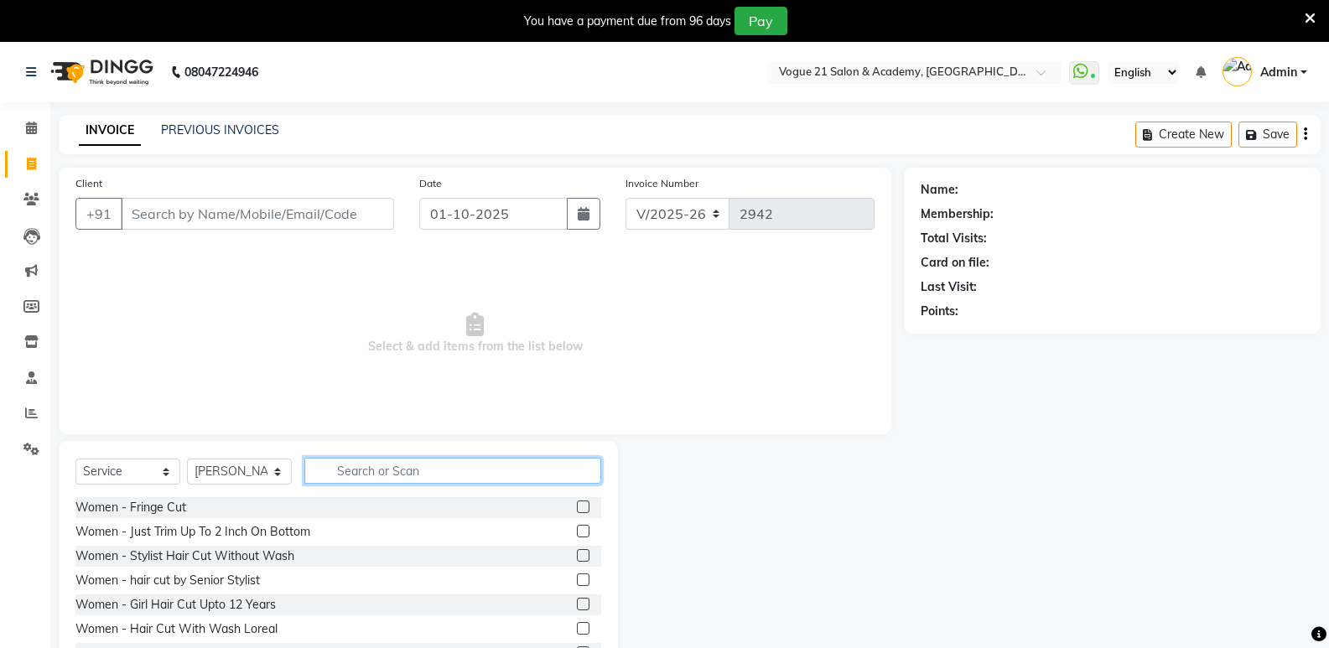
click at [369, 465] on input "text" at bounding box center [452, 471] width 297 height 26
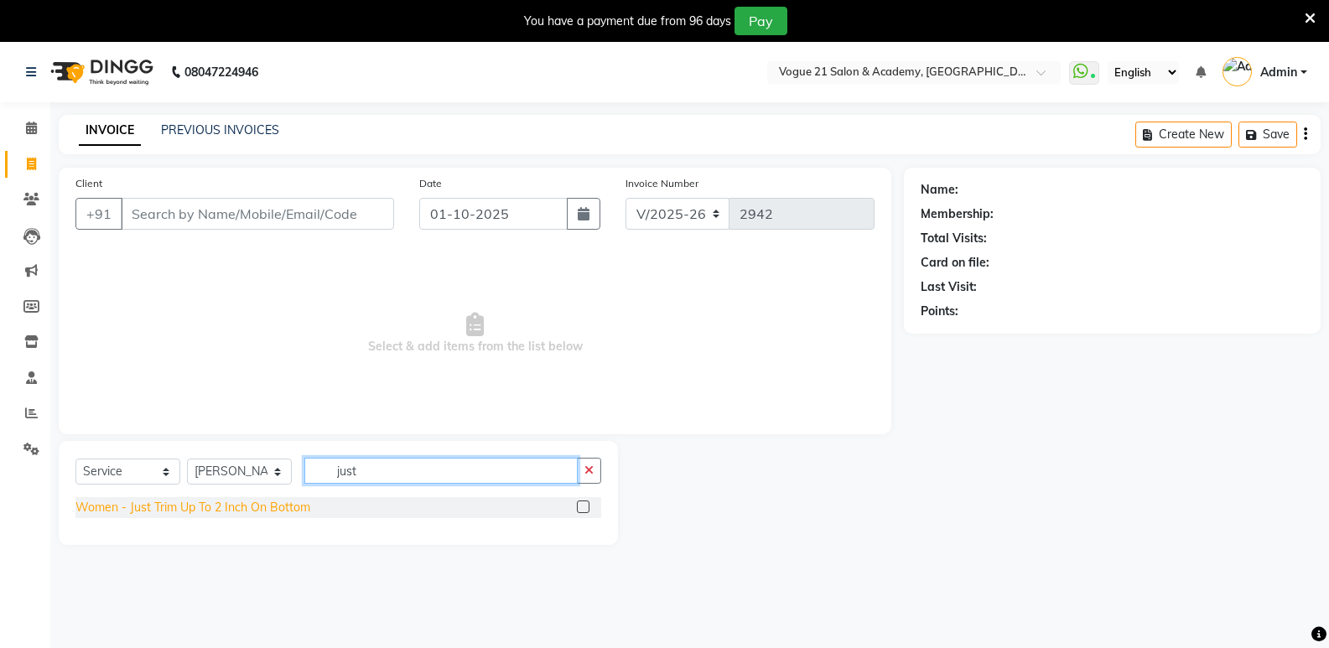
type input "just"
click at [239, 511] on div "Women - Just Trim Up To 2 Inch On Bottom" at bounding box center [192, 508] width 235 height 18
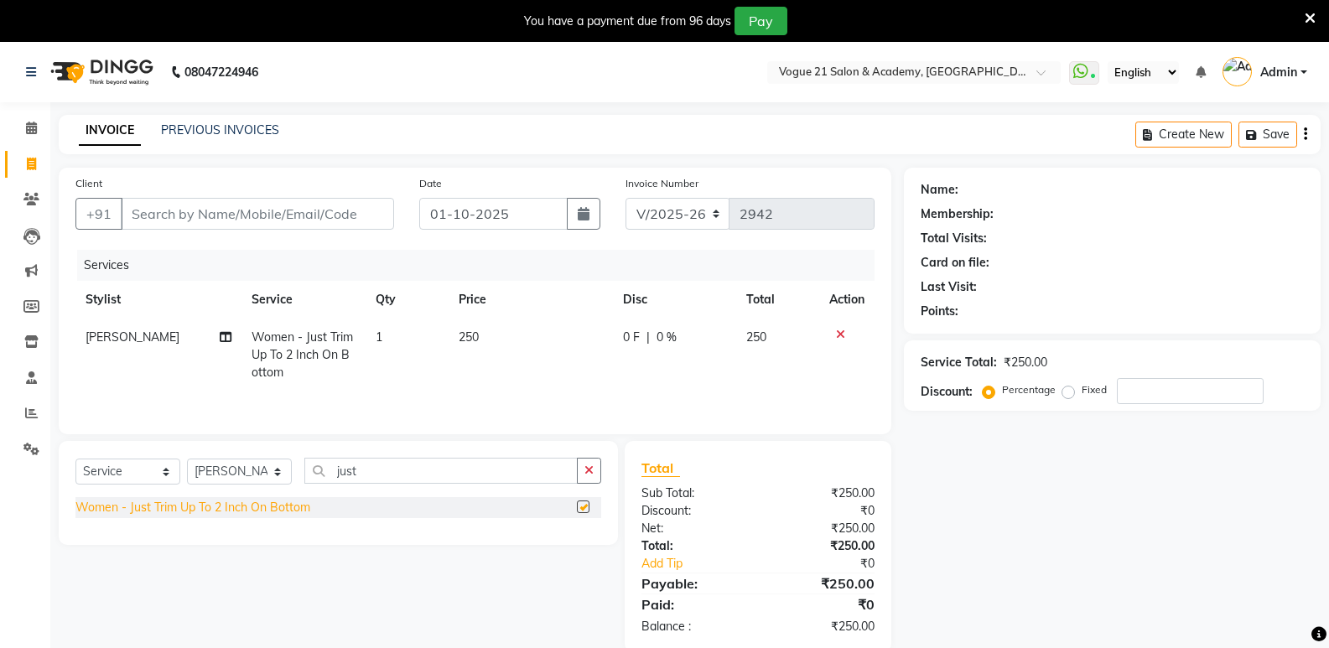
checkbox input "false"
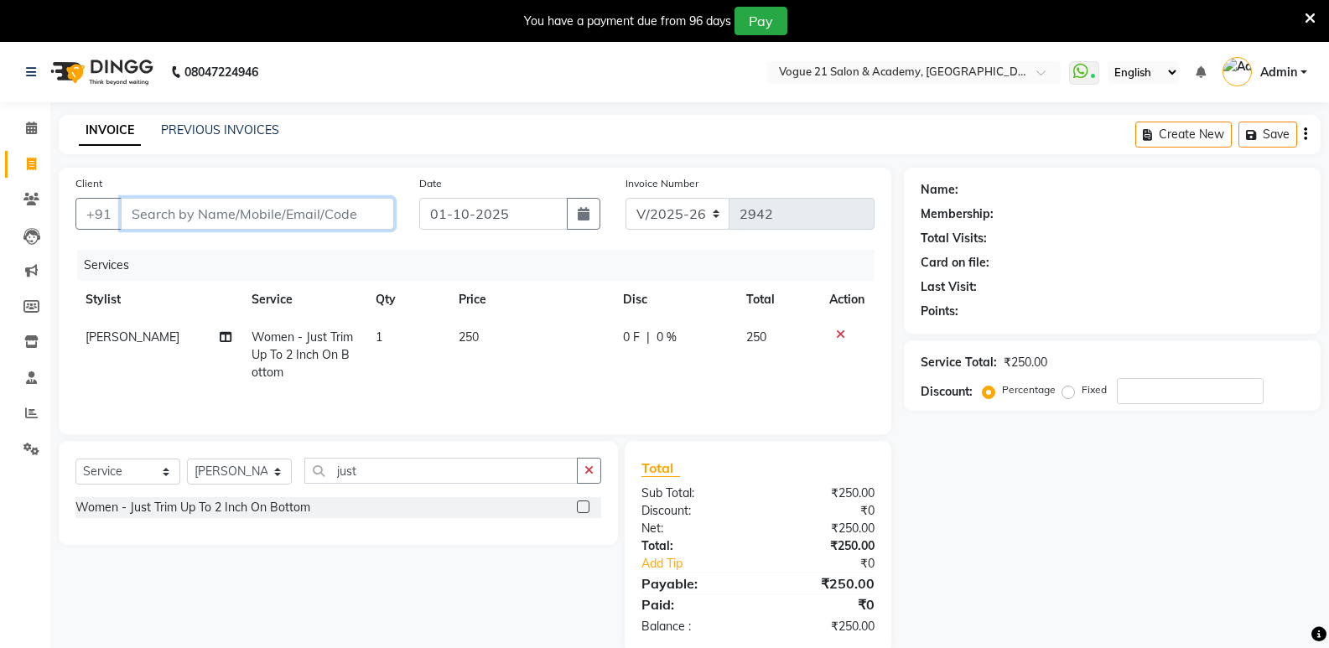
click at [248, 210] on input "Client" at bounding box center [257, 214] width 273 height 32
click at [233, 203] on input "Client" at bounding box center [257, 214] width 273 height 32
type input "7"
type input "0"
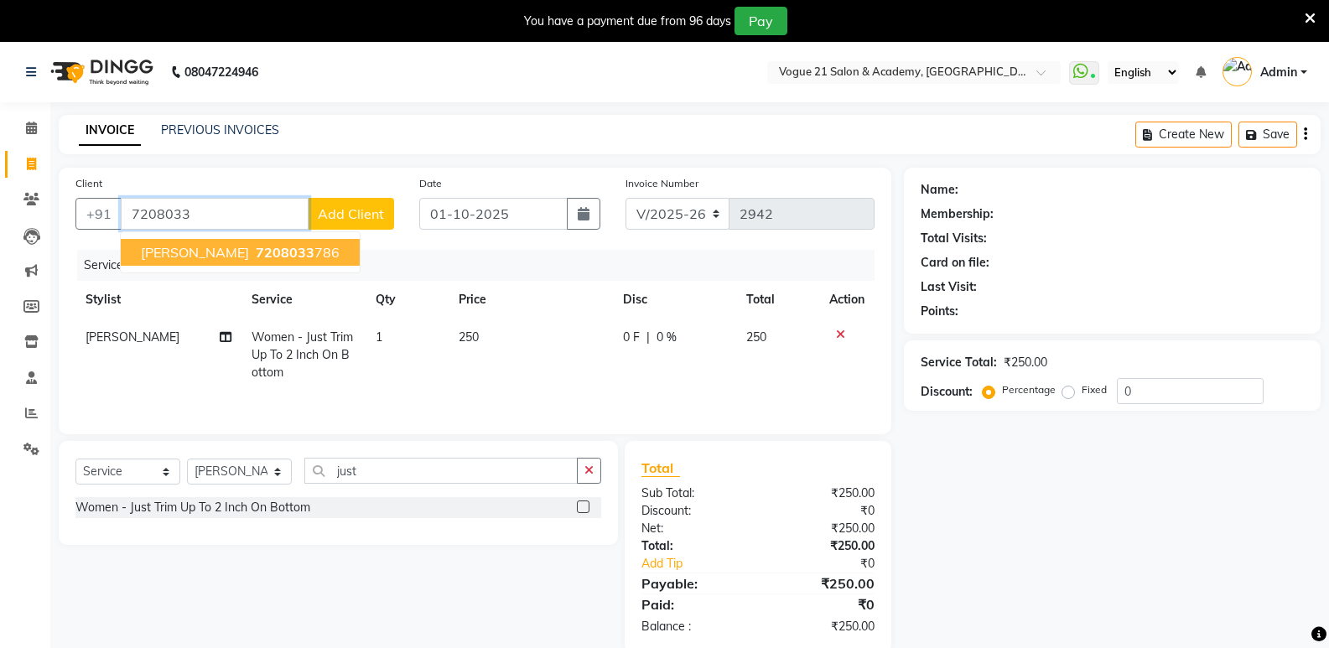
click at [296, 263] on button "[PERSON_NAME] 7208033 786" at bounding box center [240, 252] width 239 height 27
type input "7208033786"
select select "1: Object"
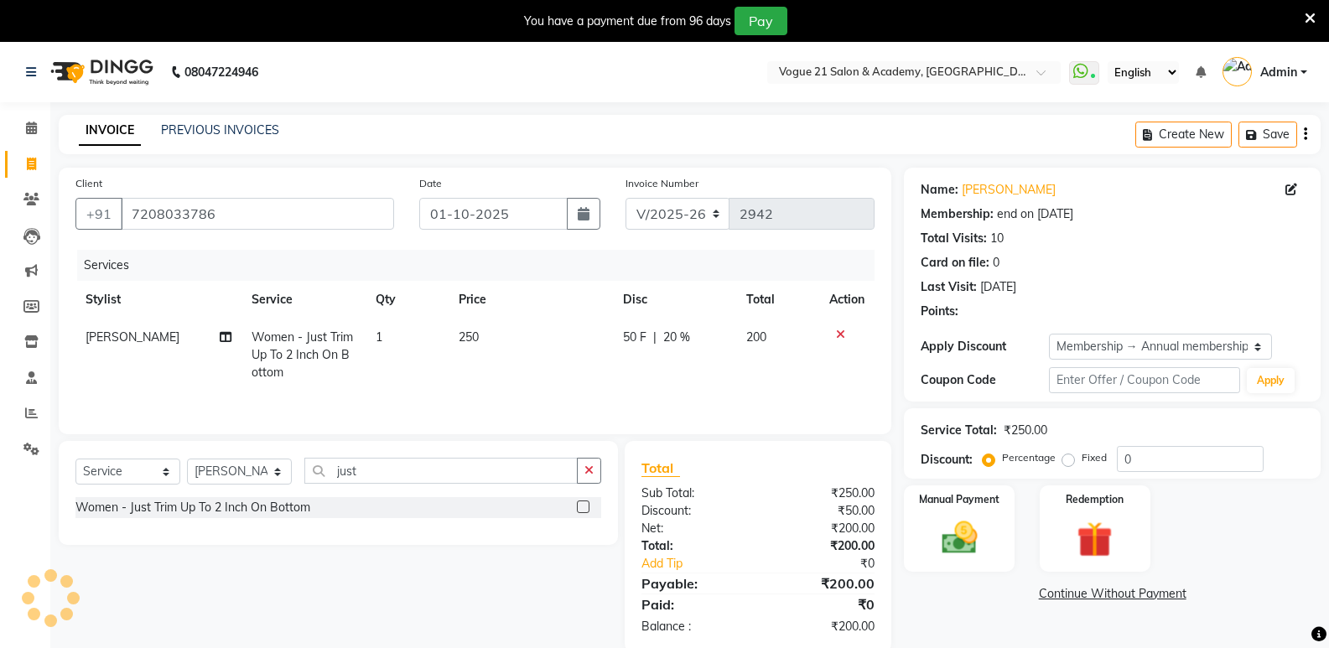
type input "20"
click at [951, 554] on img at bounding box center [959, 538] width 60 height 43
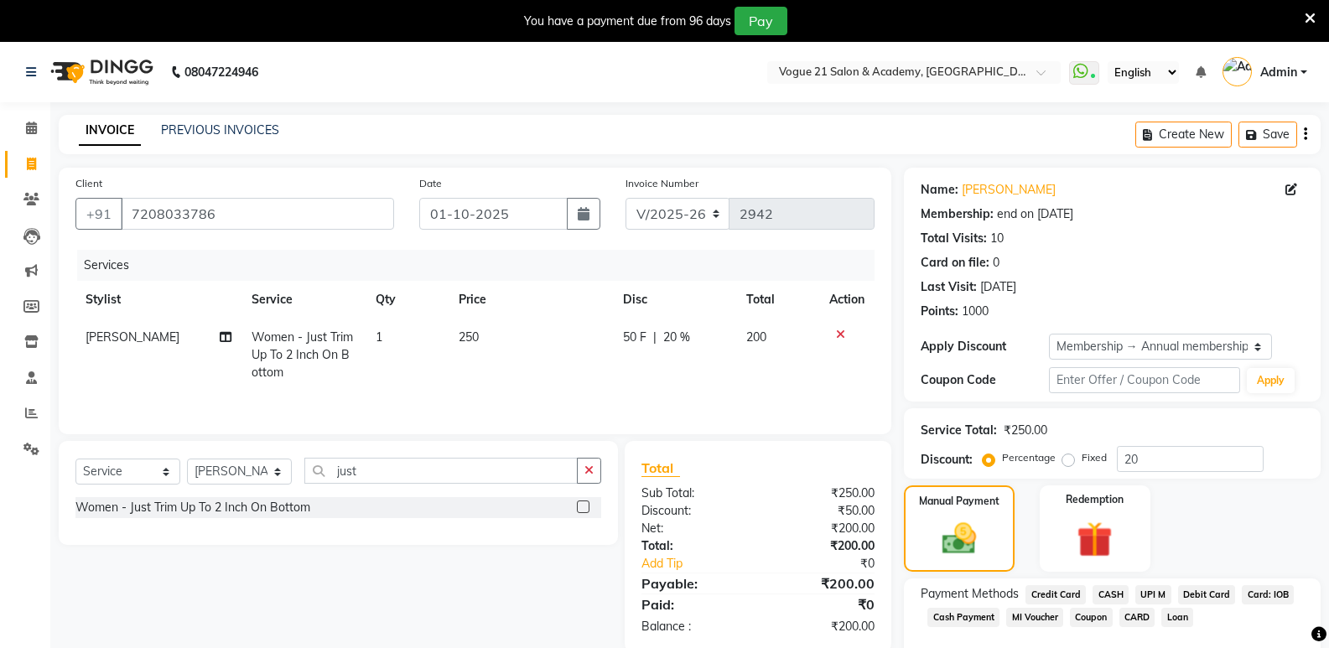
scroll to position [91, 0]
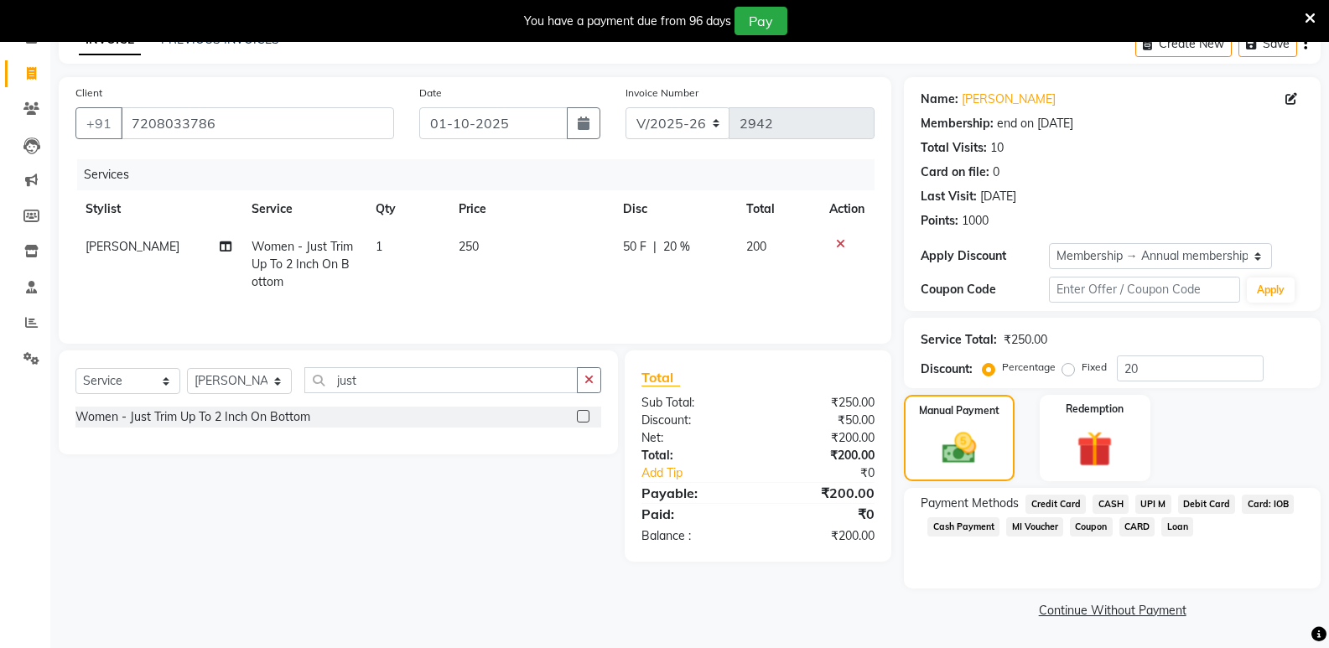
click at [1148, 506] on span "UPI M" at bounding box center [1154, 504] width 36 height 19
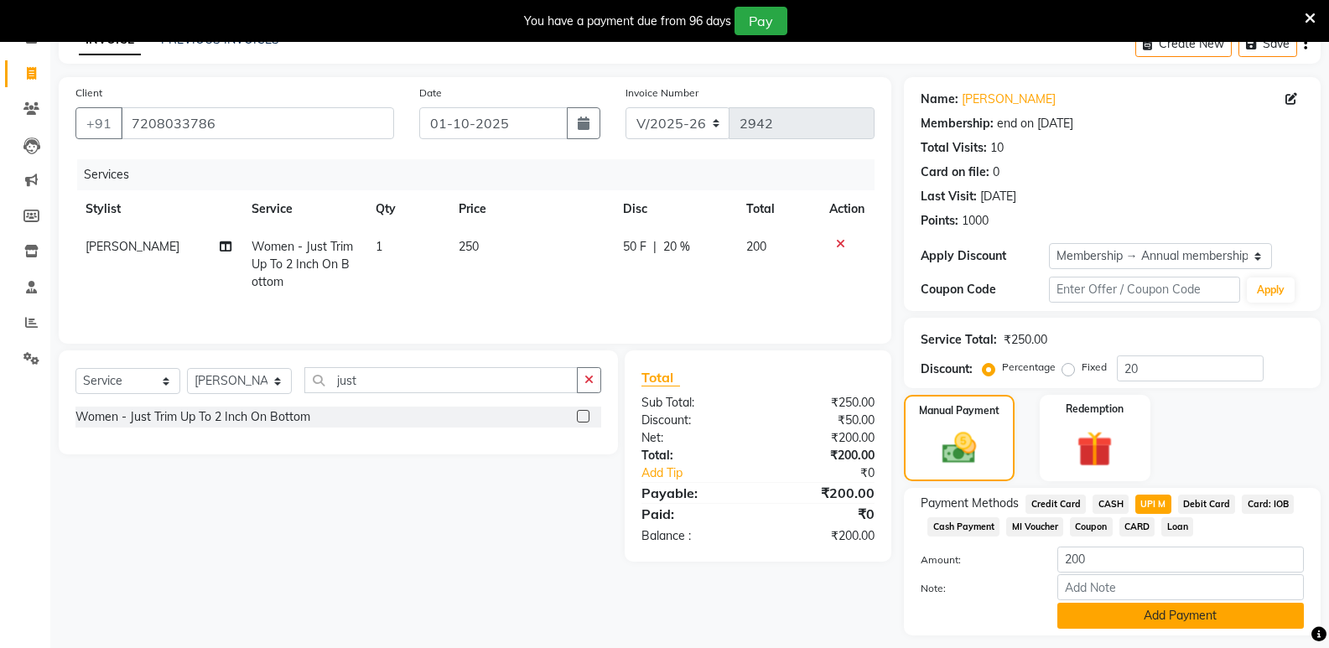
click at [1174, 614] on button "Add Payment" at bounding box center [1181, 616] width 247 height 26
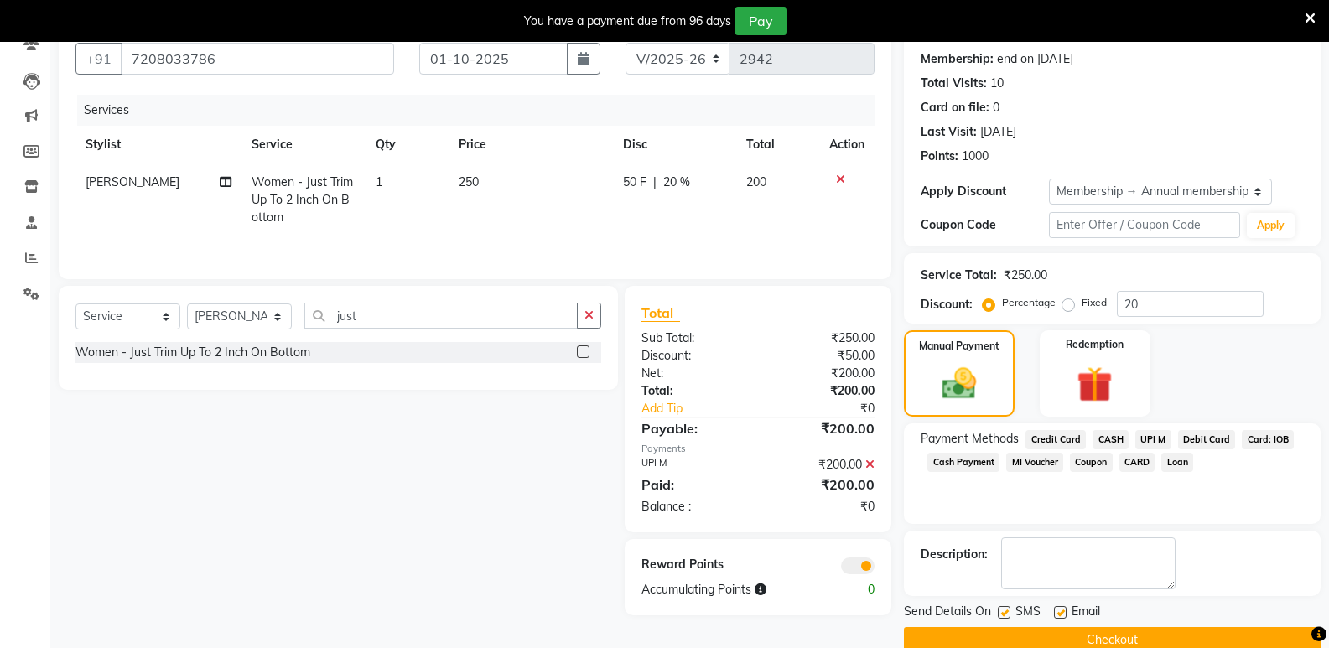
scroll to position [185, 0]
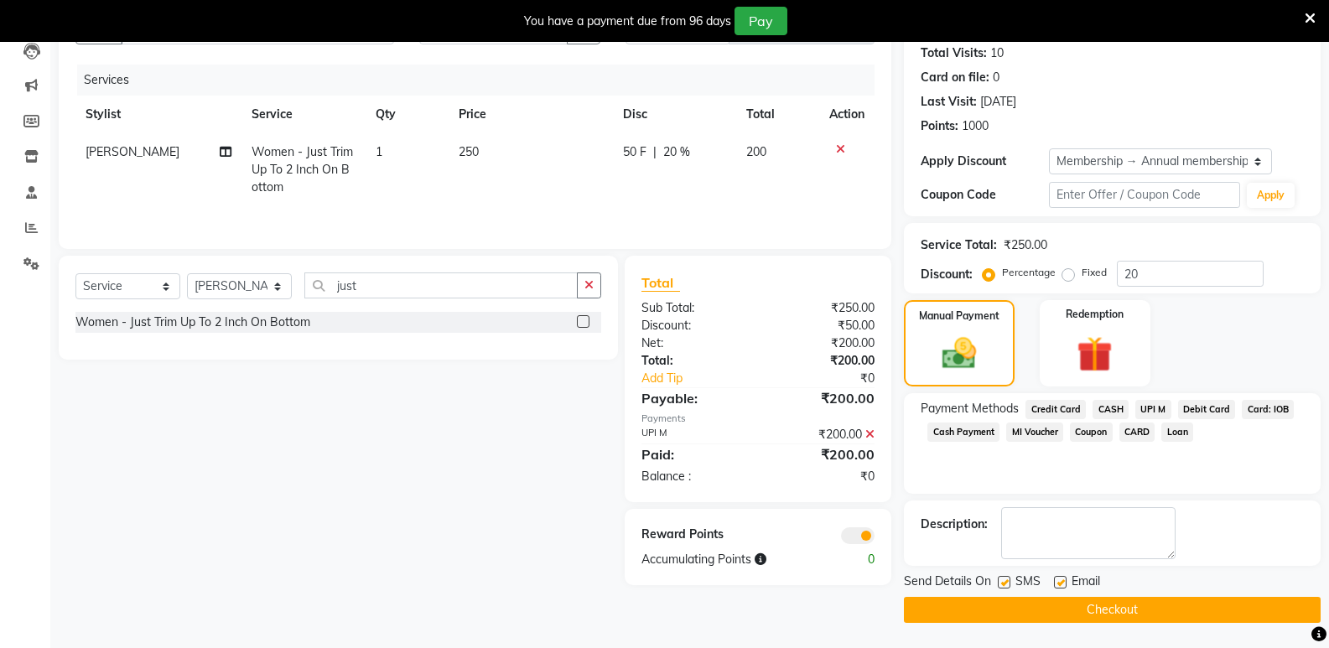
click at [1100, 608] on button "Checkout" at bounding box center [1112, 610] width 417 height 26
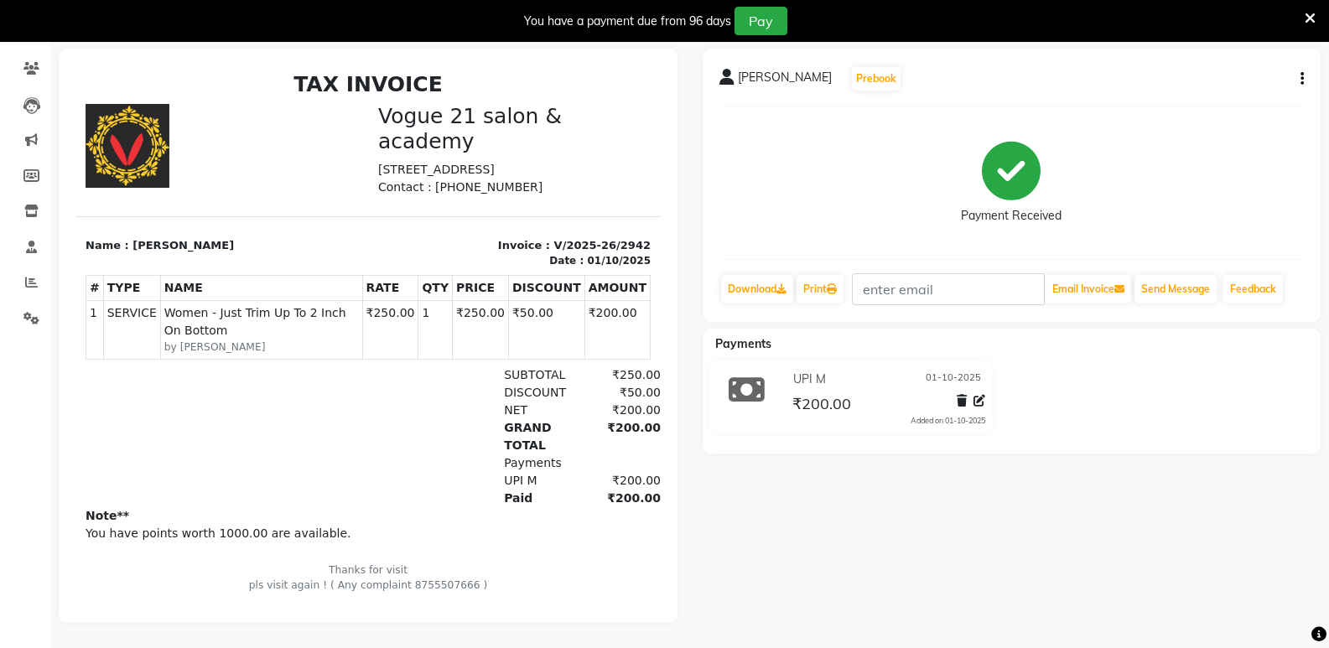
click at [1308, 17] on icon at bounding box center [1310, 18] width 11 height 15
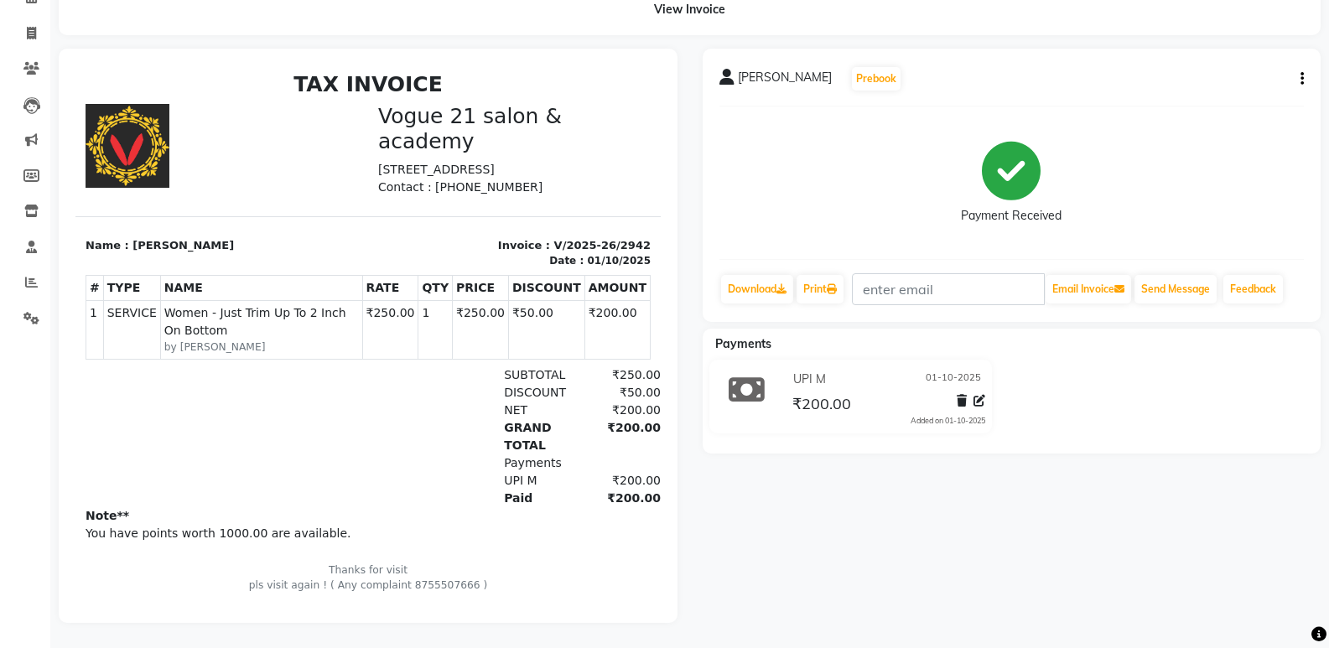
scroll to position [101, 0]
click at [24, 24] on span at bounding box center [31, 33] width 29 height 19
select select "service"
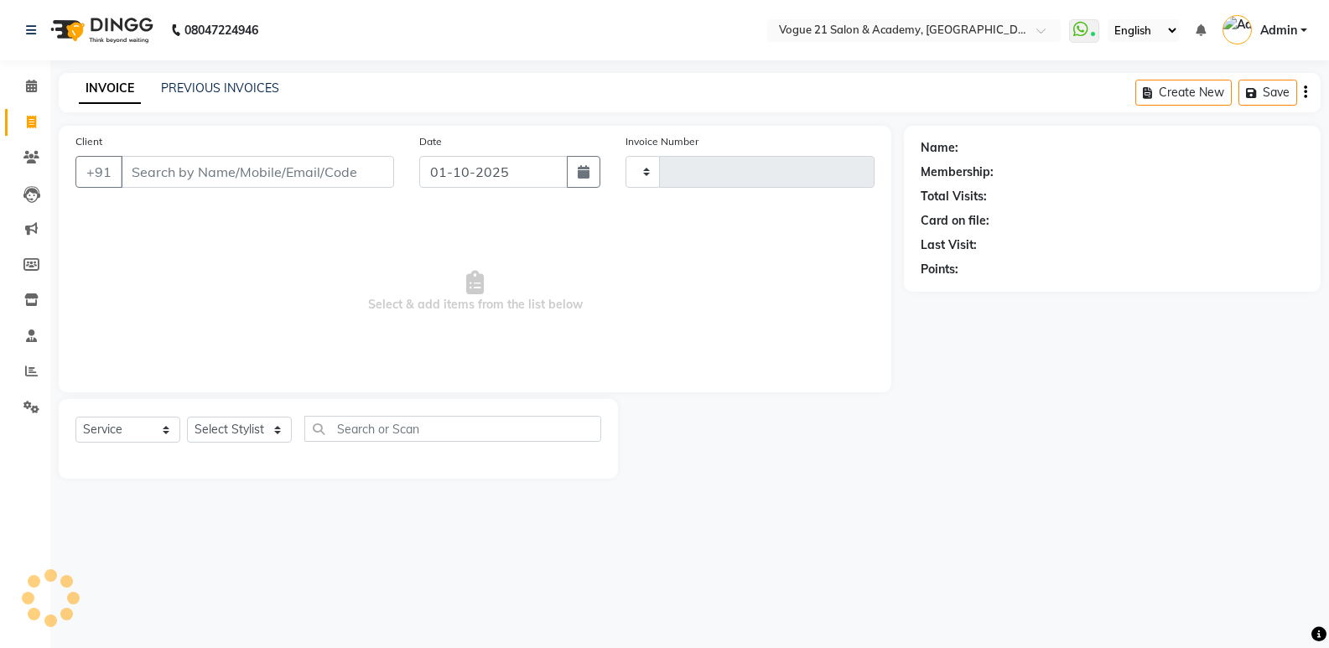
type input "2943"
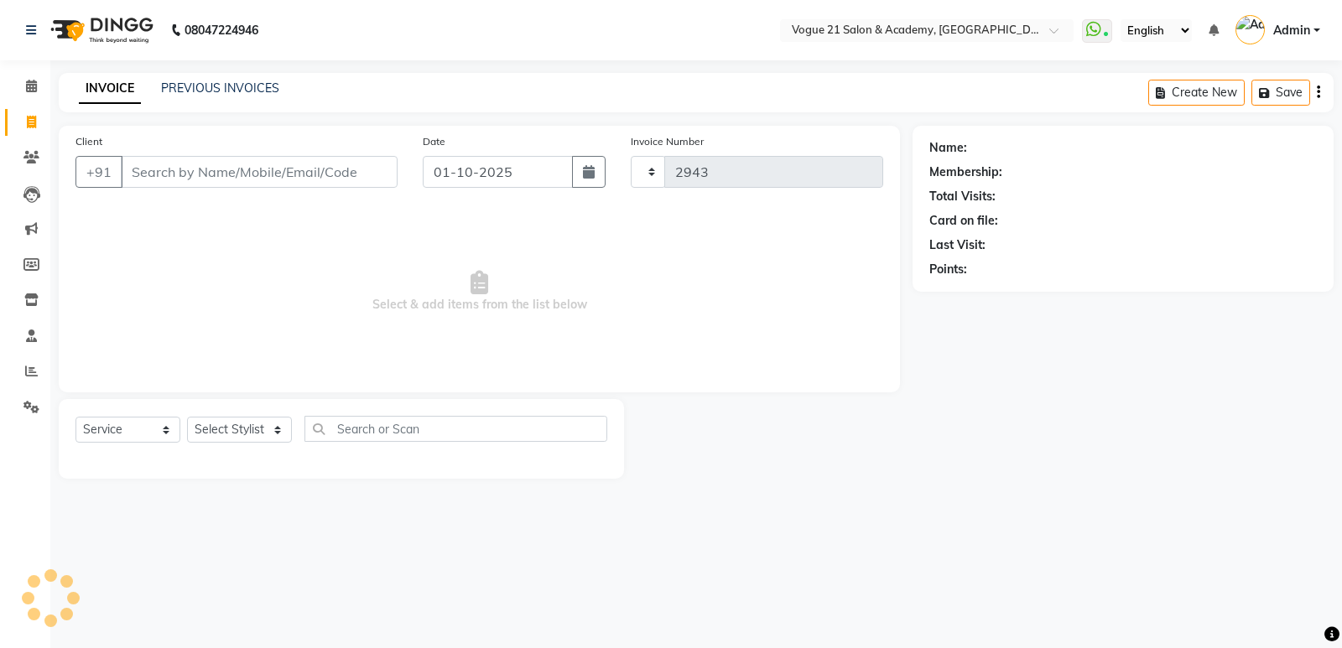
select select "4433"
click at [314, 165] on input "Client" at bounding box center [259, 172] width 277 height 32
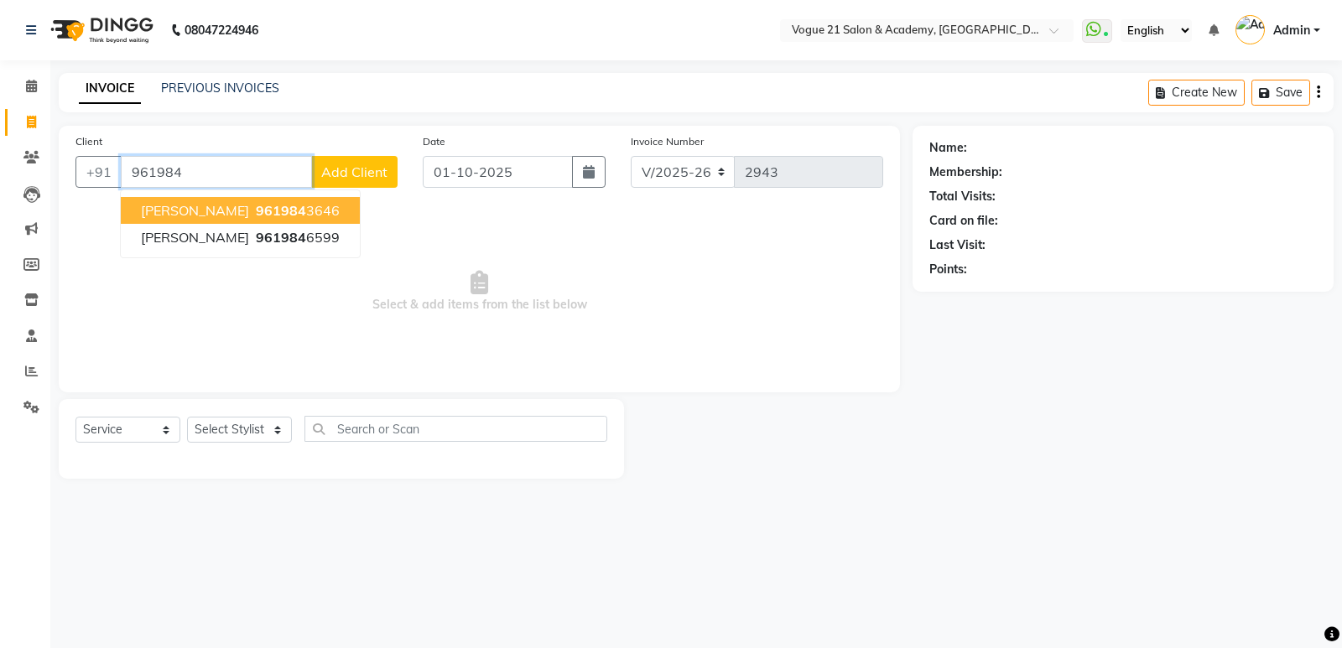
click at [279, 214] on span "961984" at bounding box center [281, 210] width 50 height 17
type input "9619843646"
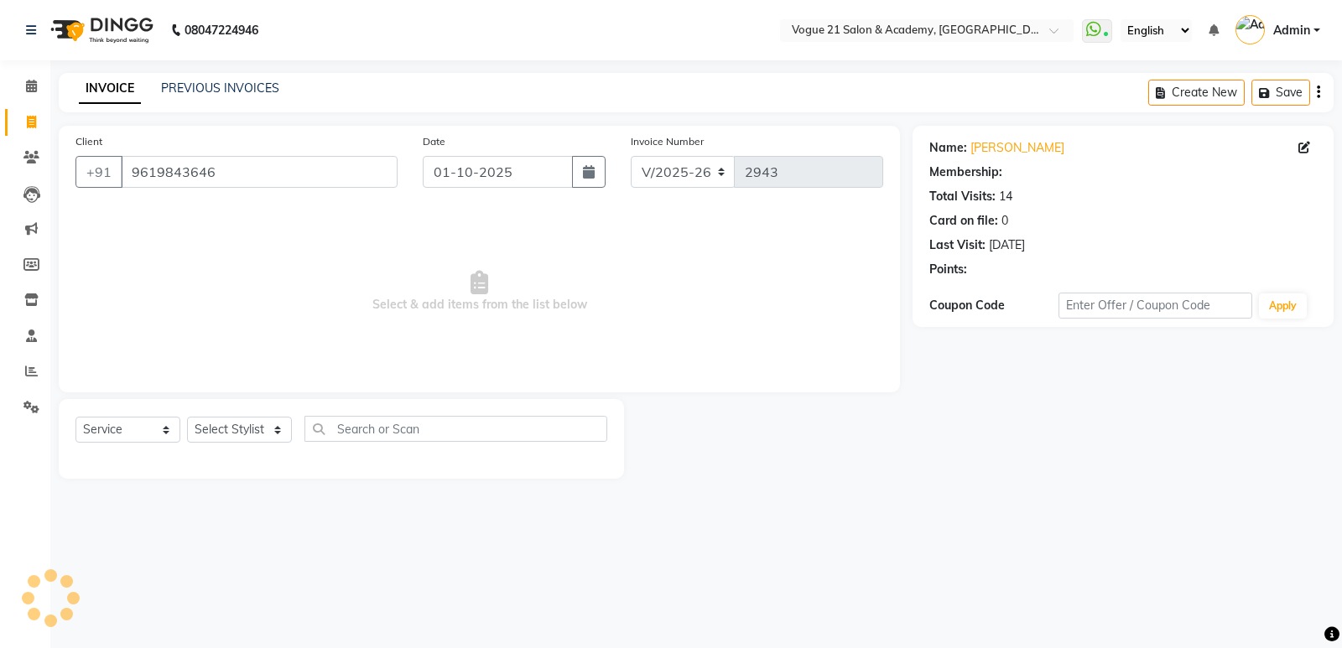
select select "1: Object"
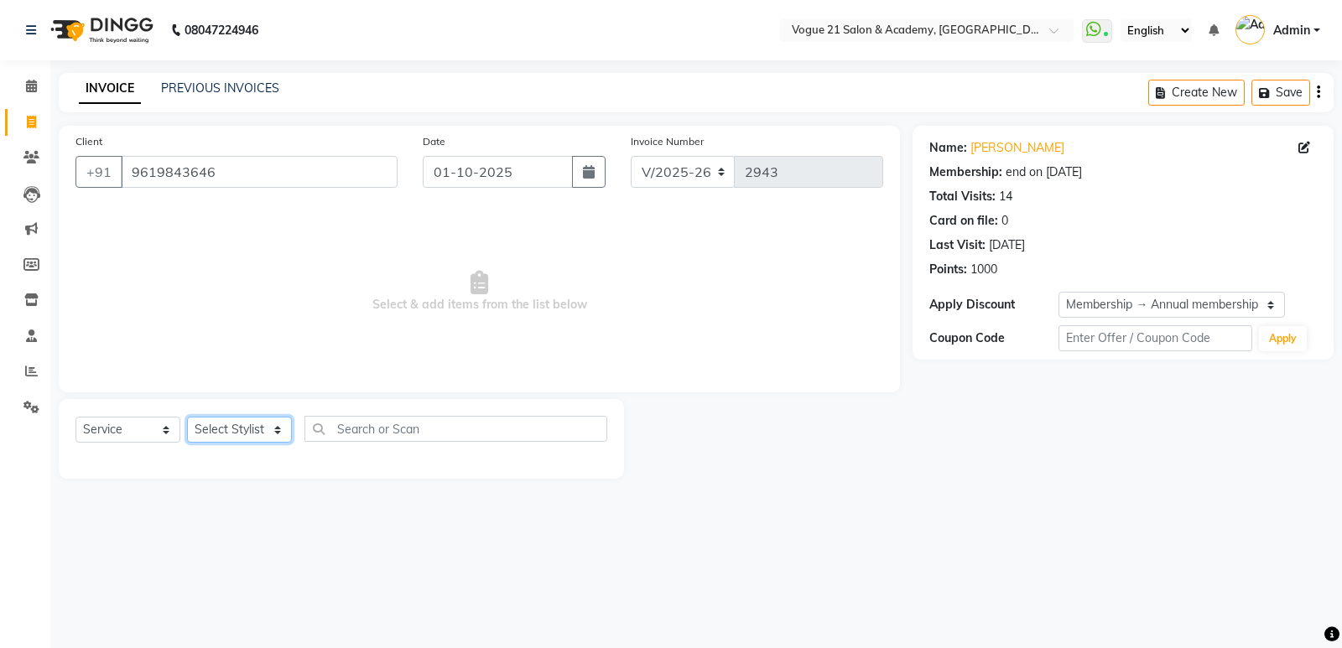
click at [224, 433] on select "Select Stylist [PERSON_NAME] [PERSON_NAME] [PERSON_NAME] [PERSON_NAME] [PERSON_…" at bounding box center [239, 430] width 105 height 26
select select "73195"
click at [187, 417] on select "Select Stylist [PERSON_NAME] [PERSON_NAME] [PERSON_NAME] [PERSON_NAME] [PERSON_…" at bounding box center [239, 430] width 105 height 26
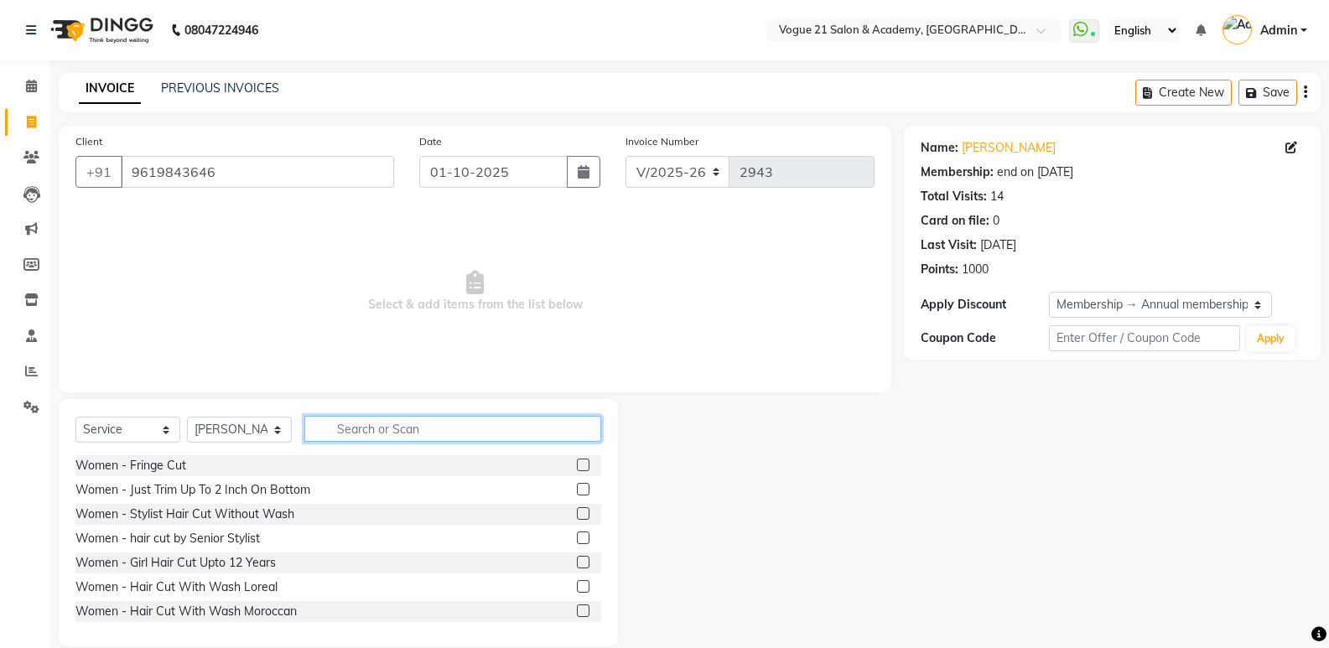
click at [392, 426] on input "text" at bounding box center [452, 429] width 297 height 26
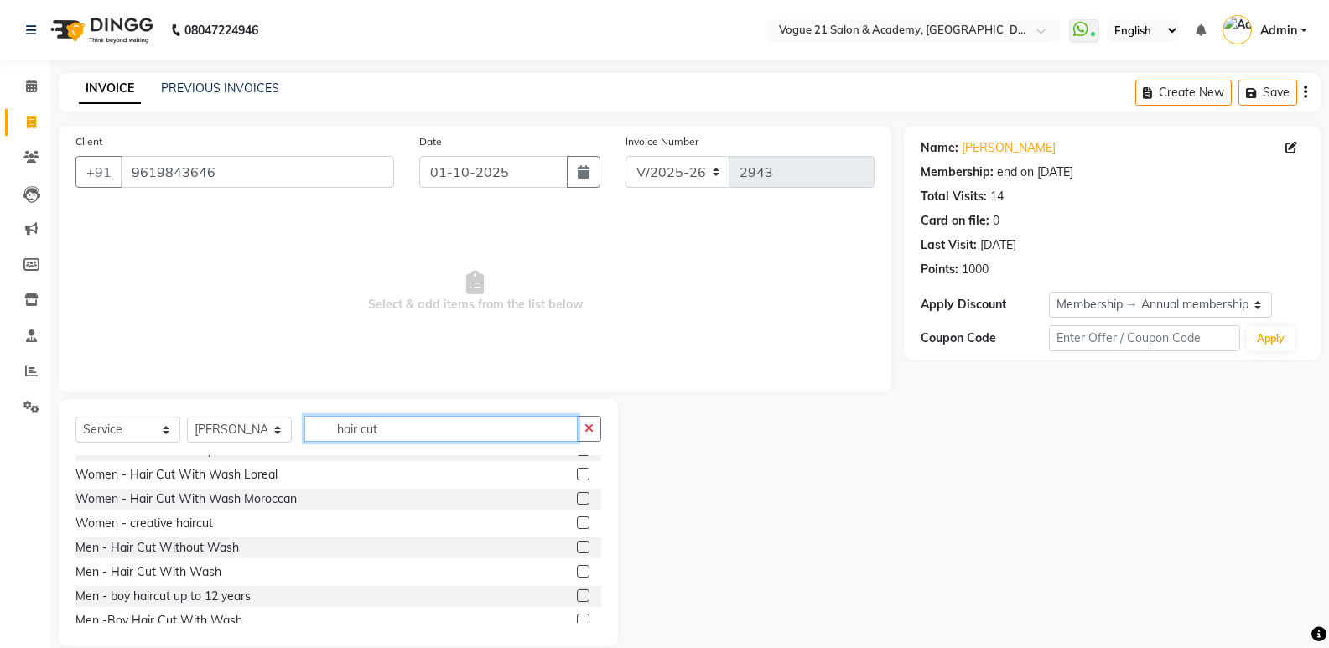
scroll to position [65, 0]
type input "hair cut"
click at [203, 551] on div "Men - Hair Cut Without Wash" at bounding box center [157, 547] width 164 height 18
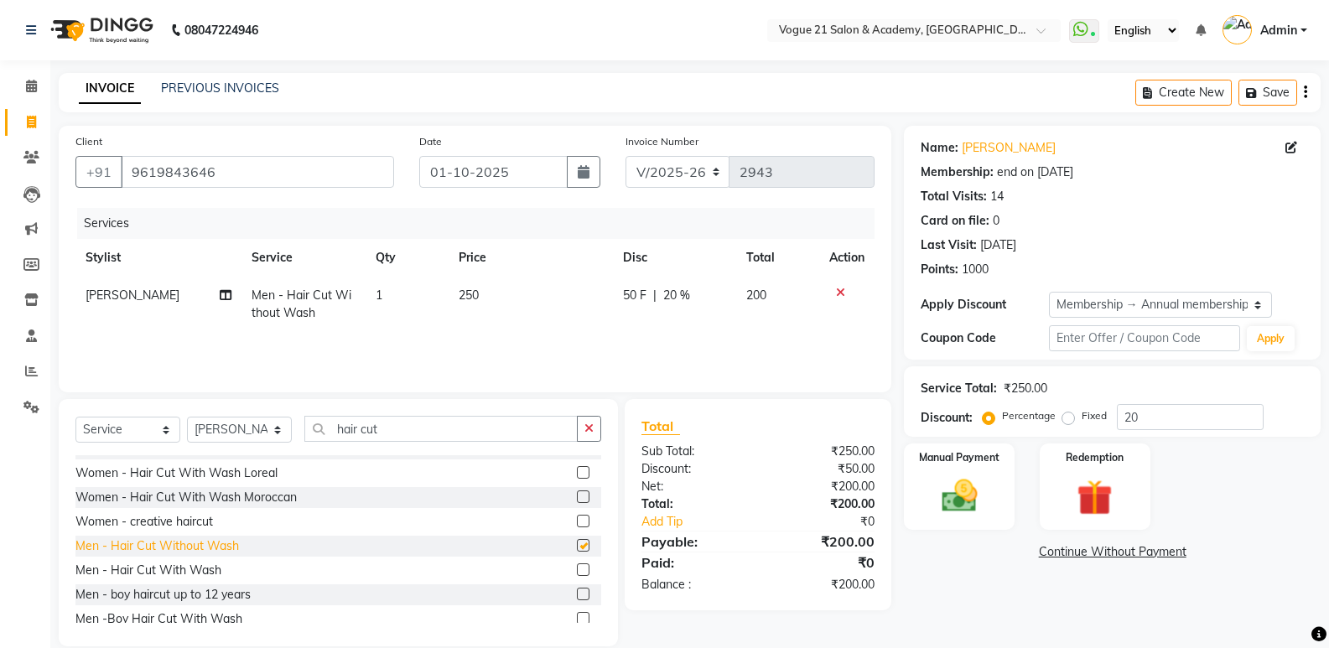
checkbox input "false"
click at [1135, 417] on input "20" at bounding box center [1190, 417] width 147 height 26
type input "2"
click at [938, 478] on img at bounding box center [959, 496] width 60 height 43
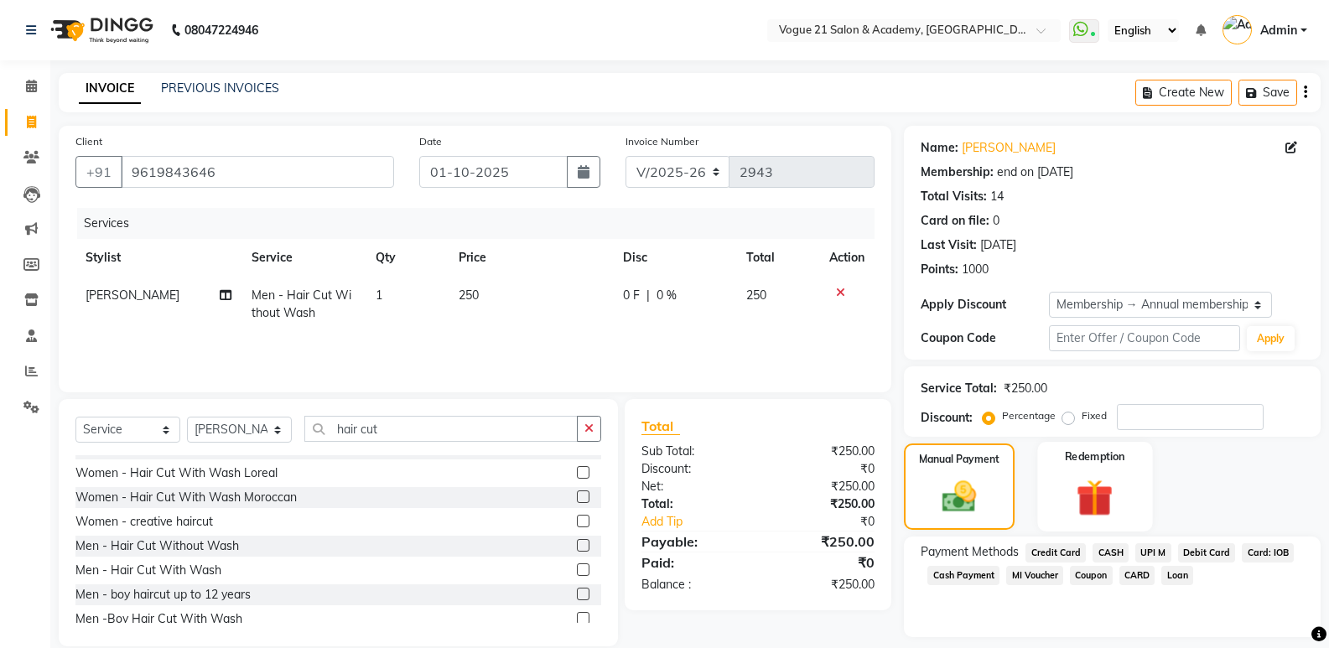
click at [1084, 499] on img at bounding box center [1095, 498] width 60 height 46
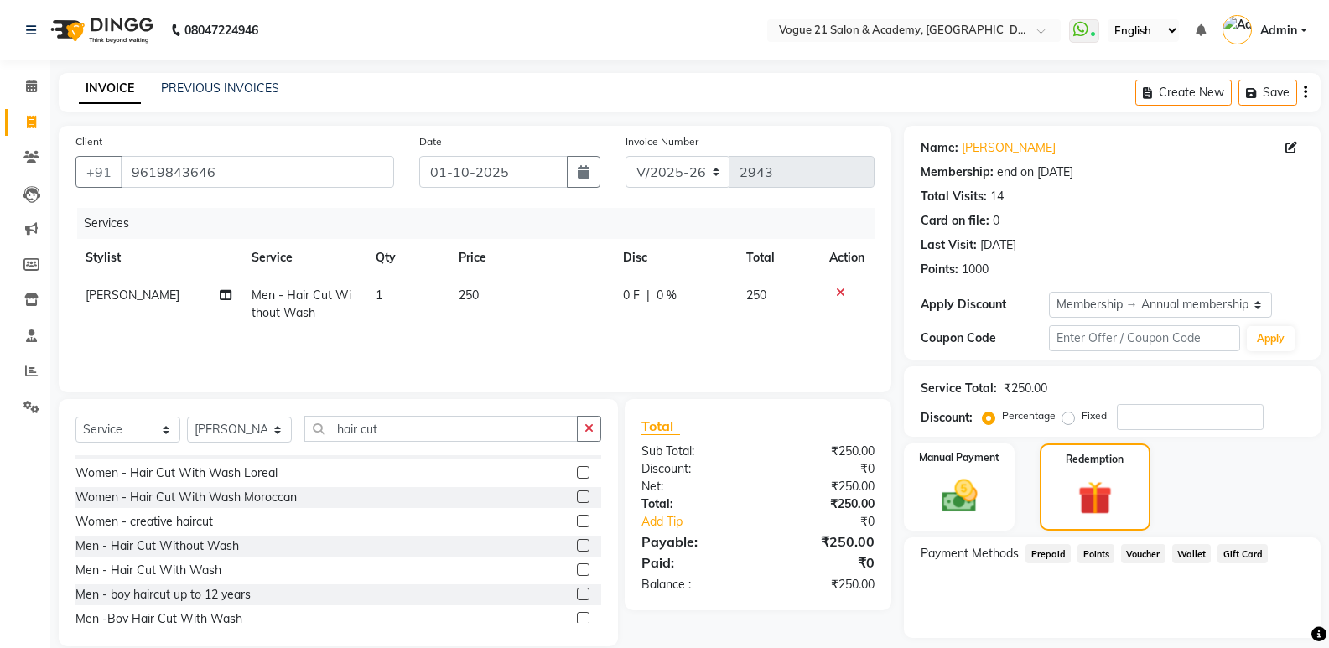
click at [1090, 545] on span "Points" at bounding box center [1096, 553] width 37 height 19
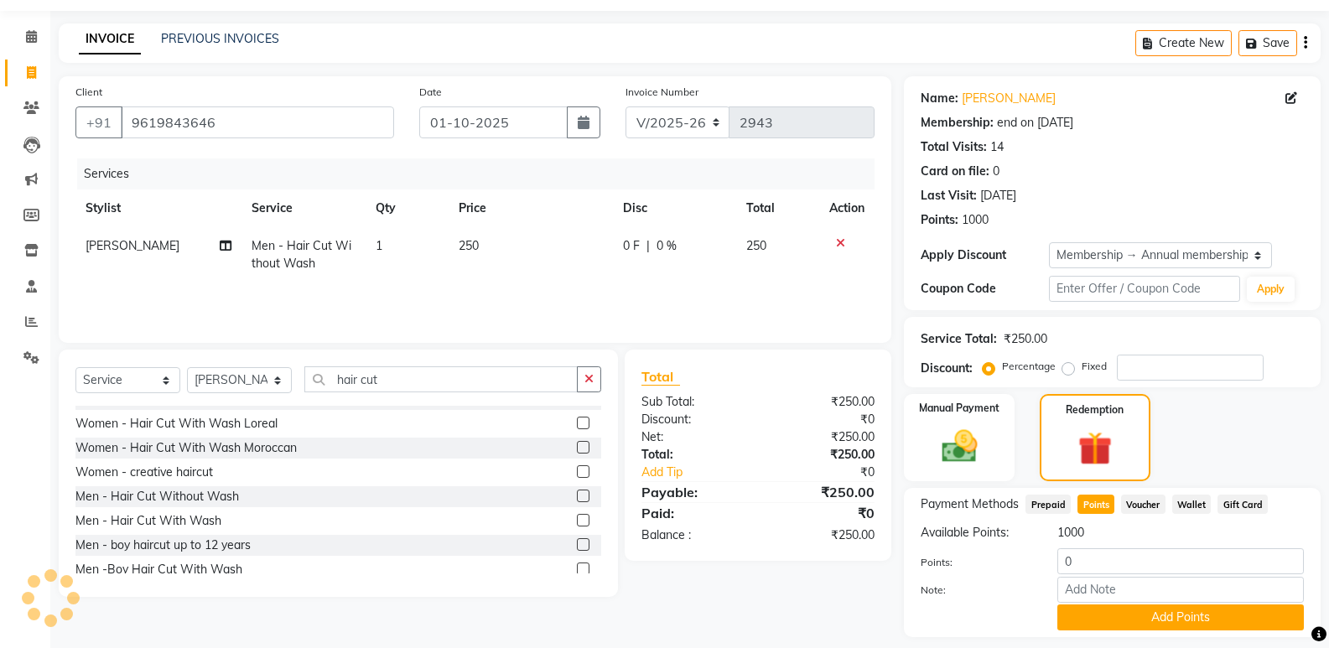
scroll to position [98, 0]
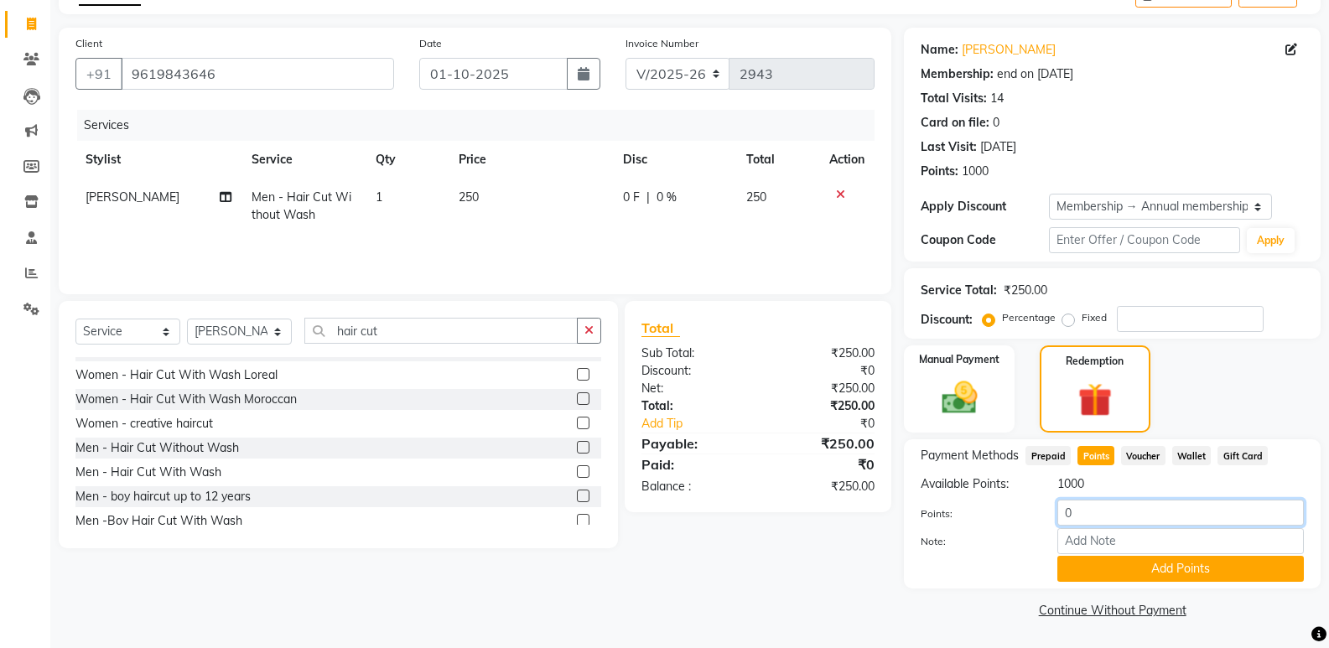
click at [1086, 509] on input "0" at bounding box center [1181, 513] width 247 height 26
type input "250"
click at [1140, 570] on button "Add Points" at bounding box center [1181, 569] width 247 height 26
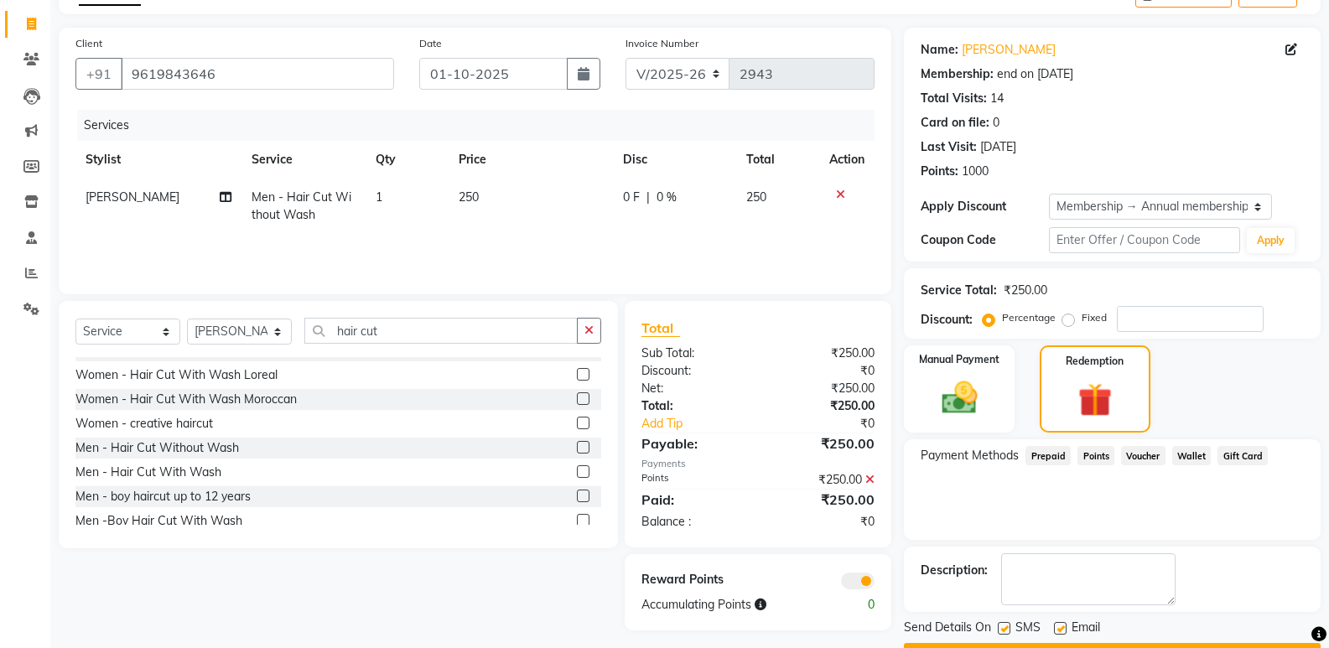
scroll to position [144, 0]
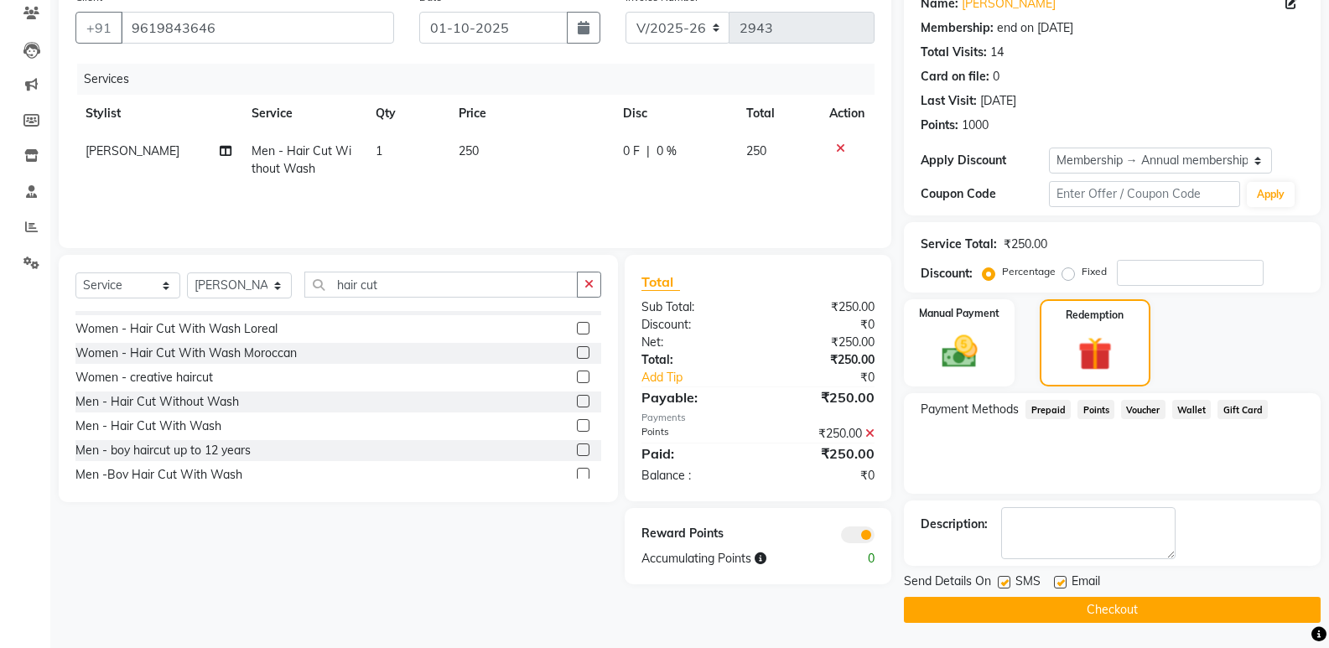
click at [1171, 602] on button "Checkout" at bounding box center [1112, 610] width 417 height 26
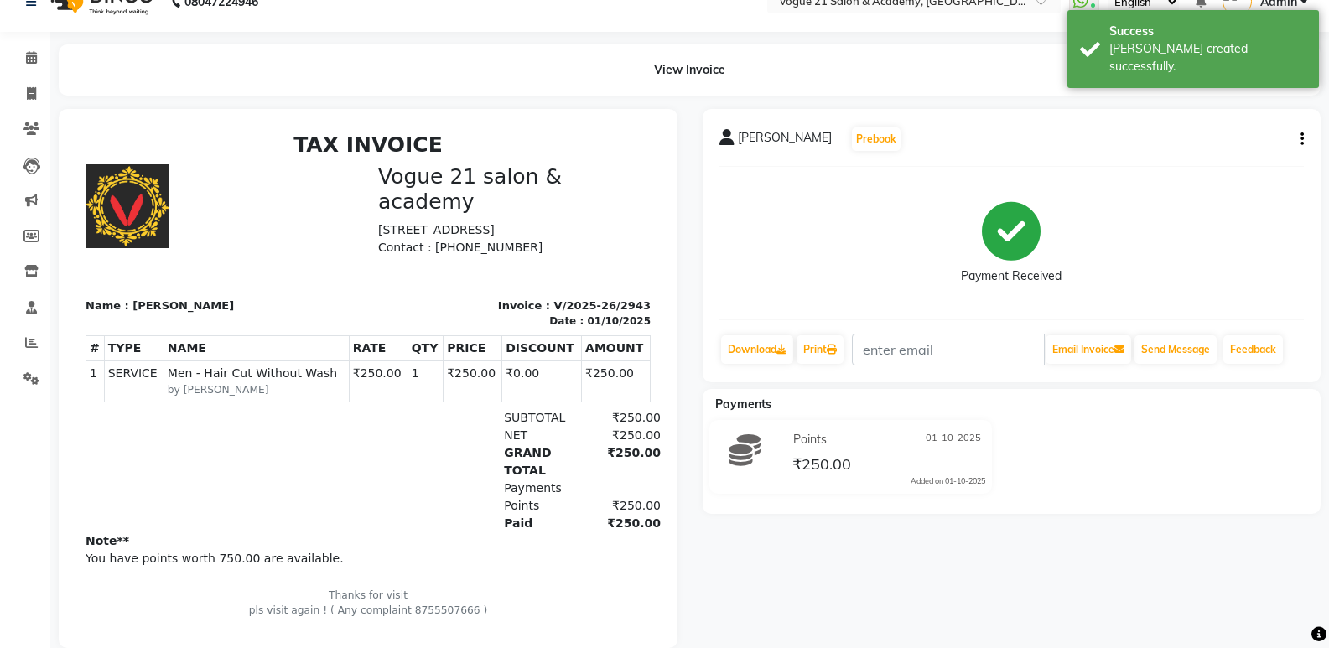
scroll to position [66, 0]
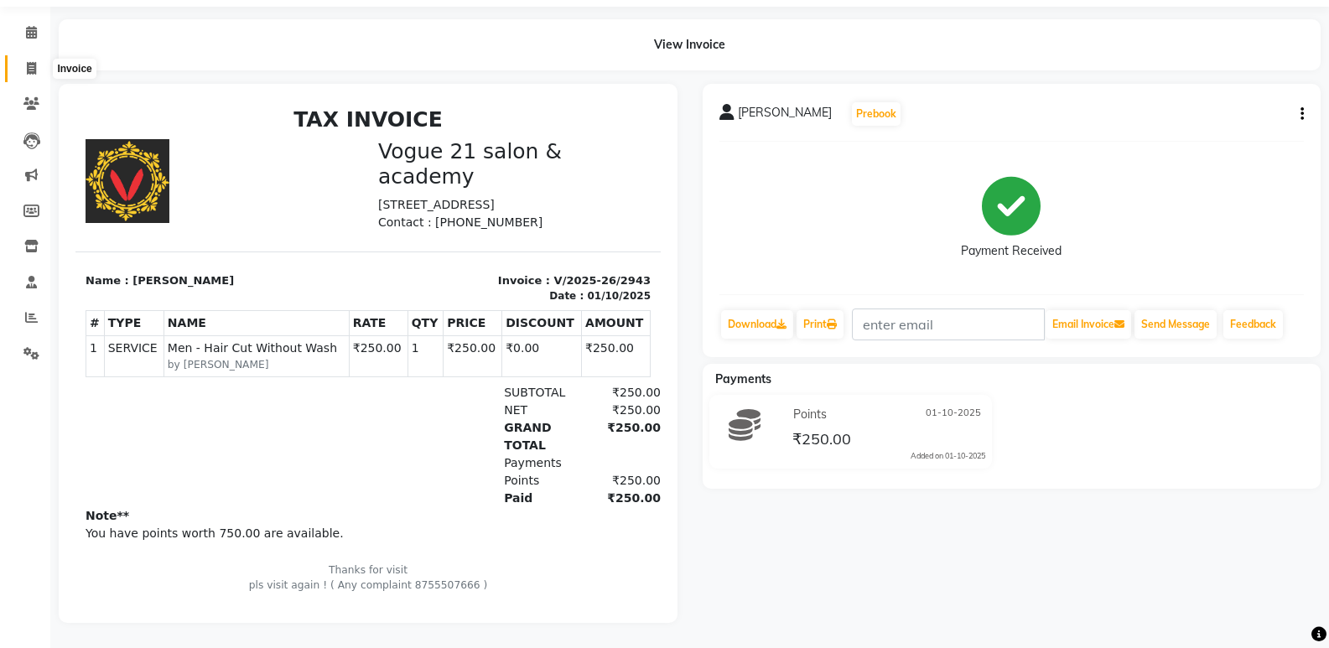
click at [34, 62] on icon at bounding box center [31, 68] width 9 height 13
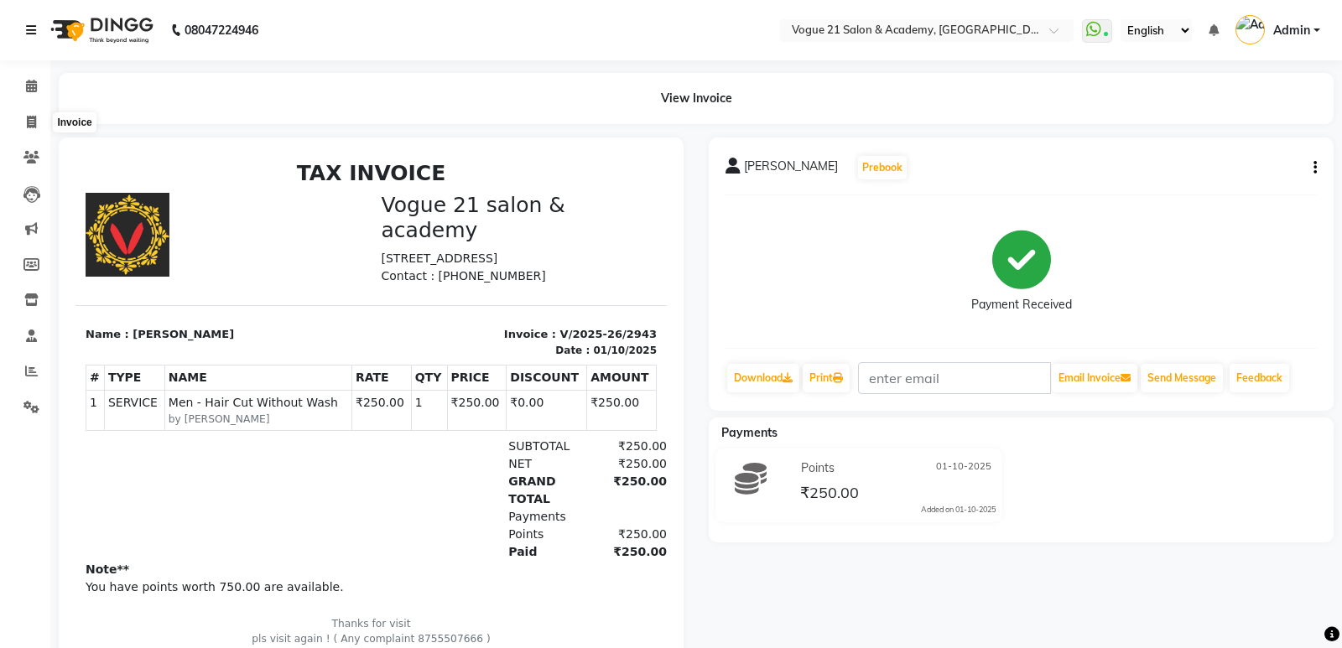
select select "service"
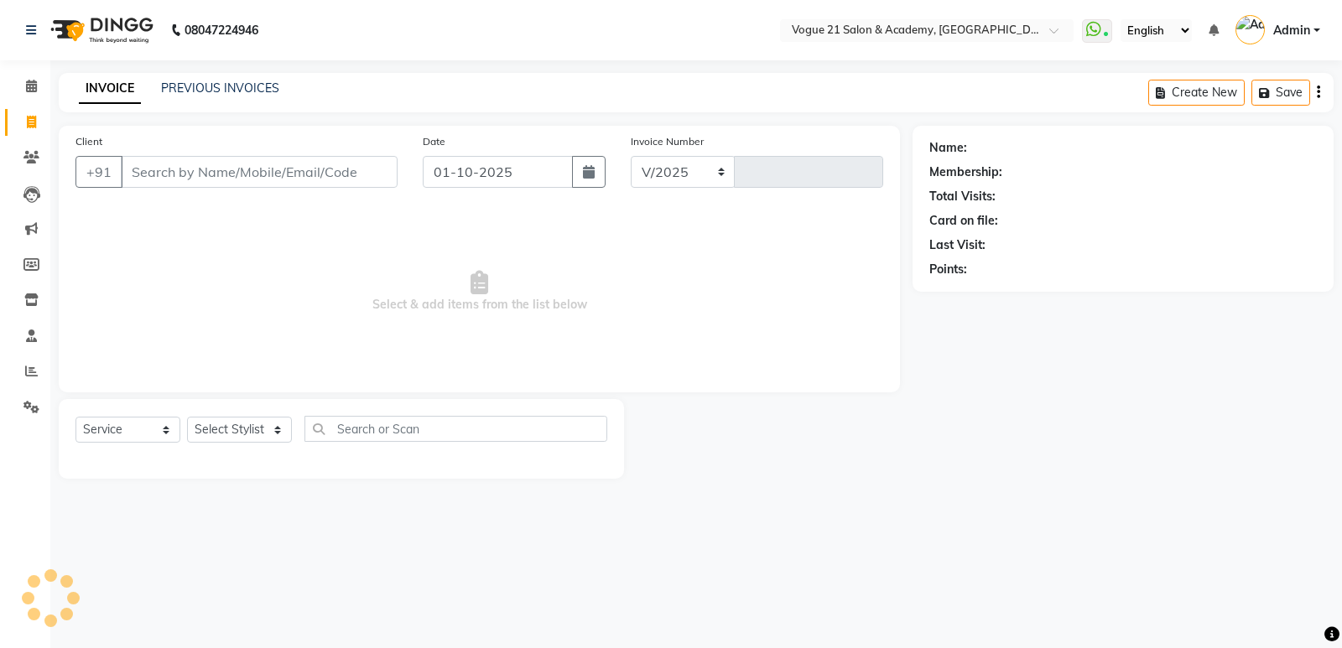
select select "4433"
type input "2944"
click at [258, 429] on select "Select Stylist aahil aamir Alicia Dsouza Altamash Jamshed jyoti chauhan Pooja y…" at bounding box center [239, 430] width 105 height 26
click at [187, 417] on select "Select Stylist aahil aamir Alicia Dsouza Altamash Jamshed jyoti chauhan Pooja y…" at bounding box center [239, 430] width 105 height 26
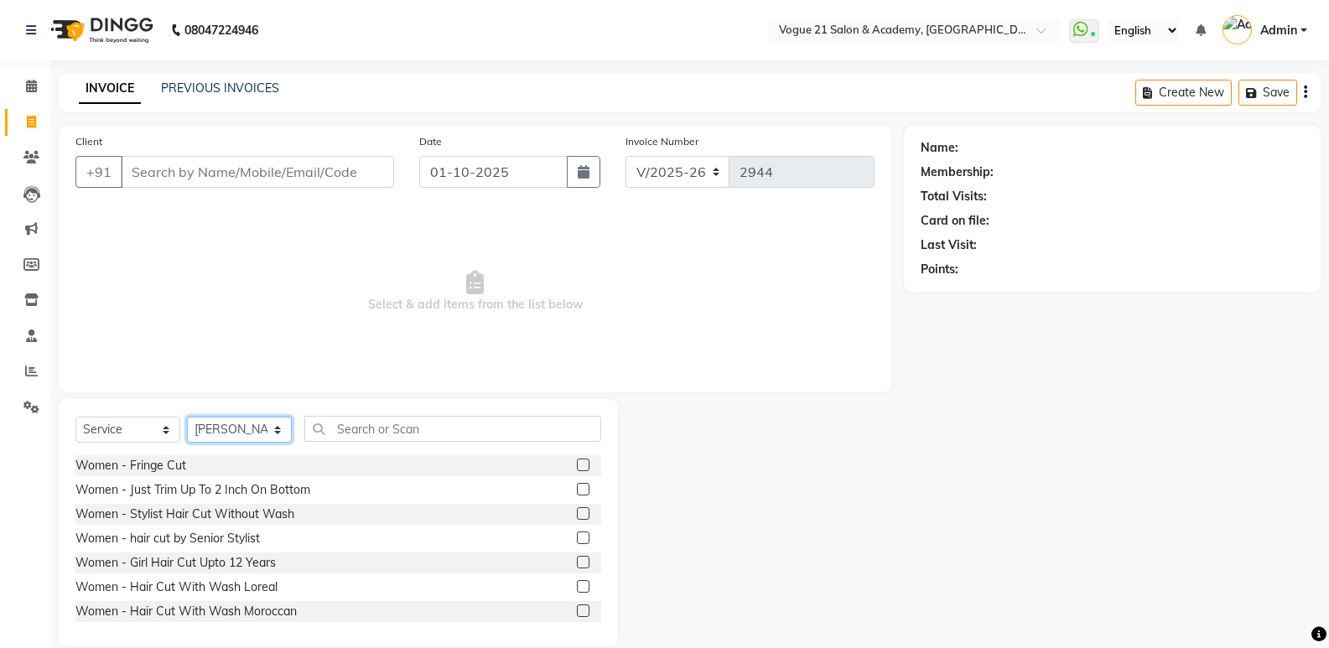
click at [250, 433] on select "Select Stylist aahil aamir Alicia Dsouza Altamash Jamshed jyoti chauhan Pooja y…" at bounding box center [239, 430] width 105 height 26
select select "79160"
click at [187, 417] on select "Select Stylist aahil aamir Alicia Dsouza Altamash Jamshed jyoti chauhan Pooja y…" at bounding box center [239, 430] width 105 height 26
click at [367, 432] on input "text" at bounding box center [452, 429] width 297 height 26
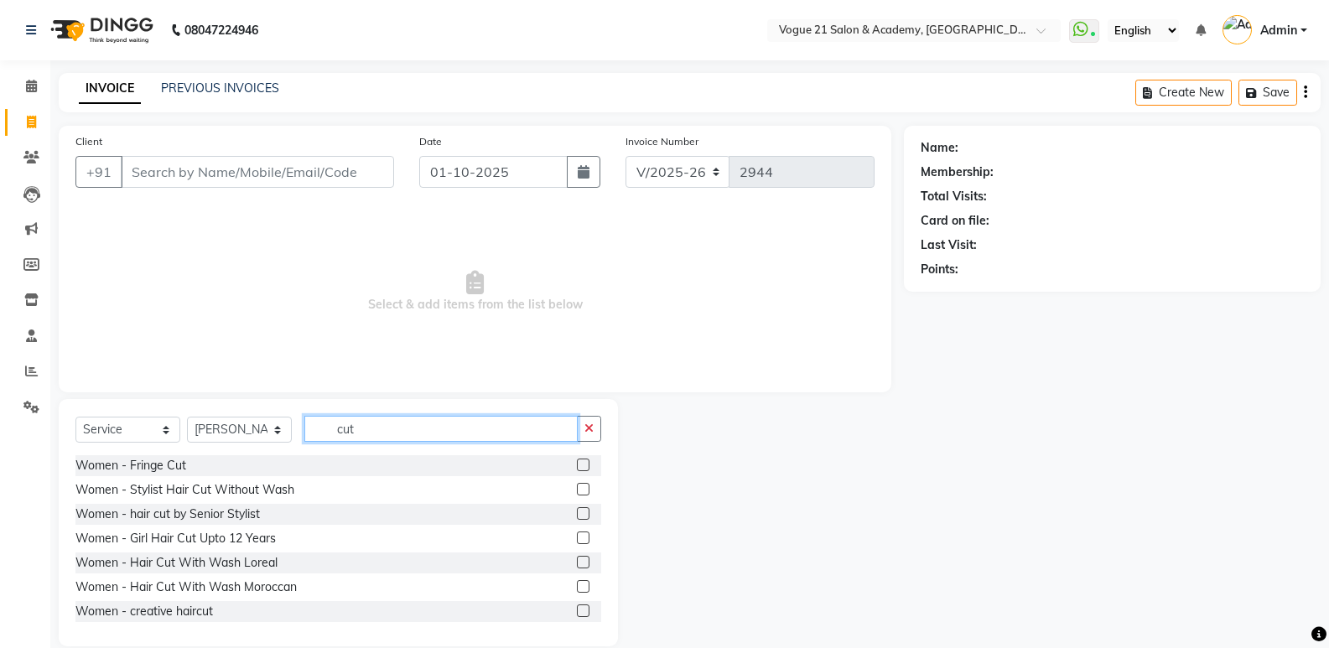
type input "cut"
click at [587, 508] on div at bounding box center [589, 514] width 24 height 21
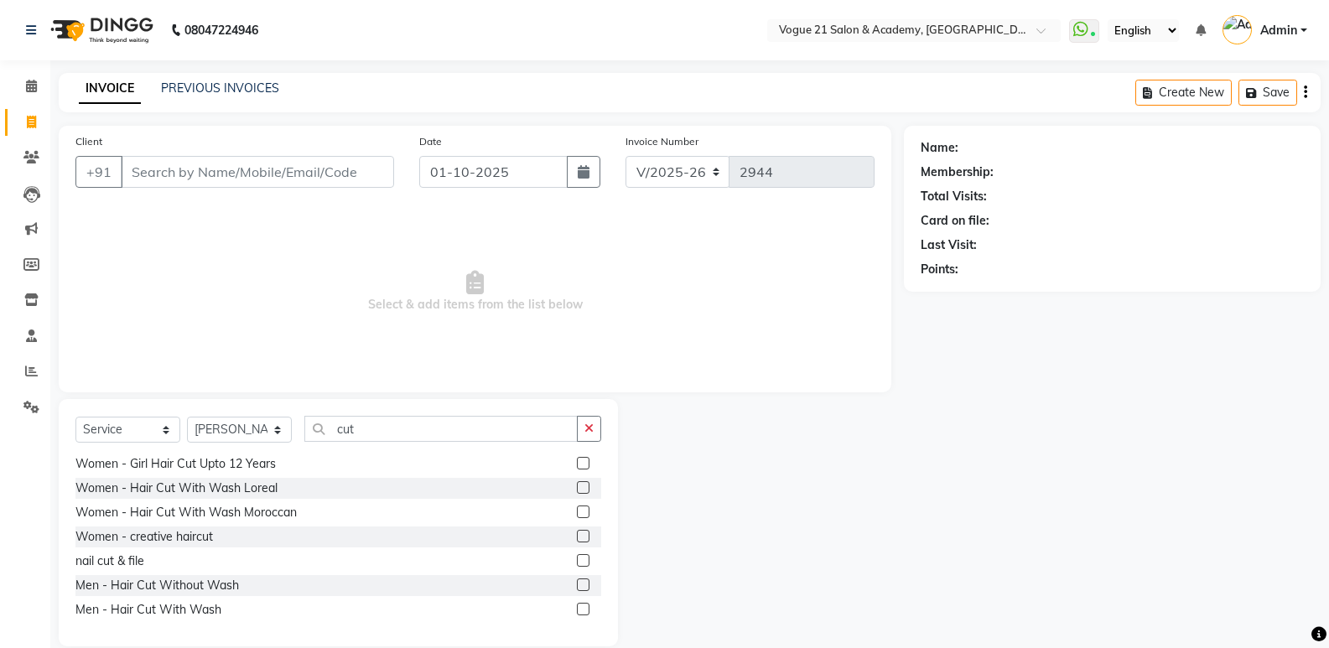
scroll to position [111, 0]
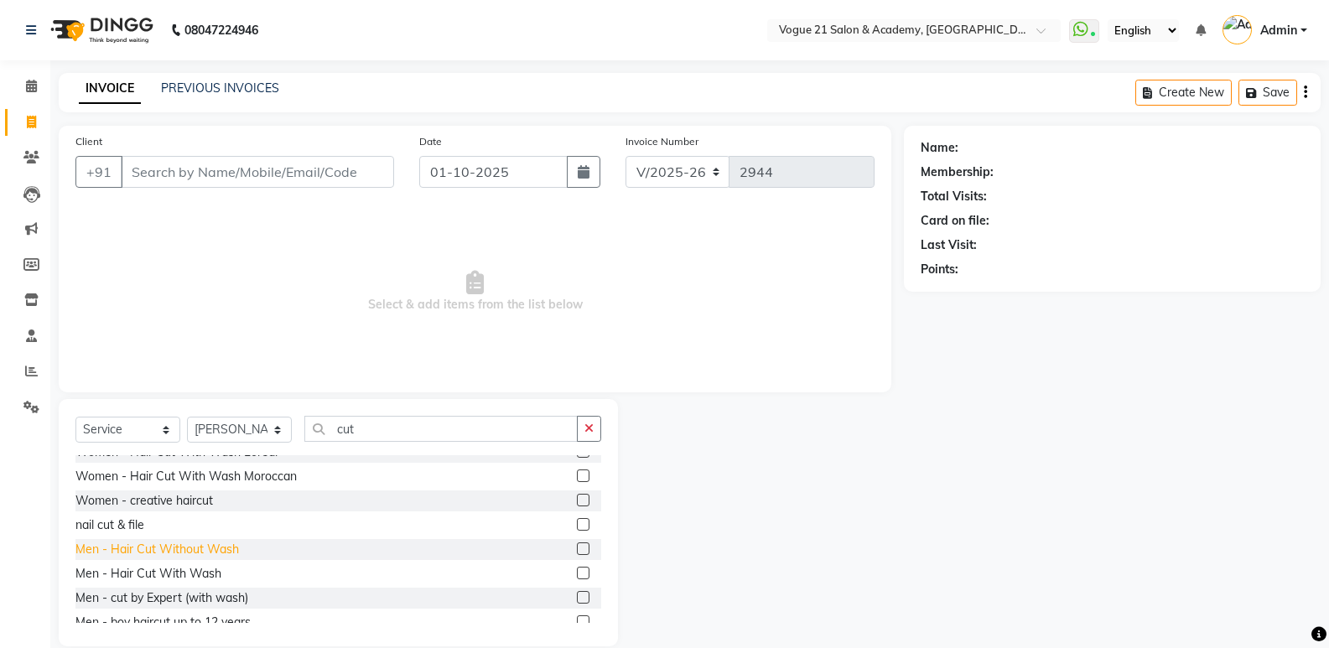
click at [224, 551] on div "Men - Hair Cut Without Wash" at bounding box center [157, 550] width 164 height 18
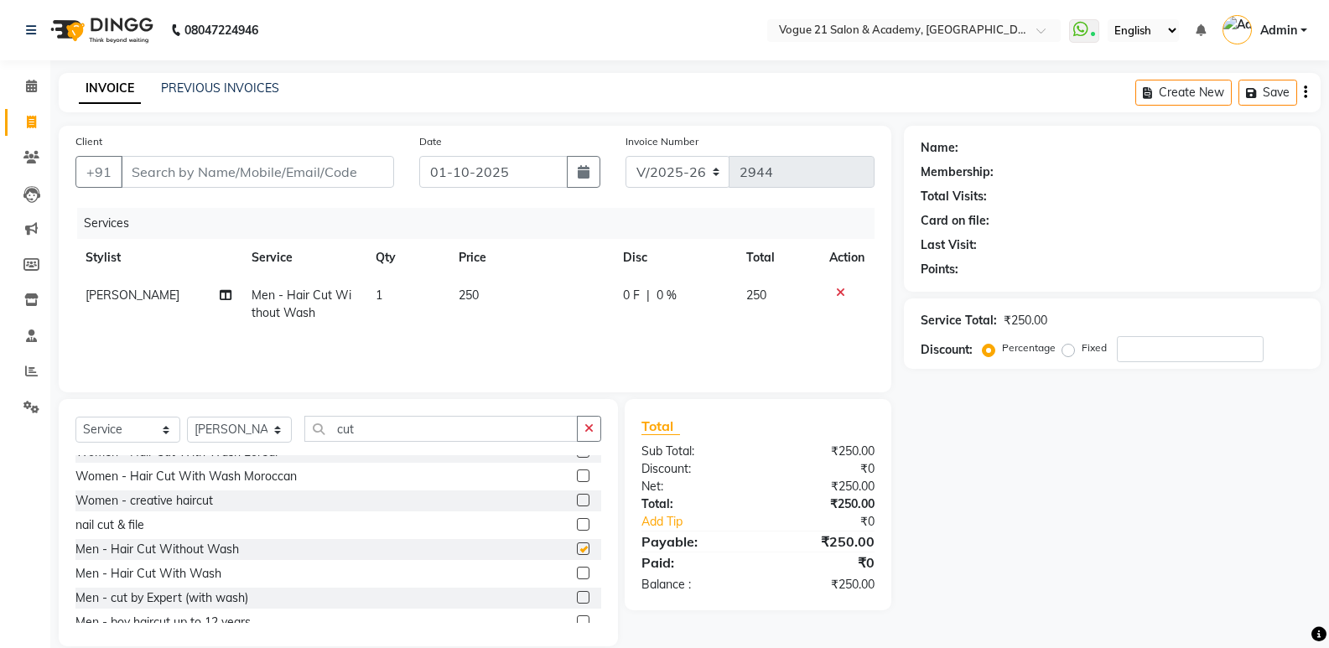
checkbox input "false"
click at [398, 431] on input "cut" at bounding box center [440, 429] width 273 height 26
type input "c"
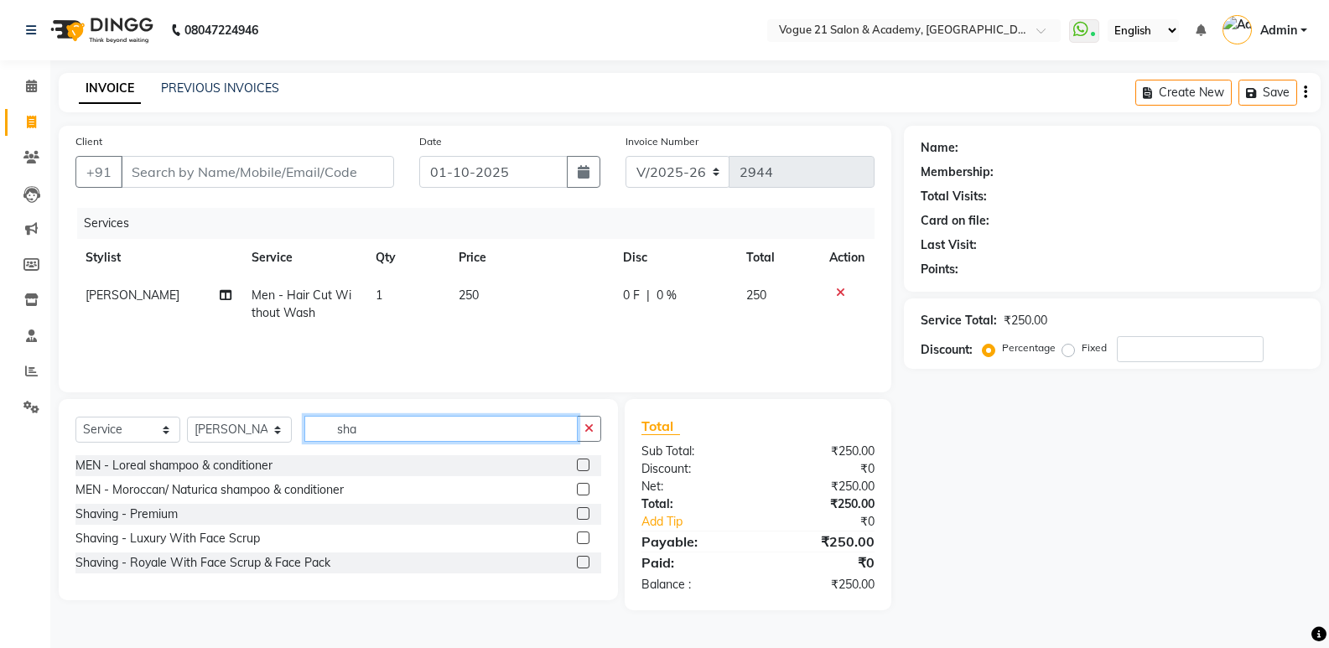
scroll to position [0, 0]
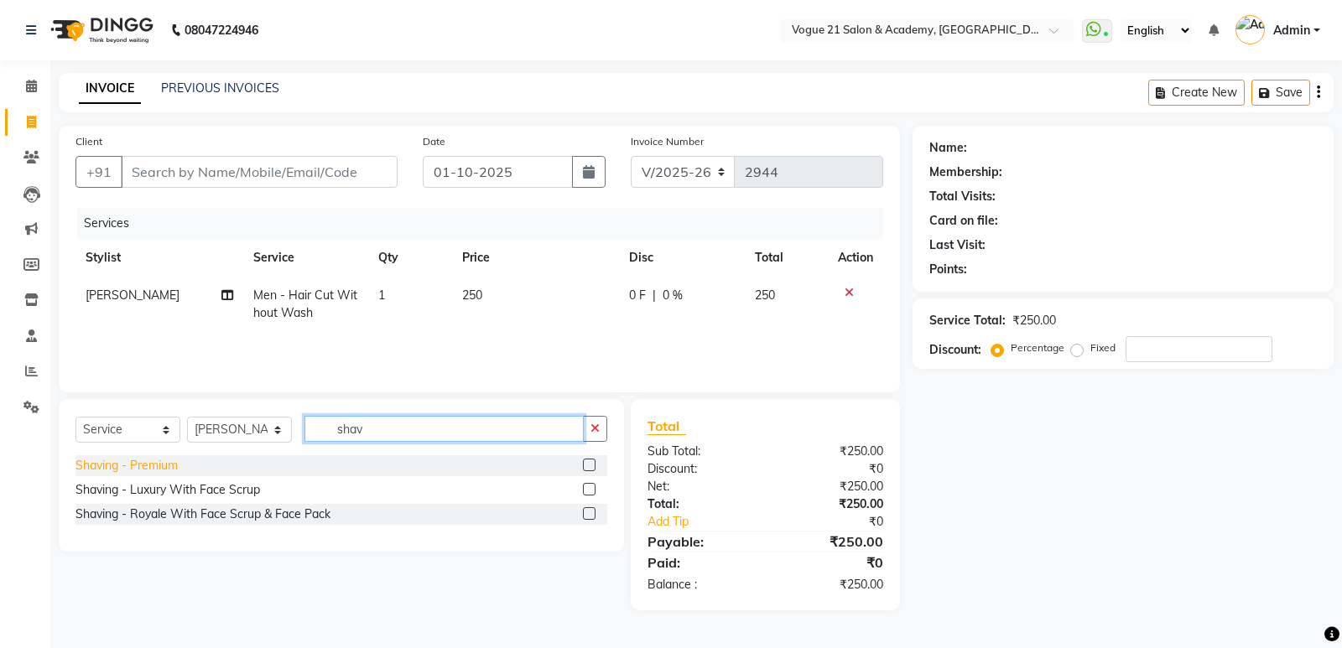
type input "shav"
click at [99, 462] on div "Shaving - Premium" at bounding box center [126, 466] width 102 height 18
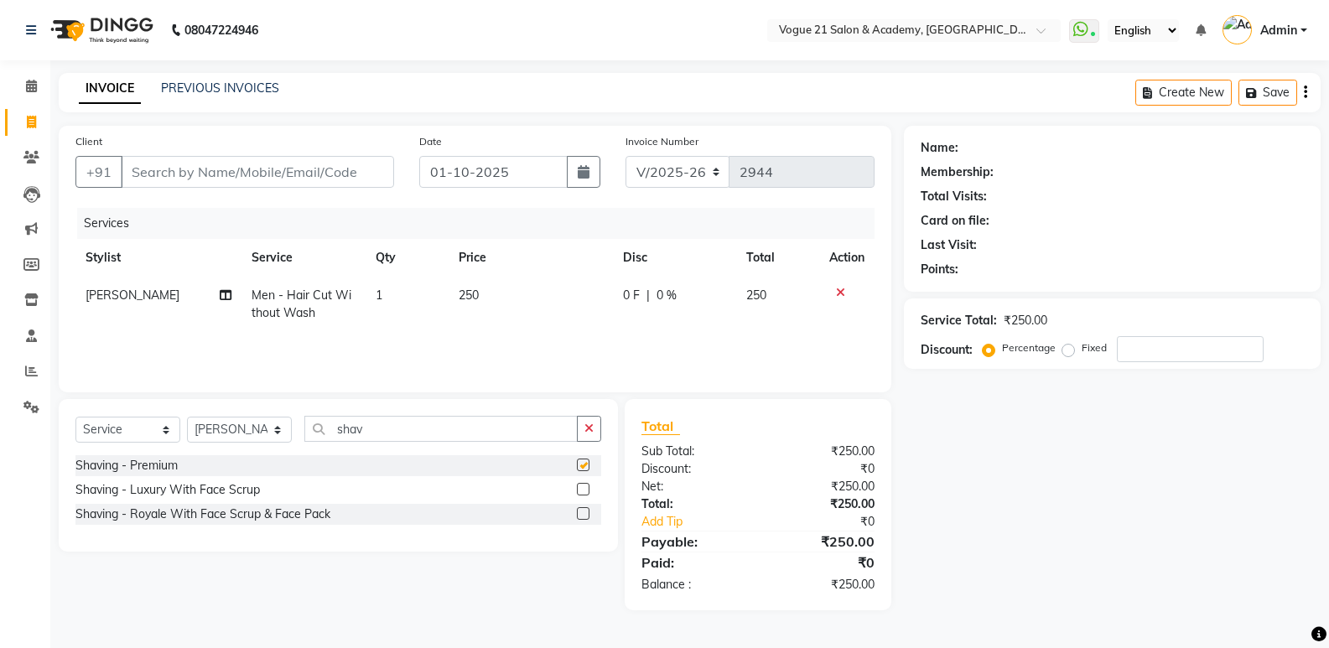
checkbox input "false"
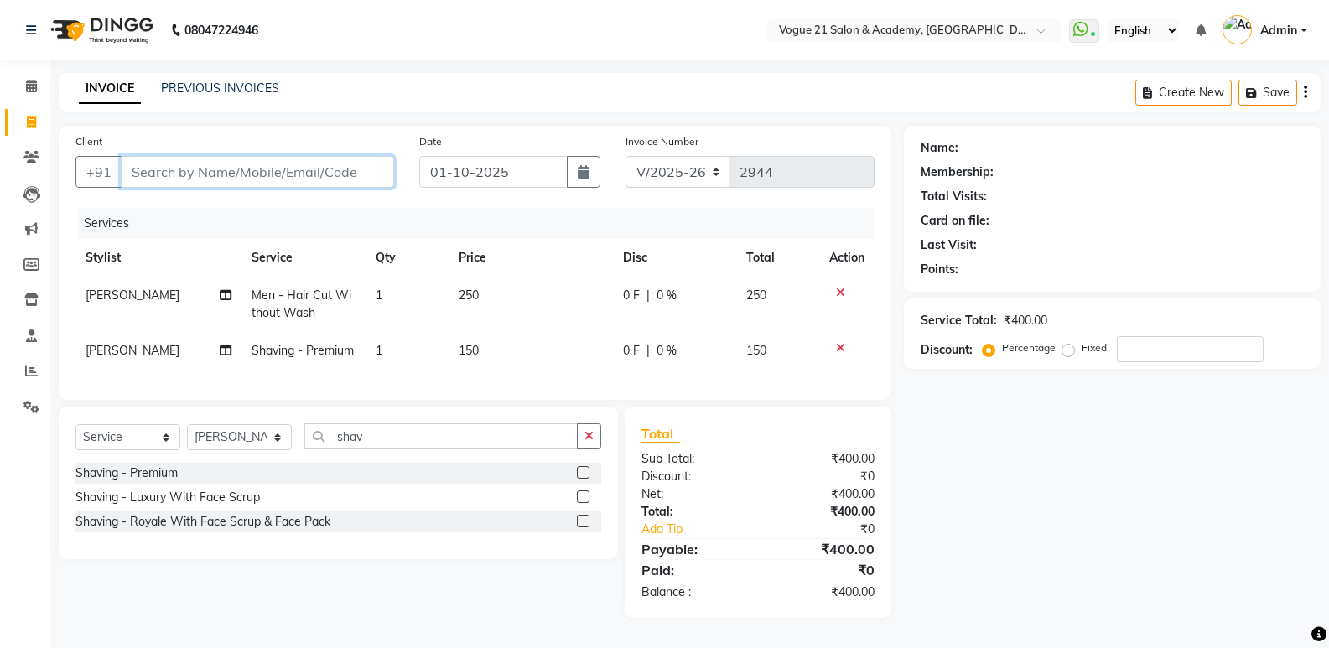
click at [287, 166] on input "Client" at bounding box center [257, 172] width 273 height 32
type input "9"
type input "0"
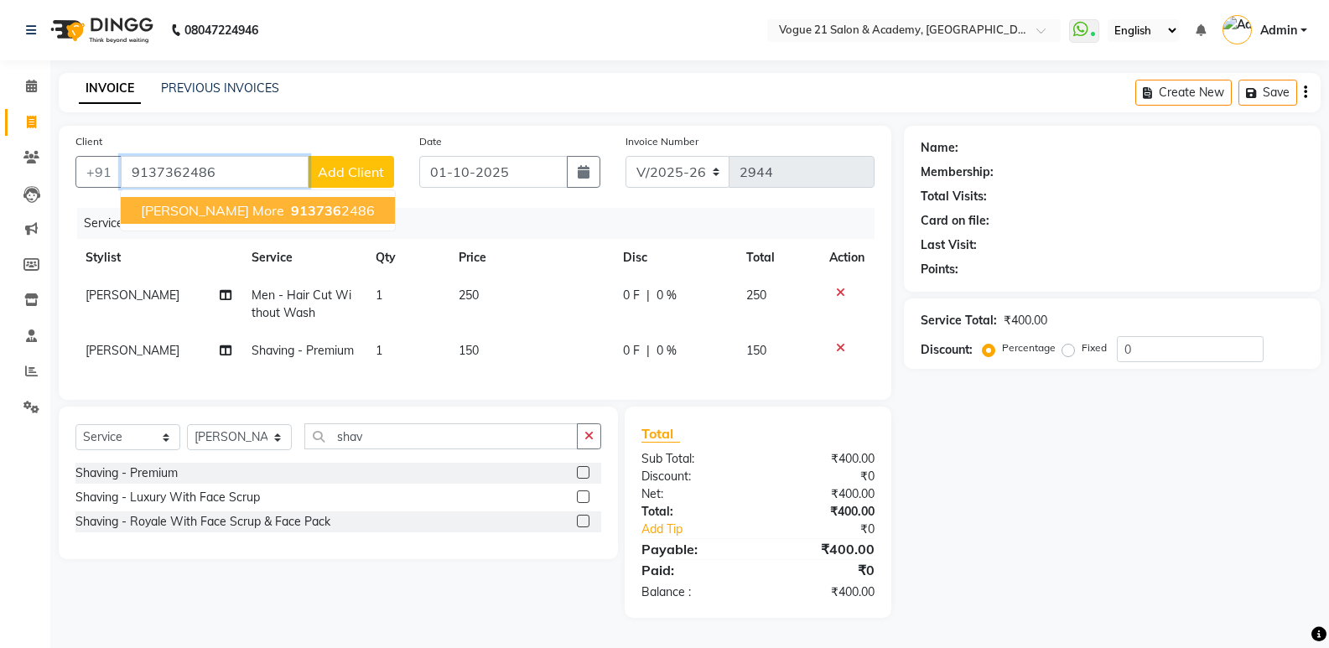
type input "9137362486"
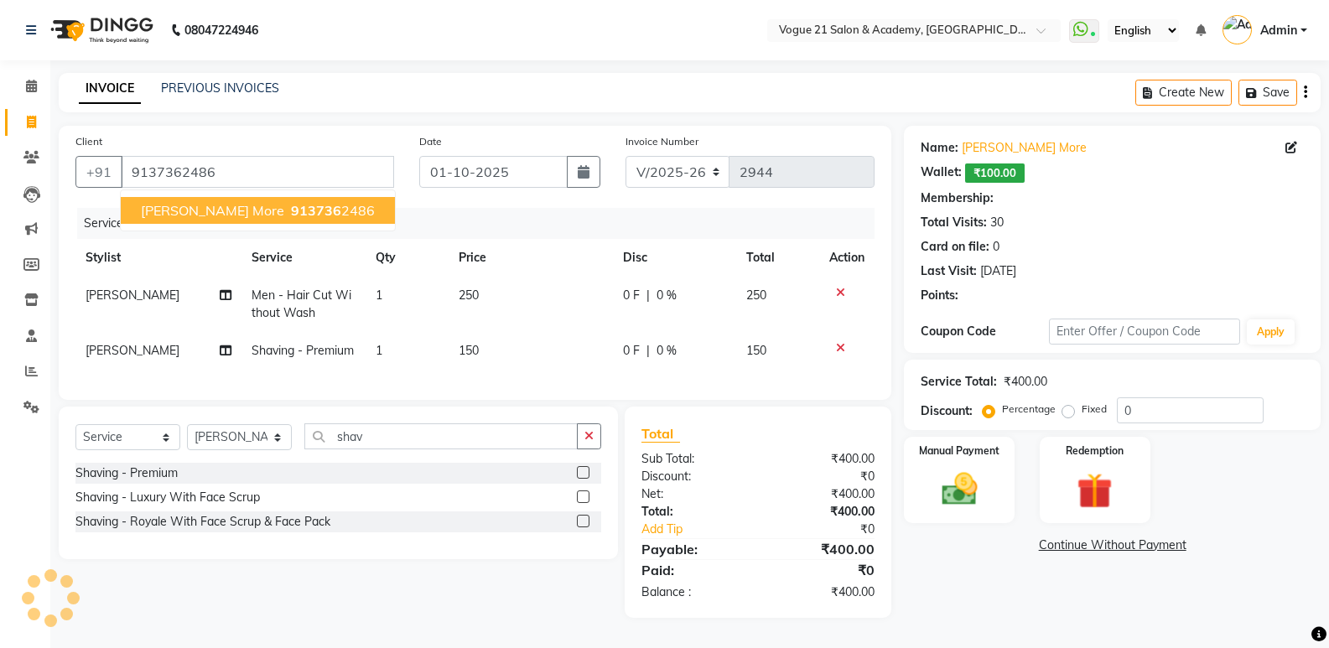
select select "1: Object"
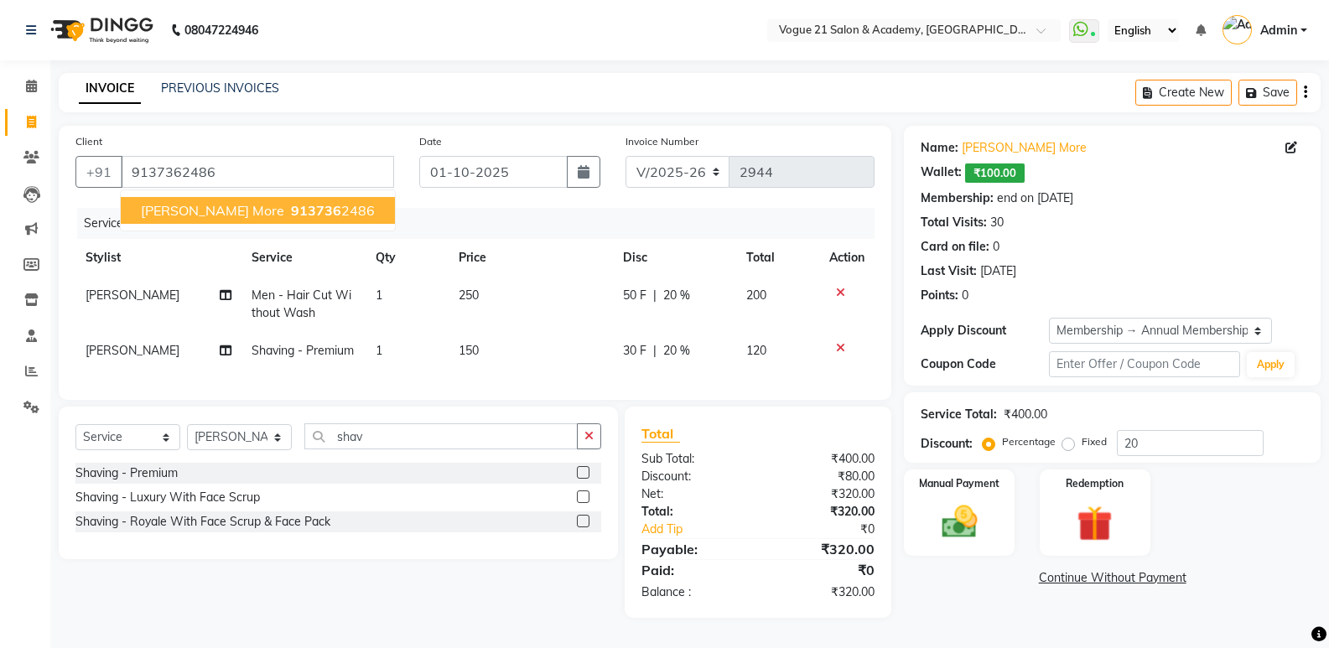
click at [212, 214] on span "suchita more" at bounding box center [212, 210] width 143 height 17
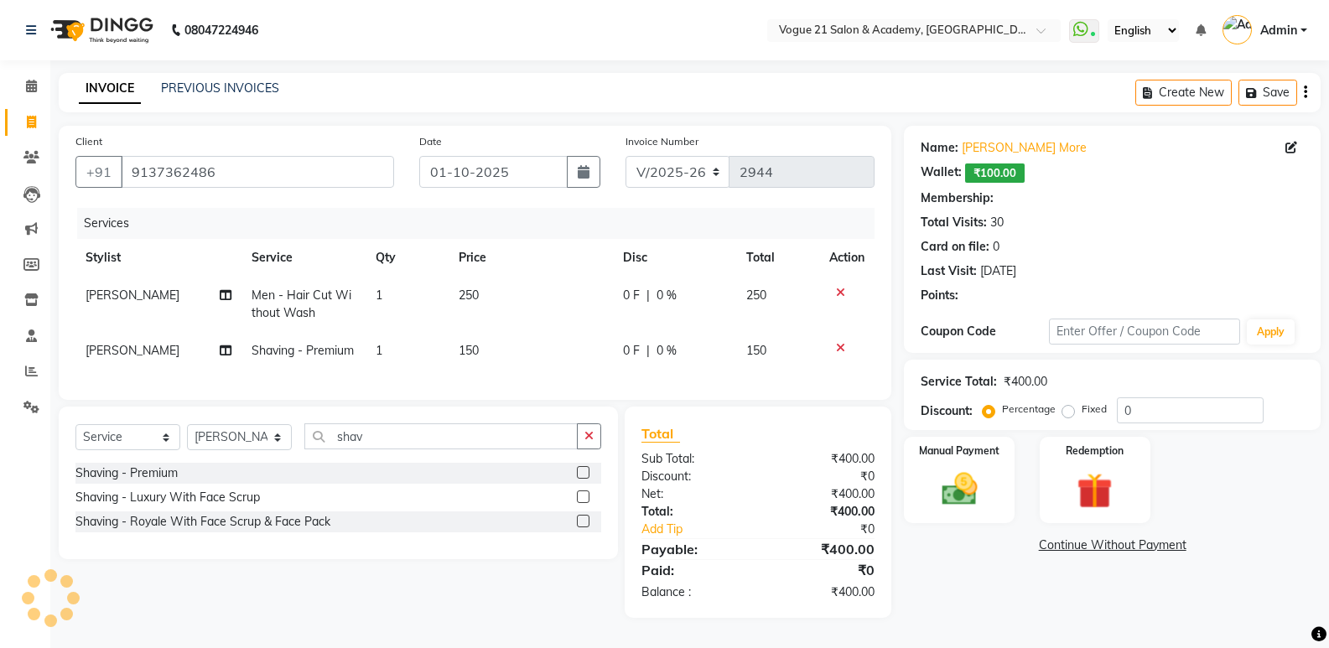
type input "20"
select select "1: Object"
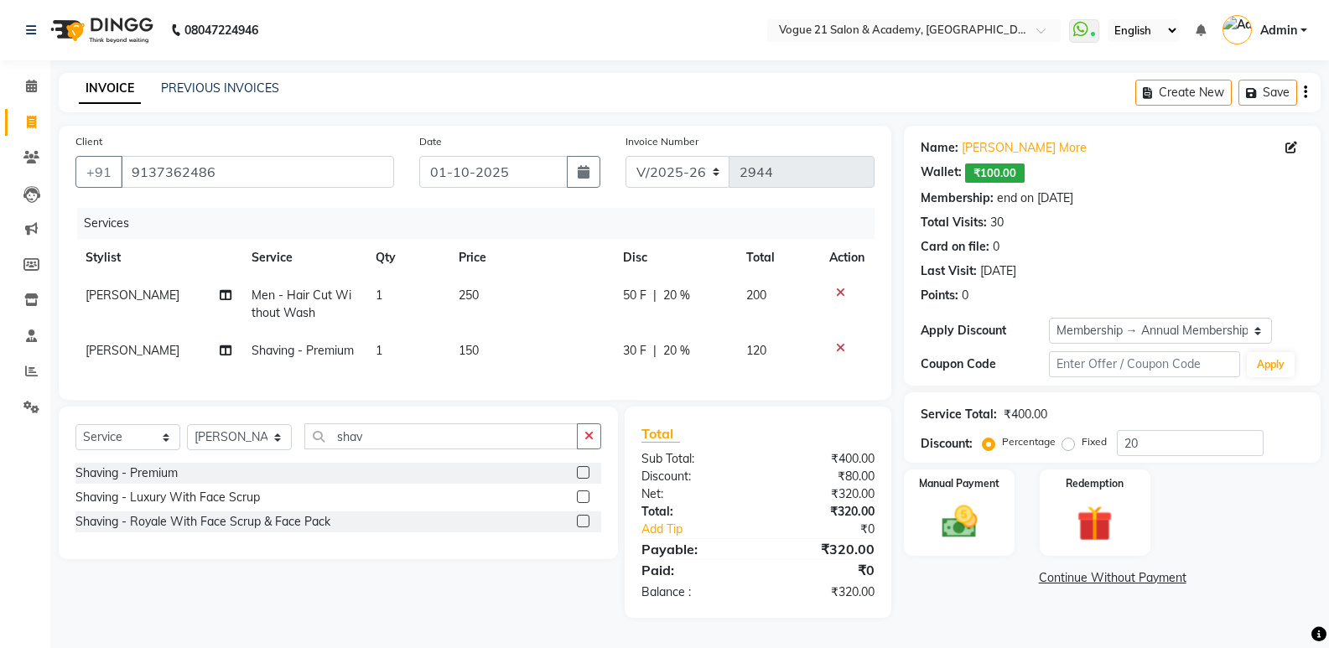
scroll to position [8, 0]
click at [964, 517] on img at bounding box center [959, 522] width 60 height 43
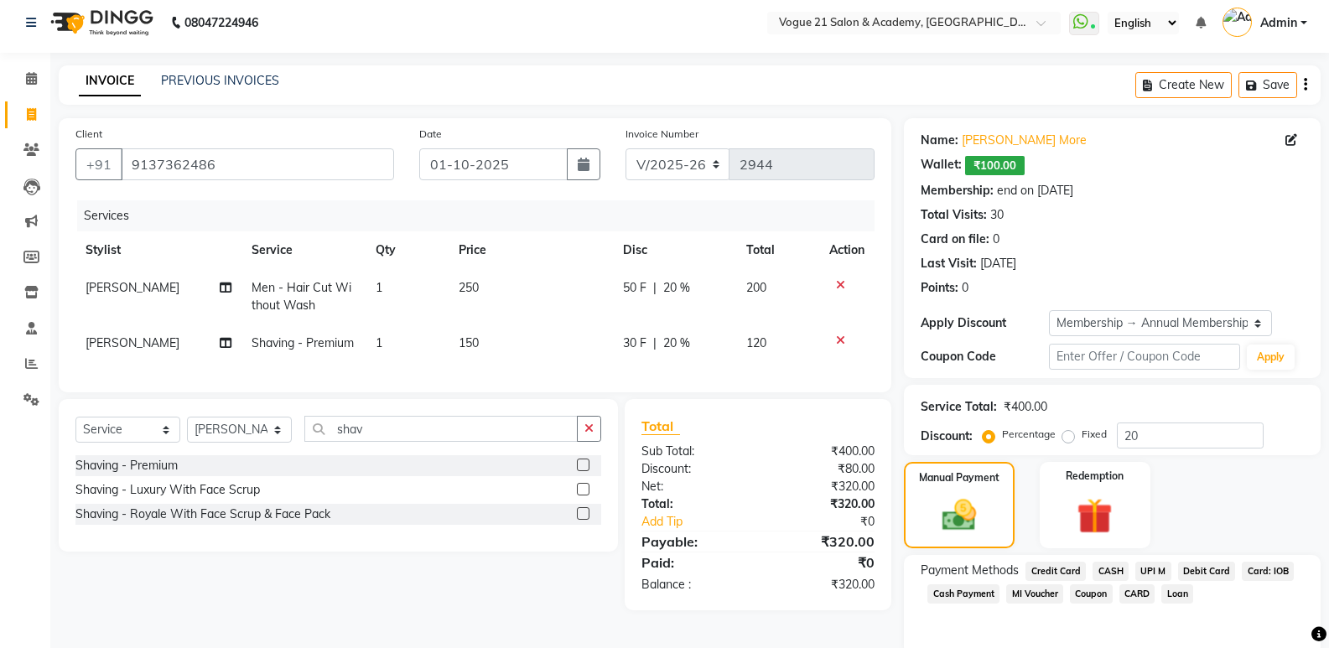
click at [1158, 569] on span "UPI M" at bounding box center [1154, 571] width 36 height 19
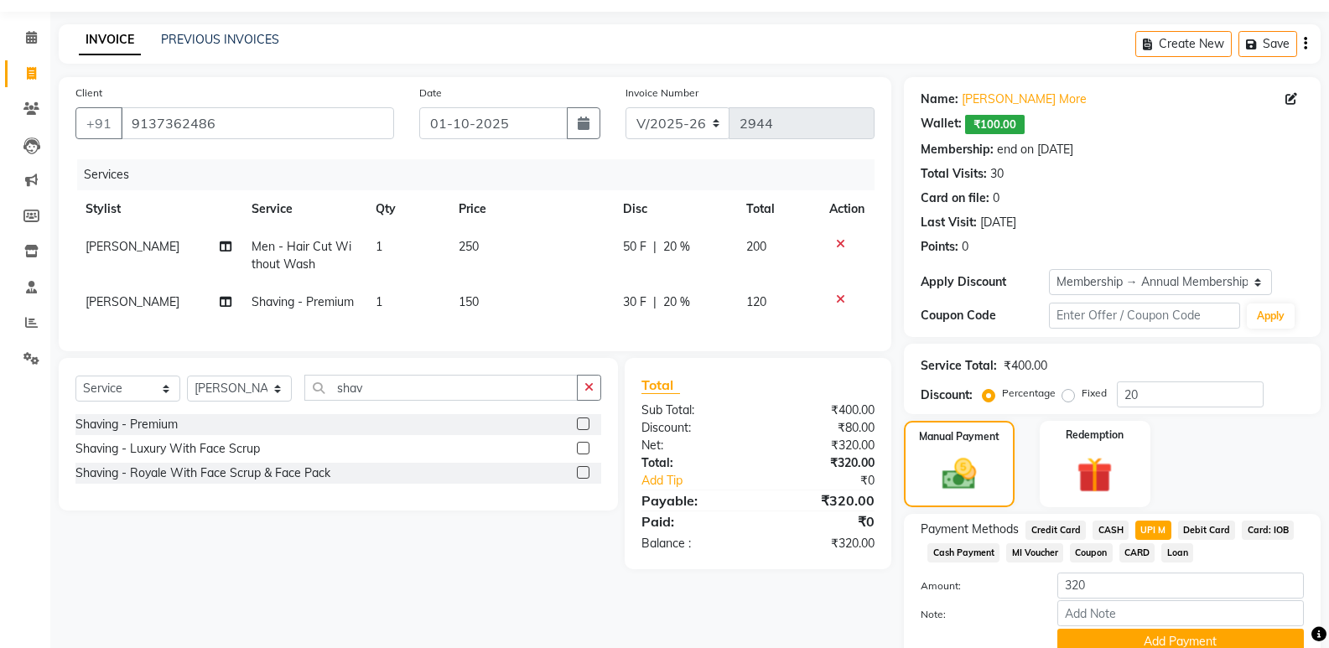
scroll to position [105, 0]
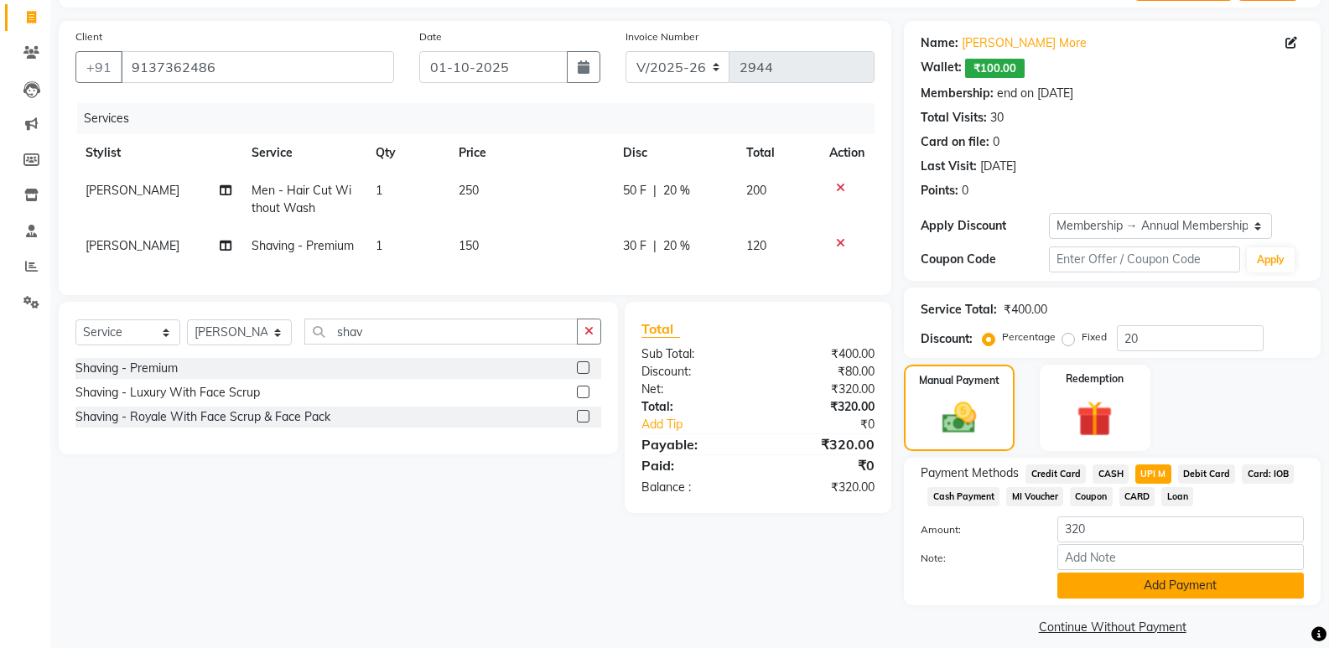
click at [1250, 592] on button "Add Payment" at bounding box center [1181, 586] width 247 height 26
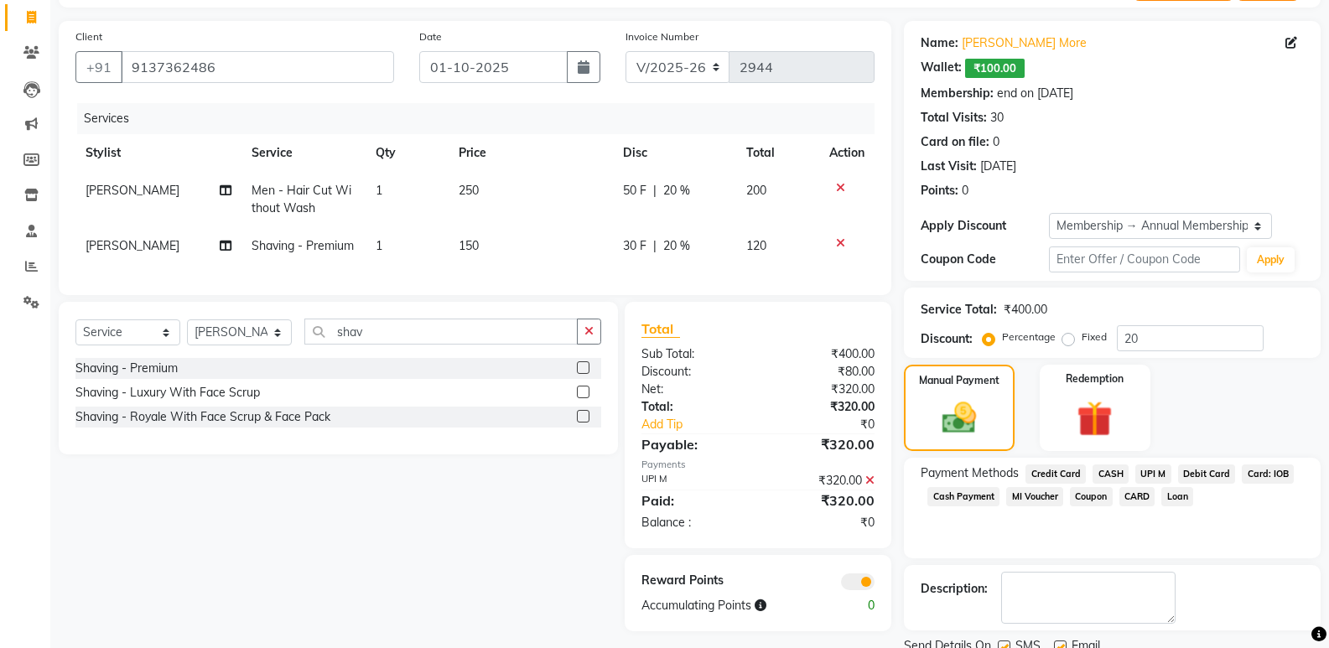
scroll to position [169, 0]
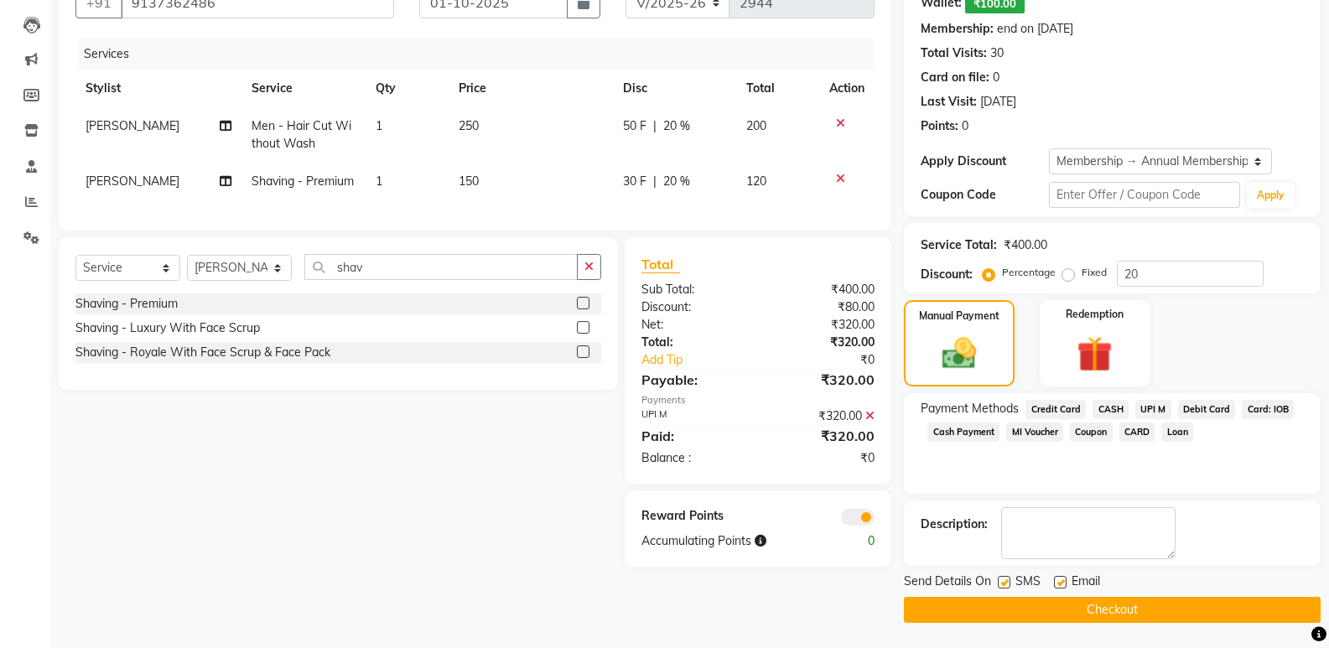
click at [1252, 613] on button "Checkout" at bounding box center [1112, 610] width 417 height 26
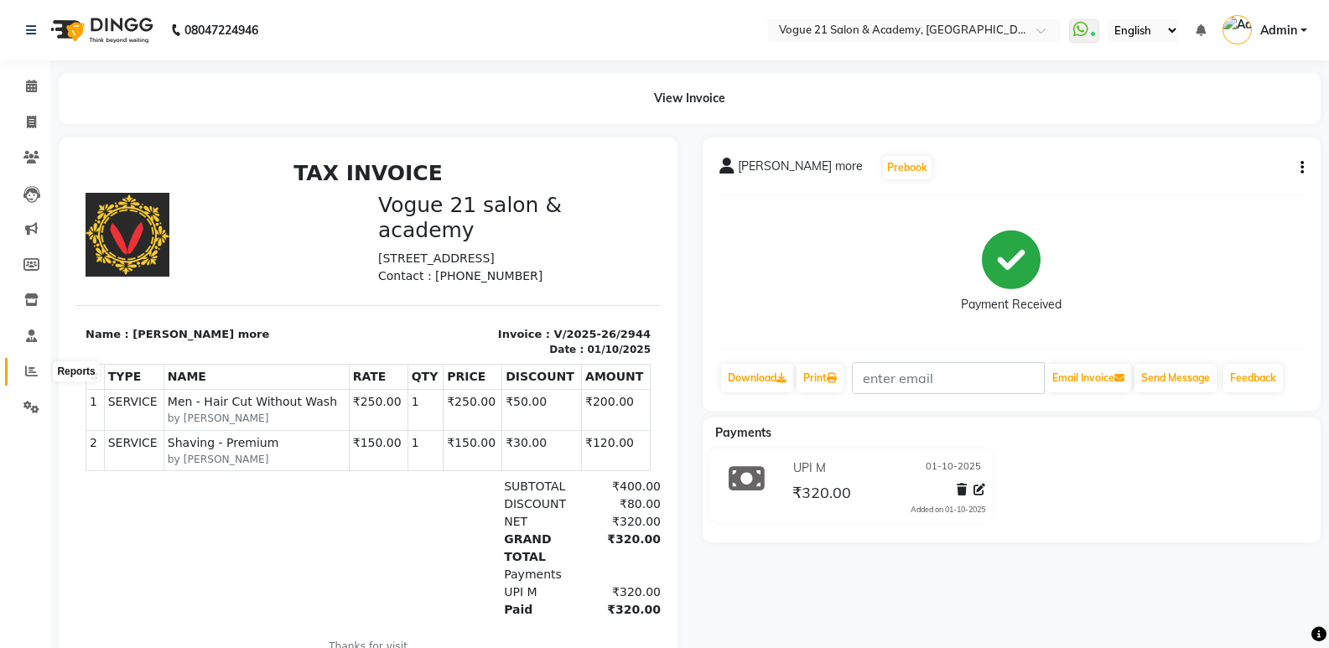
click at [34, 374] on icon at bounding box center [31, 371] width 13 height 13
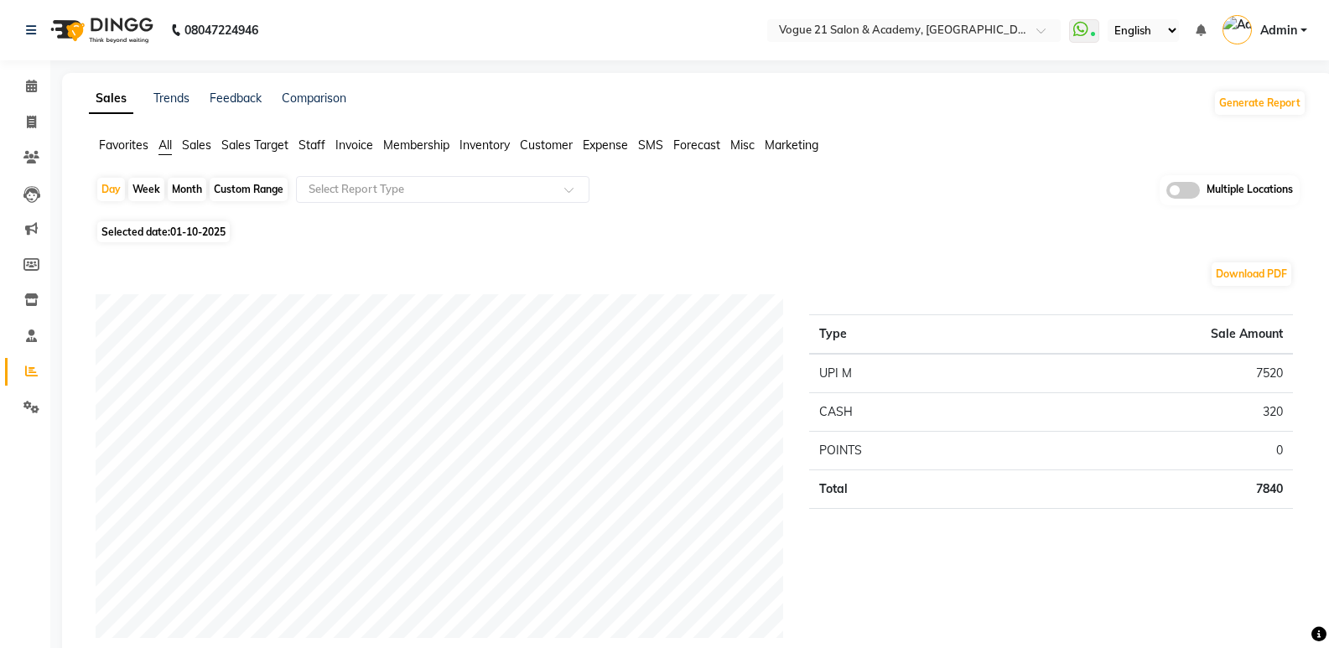
click at [311, 152] on span "Staff" at bounding box center [312, 145] width 27 height 15
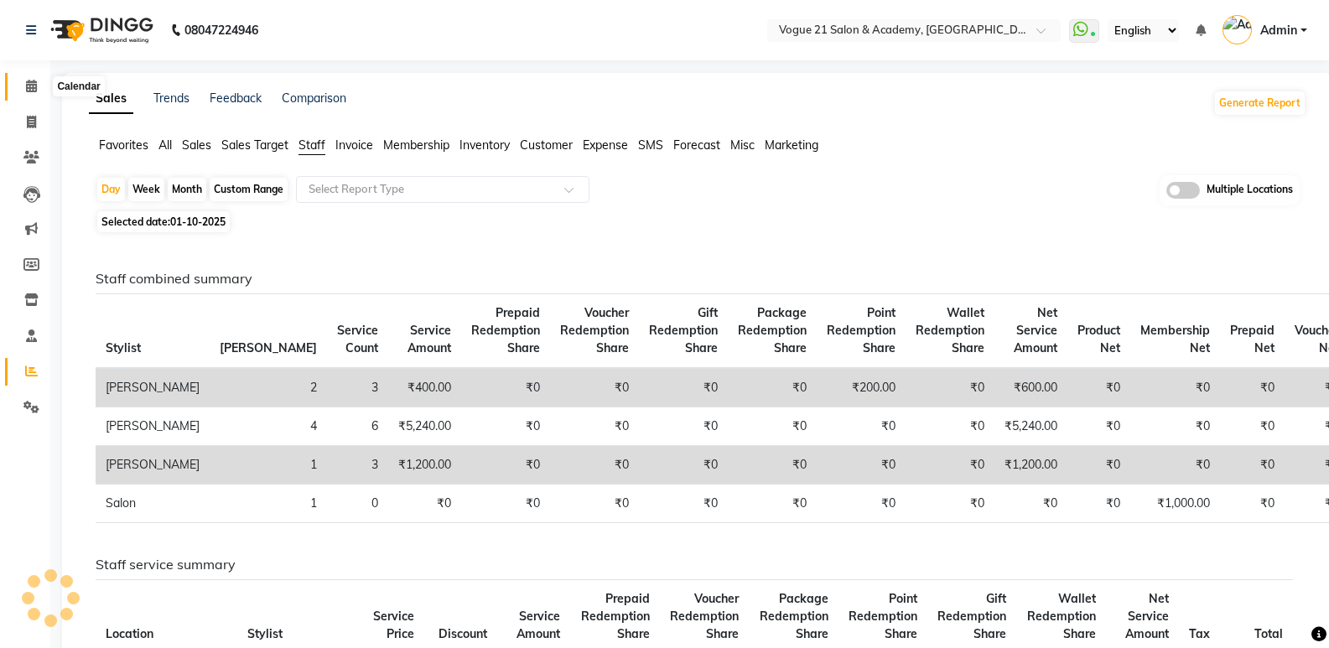
click at [34, 88] on icon at bounding box center [31, 86] width 11 height 13
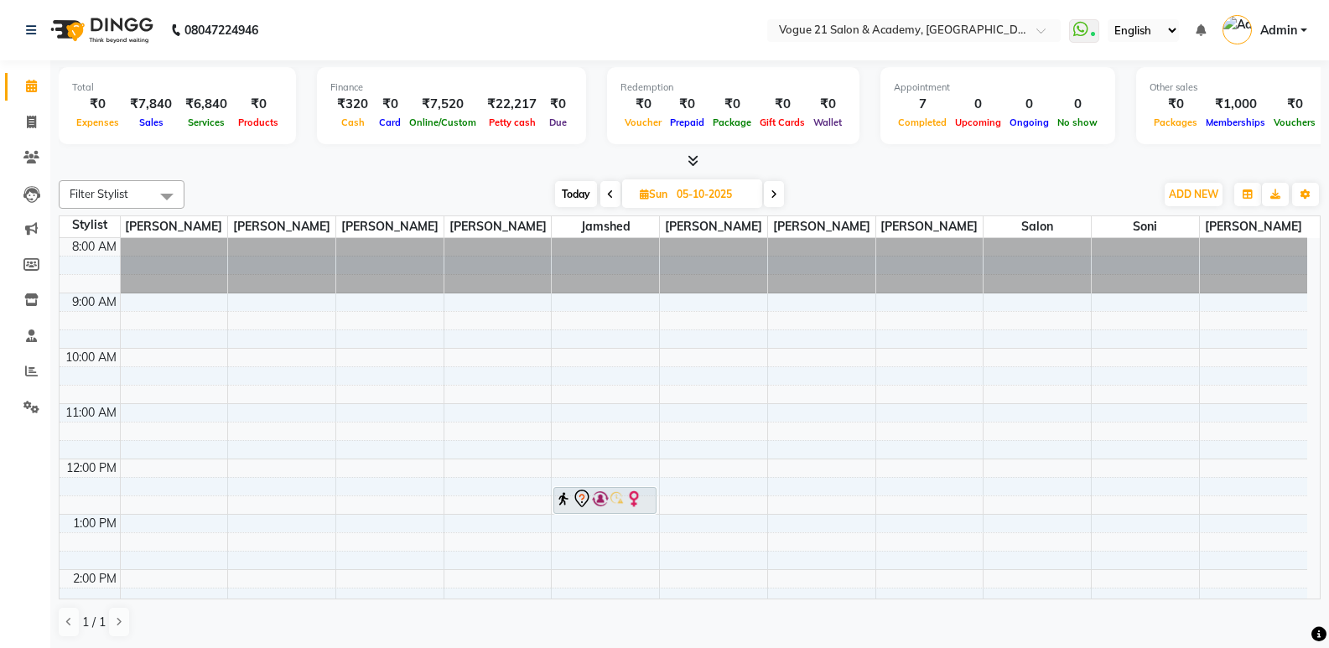
click at [682, 188] on input "05-10-2025" at bounding box center [714, 194] width 84 height 25
select select "10"
select select "2025"
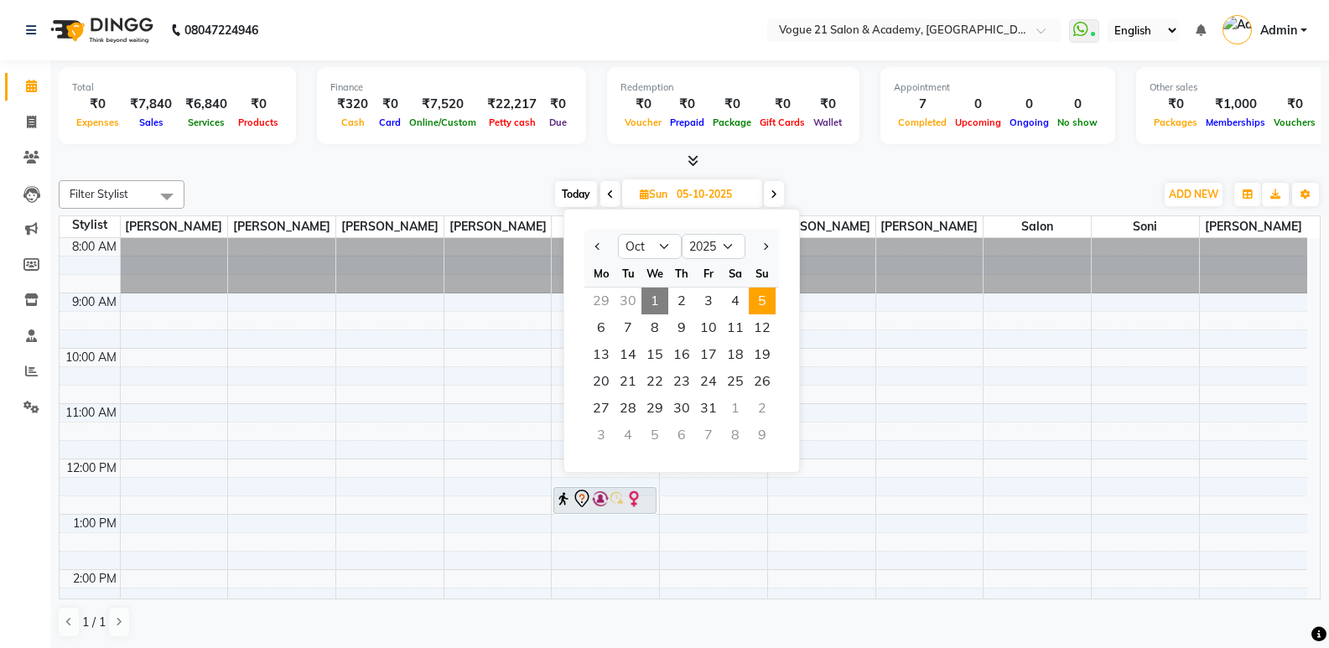
click at [657, 296] on span "1" at bounding box center [655, 301] width 27 height 27
type input "01-10-2025"
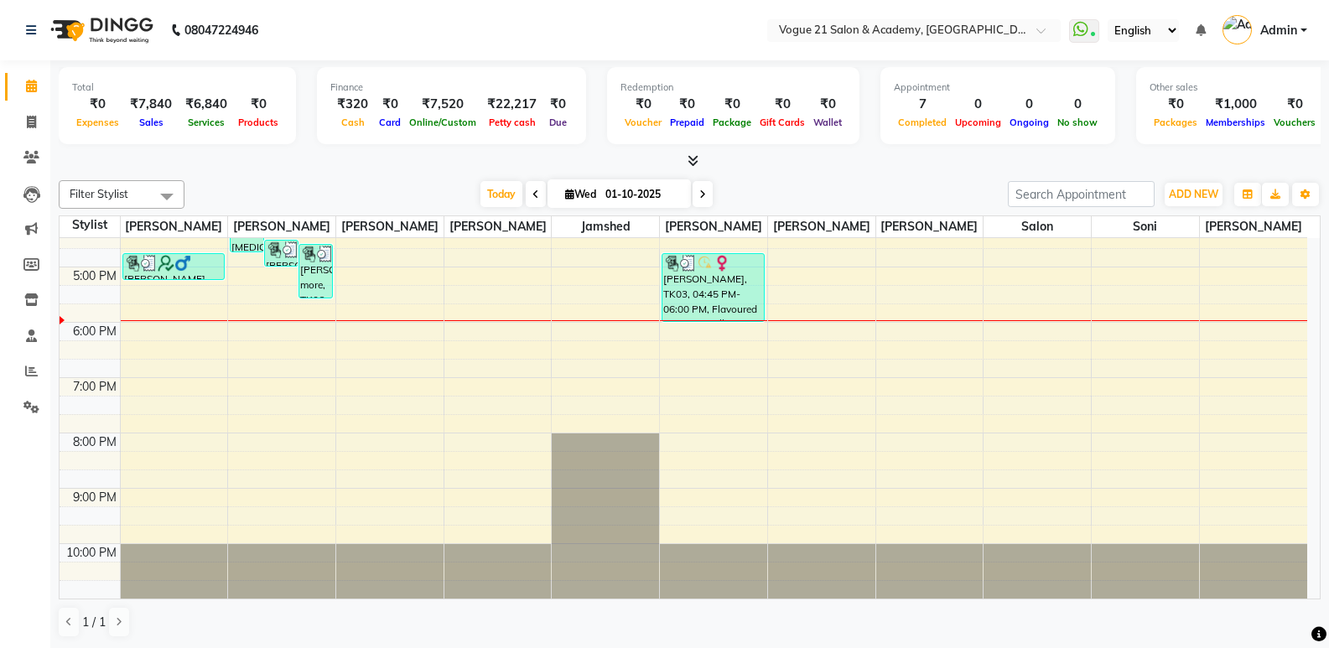
scroll to position [161, 0]
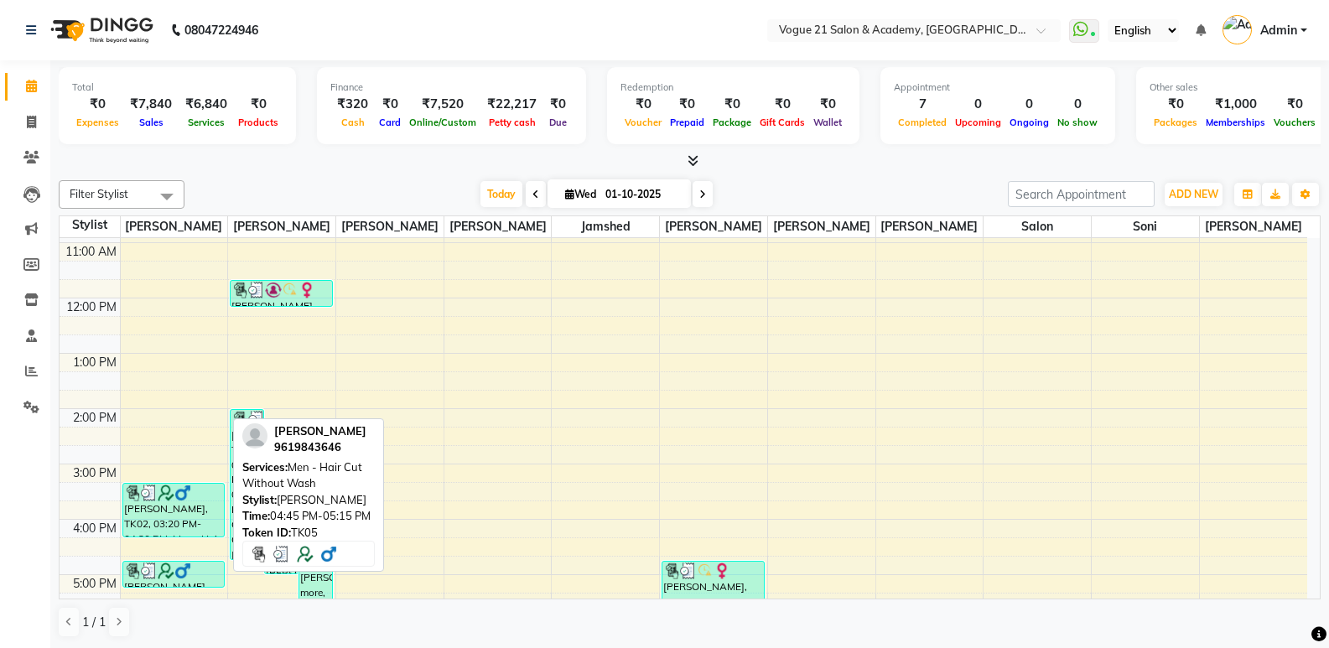
click at [143, 563] on img at bounding box center [149, 571] width 17 height 17
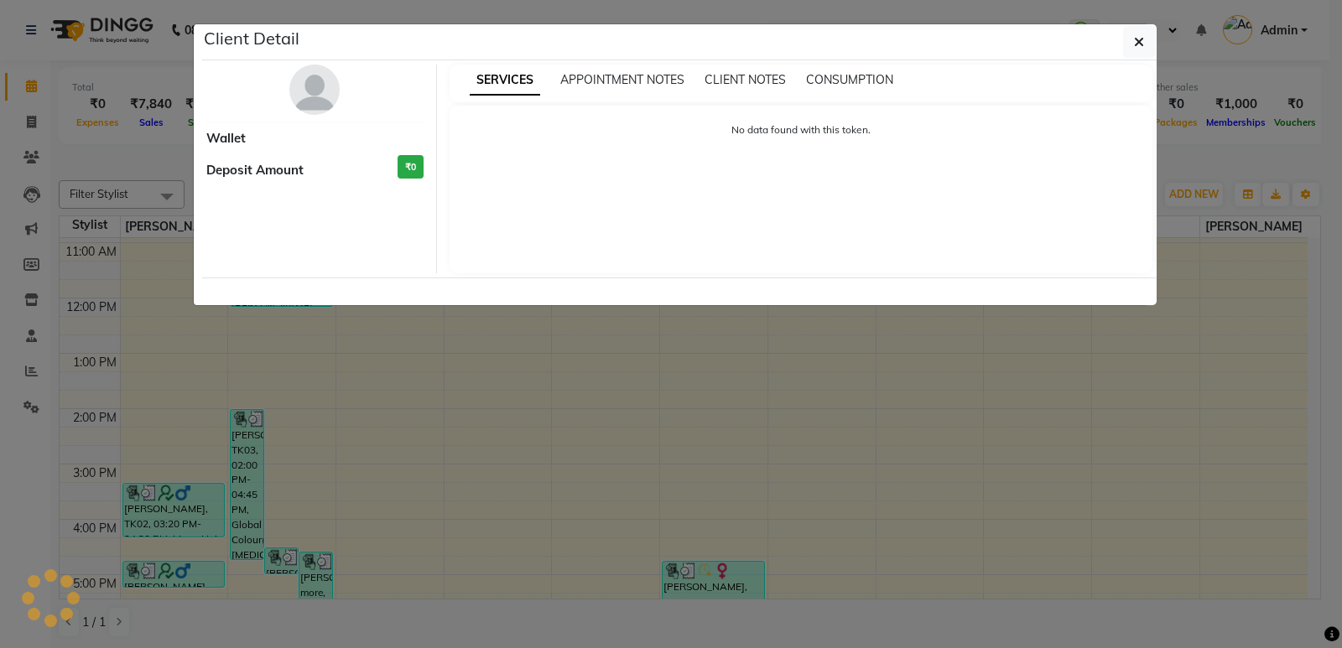
select select "3"
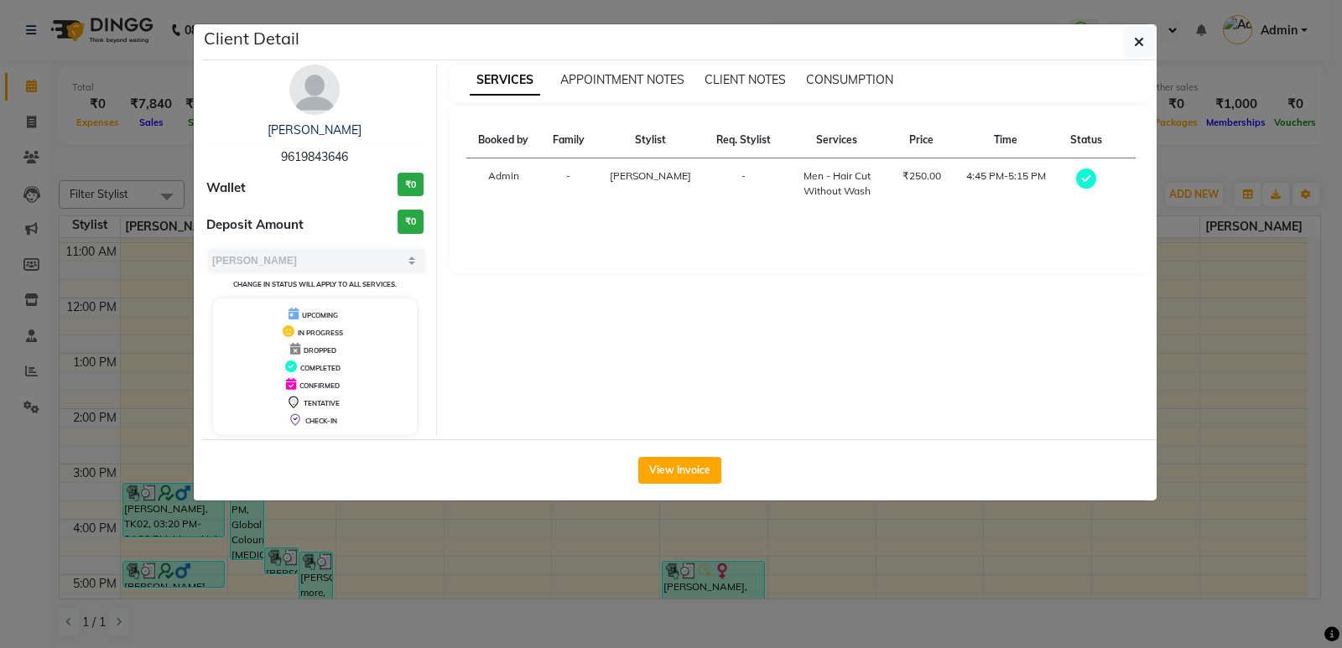
click at [381, 540] on ngb-modal-window "Client Detail abhijit kamble 9619843646 Wallet ₹0 Deposit Amount ₹0 Select MARK…" at bounding box center [671, 324] width 1342 height 648
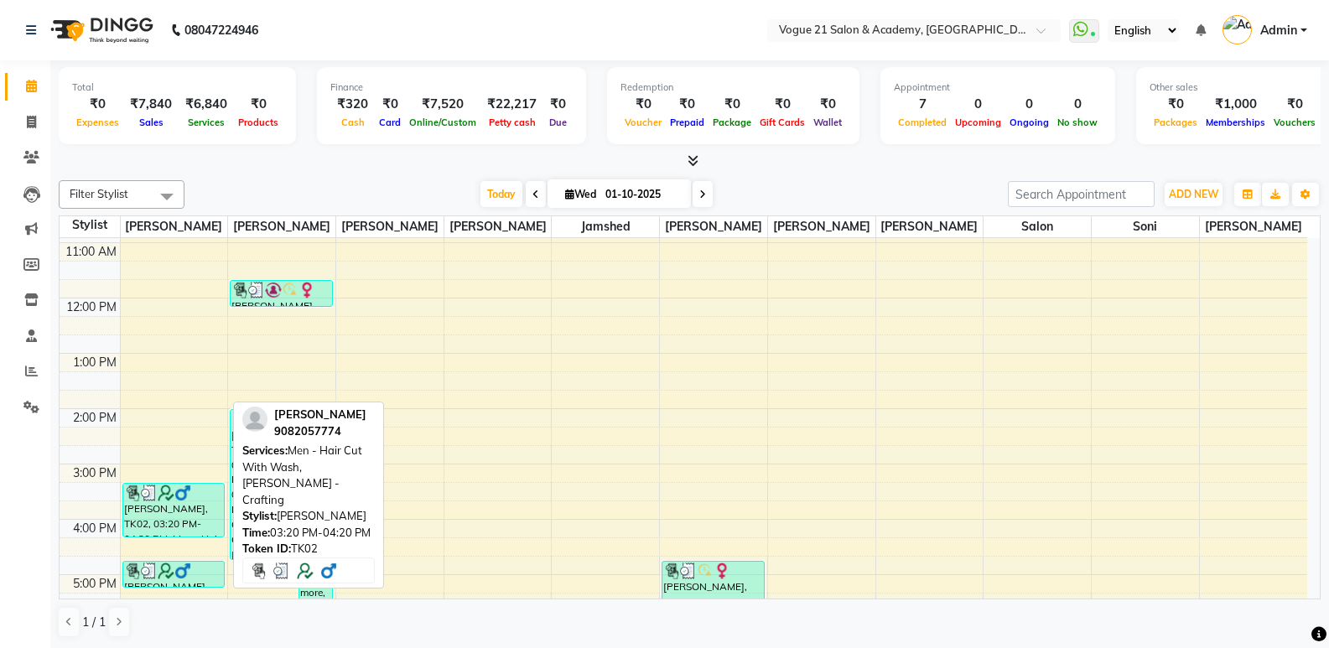
click at [145, 507] on div "dhiraj Patil, TK02, 03:20 PM-04:20 PM, Men - Hair Cut With Wash,Beard - Crafting" at bounding box center [173, 510] width 101 height 53
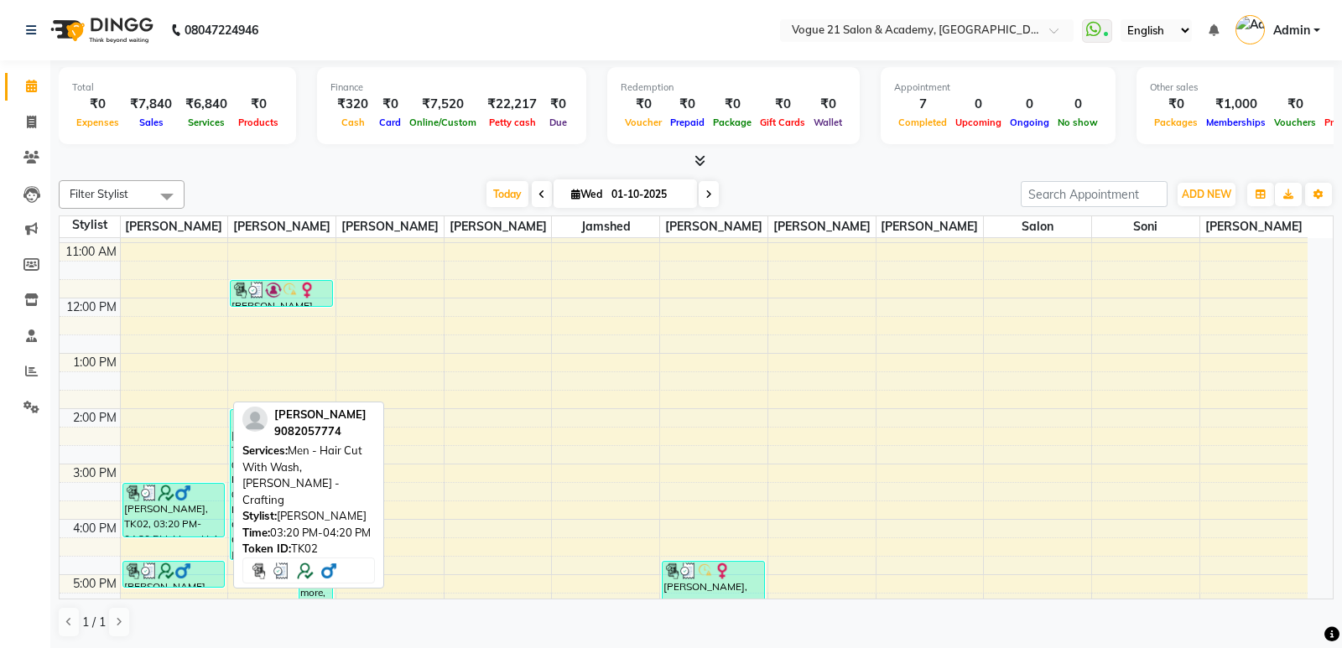
select select "3"
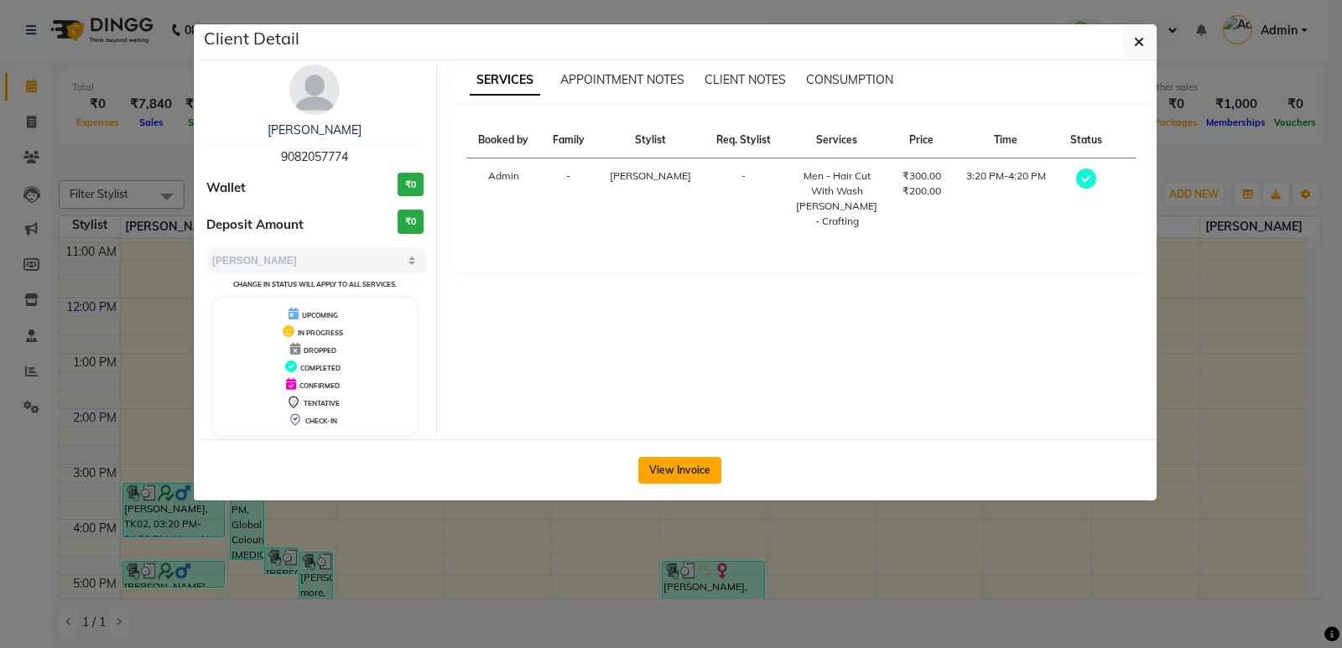
click at [684, 481] on button "View Invoice" at bounding box center [679, 470] width 83 height 27
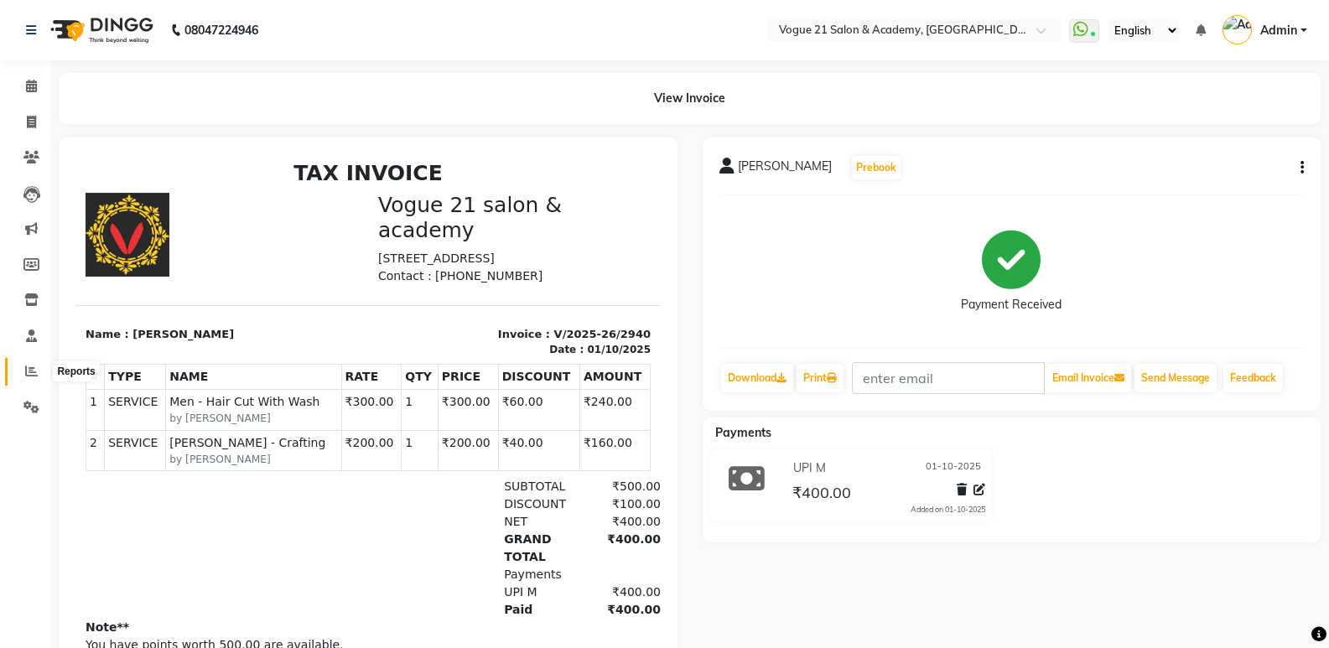
click at [21, 370] on span at bounding box center [31, 371] width 29 height 19
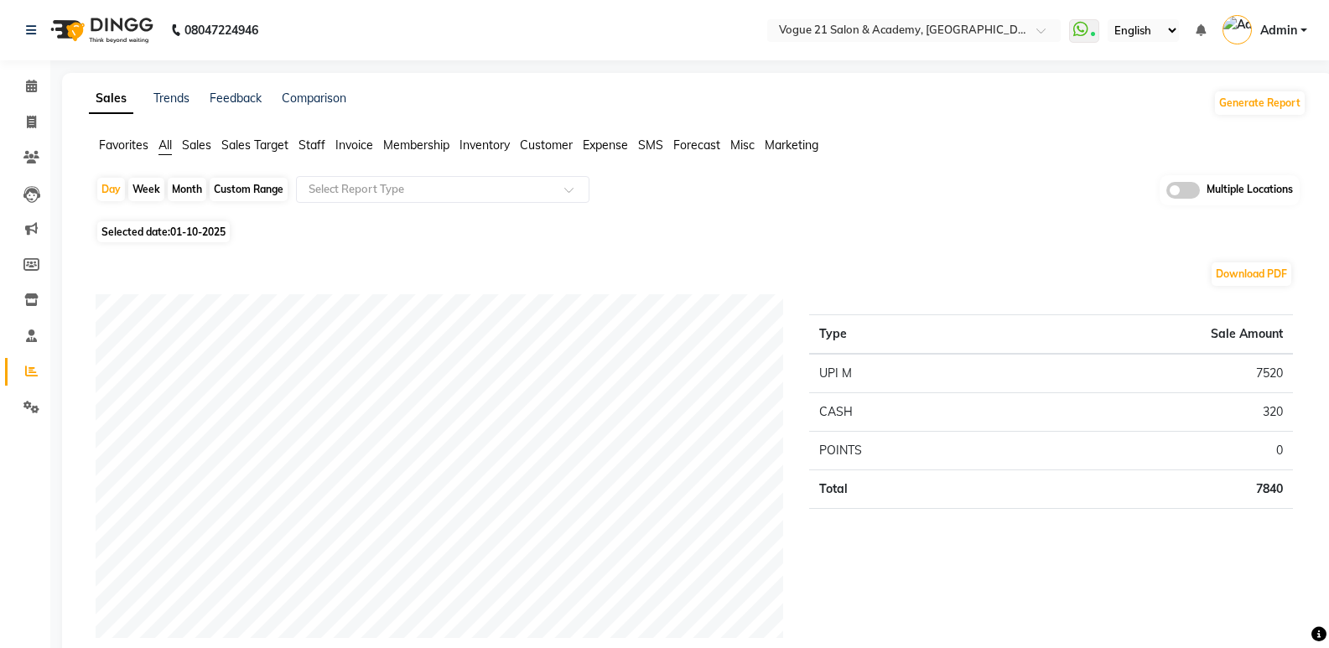
click at [309, 143] on span "Staff" at bounding box center [312, 145] width 27 height 15
